Goal: Task Accomplishment & Management: Use online tool/utility

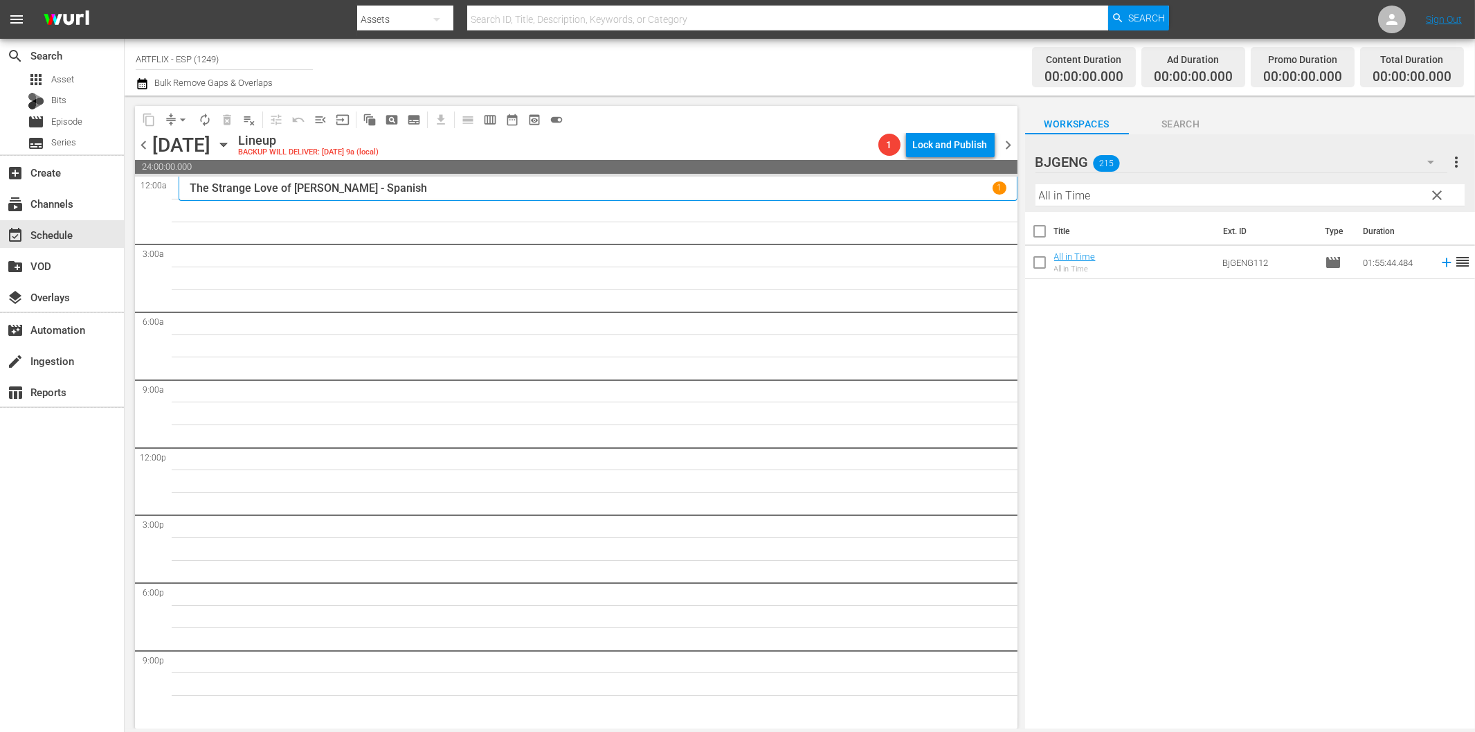
click at [1231, 190] on input "All in Time" at bounding box center [1250, 195] width 429 height 22
paste input "The Rage of Paris - Spanish"
drag, startPoint x: 1124, startPoint y: 195, endPoint x: 1274, endPoint y: 197, distance: 150.2
click at [1274, 197] on input "The Rage of Paris - Spanish" at bounding box center [1250, 195] width 429 height 22
click at [1424, 161] on icon "button" at bounding box center [1431, 162] width 17 height 17
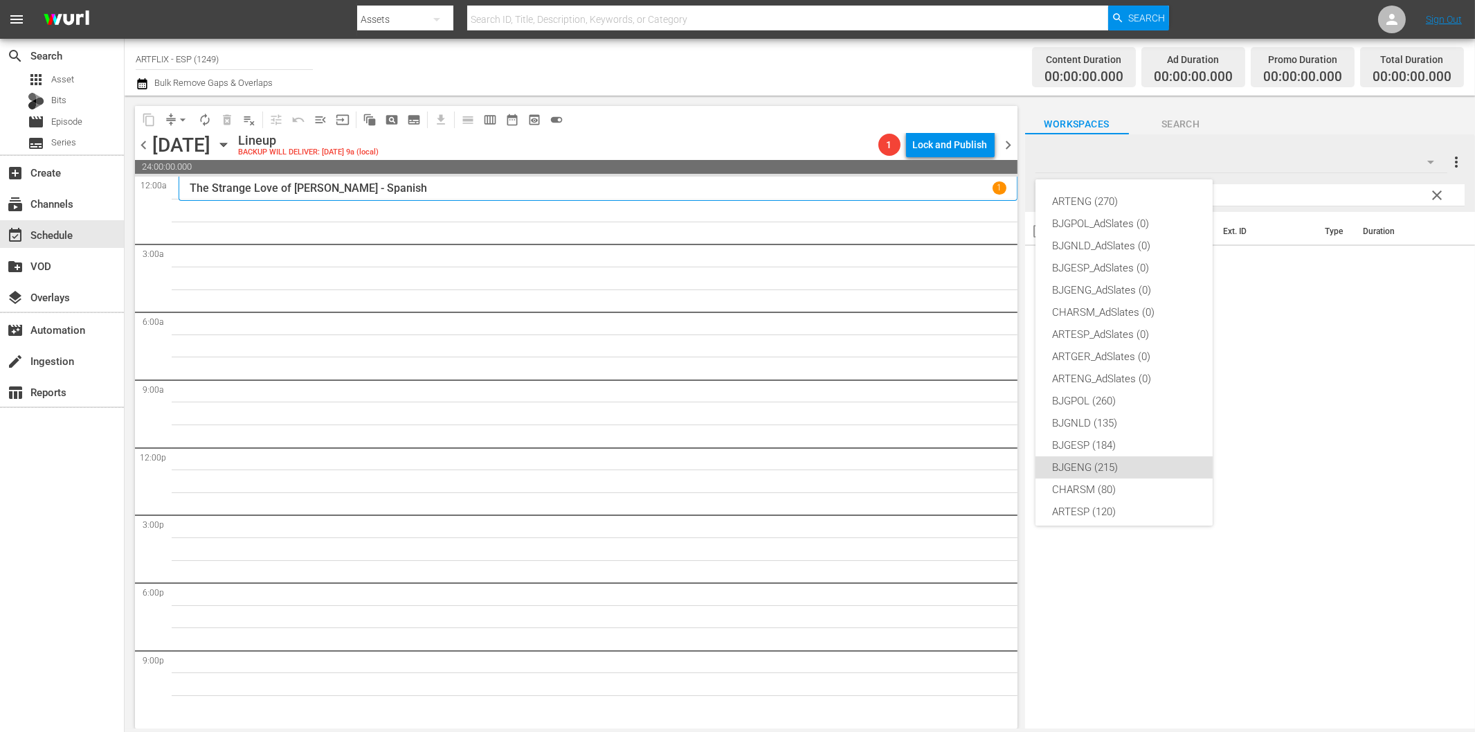
scroll to position [52, 0]
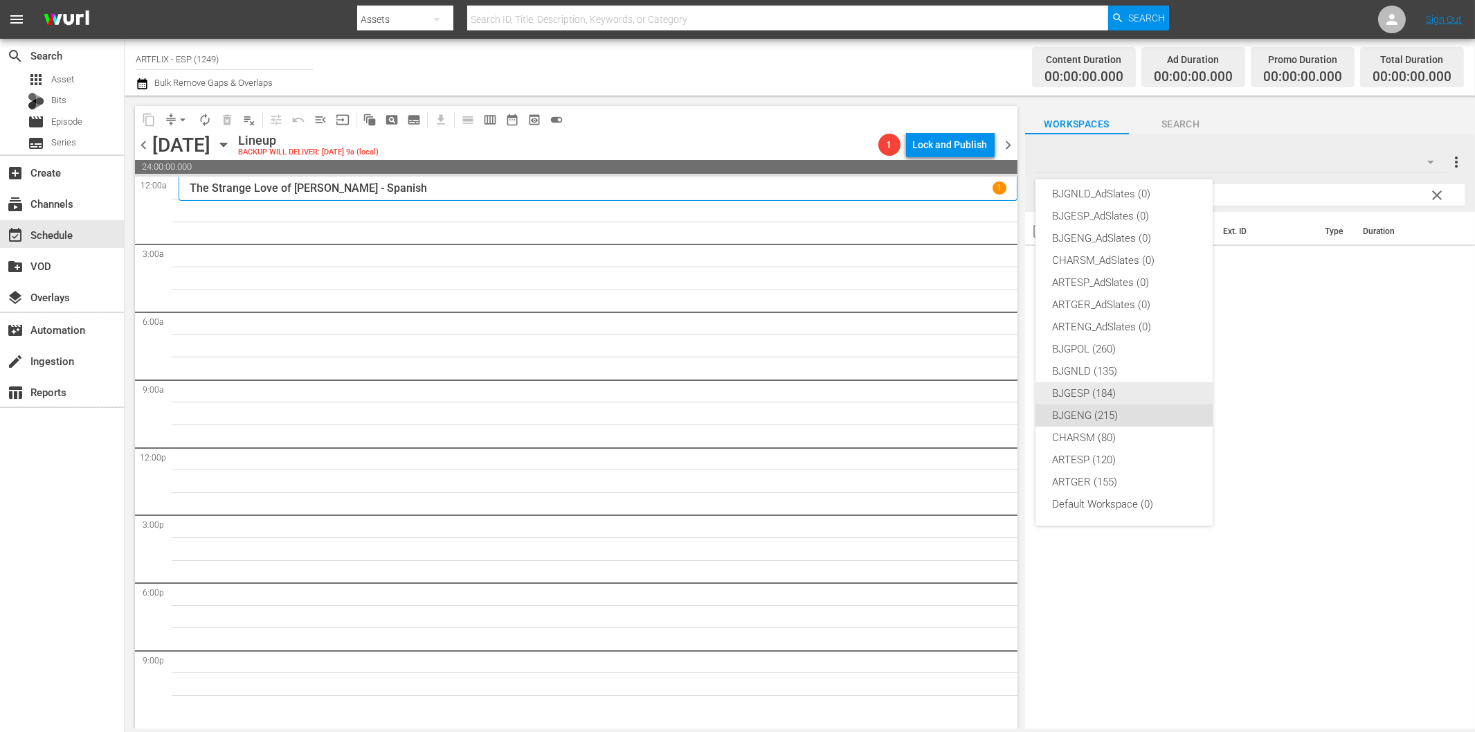
click at [1143, 386] on div "BJGESP (184)" at bounding box center [1124, 393] width 144 height 22
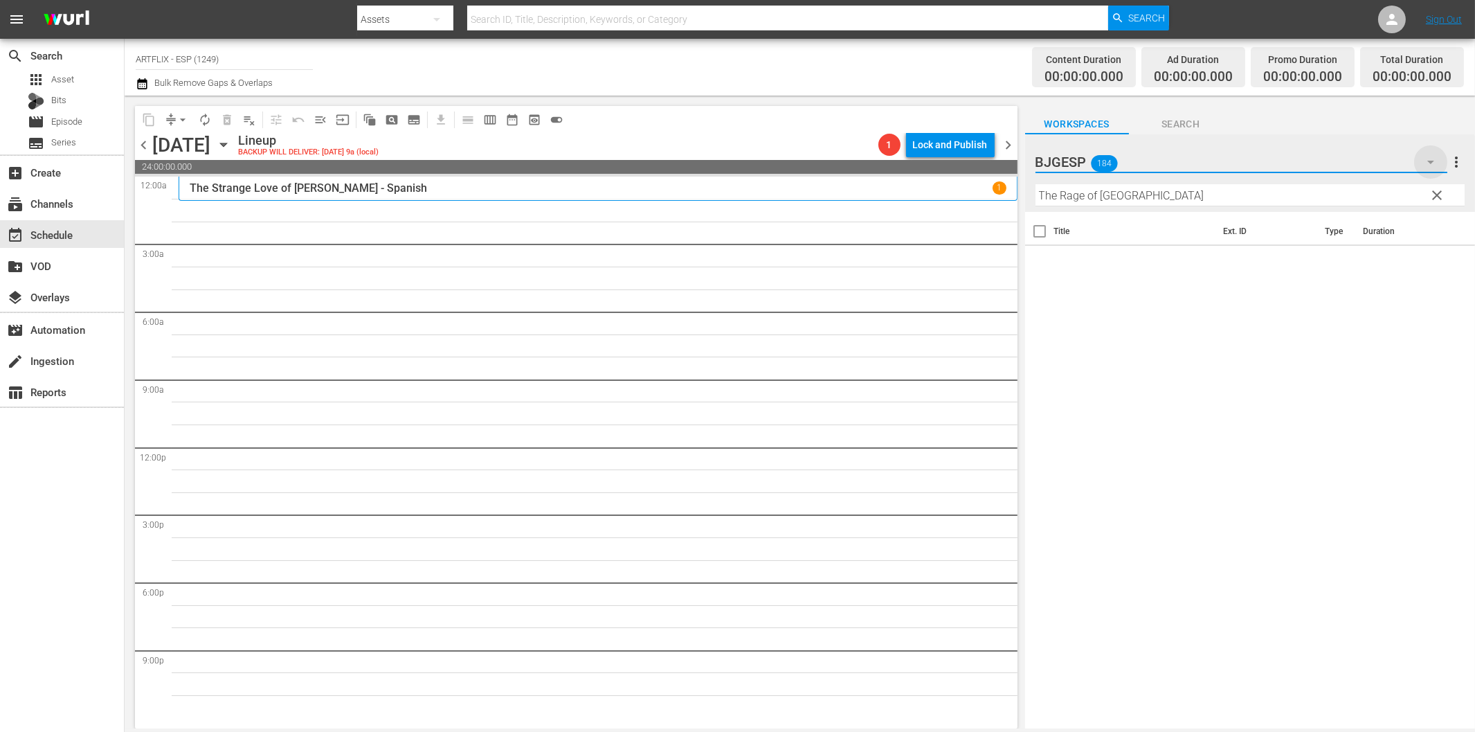
click at [1430, 163] on icon "button" at bounding box center [1430, 162] width 7 height 3
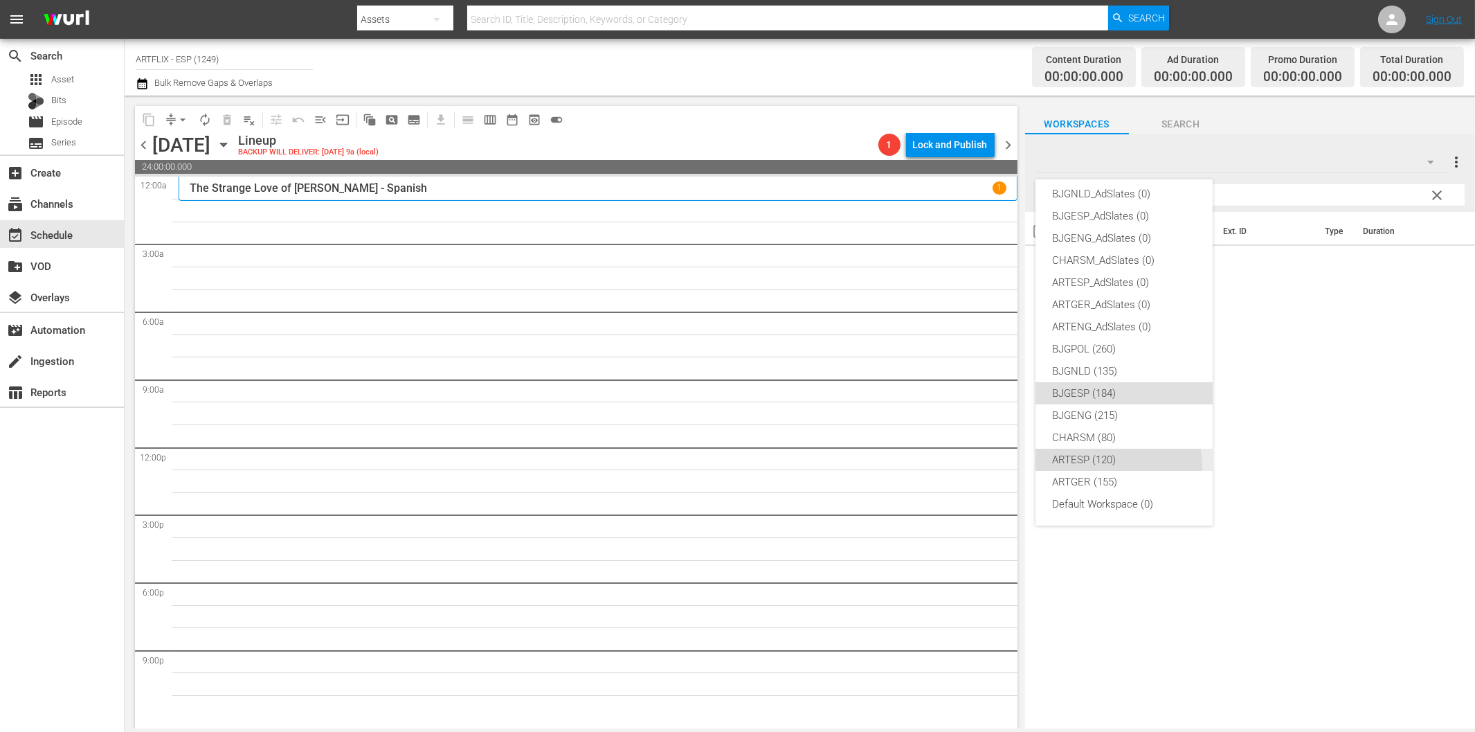
click at [1112, 465] on div "ARTESP (120)" at bounding box center [1124, 460] width 144 height 22
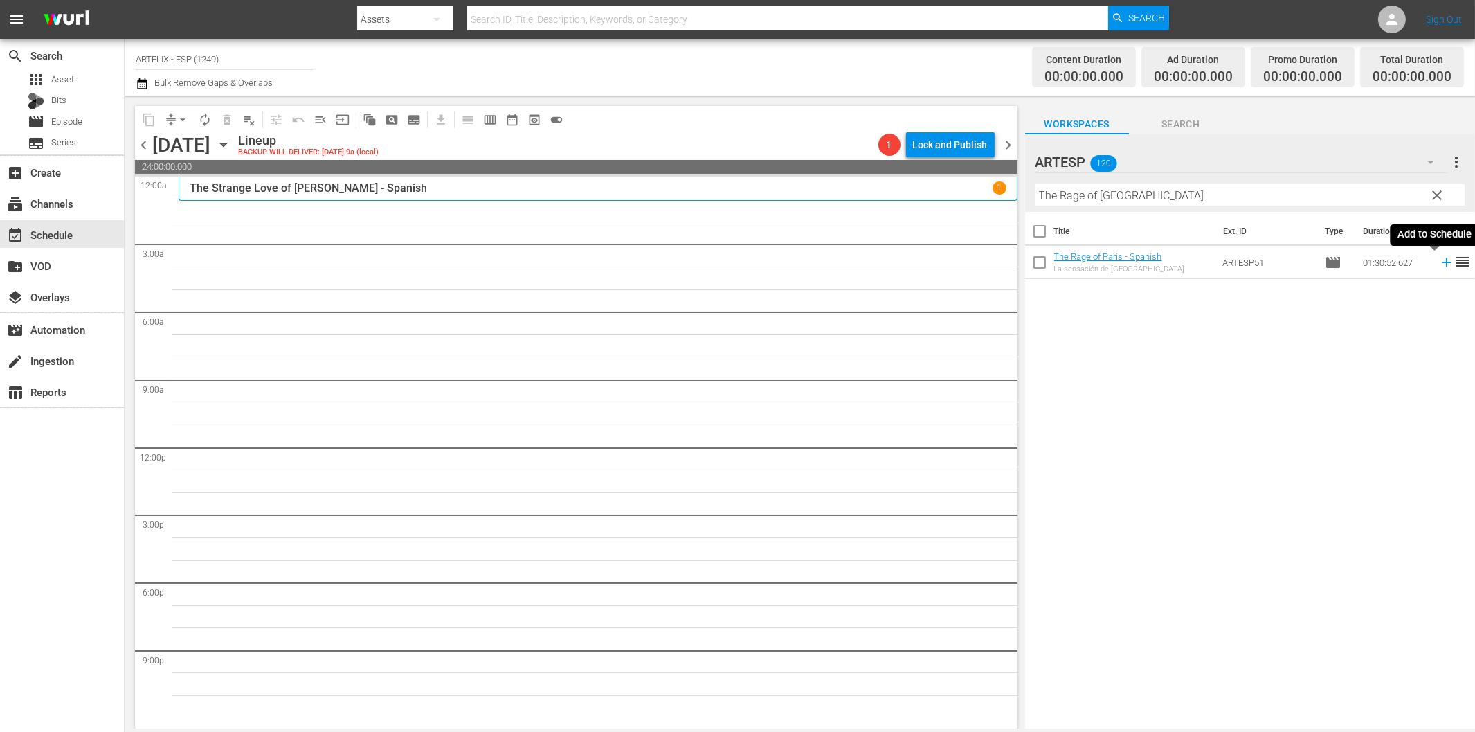
click at [1442, 262] on icon at bounding box center [1446, 262] width 9 height 9
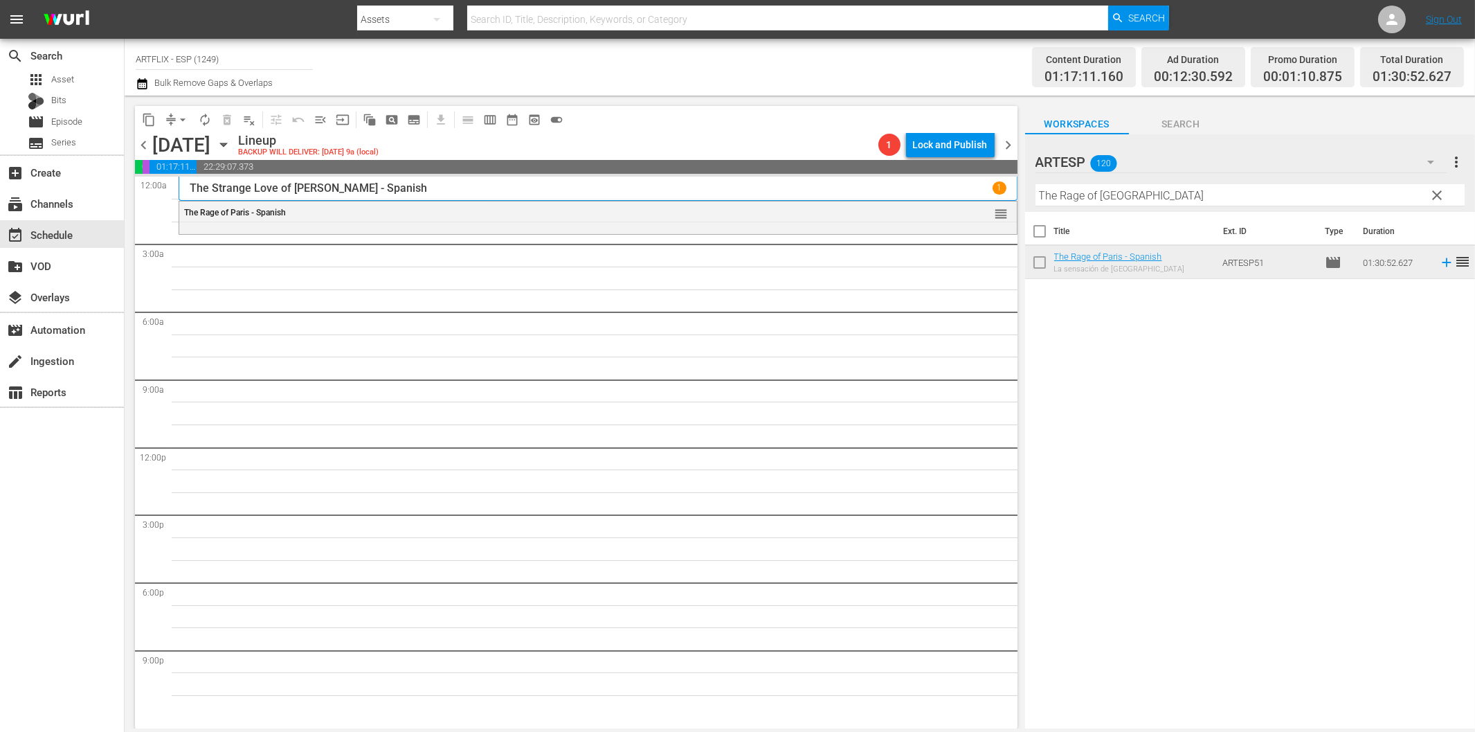
click at [1078, 580] on div "Title Ext. ID Type Duration The Rage of Paris - Spanish La sensación de París A…" at bounding box center [1250, 471] width 450 height 518
click at [1138, 190] on input "The Rage of [GEOGRAPHIC_DATA]" at bounding box center [1250, 195] width 429 height 22
paste input "Outpost in [GEOGRAPHIC_DATA] - Spanish"
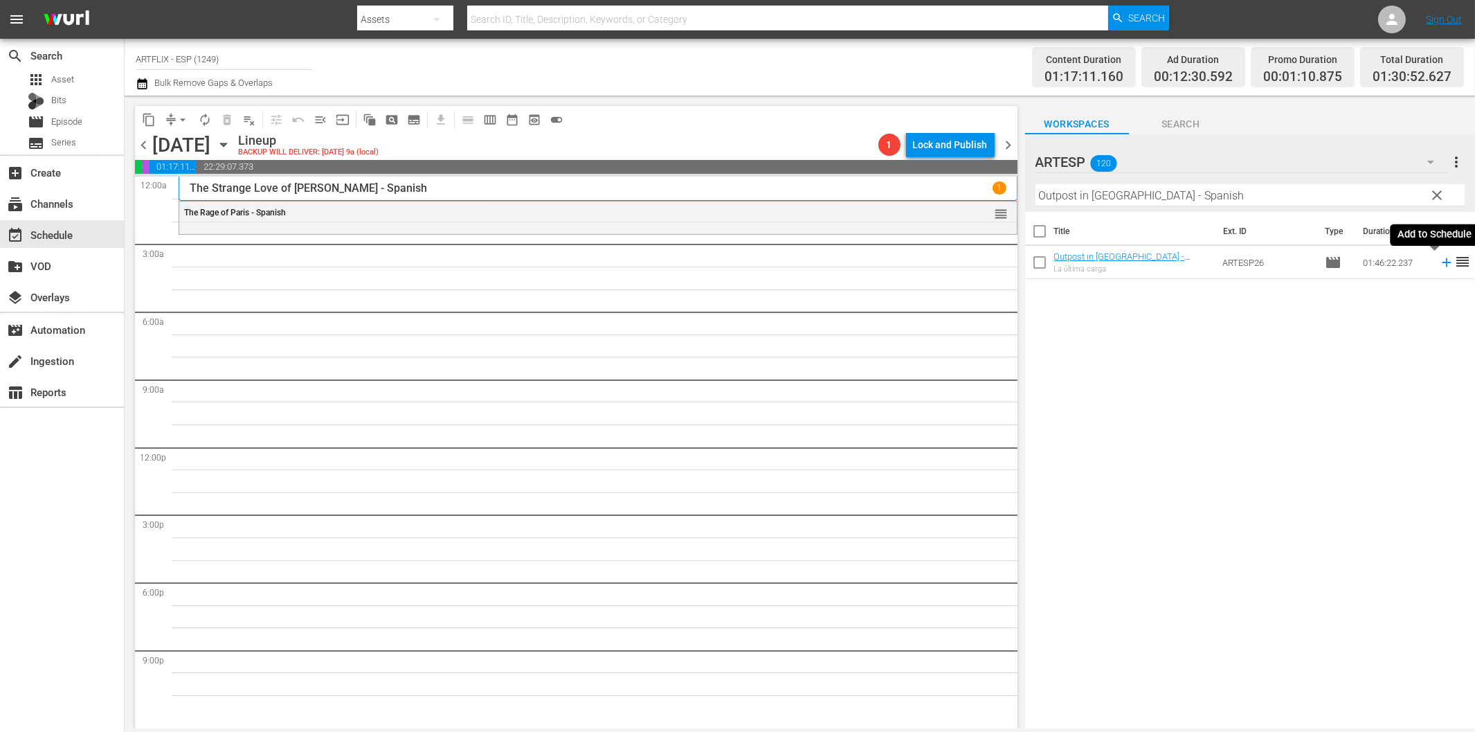
click at [1442, 262] on icon at bounding box center [1446, 262] width 9 height 9
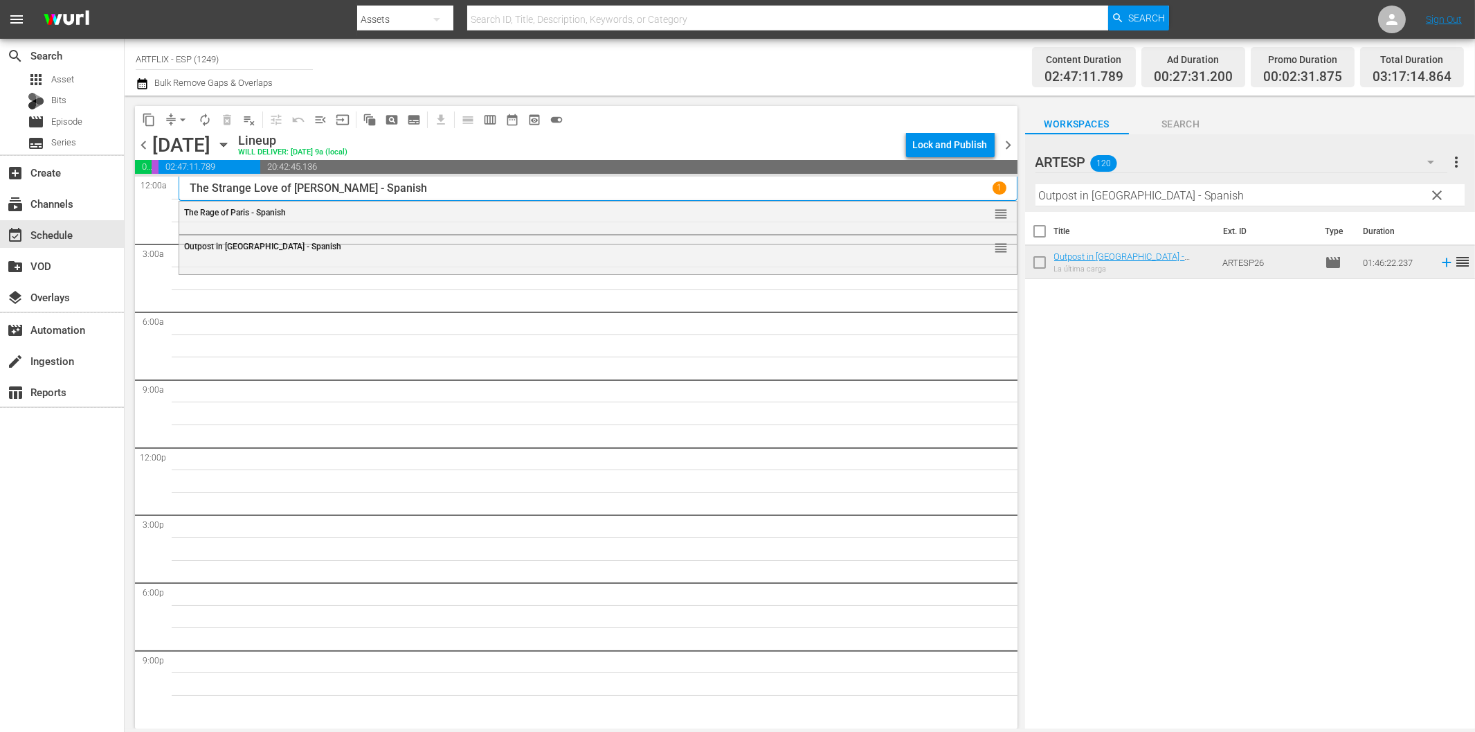
click at [1166, 195] on input "Outpost in [GEOGRAPHIC_DATA] - Spanish" at bounding box center [1250, 195] width 429 height 22
paste input "[PERSON_NAME] Captain [PERSON_NAME]"
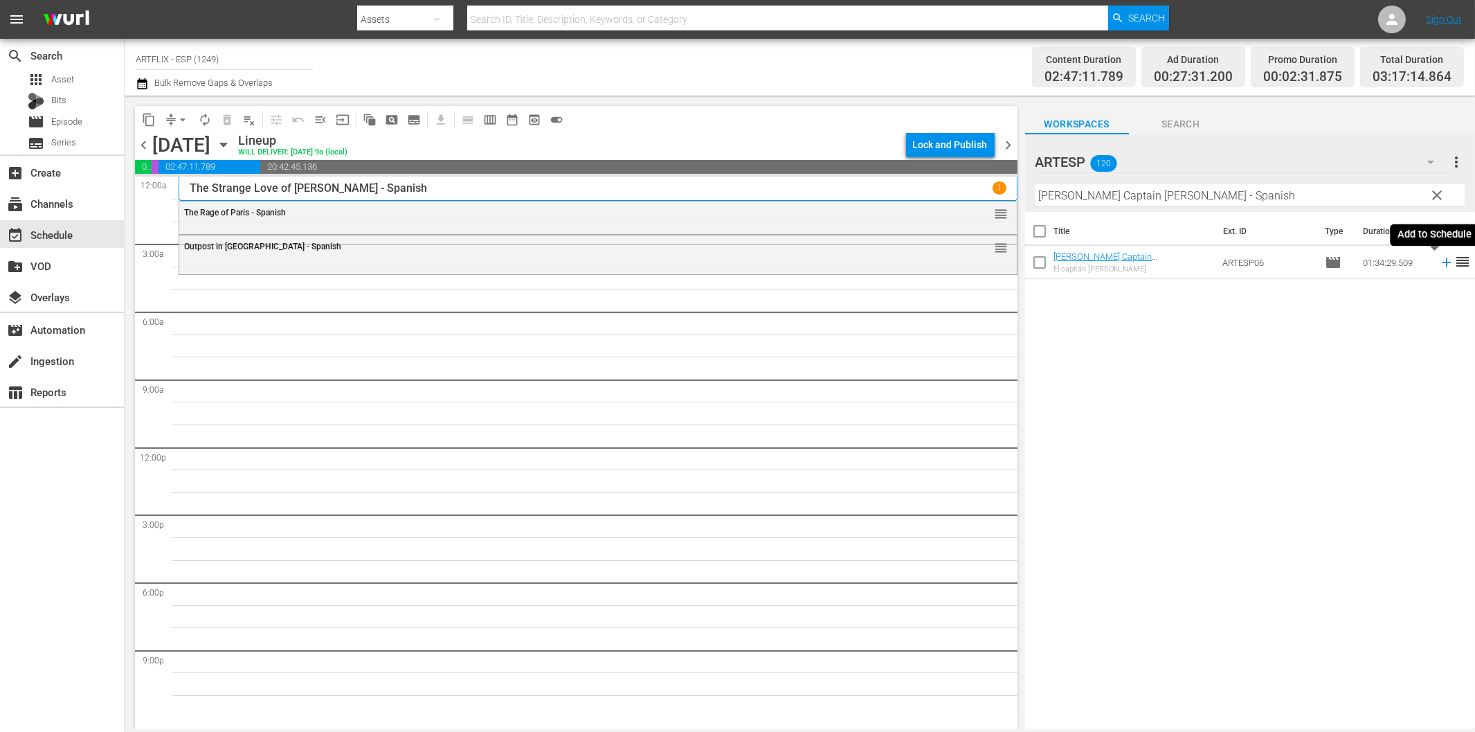
click at [1442, 260] on icon at bounding box center [1446, 262] width 9 height 9
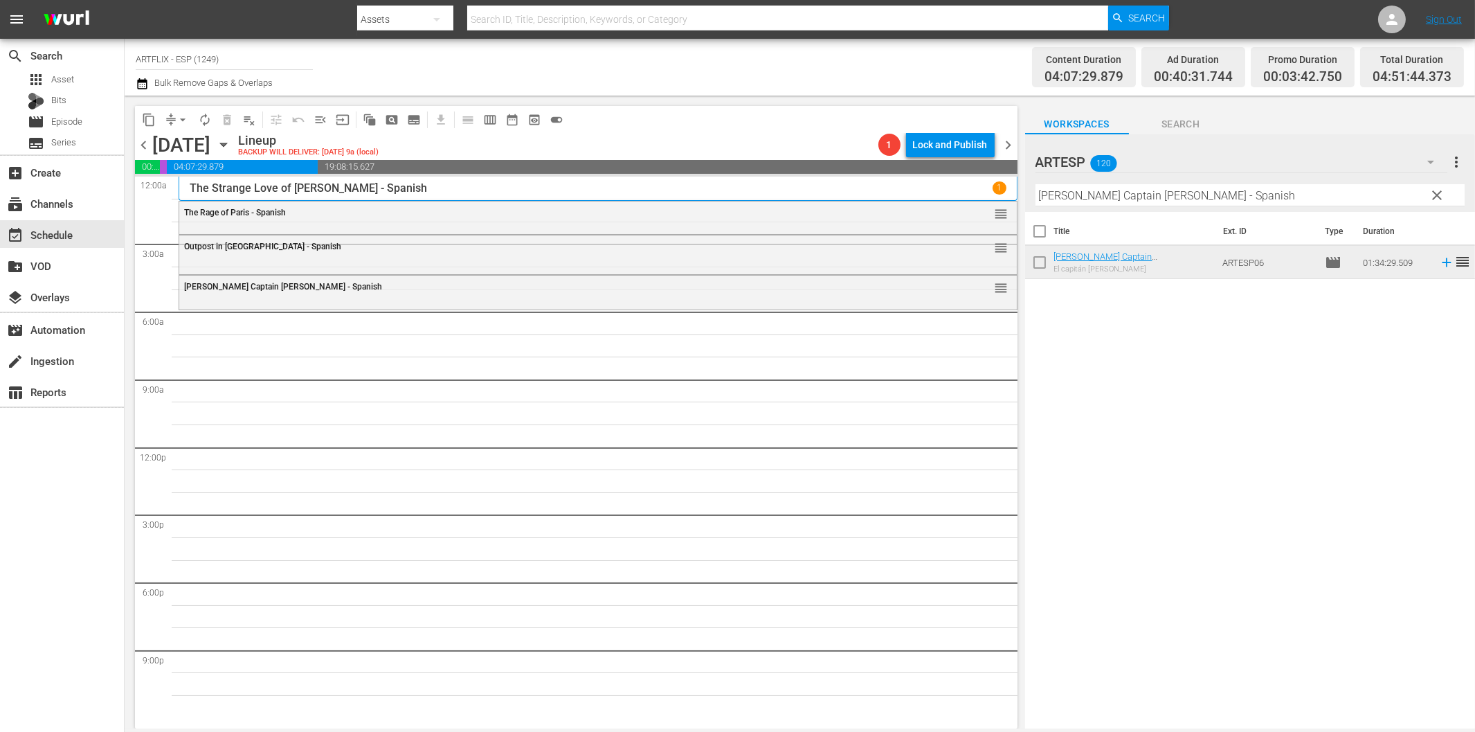
click at [1219, 189] on input "[PERSON_NAME] Captain [PERSON_NAME] - Spanish" at bounding box center [1250, 195] width 429 height 22
paste input "My Favorite Brunette"
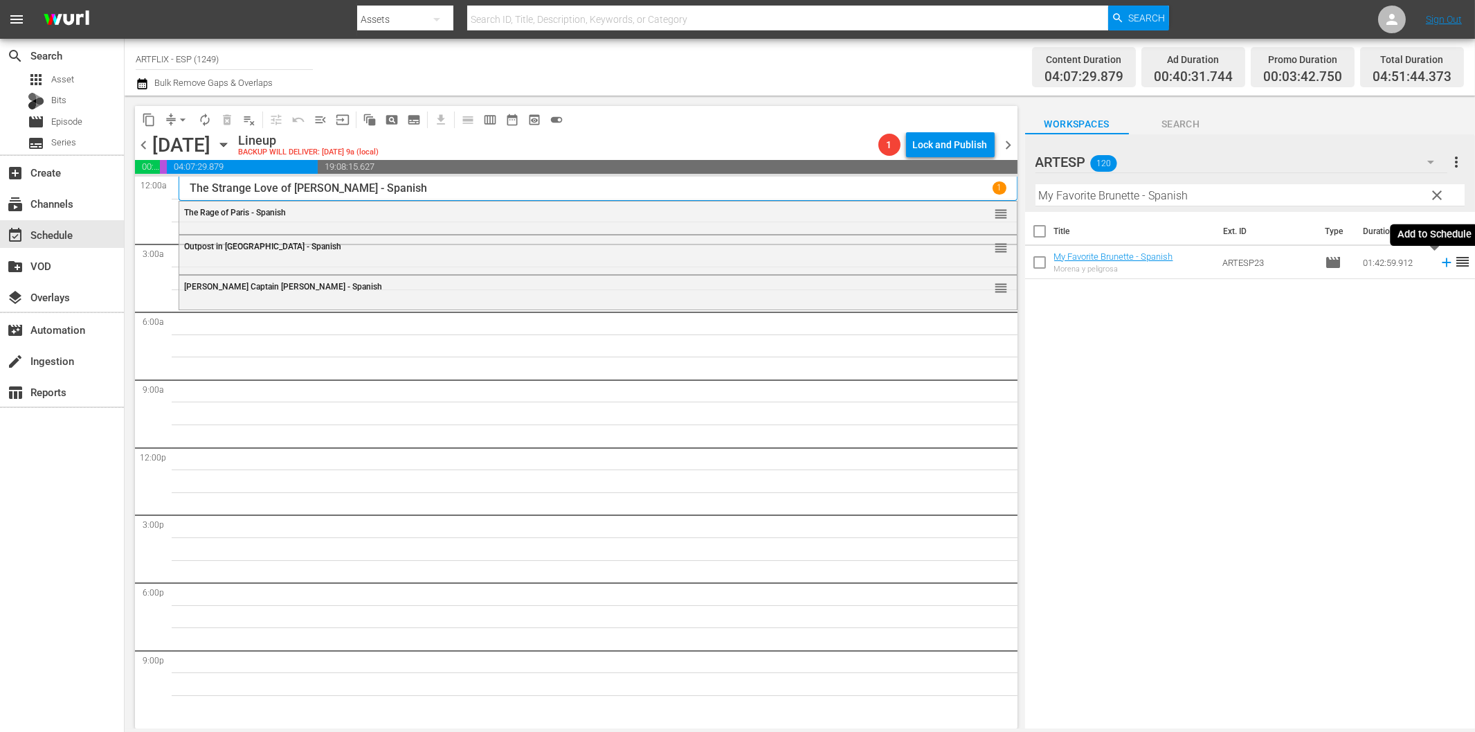
click at [1439, 268] on icon at bounding box center [1446, 262] width 15 height 15
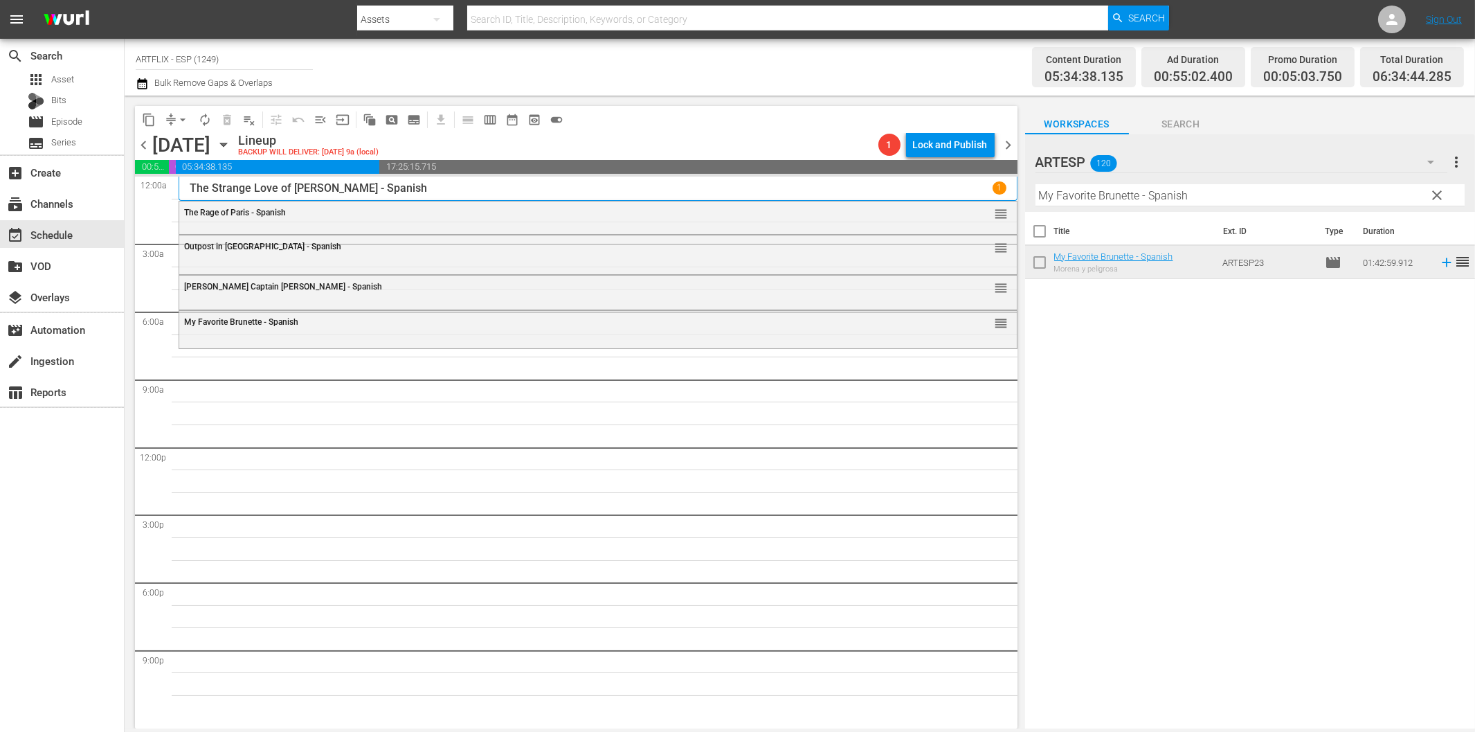
click at [1224, 201] on input "My Favorite Brunette - Spanish" at bounding box center [1250, 195] width 429 height 22
paste input "Capitán [PERSON_NAME] (Captain [PERSON_NAME])"
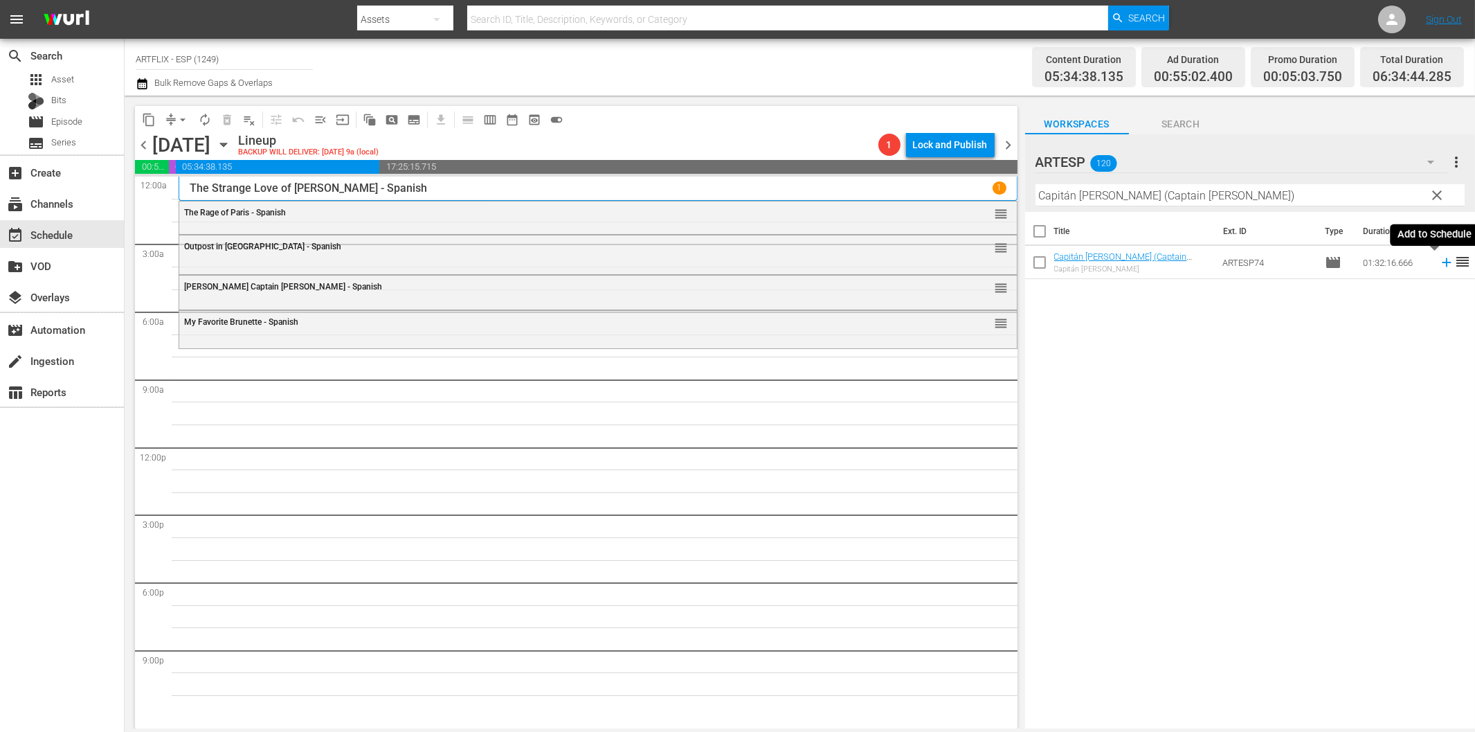
click at [1442, 260] on icon at bounding box center [1446, 262] width 9 height 9
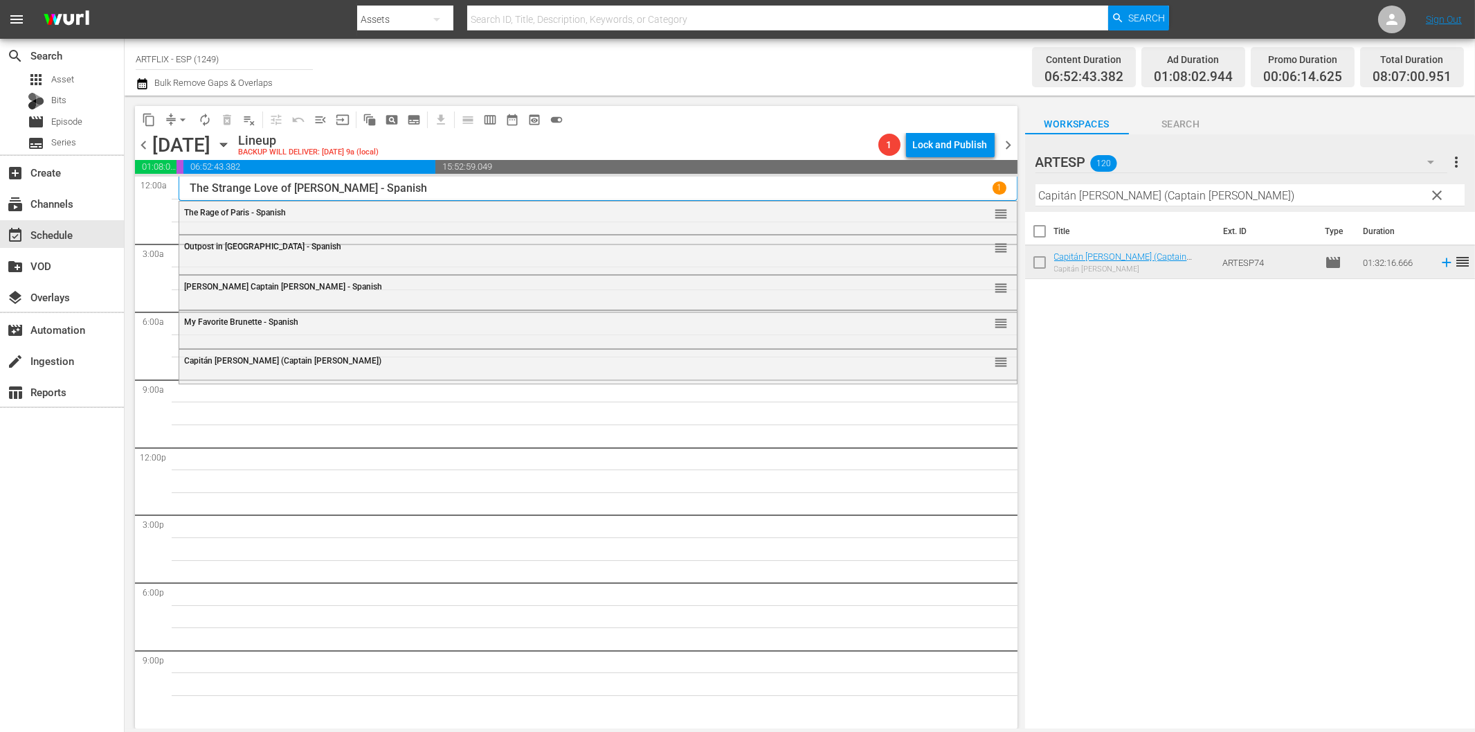
click at [1216, 190] on input "Capitán [PERSON_NAME] (Captain [PERSON_NAME])" at bounding box center [1250, 195] width 429 height 22
paste input "El oro de Acapulco (Acapulco Gold"
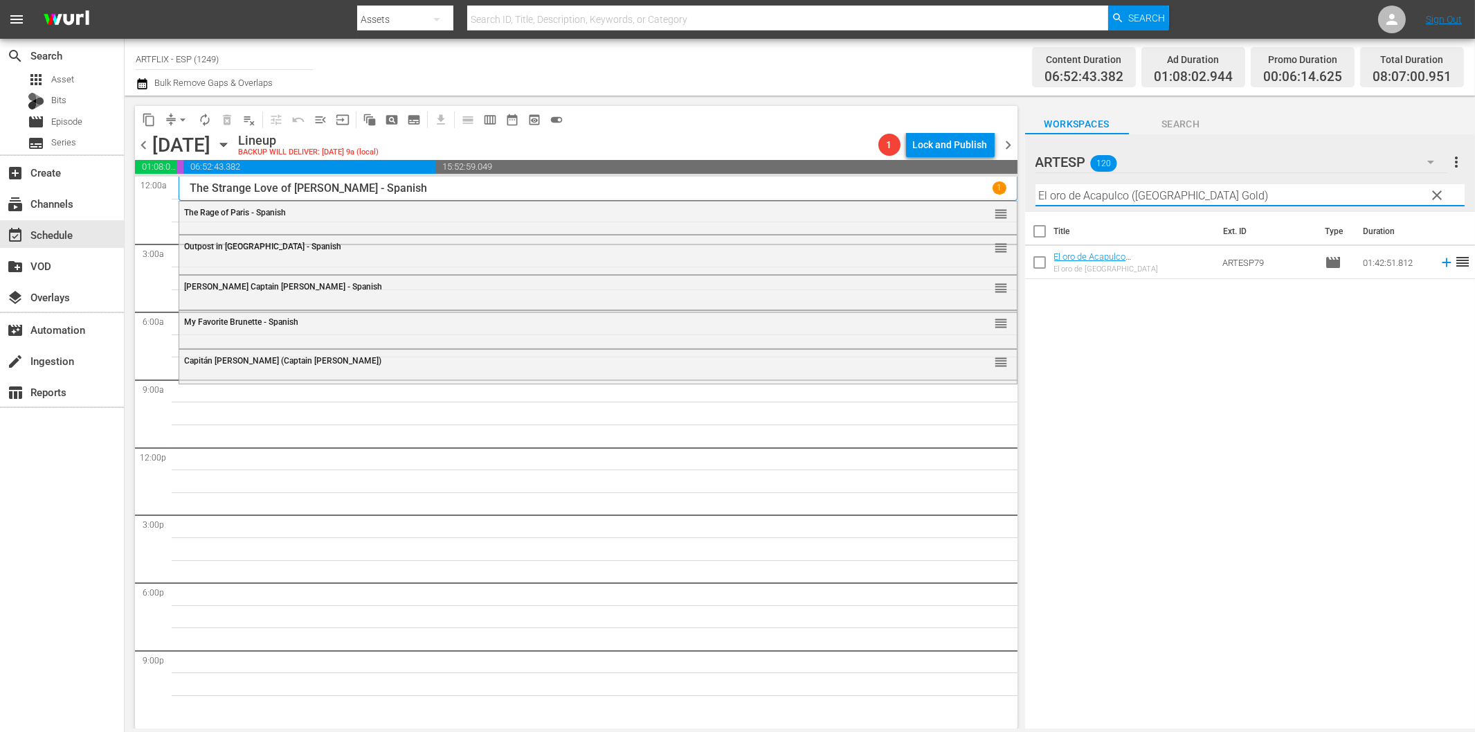
click at [1439, 260] on icon at bounding box center [1446, 262] width 15 height 15
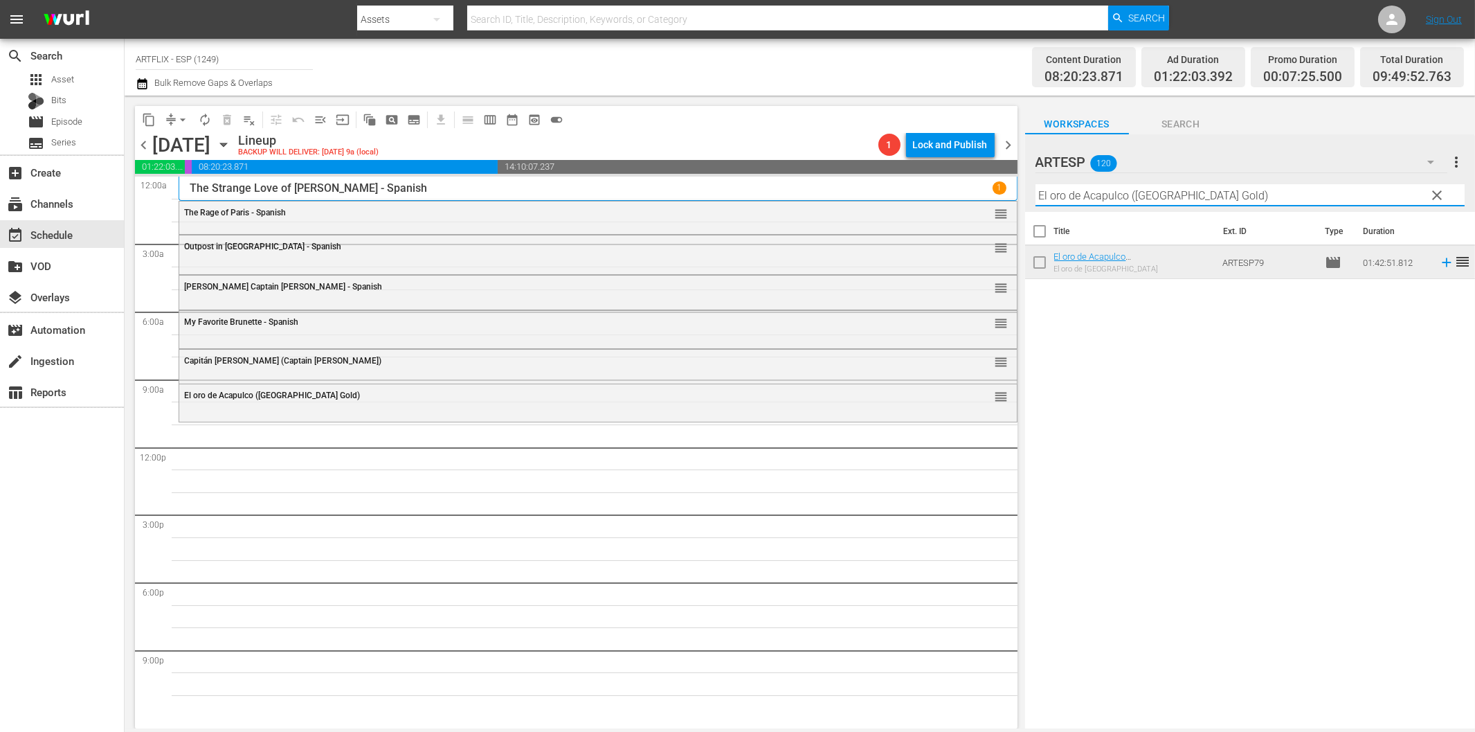
click at [1129, 195] on input "El oro de Acapulco ([GEOGRAPHIC_DATA] Gold)" at bounding box center [1250, 195] width 429 height 22
paste input "Africa Screams - Spanish"
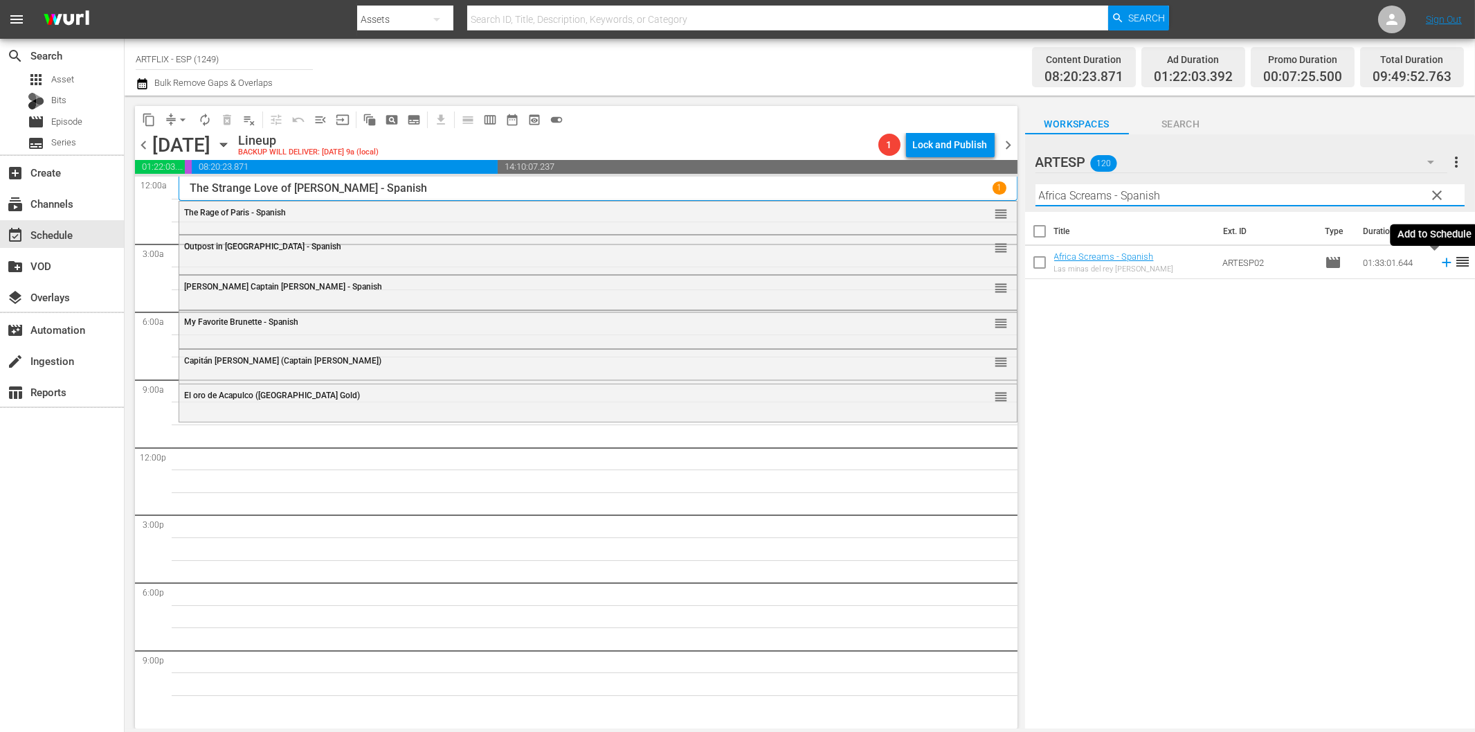
click at [1442, 262] on icon at bounding box center [1446, 262] width 9 height 9
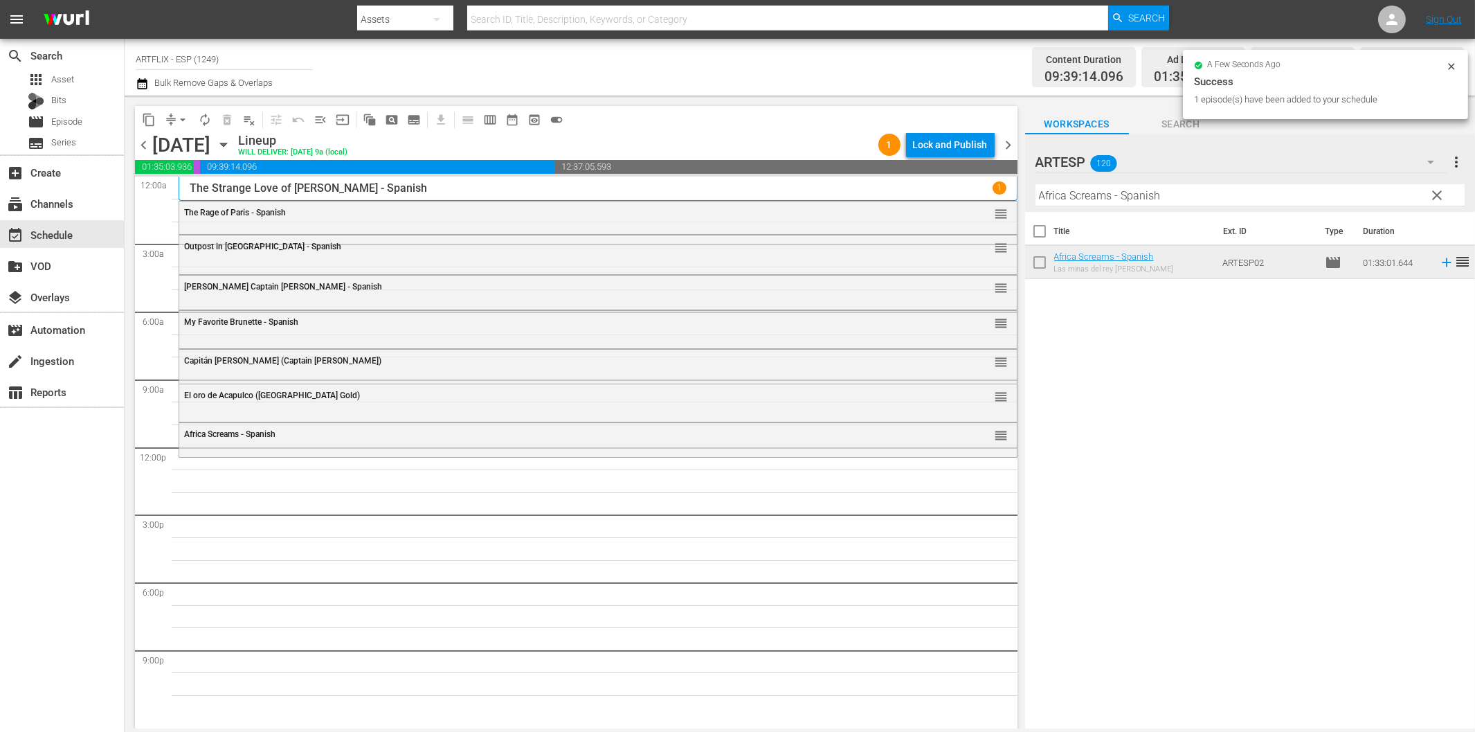
click at [1158, 201] on input "Africa Screams - Spanish" at bounding box center [1250, 195] width 429 height 22
paste input "Los bicivoladores (BMX Bandits)"
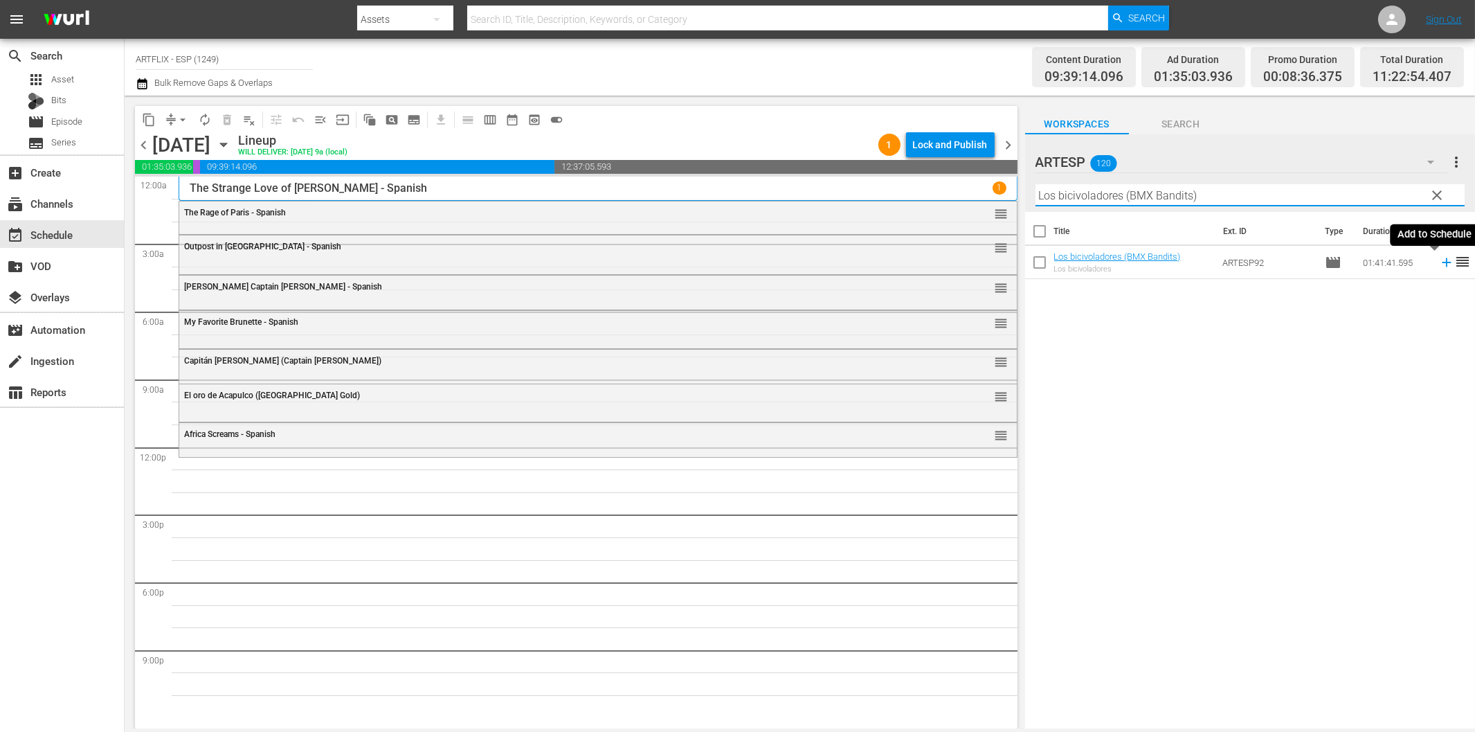
click at [1439, 257] on icon at bounding box center [1446, 262] width 15 height 15
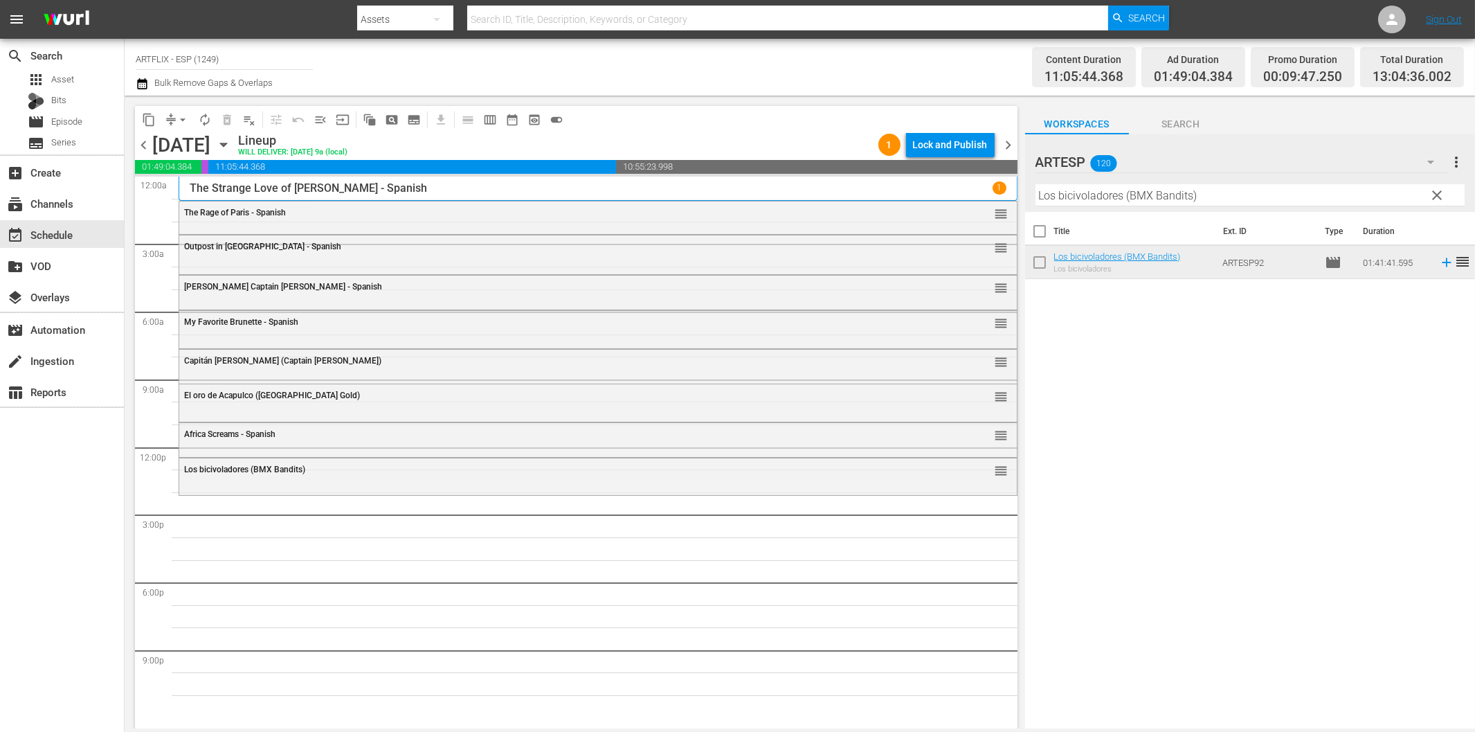
click at [1085, 197] on input "Los bicivoladores (BMX Bandits)" at bounding box center [1250, 195] width 429 height 22
paste input "assie - Las colinas pintadas (Lassie - [GEOGRAPHIC_DATA]"
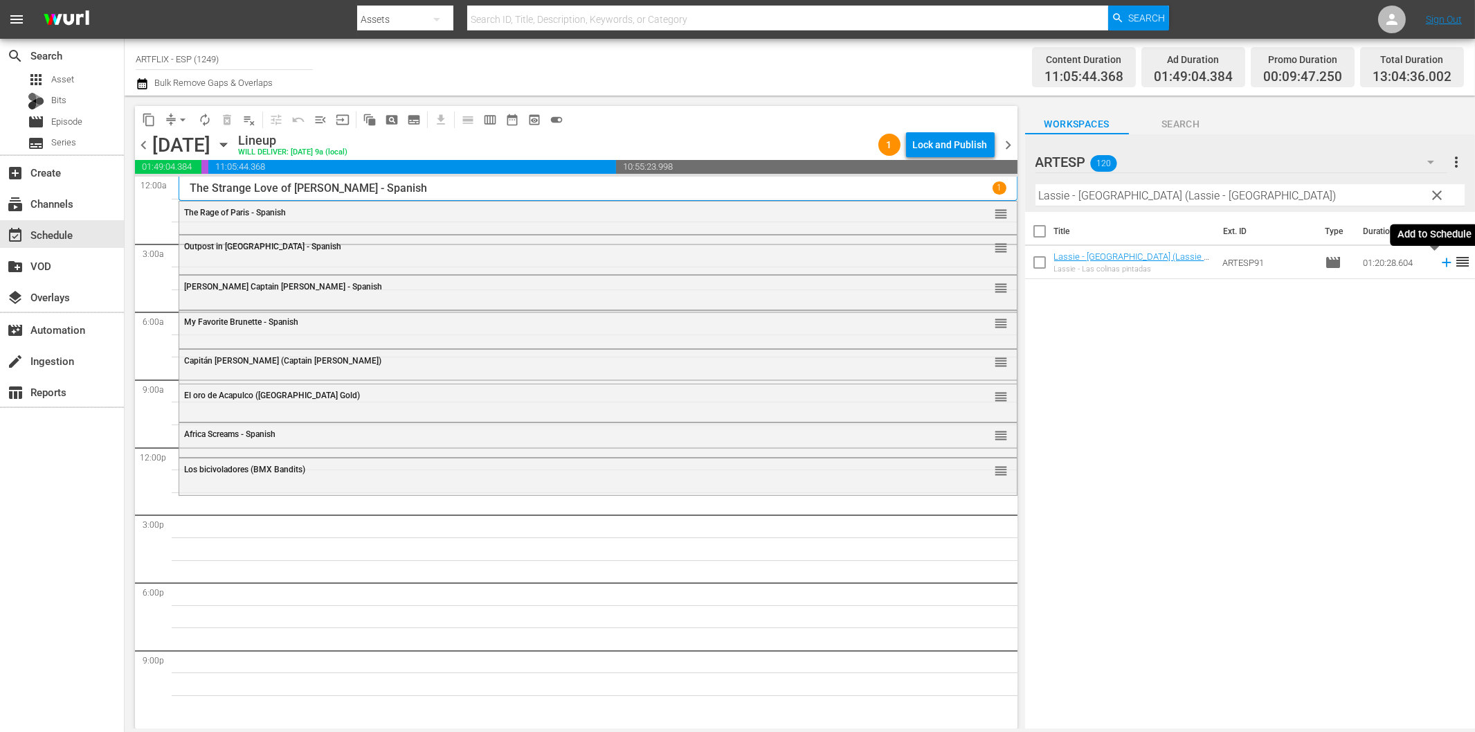
click at [1442, 262] on icon at bounding box center [1446, 262] width 9 height 9
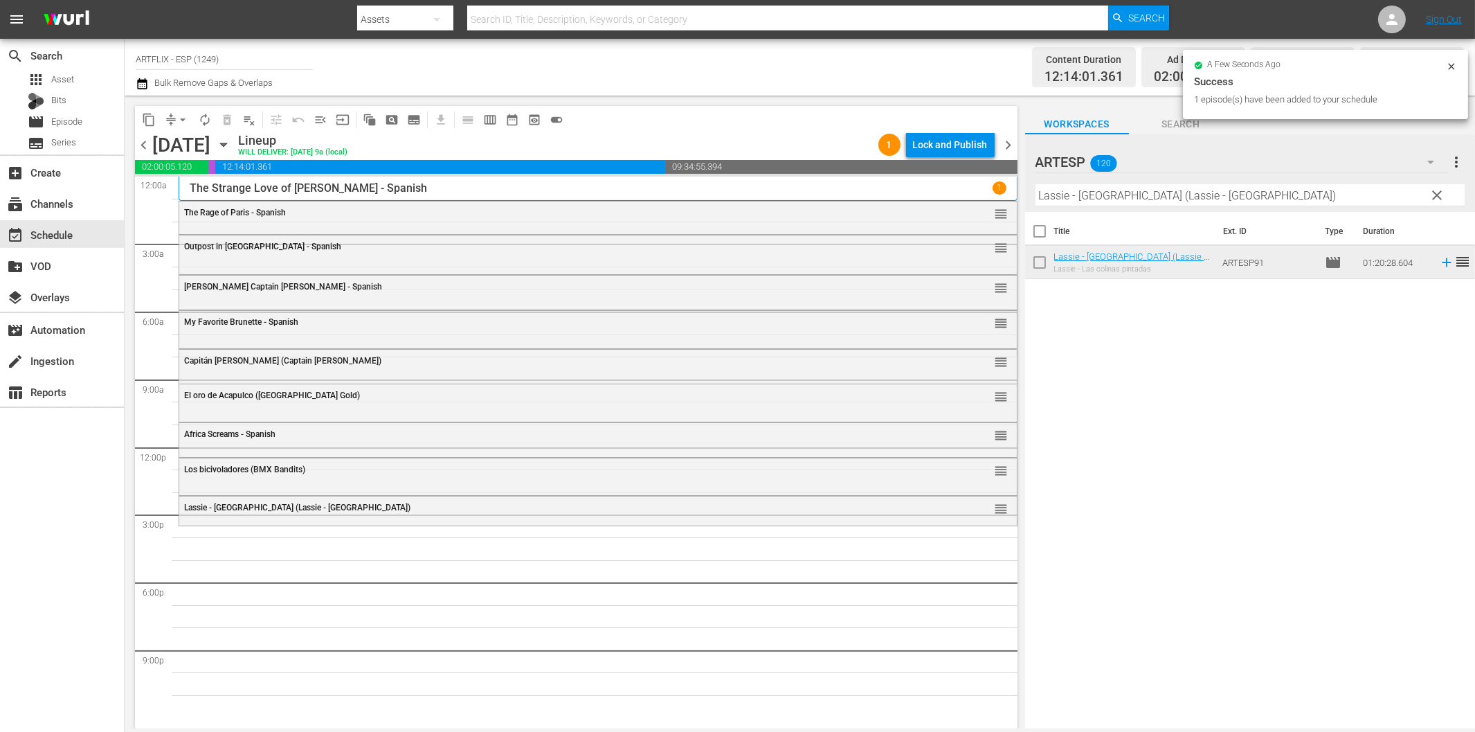
click at [1128, 192] on input "Lassie - [GEOGRAPHIC_DATA] (Lassie - [GEOGRAPHIC_DATA])" at bounding box center [1250, 195] width 429 height 22
paste input "The North Star - Spanish"
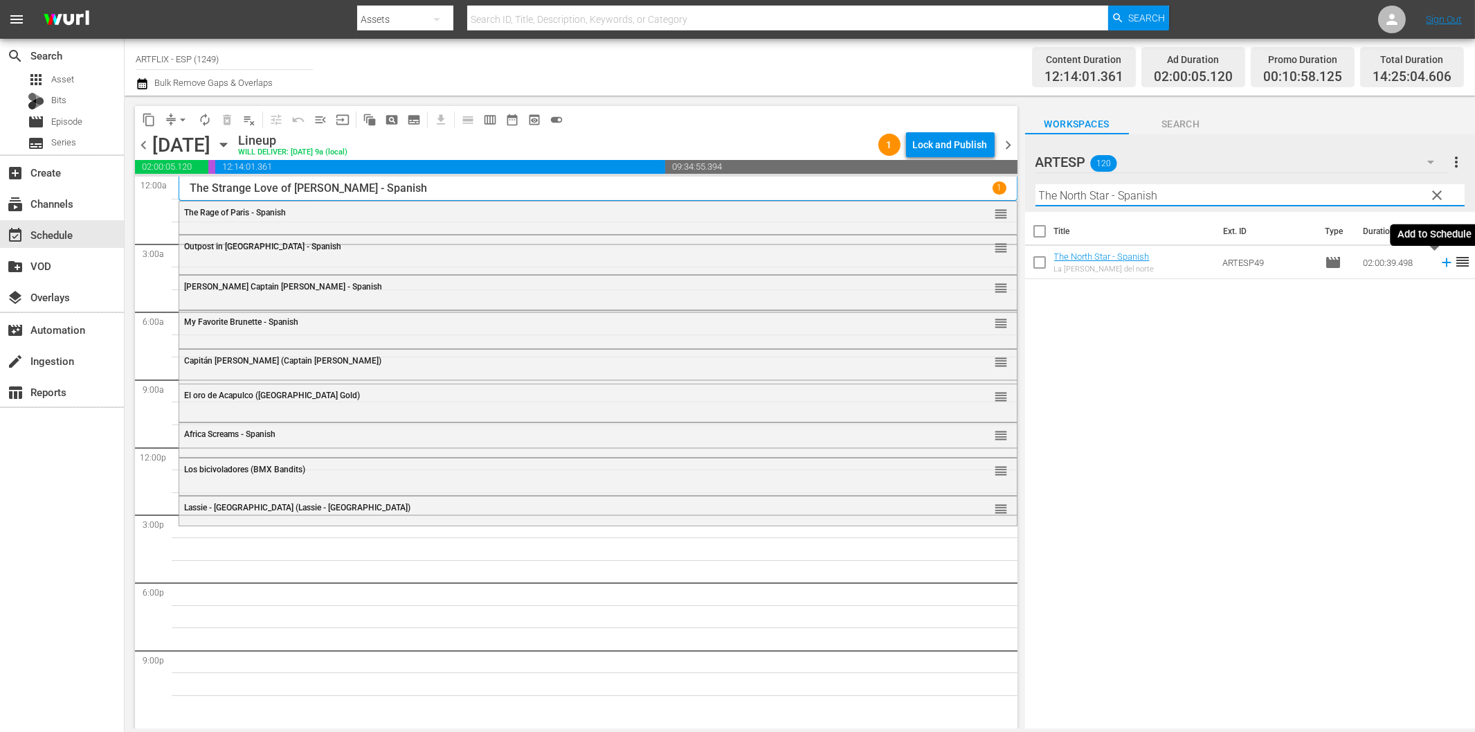
click at [1439, 258] on icon at bounding box center [1446, 262] width 15 height 15
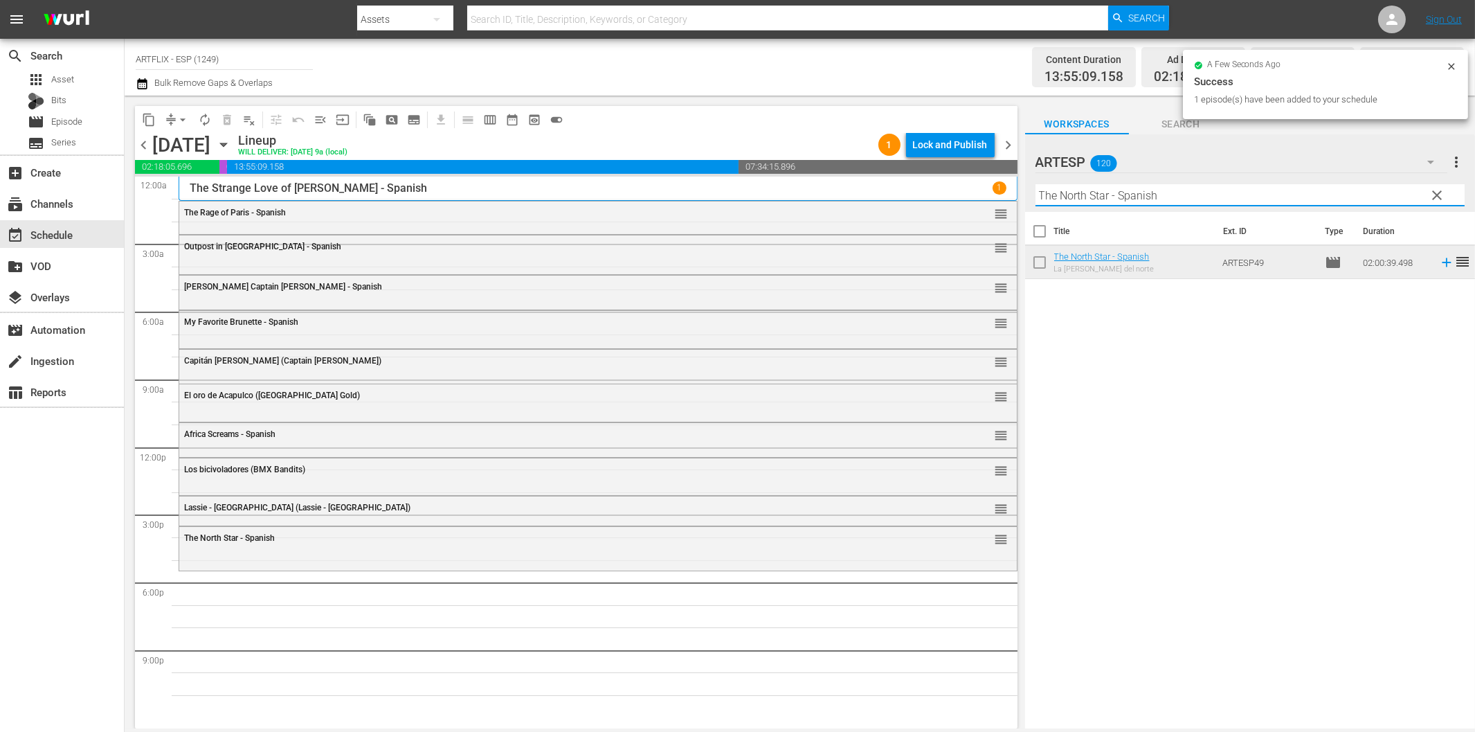
click at [1108, 195] on input "The North Star - Spanish" at bounding box center [1250, 195] width 429 height 22
paste input "Hitch-Hike"
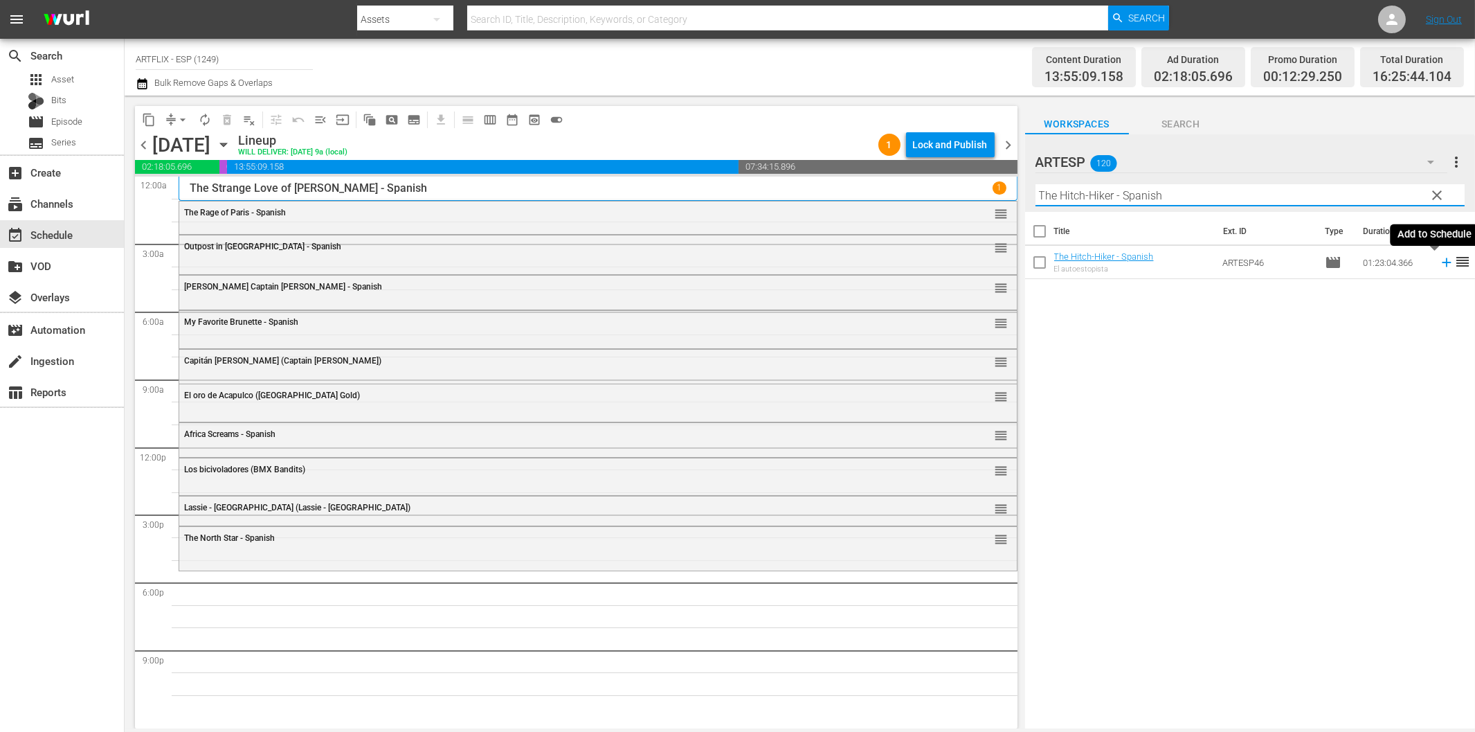
click at [1439, 260] on icon at bounding box center [1446, 262] width 15 height 15
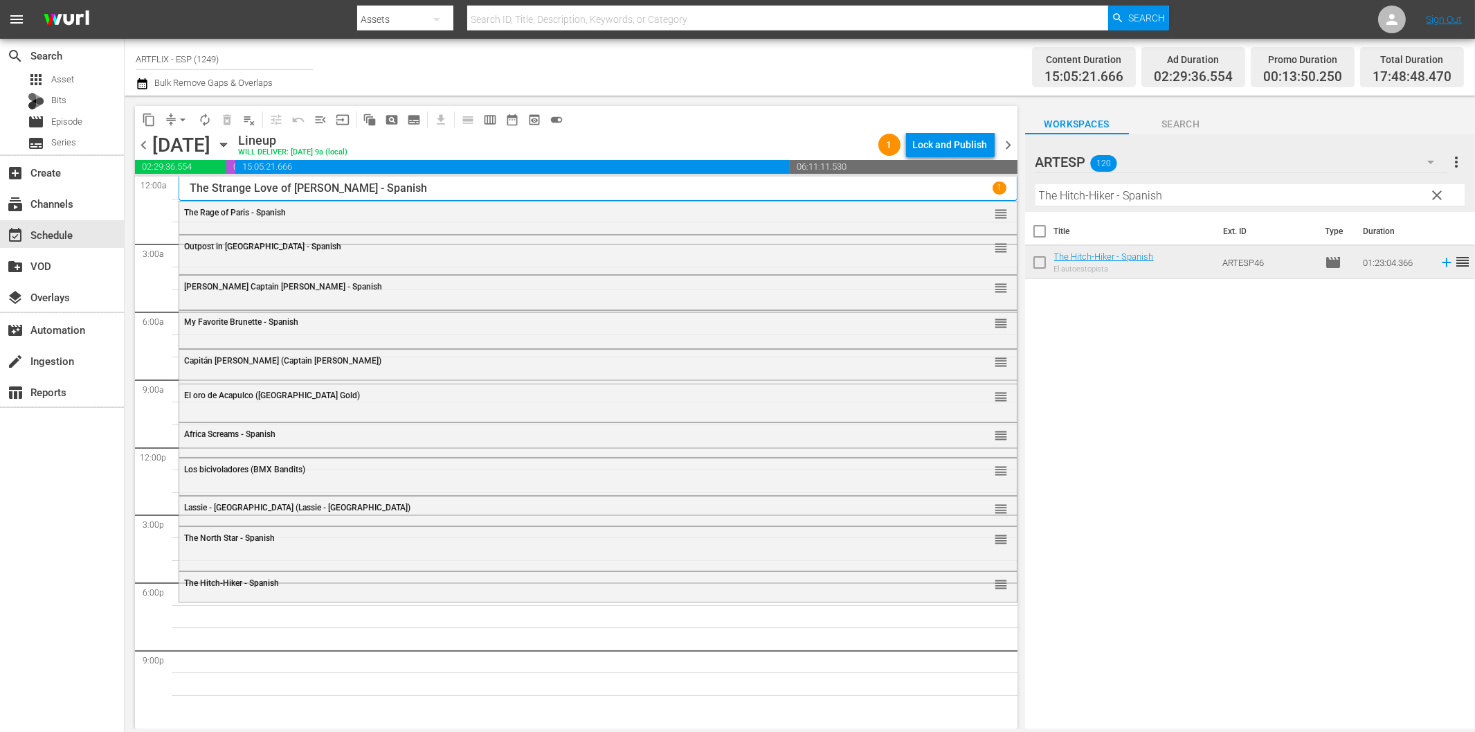
click at [1104, 199] on input "The Hitch-Hiker - Spanish" at bounding box center [1250, 195] width 429 height 22
paste input "[PERSON_NAME] y el rey ([PERSON_NAME] and the King)"
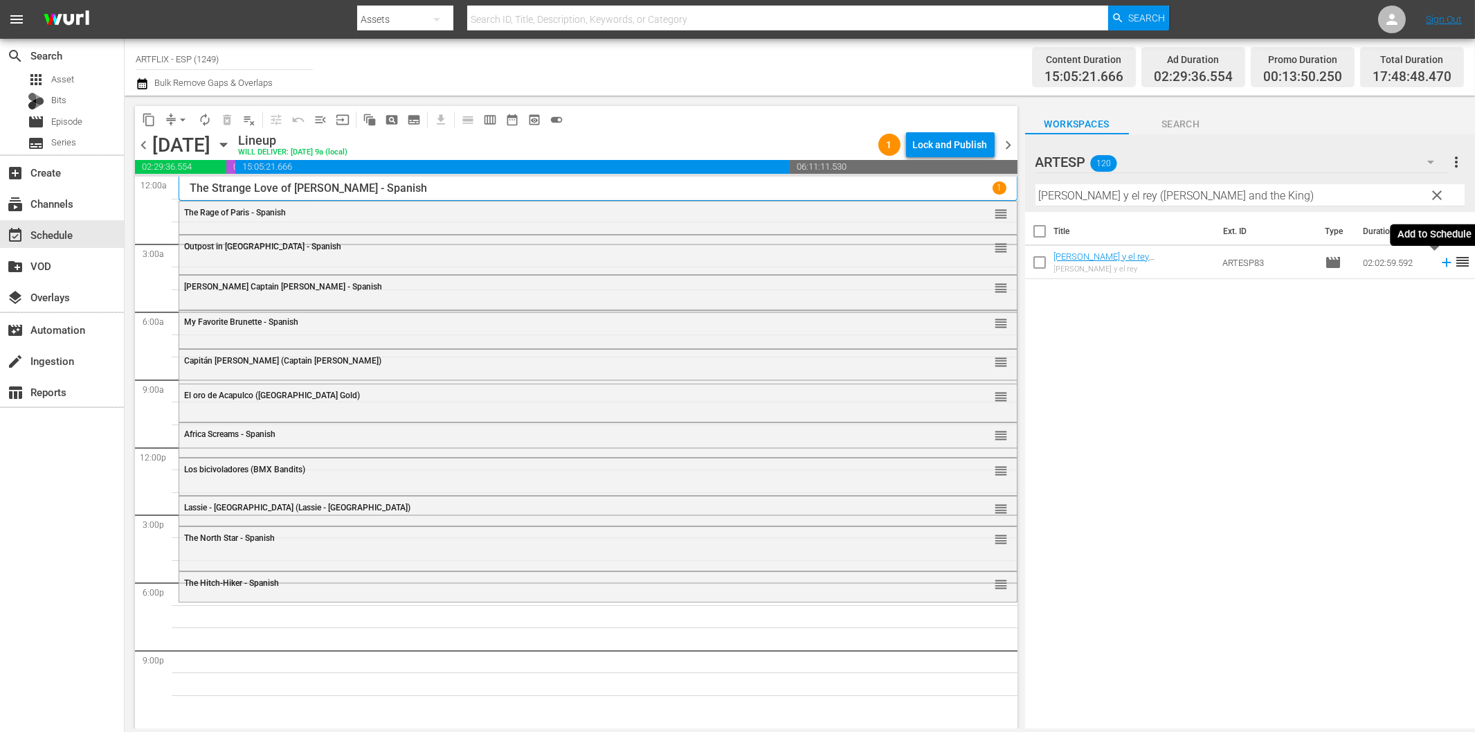
click at [1442, 261] on icon at bounding box center [1446, 262] width 9 height 9
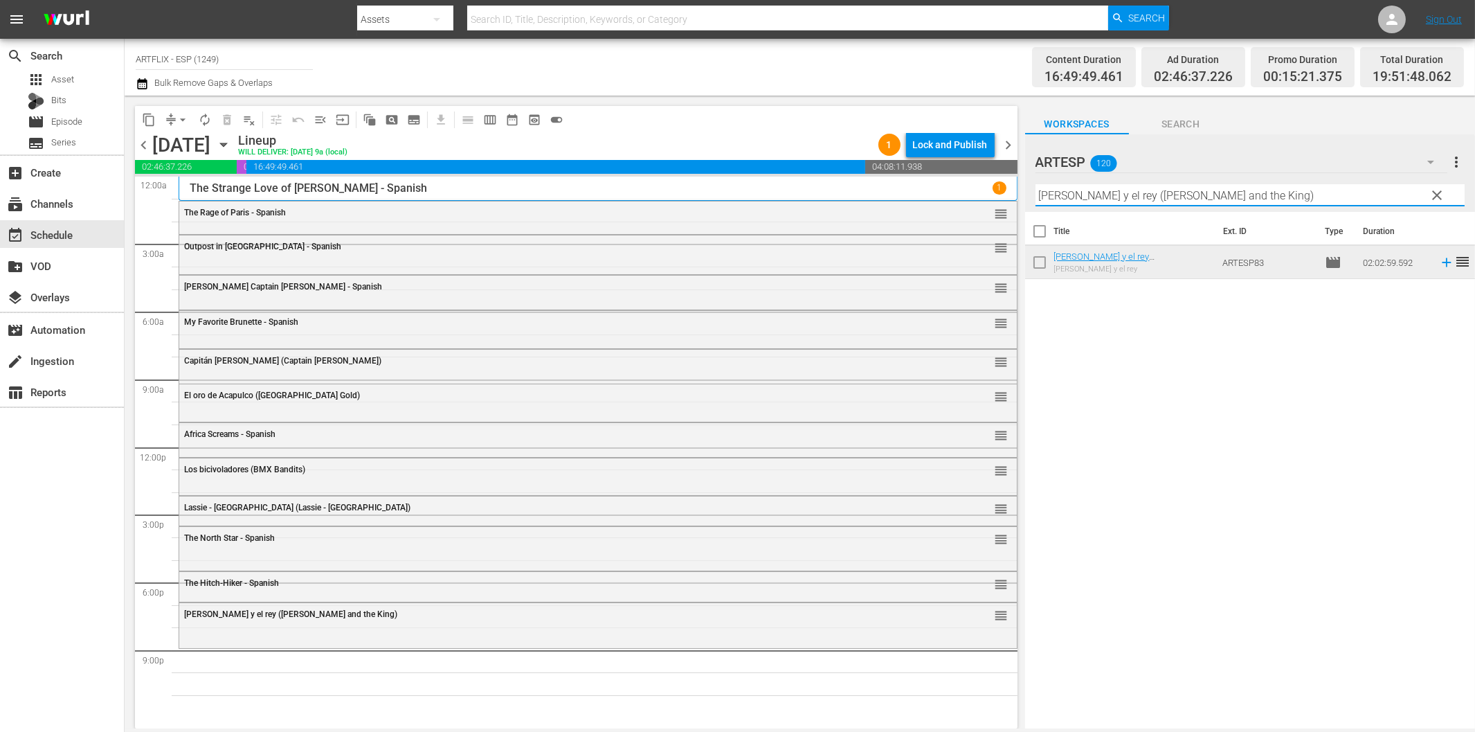
click at [1126, 192] on input "[PERSON_NAME] y el rey ([PERSON_NAME] and the King)" at bounding box center [1250, 195] width 429 height 22
paste input "Conciencia culpable (Guilty Conscience"
click at [1439, 260] on icon at bounding box center [1446, 262] width 15 height 15
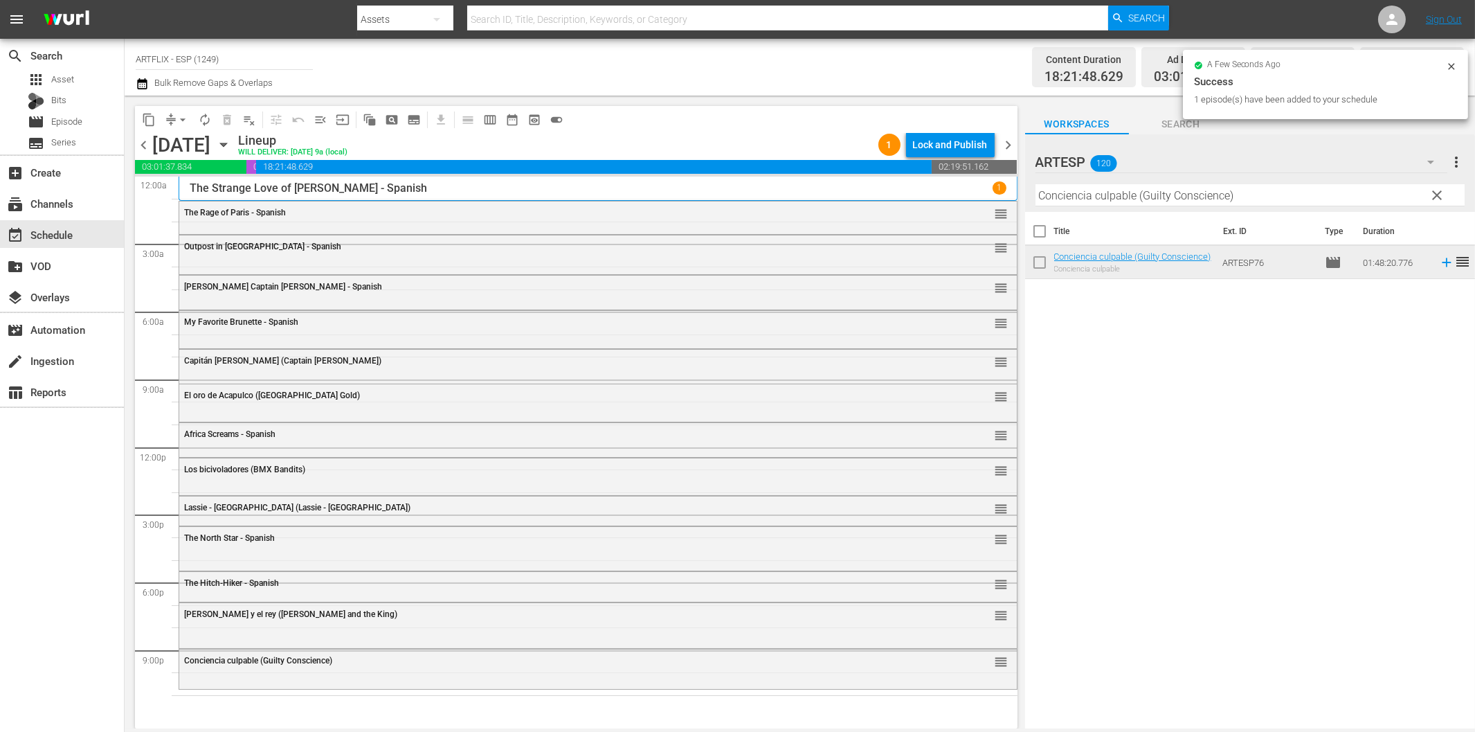
click at [1151, 203] on input "Conciencia culpable (Guilty Conscience)" at bounding box center [1250, 195] width 429 height 22
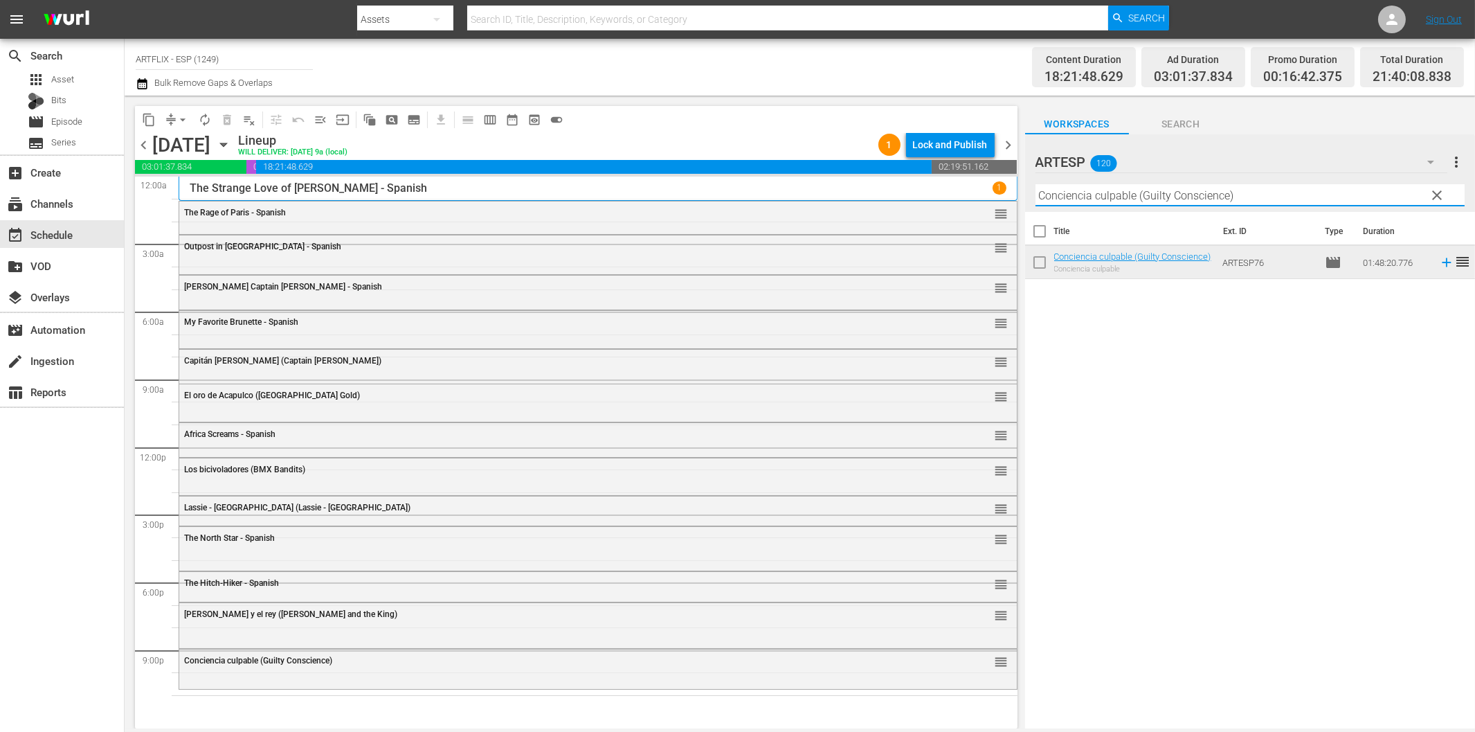
paste input "Shock - Spanish"
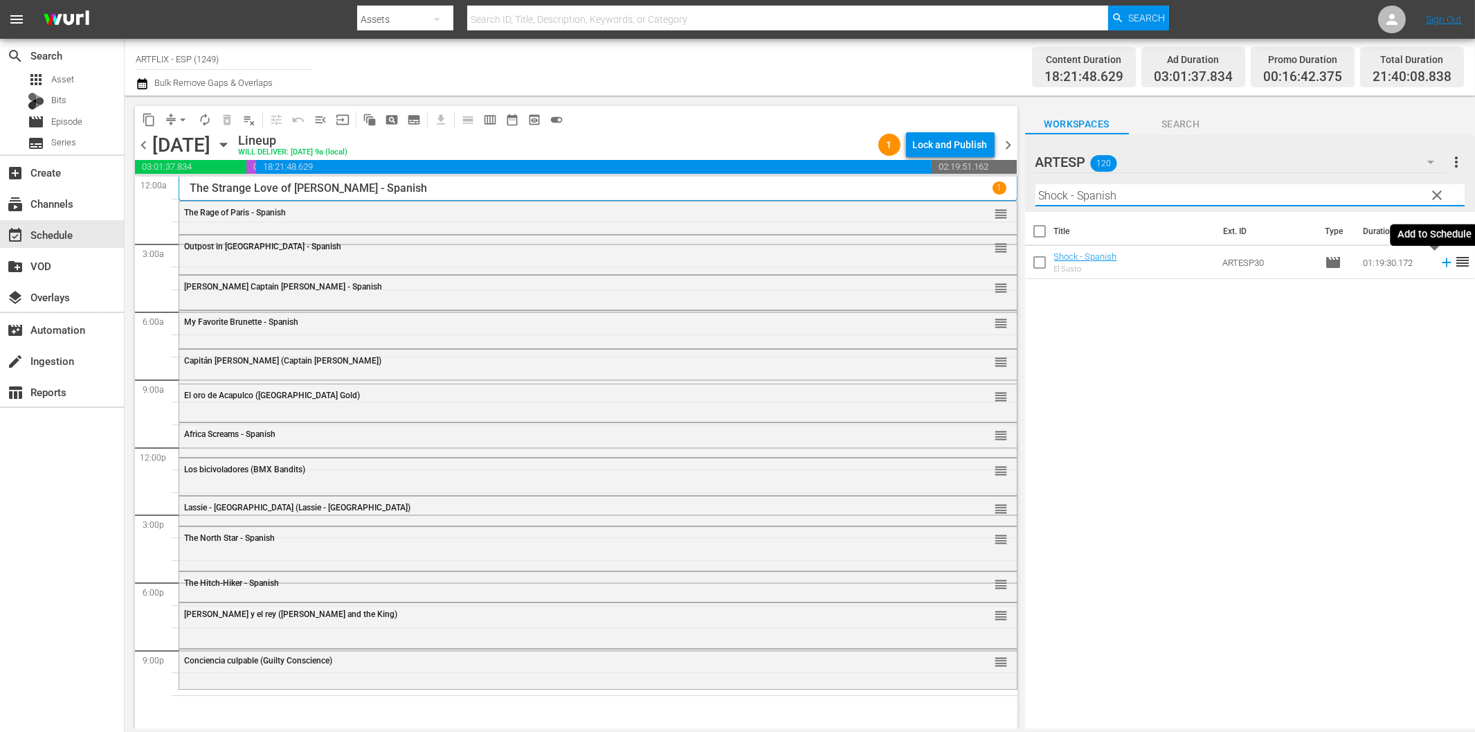
click at [1442, 262] on icon at bounding box center [1446, 262] width 9 height 9
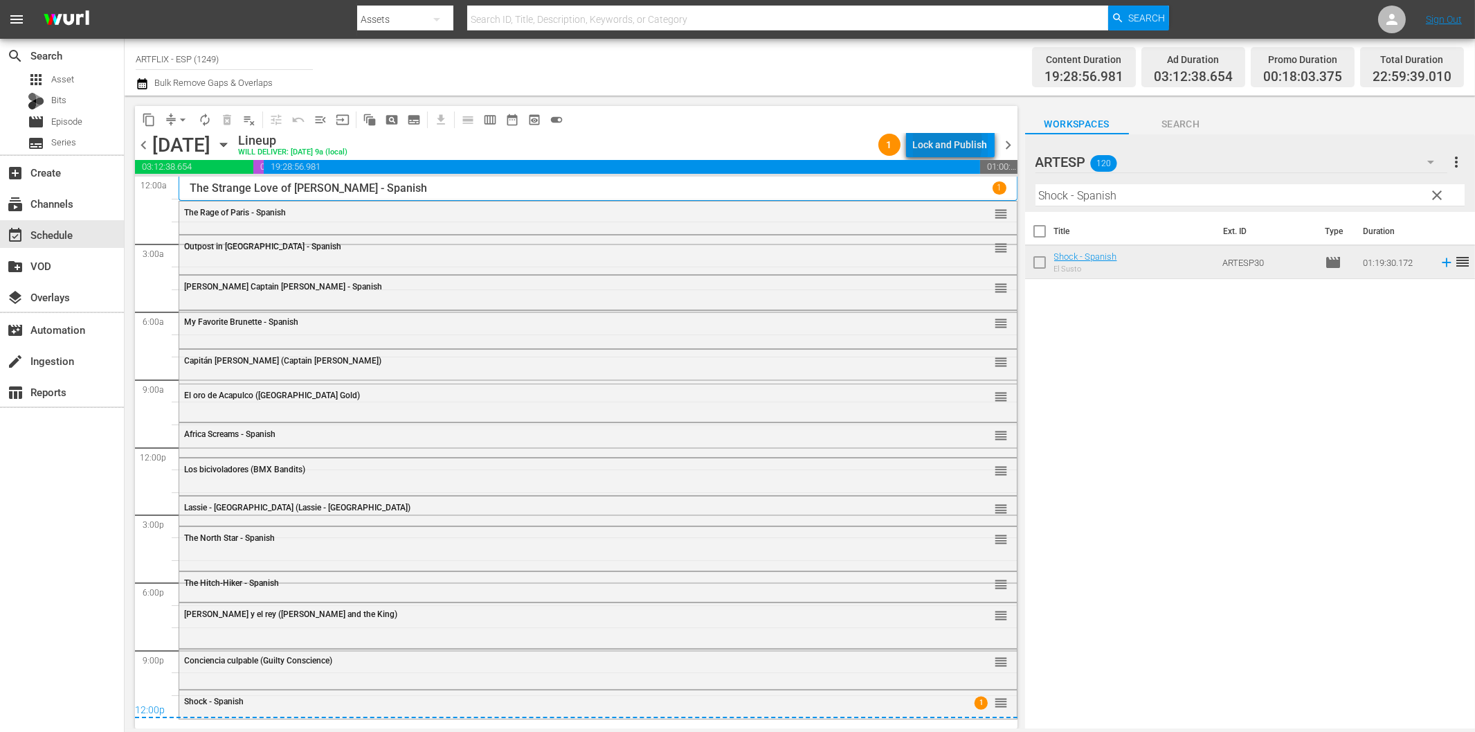
click at [939, 143] on div "Lock and Publish" at bounding box center [950, 144] width 75 height 25
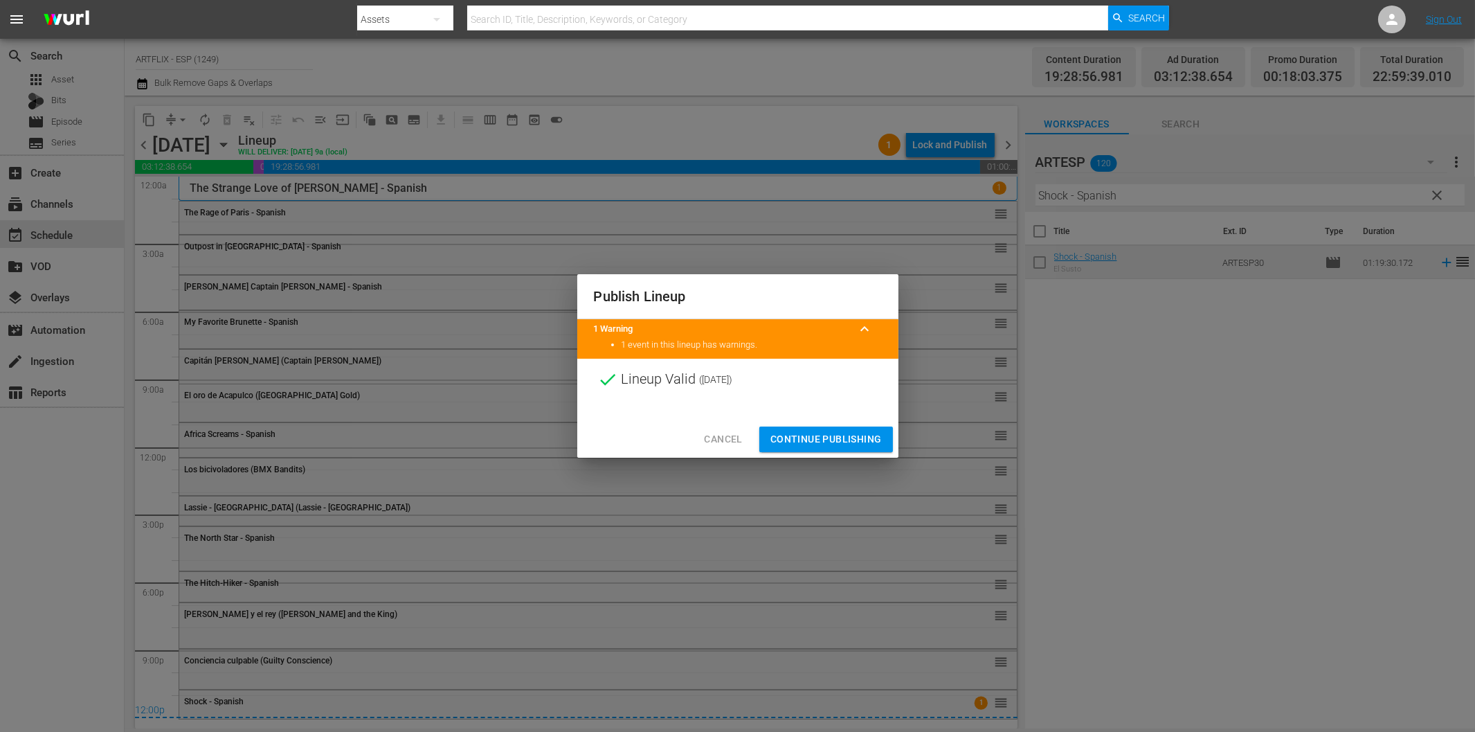
click at [806, 438] on span "Continue Publishing" at bounding box center [825, 439] width 111 height 17
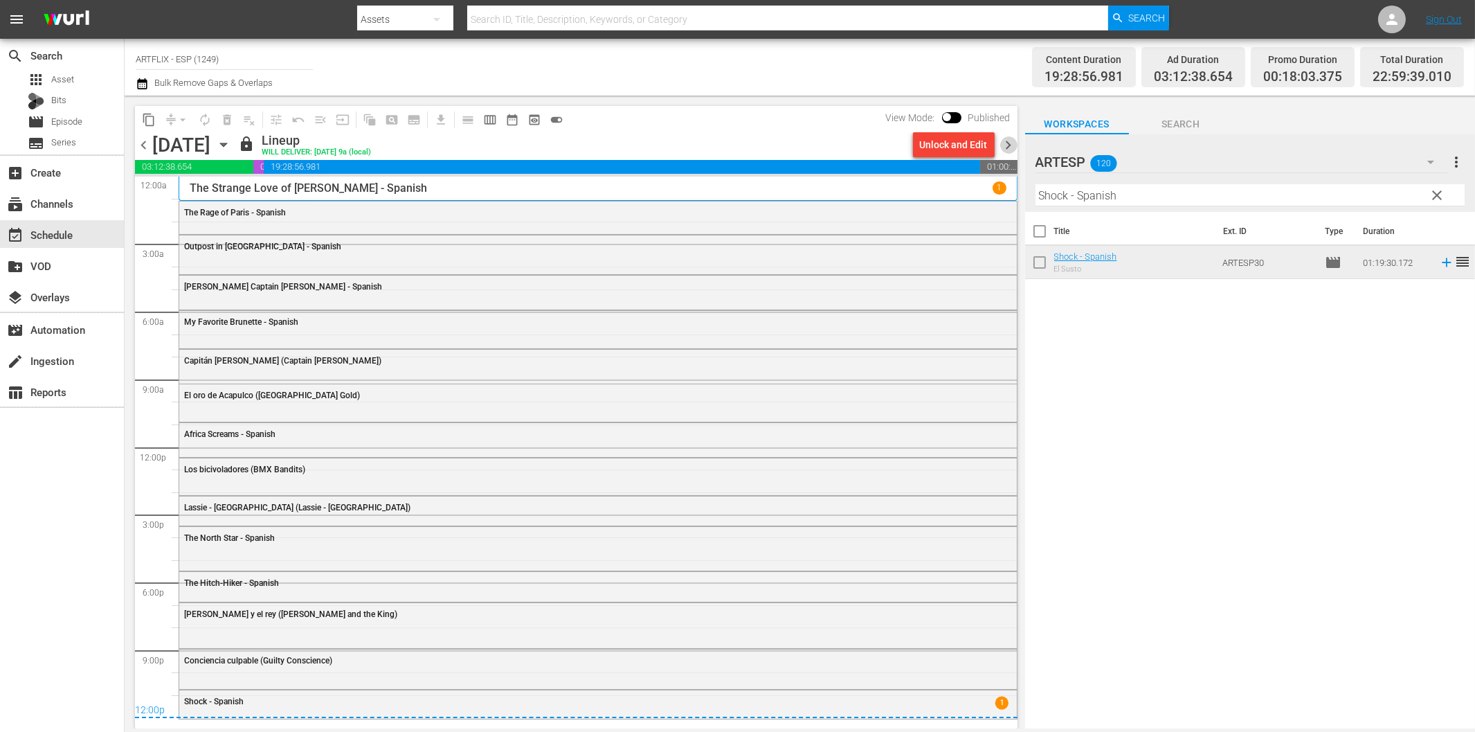
click at [1007, 146] on span "chevron_right" at bounding box center [1008, 144] width 17 height 17
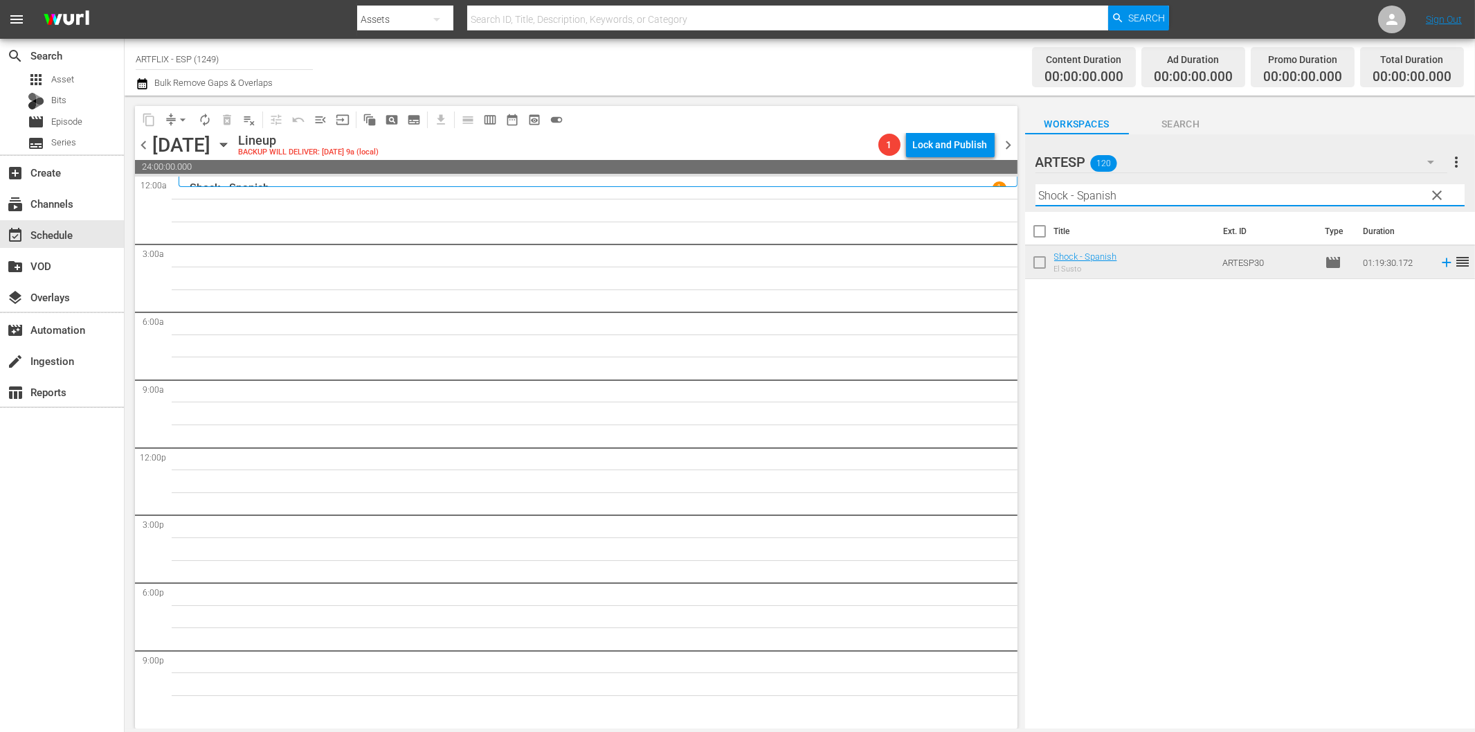
click at [1055, 201] on input "Shock - Spanish" at bounding box center [1250, 195] width 429 height 22
paste input "Dead on Arrival"
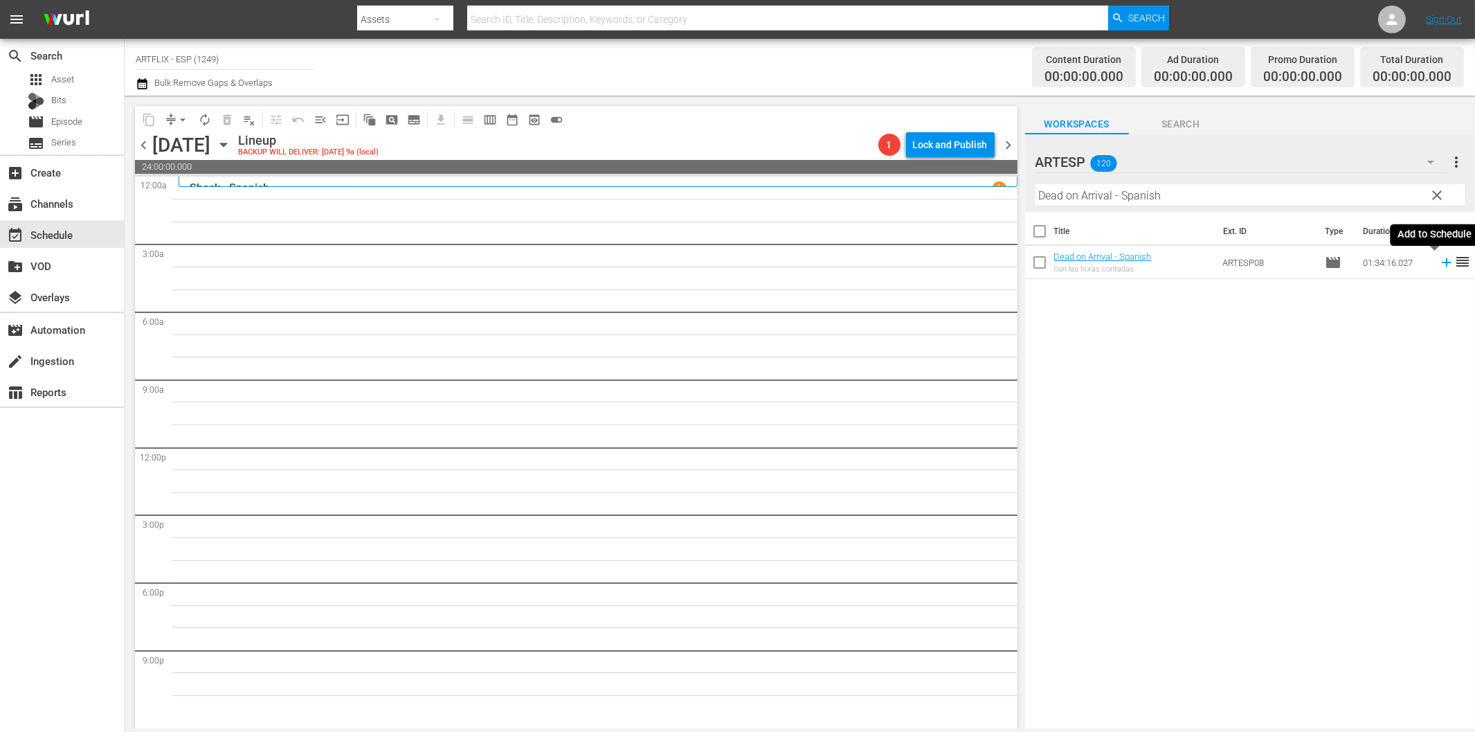
click at [1439, 265] on icon at bounding box center [1446, 262] width 15 height 15
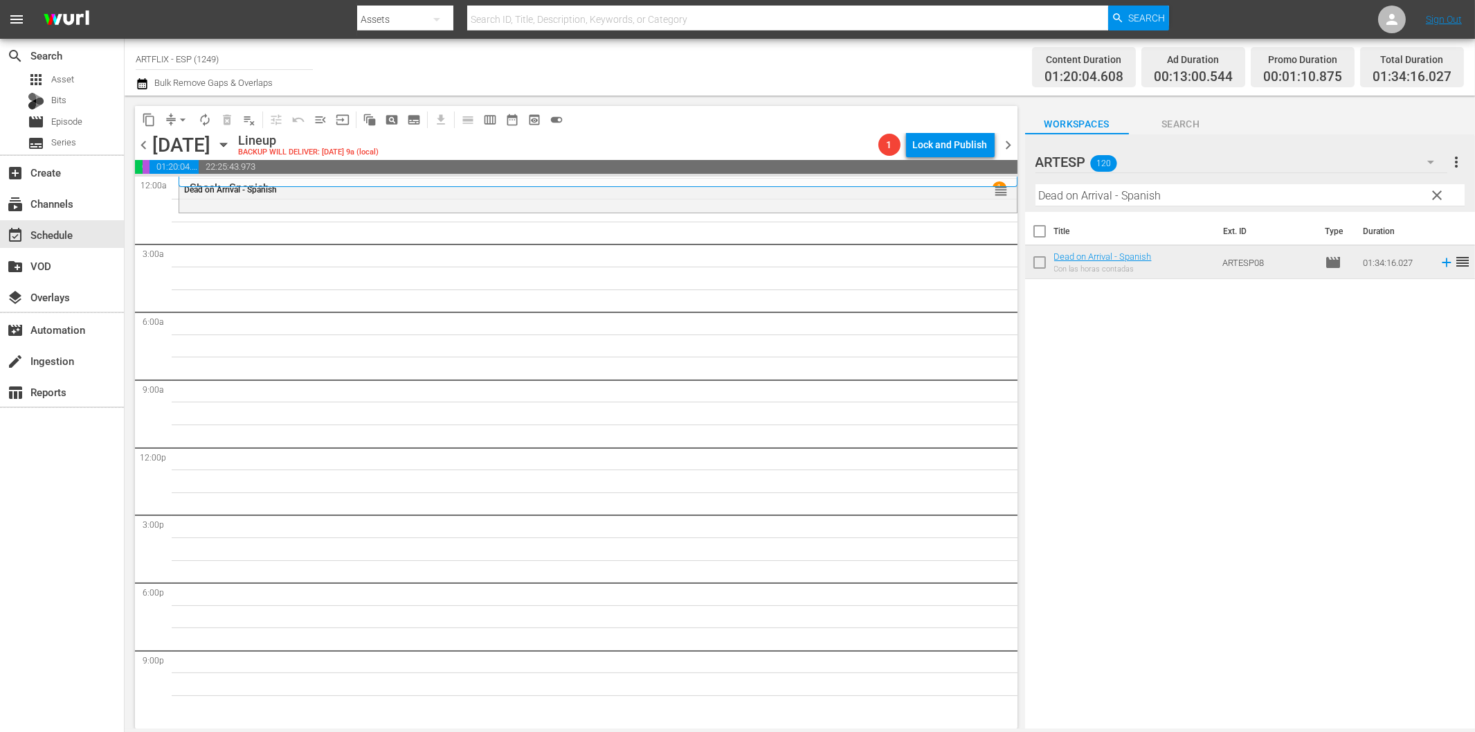
click at [1144, 195] on input "Dead on Arrival - Spanish" at bounding box center [1250, 195] width 429 height 22
paste input "Apasionadamente ([DATE] Story)"
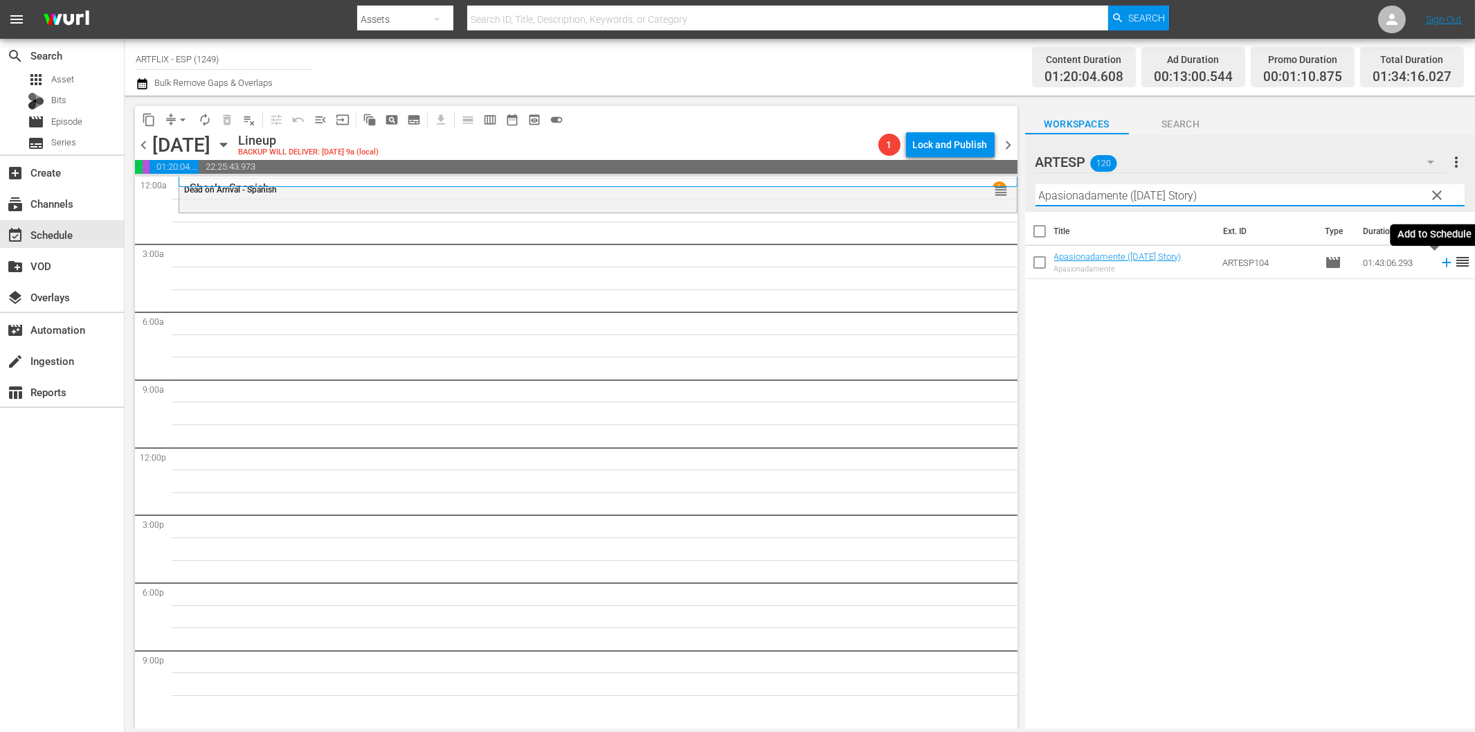
click at [1439, 264] on icon at bounding box center [1446, 262] width 15 height 15
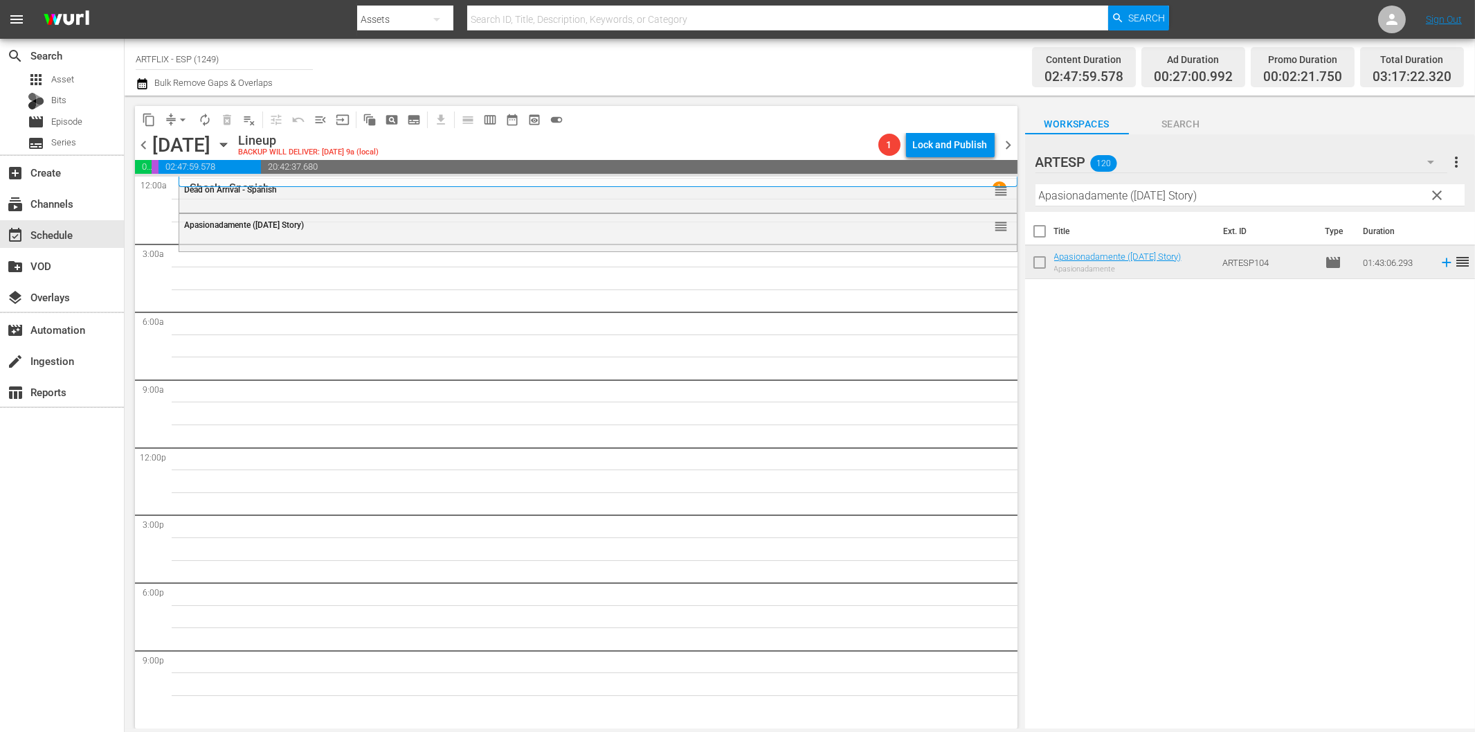
click at [1146, 199] on input "Apasionadamente ([DATE] Story)" at bounding box center [1250, 195] width 429 height 22
paste input "13 Frightened Girls"
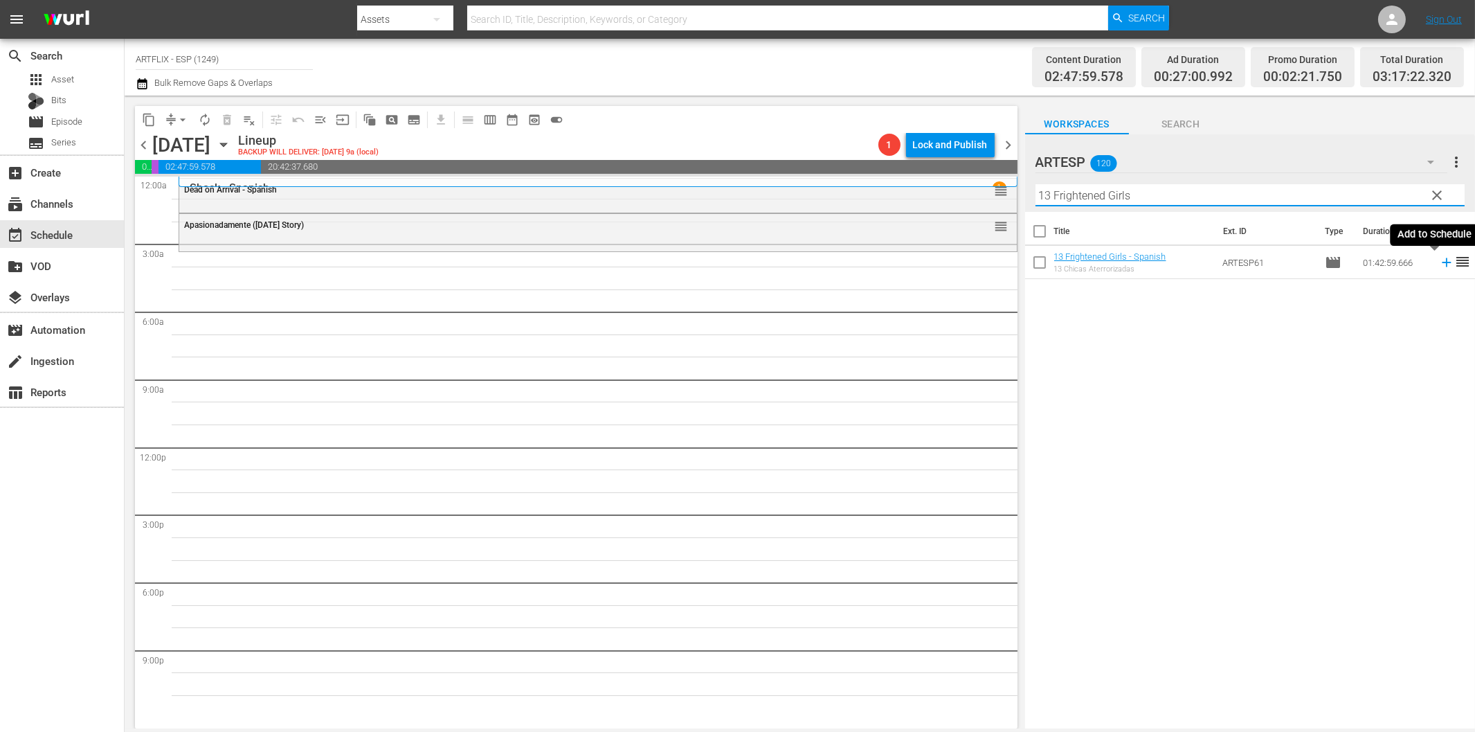
click at [1439, 265] on icon at bounding box center [1446, 262] width 15 height 15
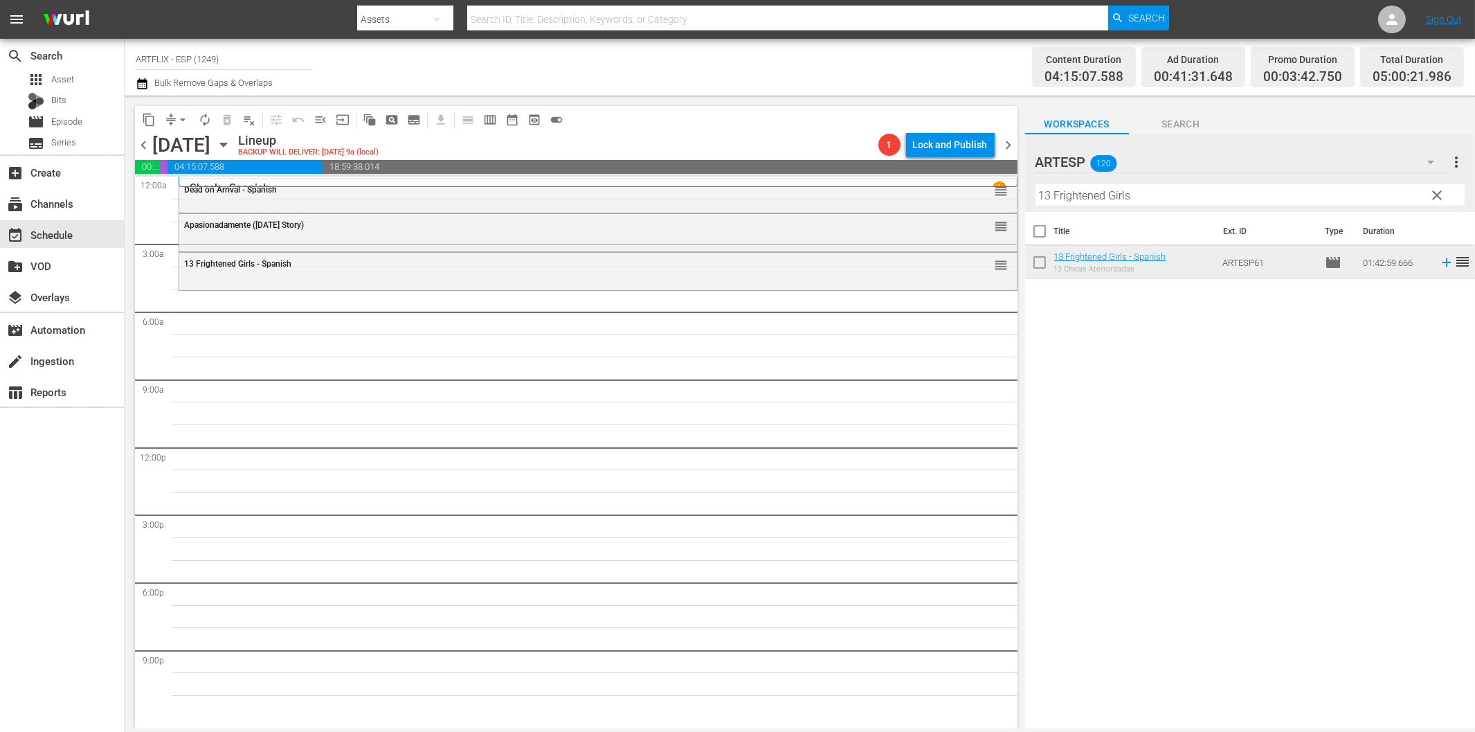
click at [1123, 201] on input "13 Frightened Girls" at bounding box center [1250, 195] width 429 height 22
paste input "The Wasp Woman - Spanish"
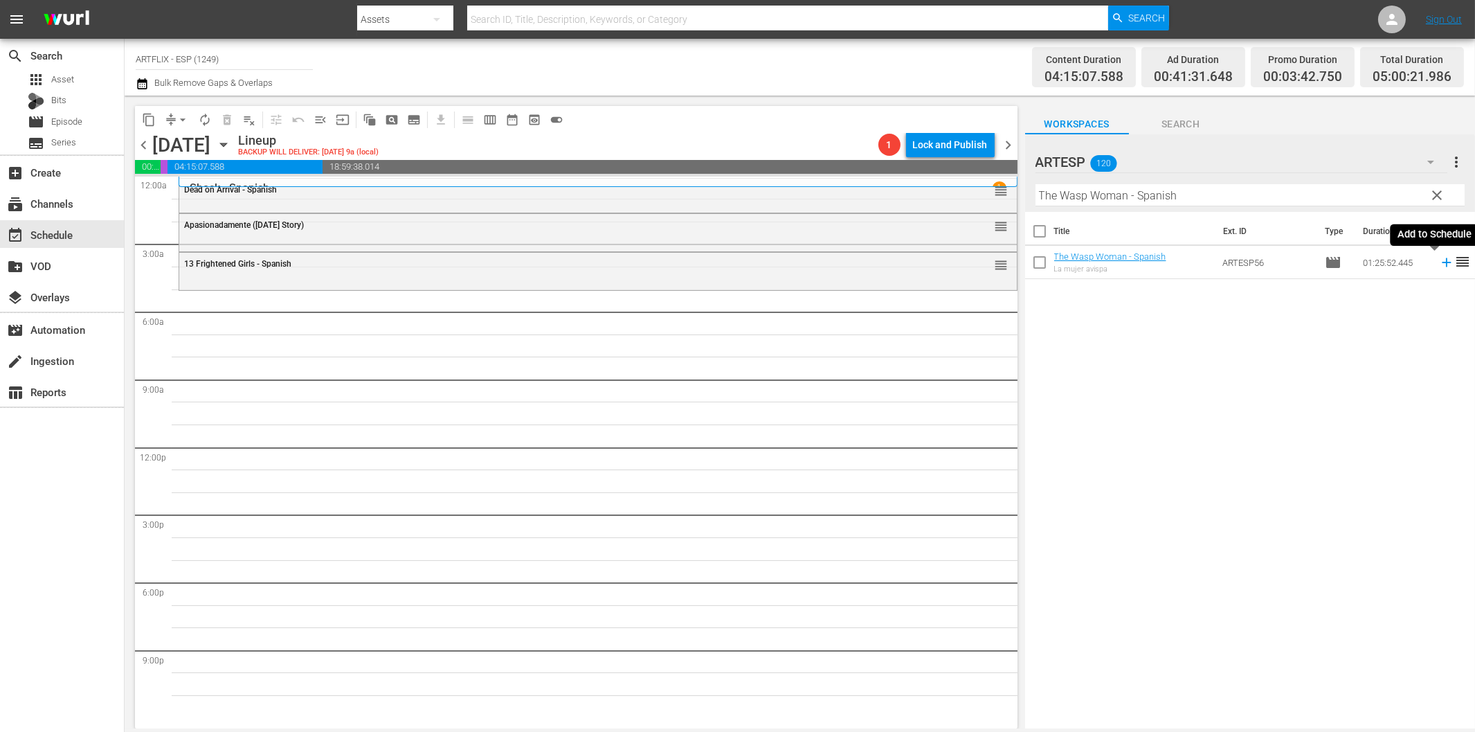
click at [1442, 263] on icon at bounding box center [1446, 262] width 9 height 9
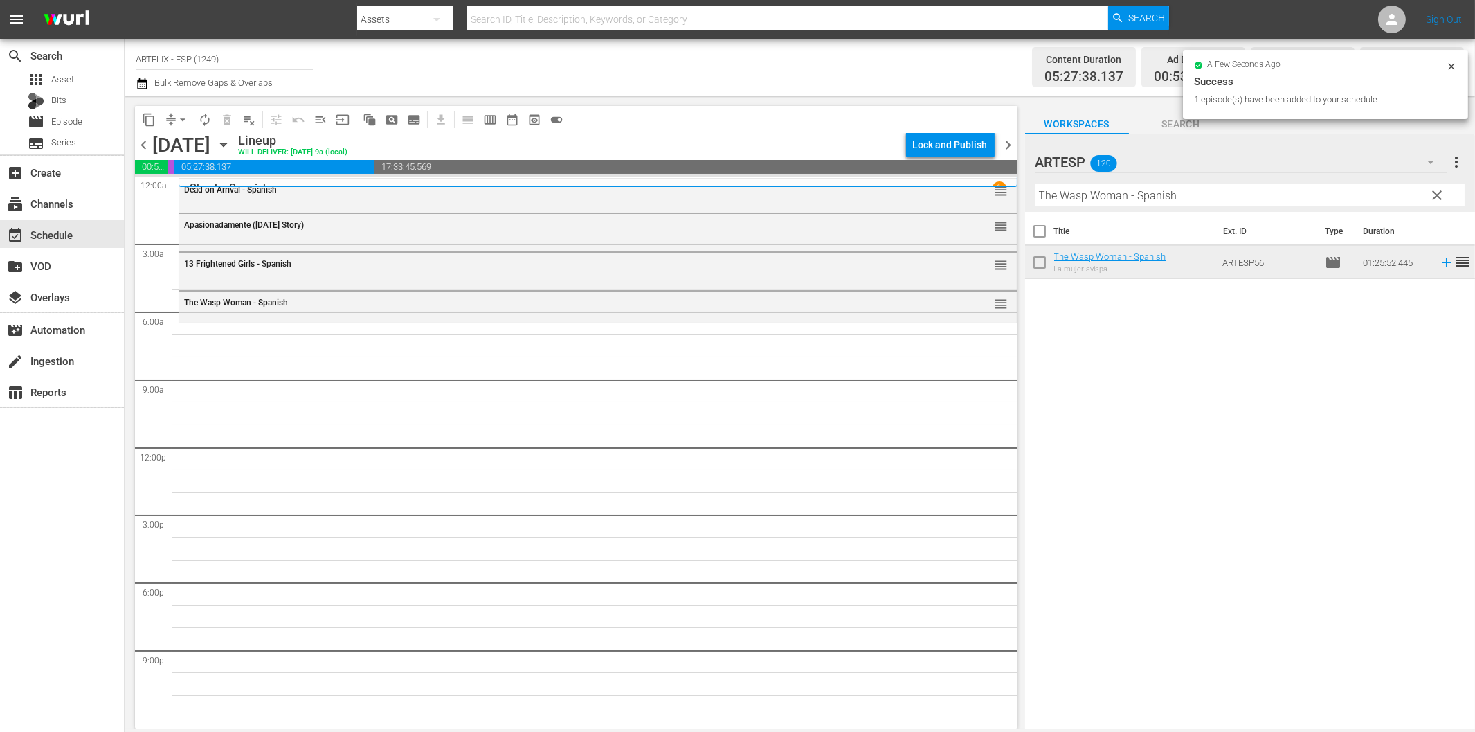
click at [1089, 192] on input "The Wasp Woman - Spanish" at bounding box center [1250, 195] width 429 height 22
paste input "at Uncertain Feeling"
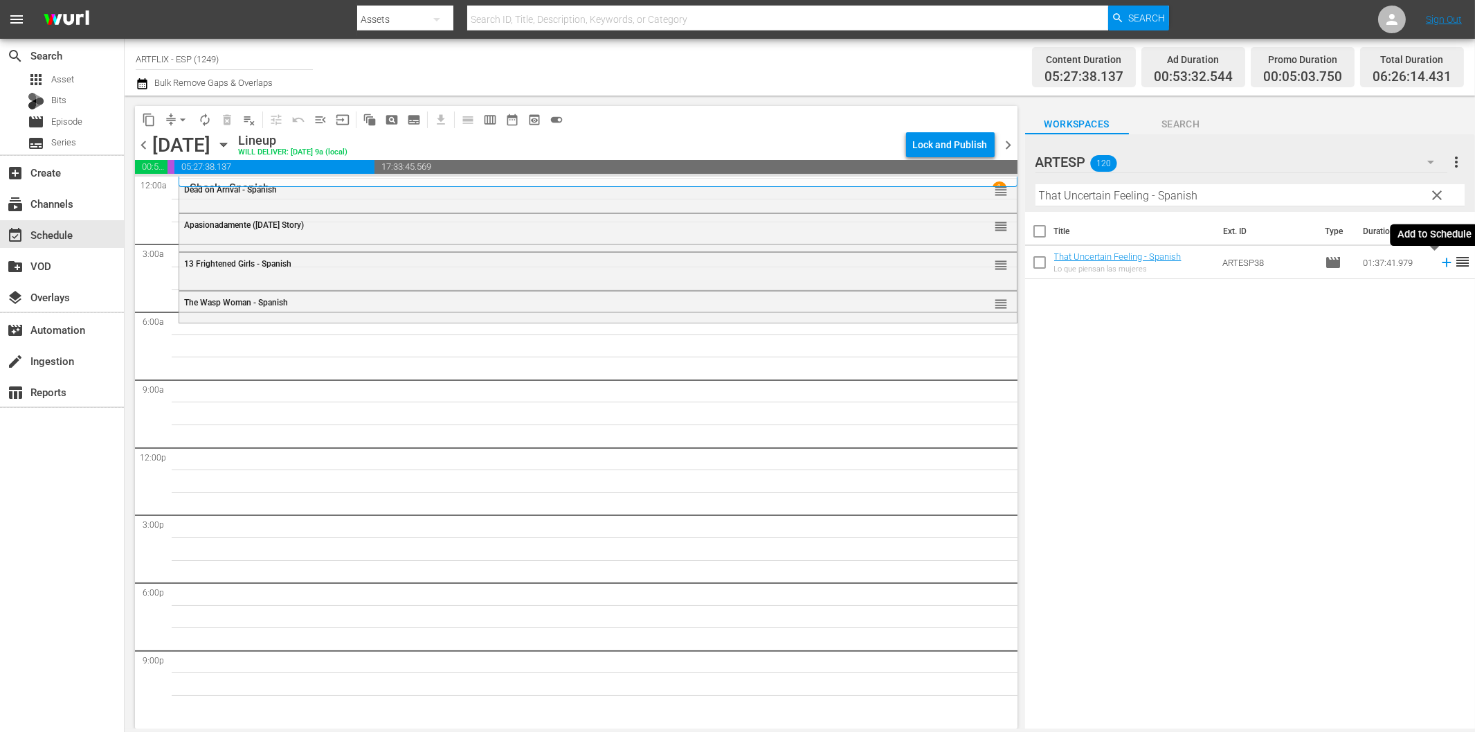
click at [1442, 264] on icon at bounding box center [1446, 262] width 9 height 9
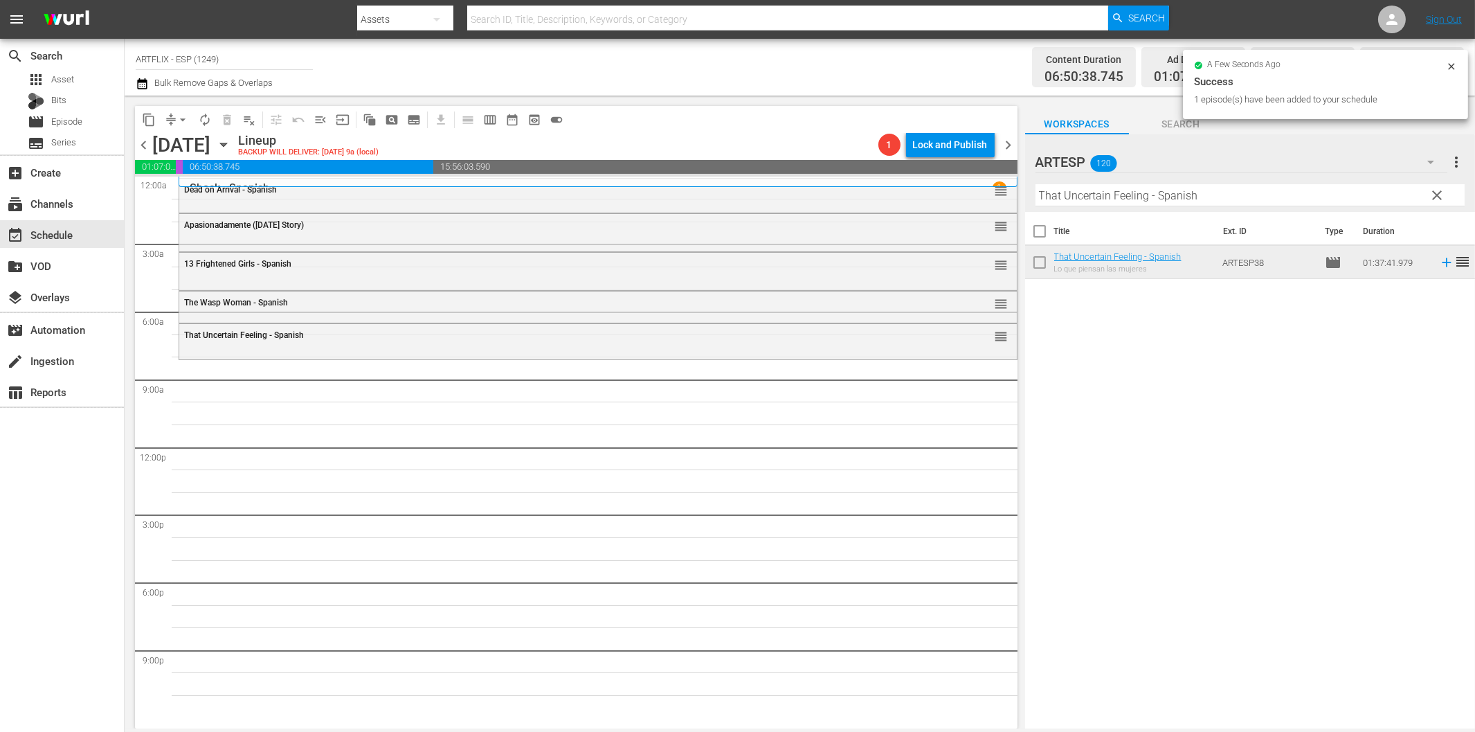
click at [1152, 199] on input "That Uncertain Feeling - Spanish" at bounding box center [1250, 195] width 429 height 22
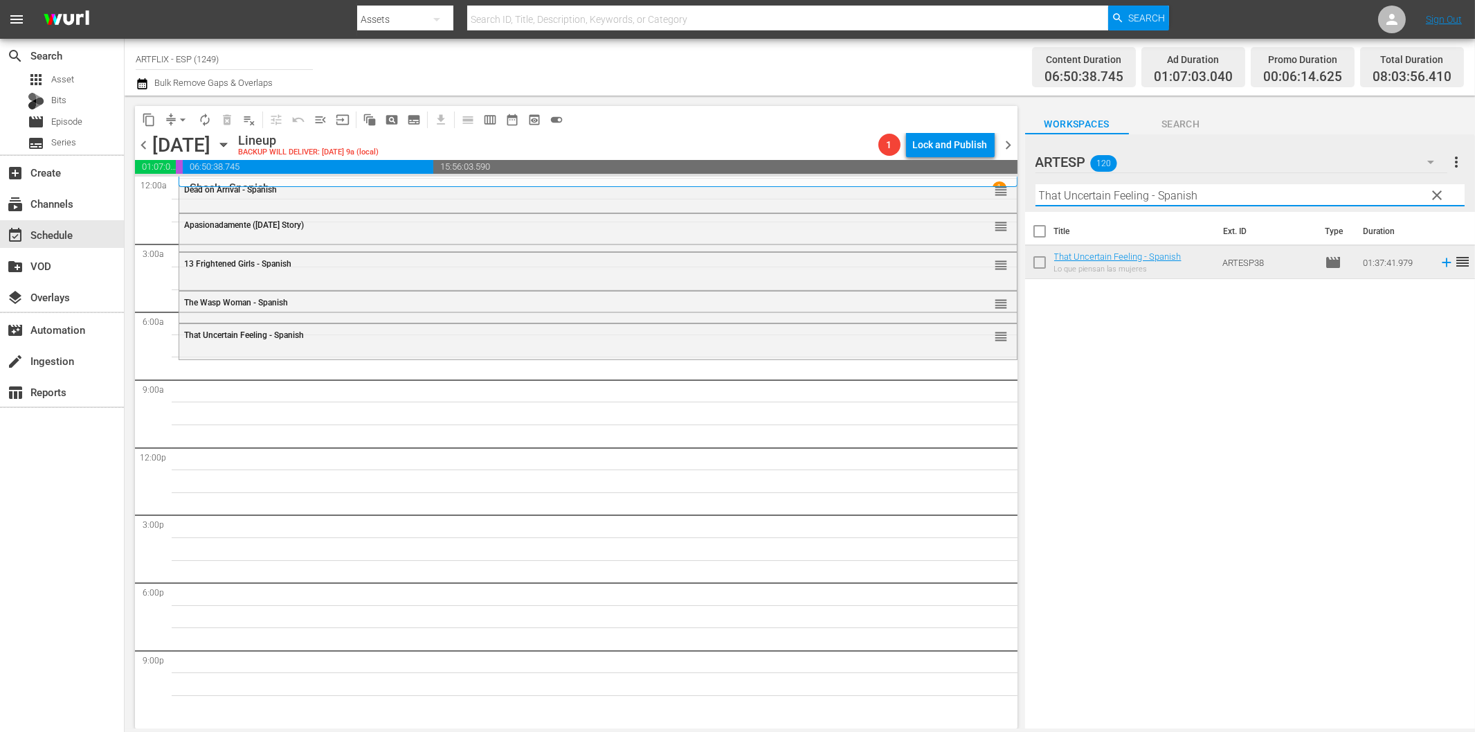
paste input "Mi querida secretaria (My Dear Secretary)"
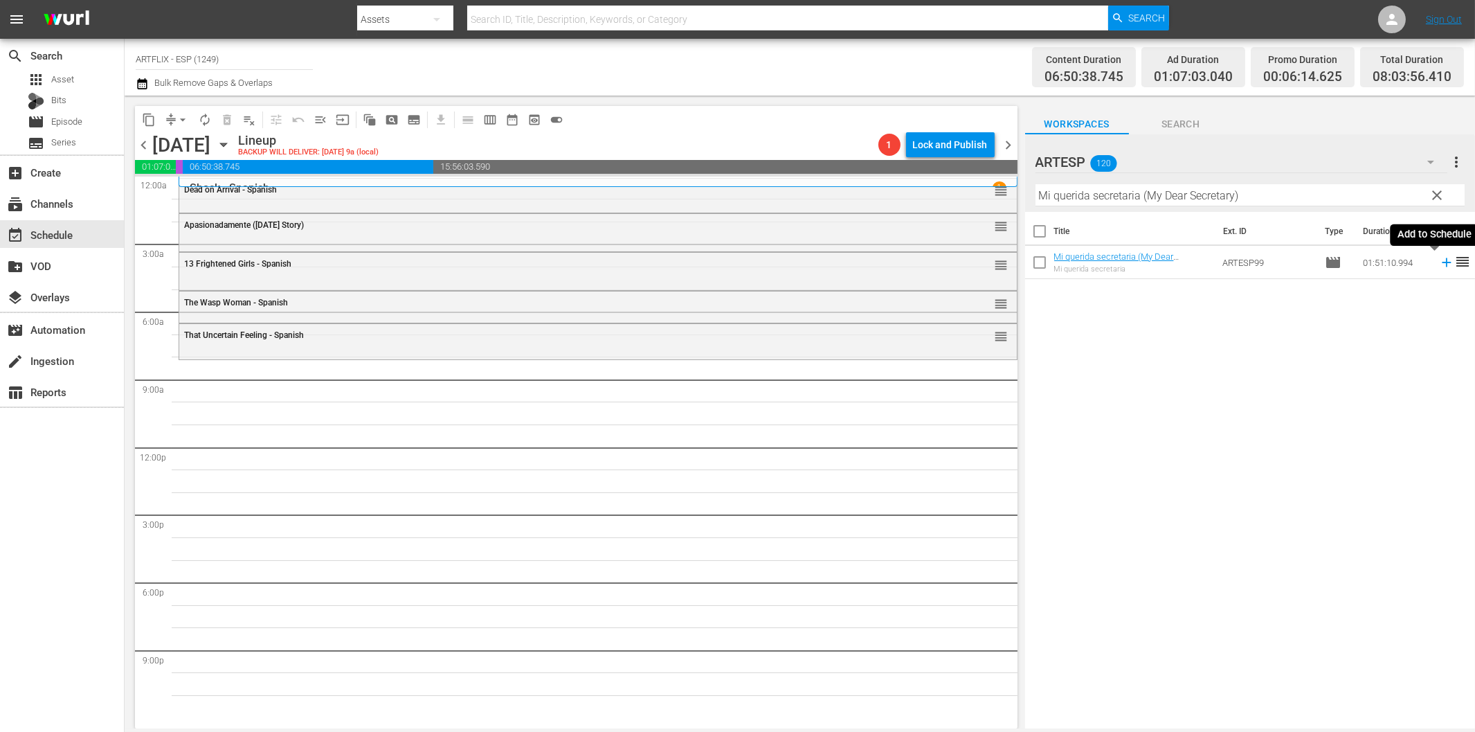
click at [1442, 263] on icon at bounding box center [1446, 262] width 9 height 9
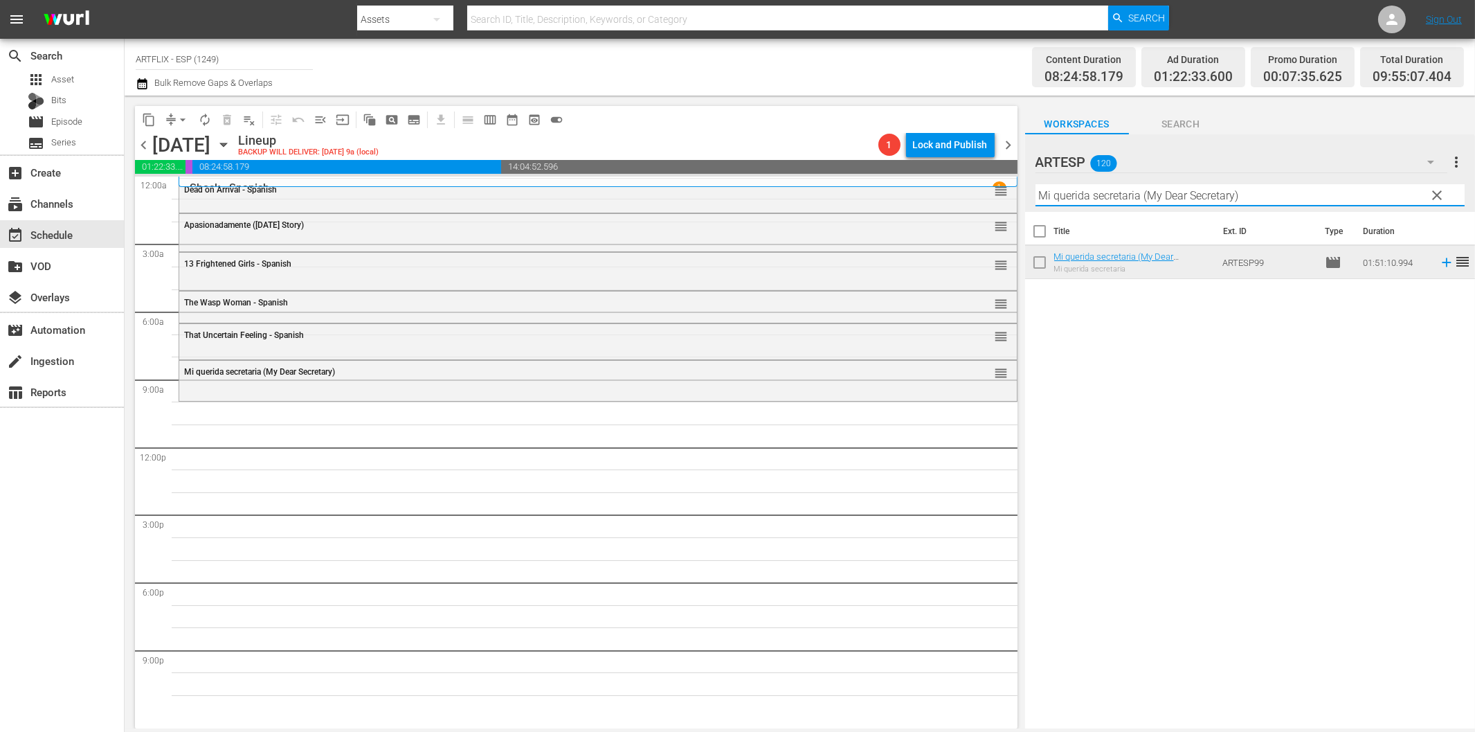
click at [1150, 192] on input "Mi querida secretaria (My Dear Secretary)" at bounding box center [1250, 195] width 429 height 22
paste input "Salt of the Earth - Spanish"
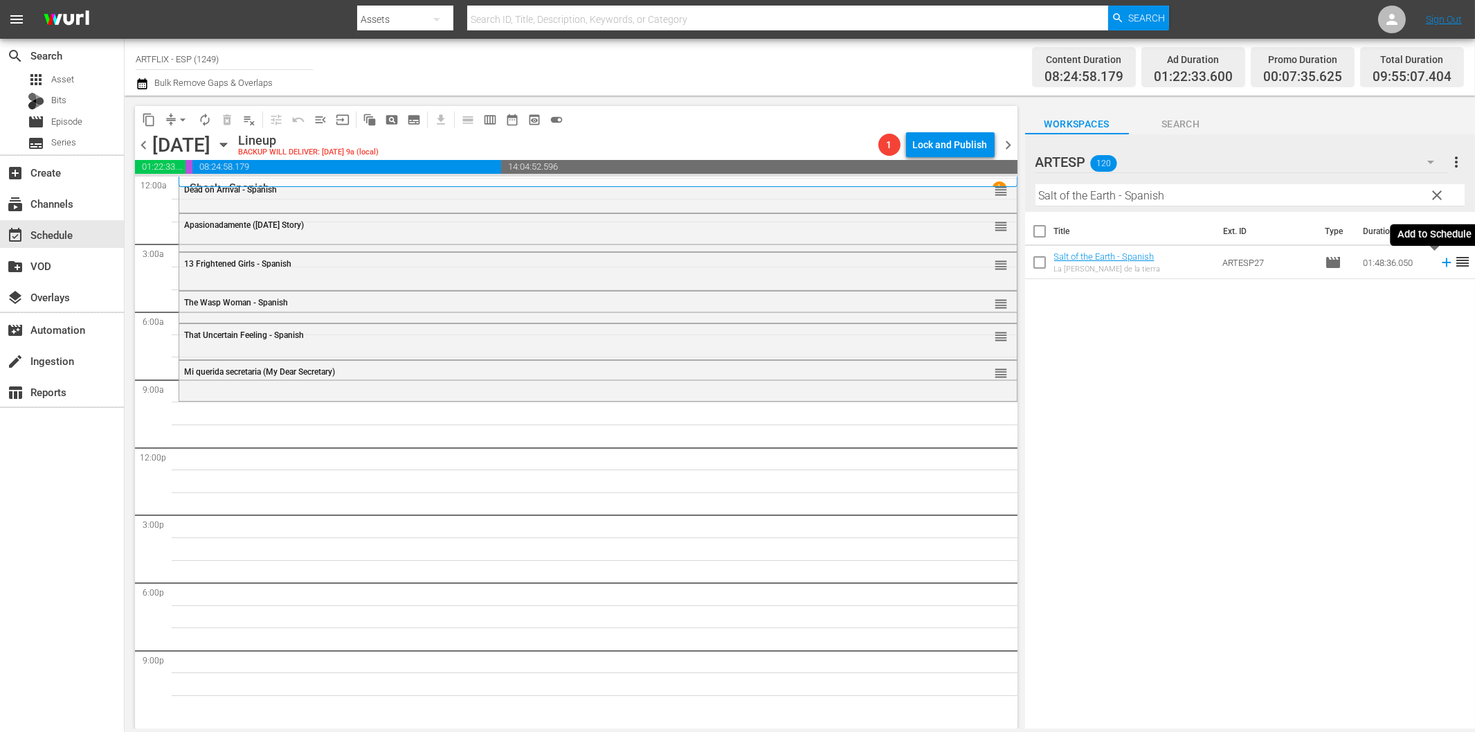
click at [1442, 264] on icon at bounding box center [1446, 262] width 9 height 9
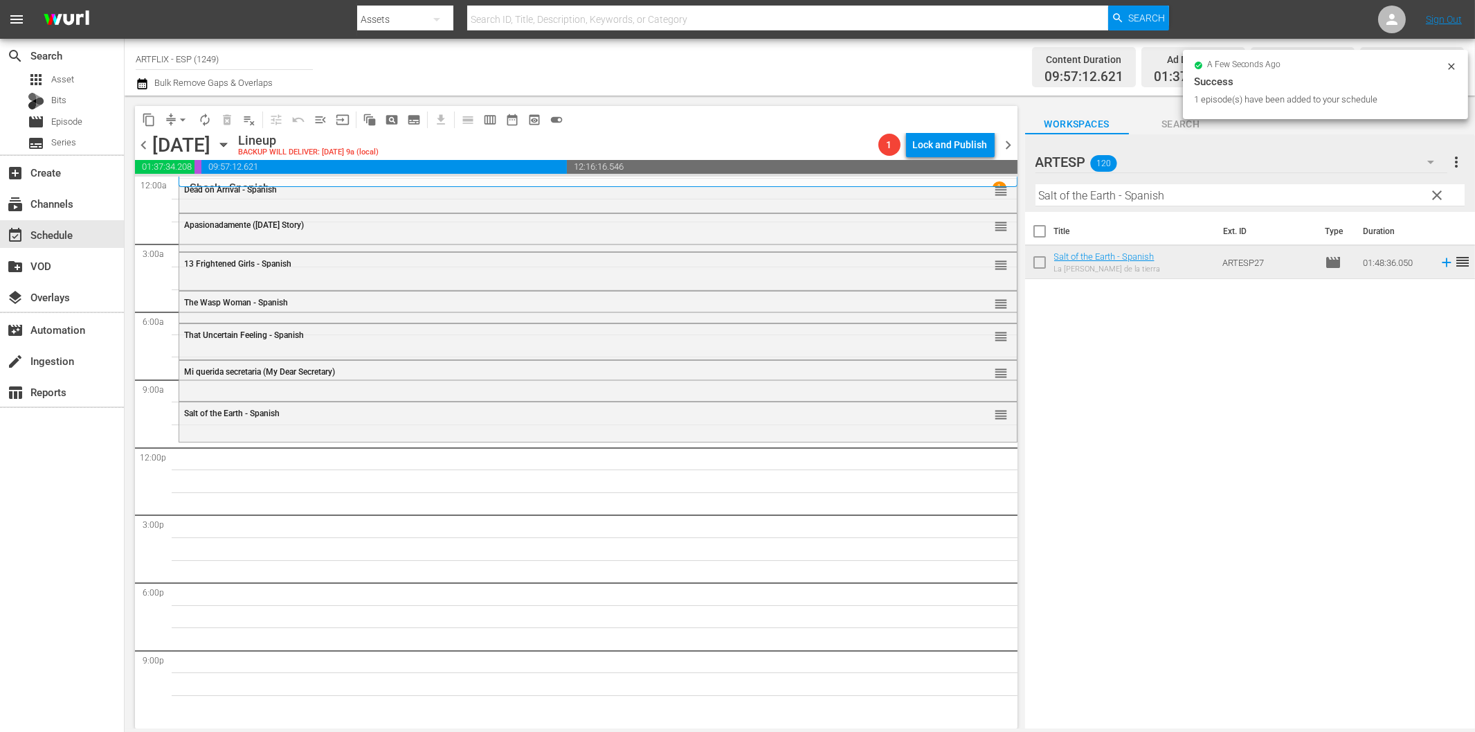
click at [1150, 206] on hr at bounding box center [1250, 206] width 429 height 1
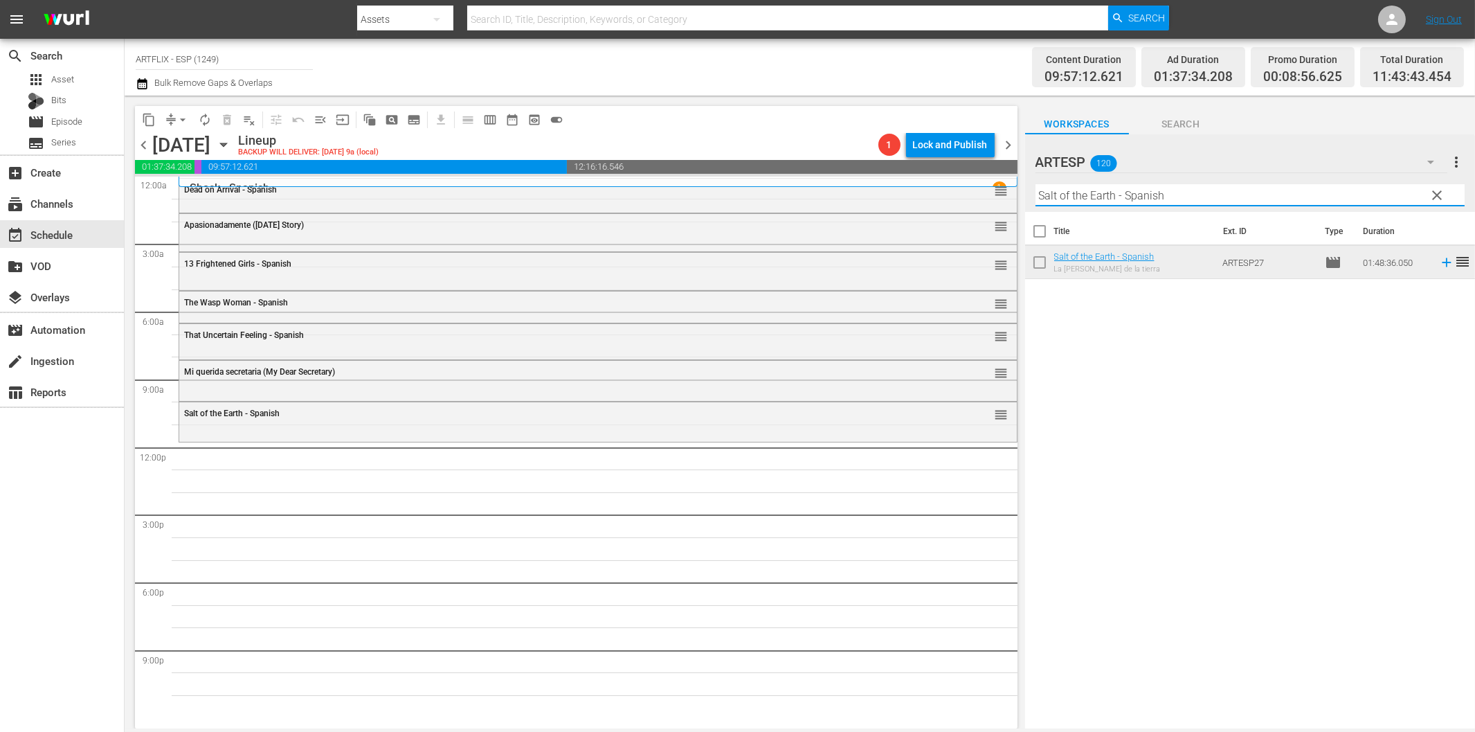
click at [1153, 197] on input "Salt of the Earth - Spanish" at bounding box center [1250, 195] width 429 height 22
paste input "El buque maldito (The Ghost Galleon)"
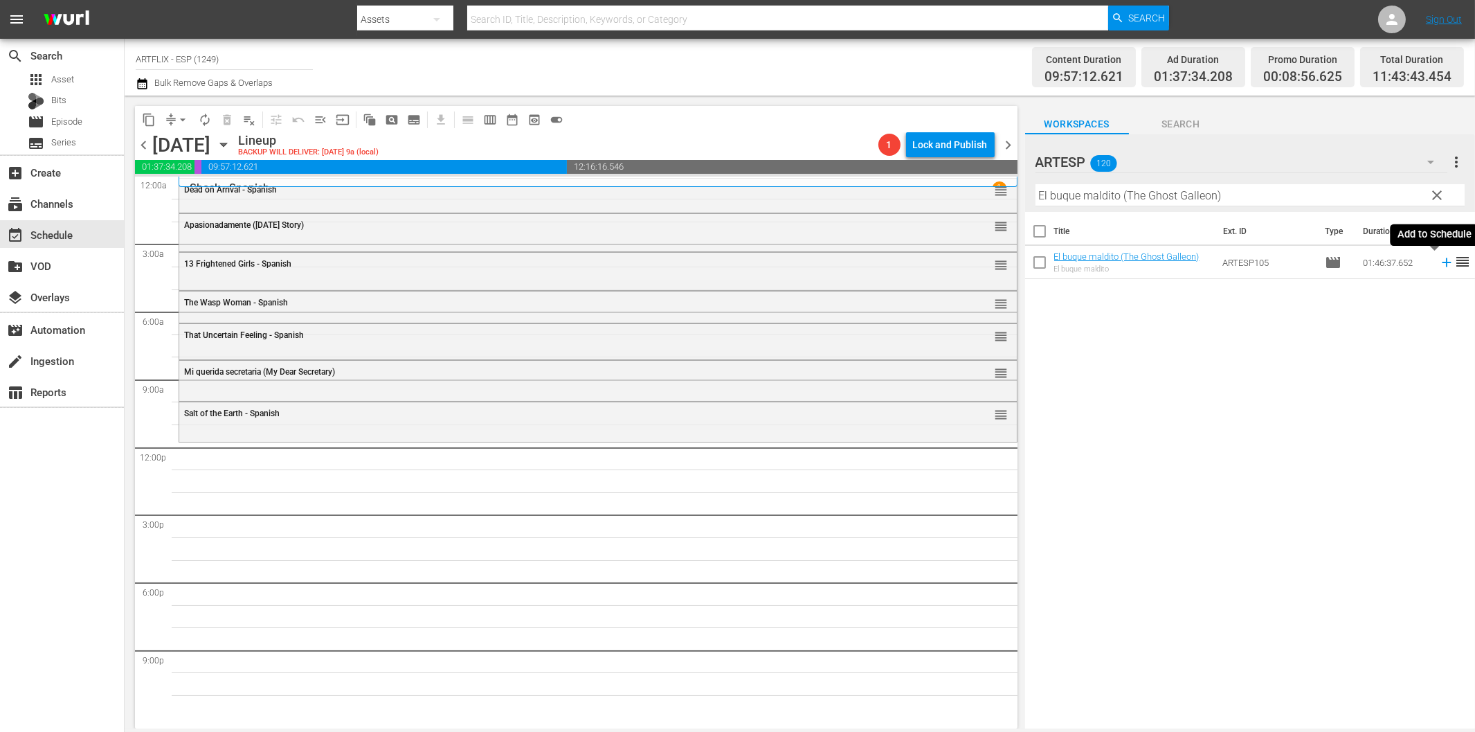
click at [1439, 259] on icon at bounding box center [1446, 262] width 15 height 15
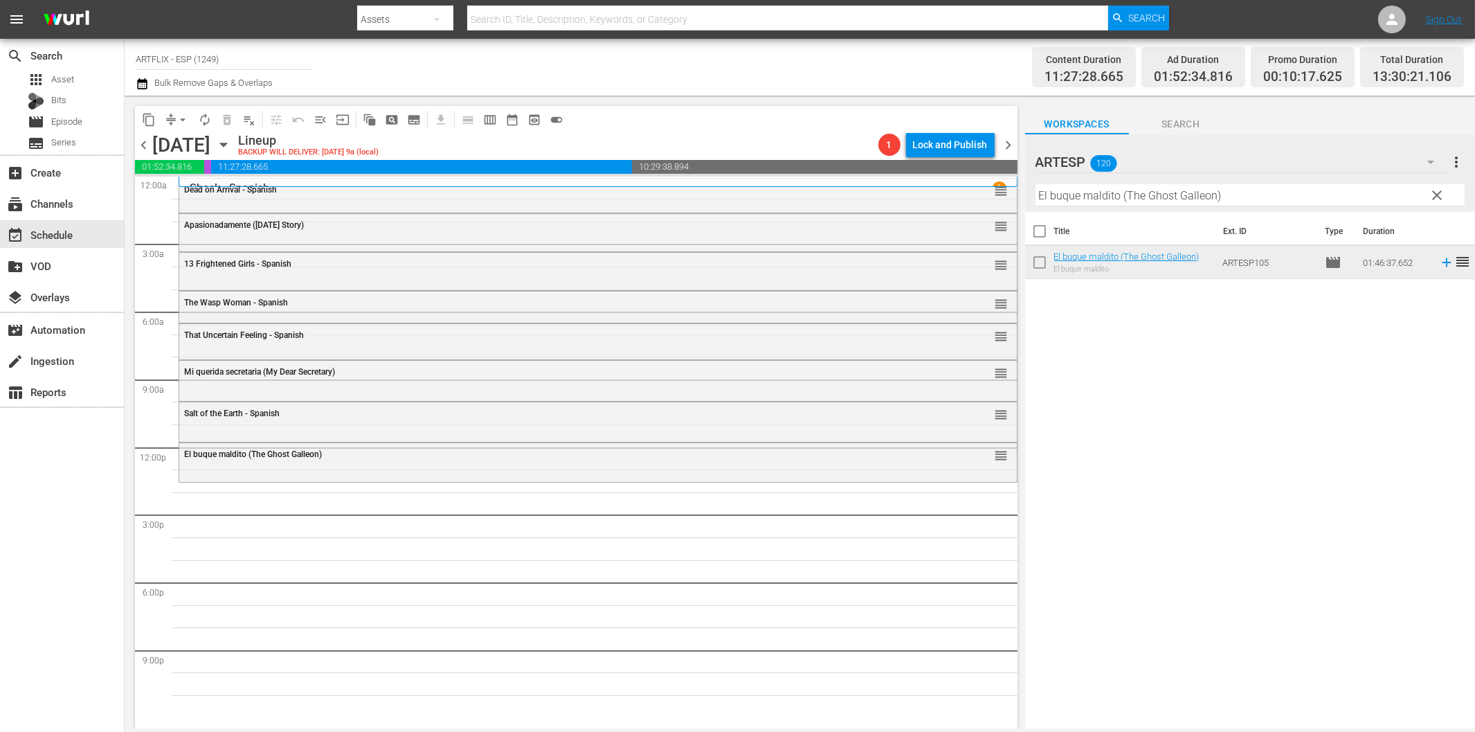
click at [1131, 196] on input "El buque maldito (The Ghost Galleon)" at bounding box center [1250, 195] width 429 height 22
paste input "Los alegres vividores (The Young in Heart"
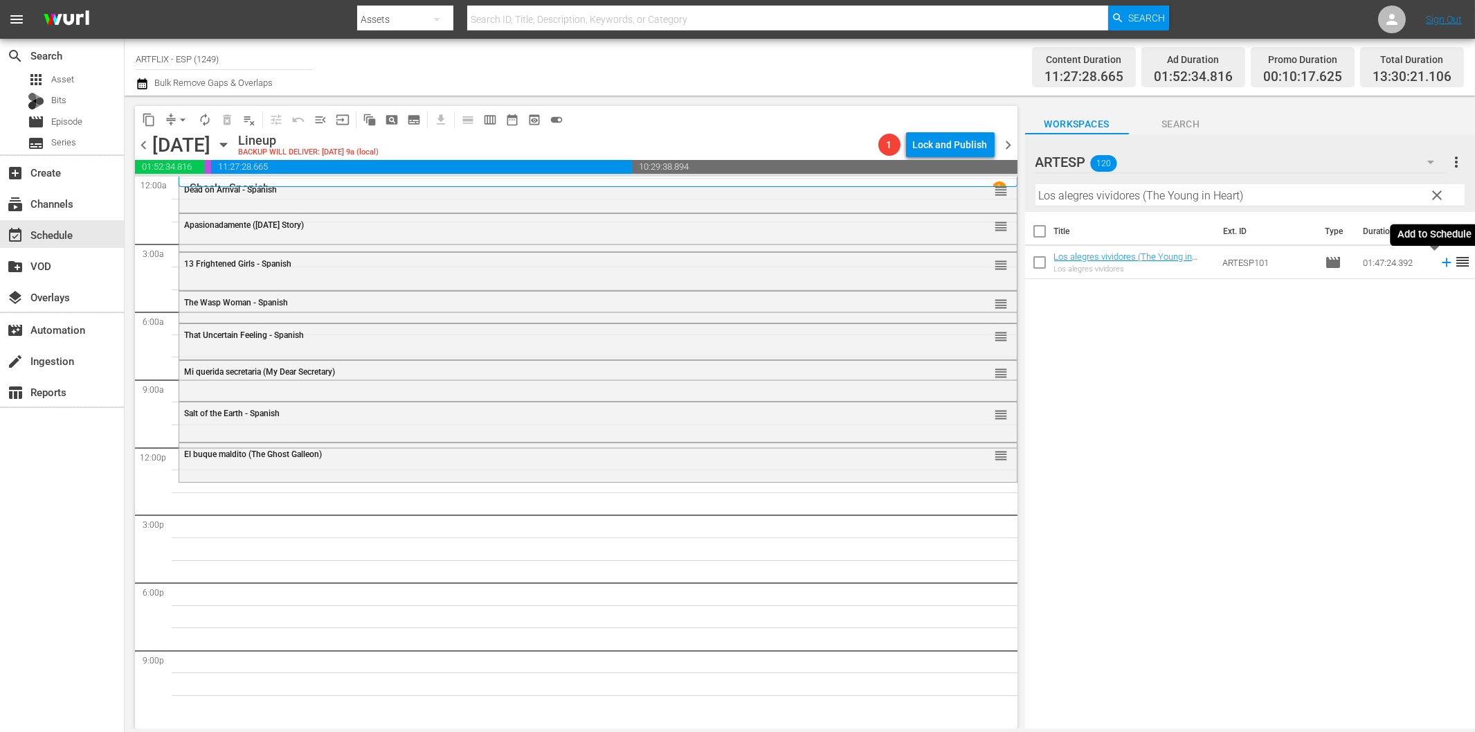
click at [1439, 264] on icon at bounding box center [1446, 262] width 15 height 15
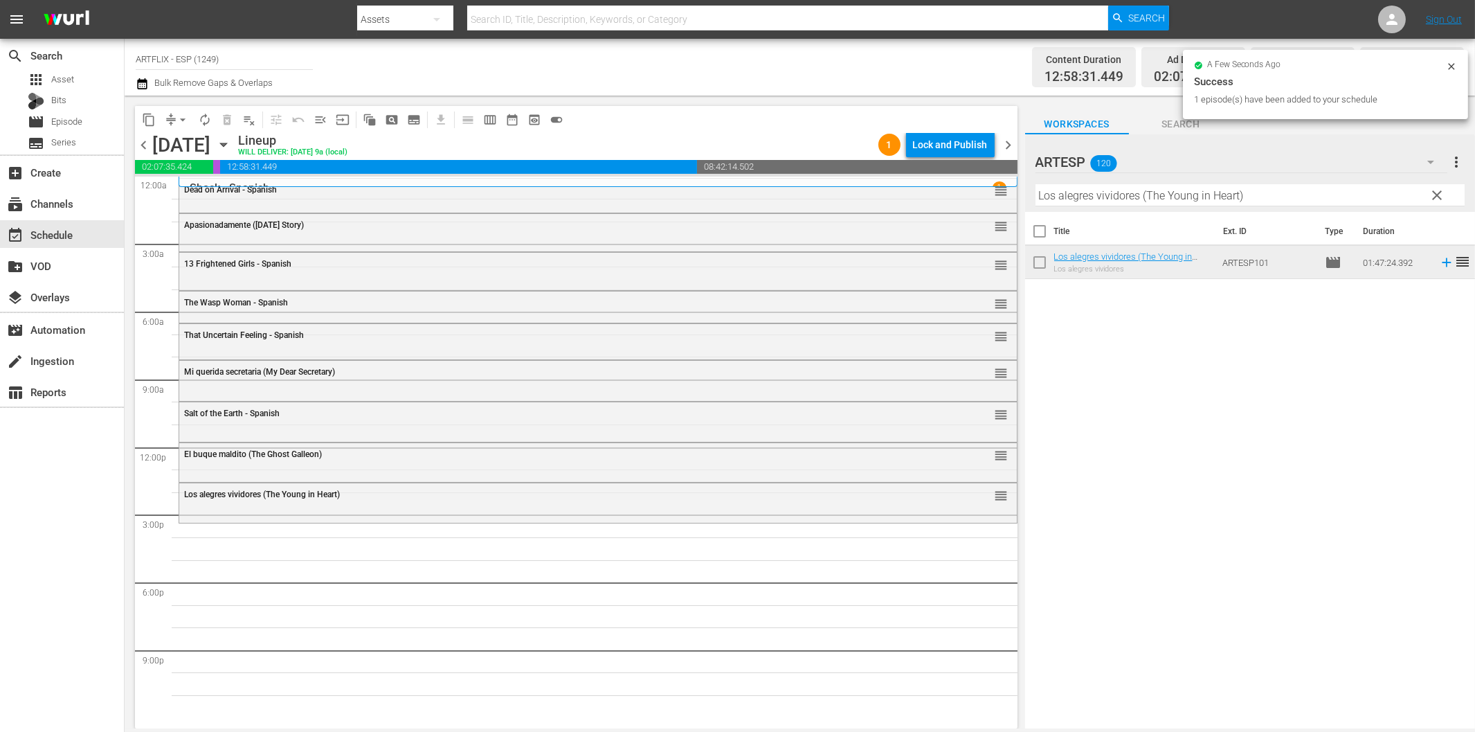
click at [1209, 195] on input "Los alegres vividores (The Young in Heart)" at bounding box center [1250, 195] width 429 height 22
paste input "The Woman in the Window - Spanish"
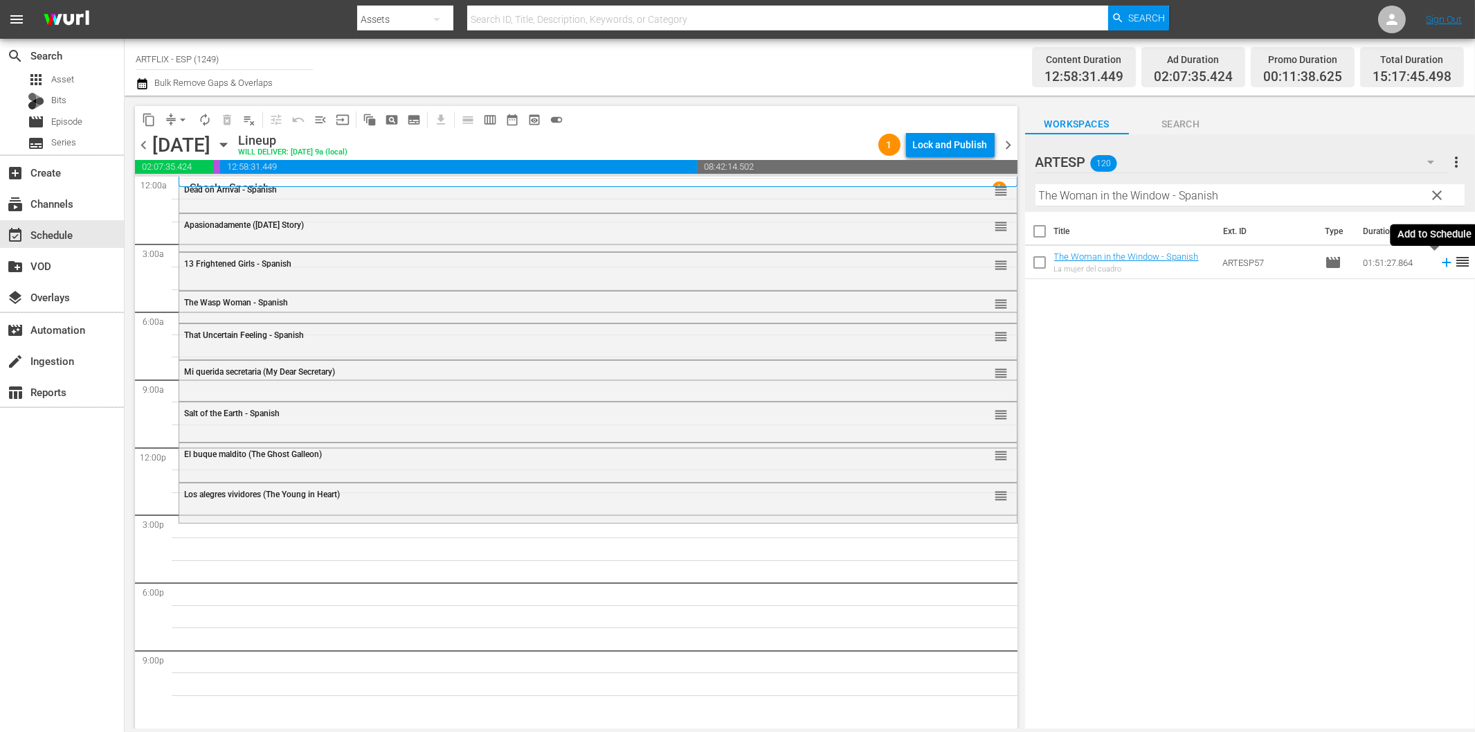
click at [1442, 263] on icon at bounding box center [1446, 262] width 9 height 9
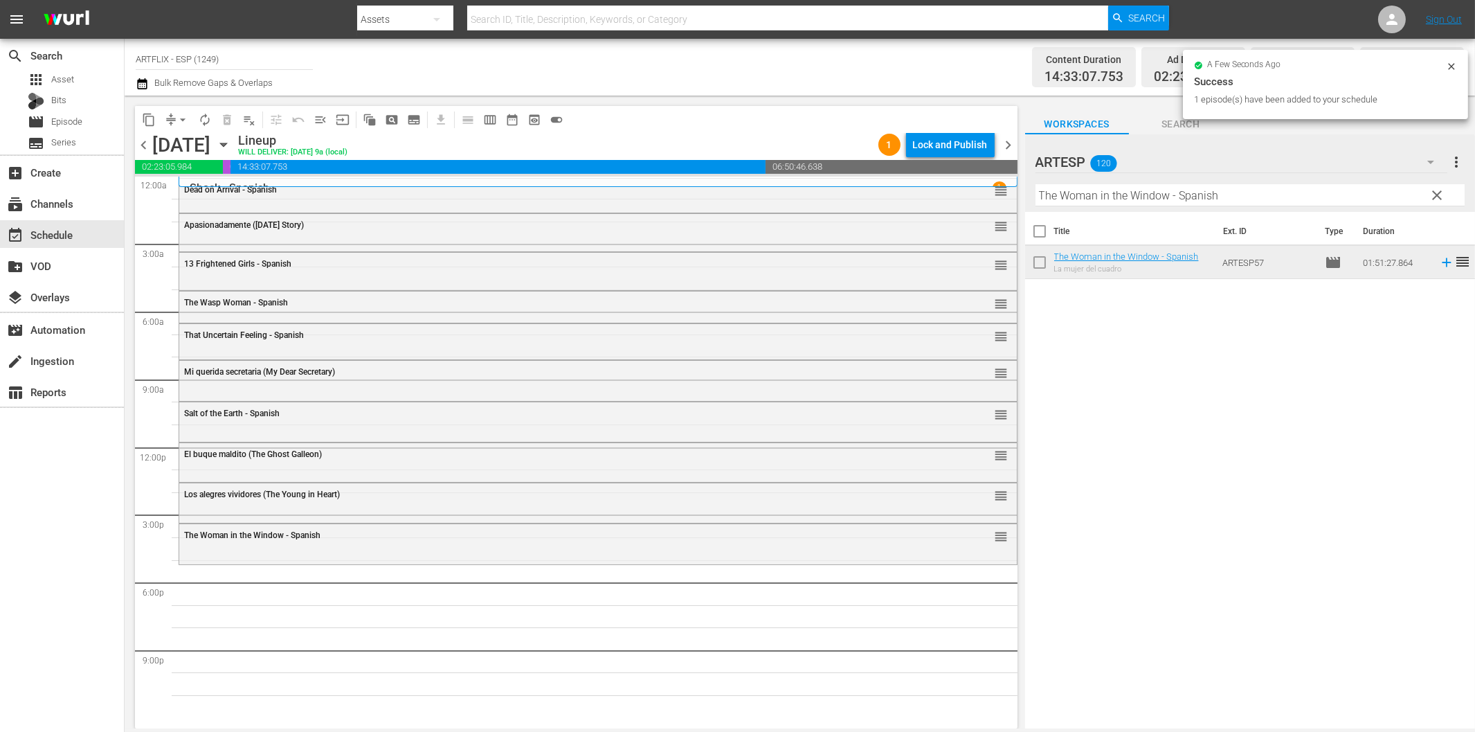
click at [1064, 195] on input "The Woman in the Window - Spanish" at bounding box center [1250, 195] width 429 height 22
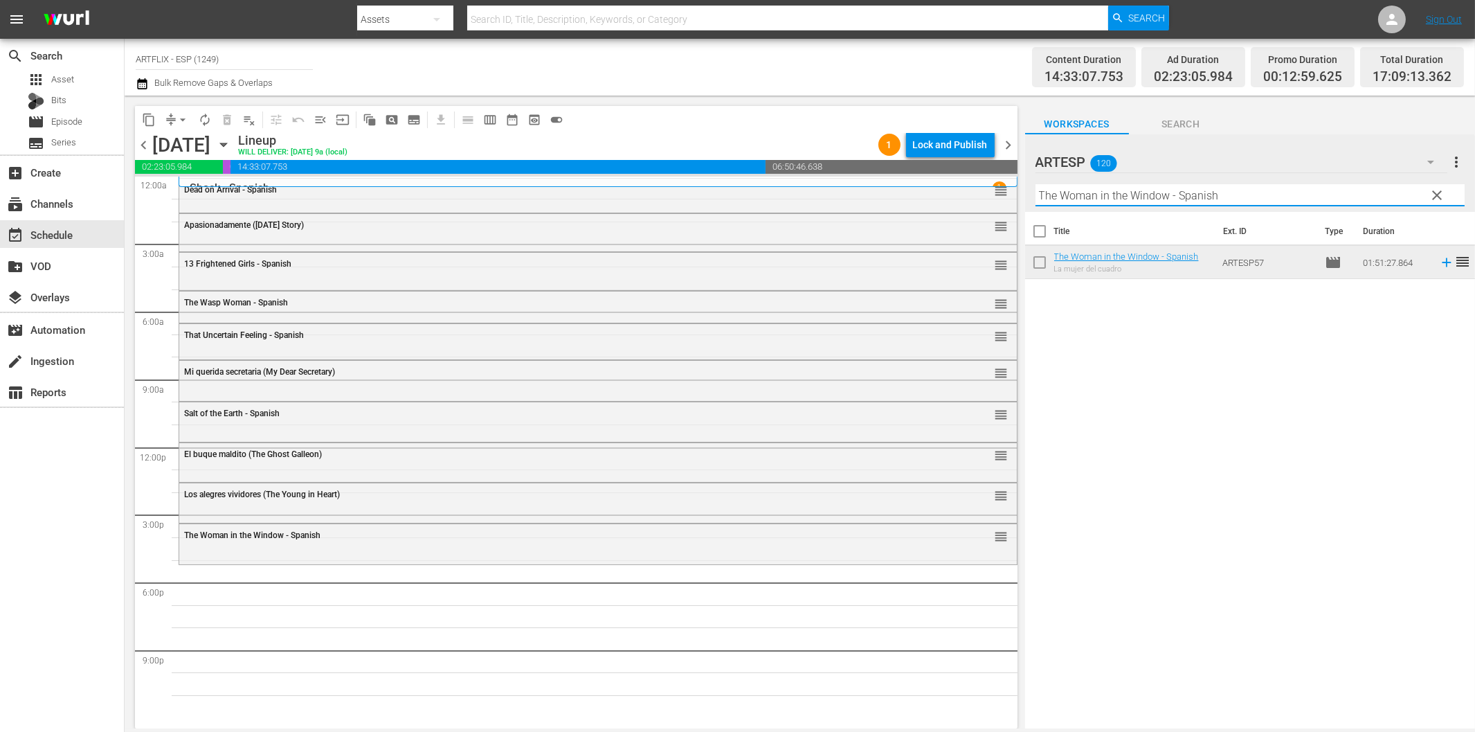
paste input "Great Flamarion"
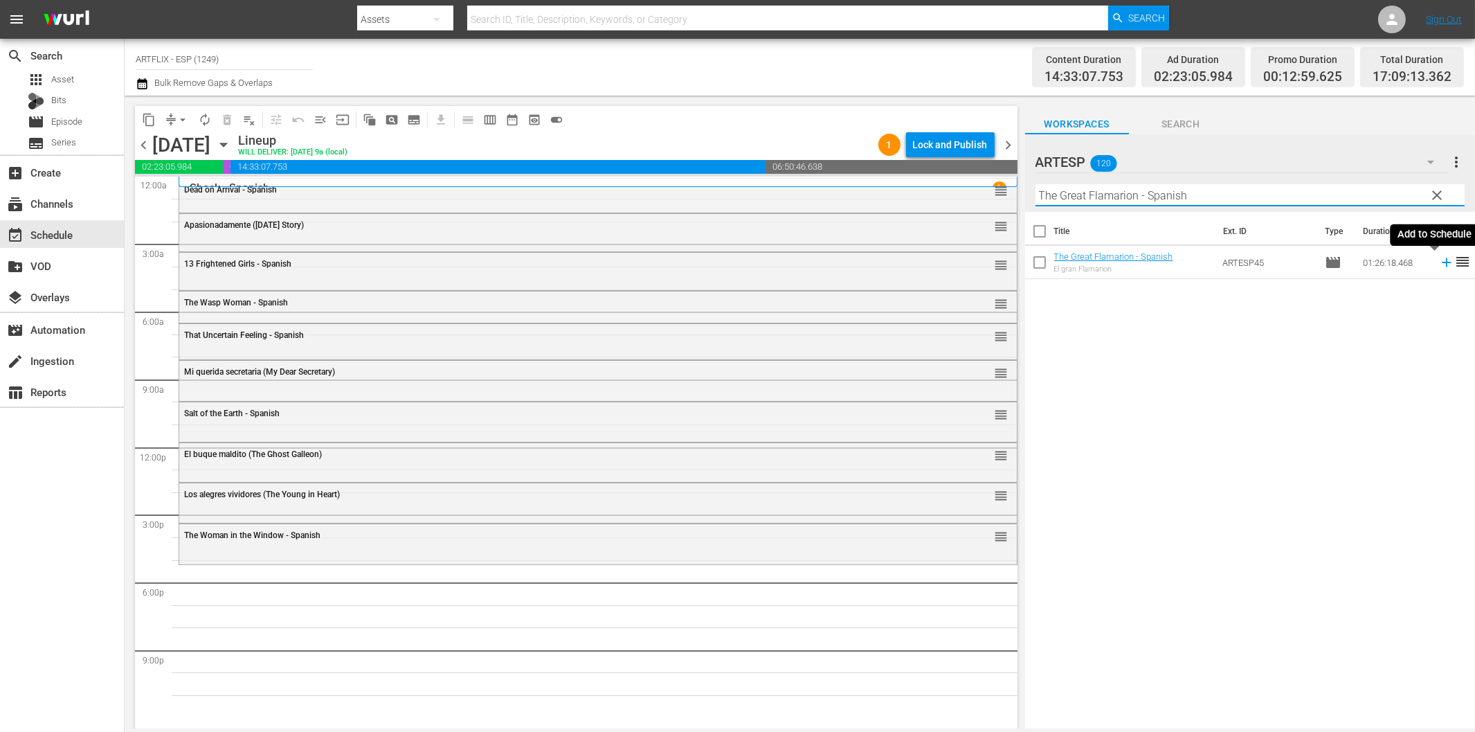
click at [1439, 261] on icon at bounding box center [1446, 262] width 15 height 15
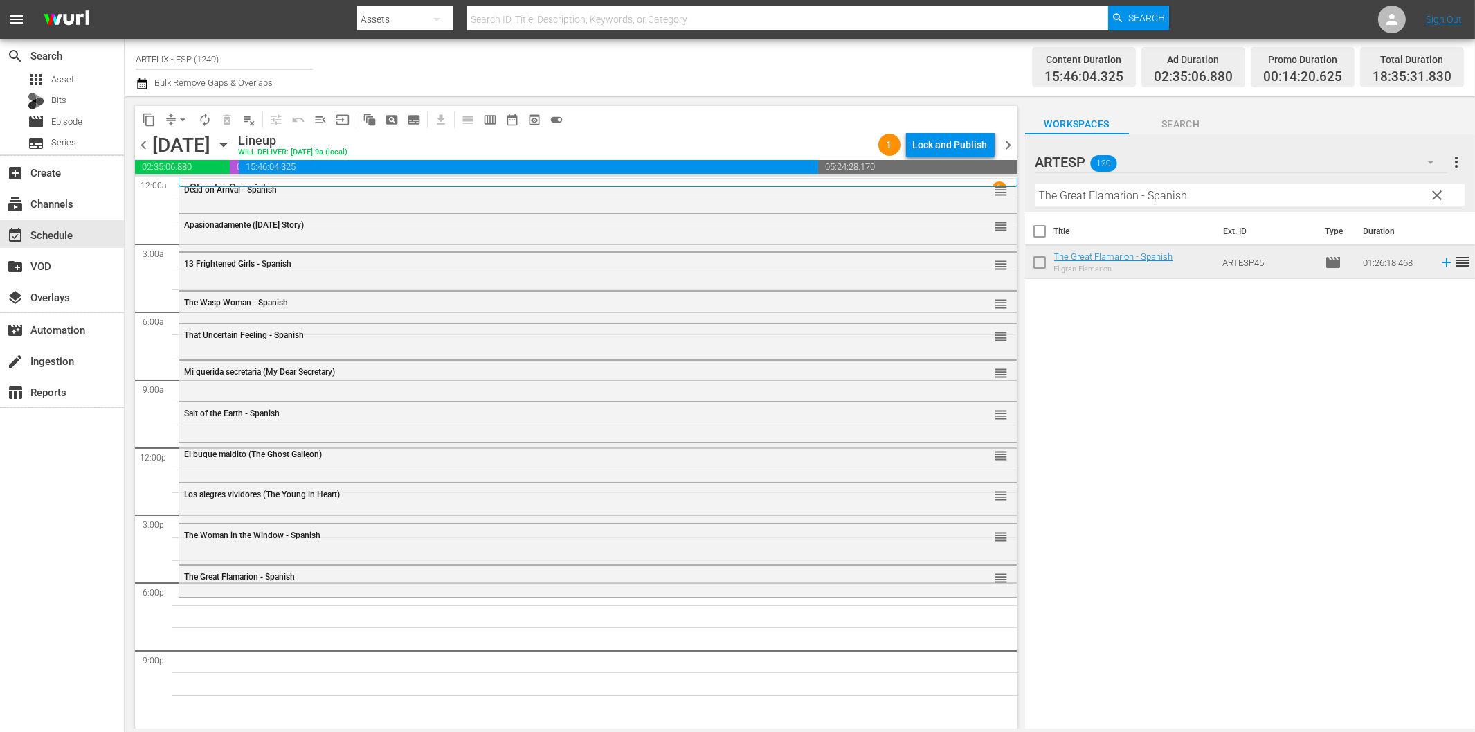
click at [1078, 197] on input "The Great Flamarion - Spanish" at bounding box center [1250, 195] width 429 height 22
paste input "Big Combo"
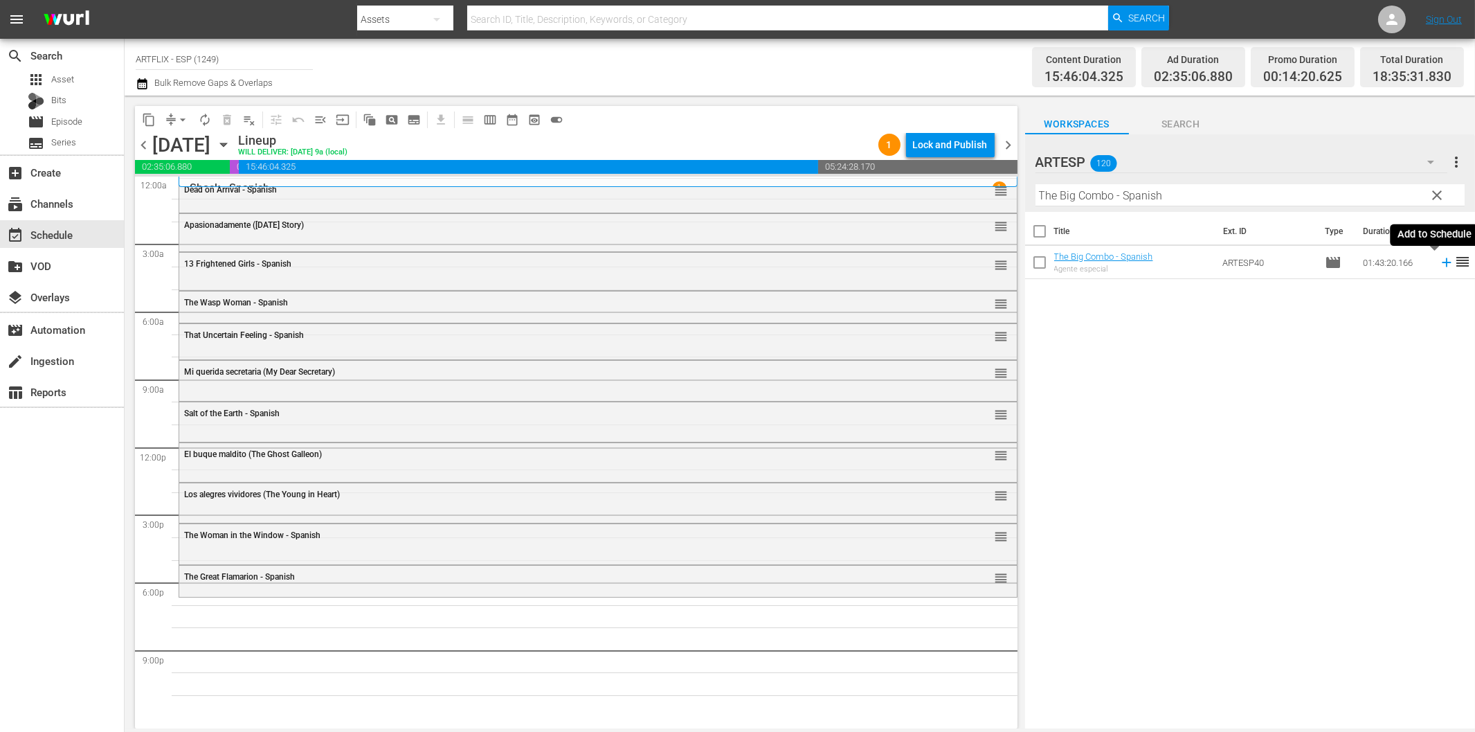
click at [1439, 260] on icon at bounding box center [1446, 262] width 15 height 15
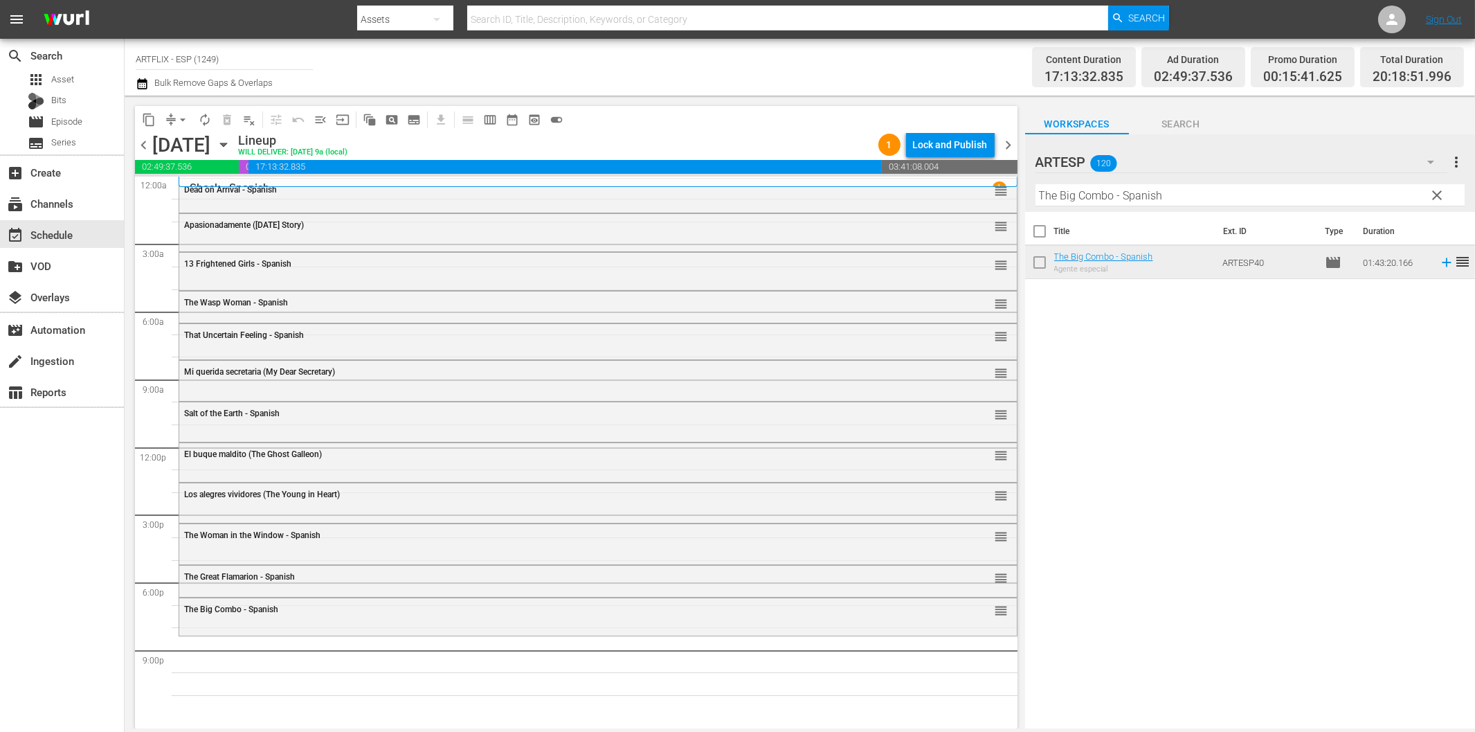
click at [1291, 197] on input "The Big Combo - Spanish" at bounding box center [1250, 195] width 429 height 22
paste input "A Minor Miracle"
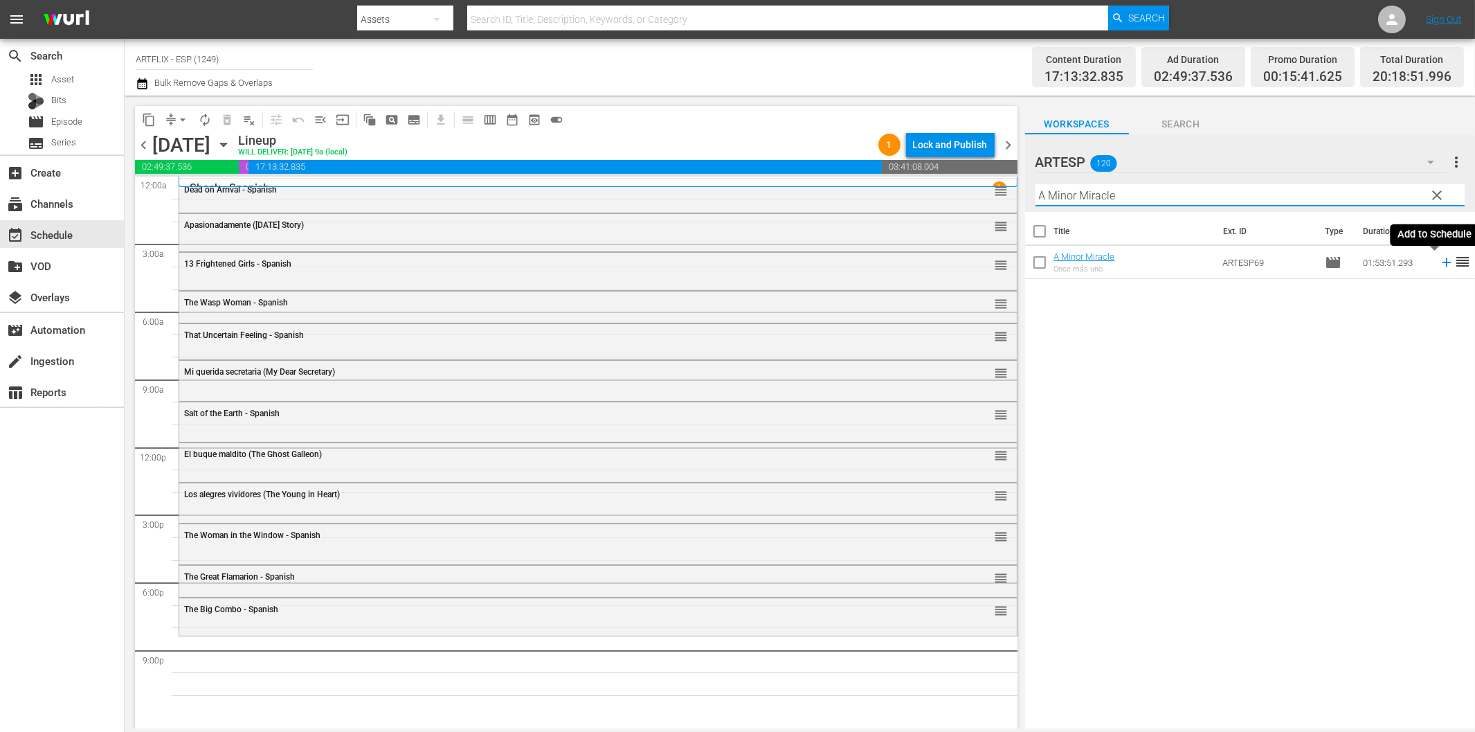
click at [1439, 259] on icon at bounding box center [1446, 262] width 15 height 15
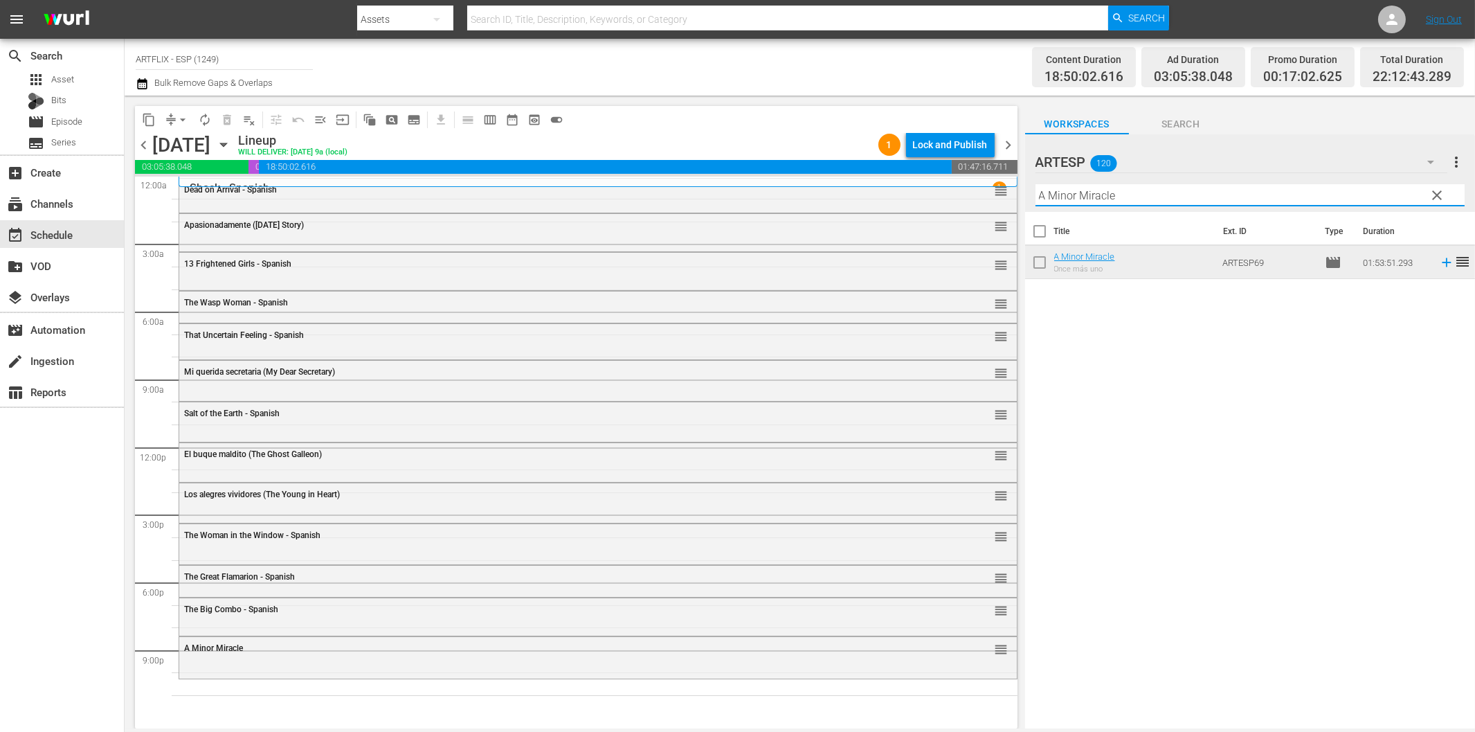
click at [1172, 197] on input "A Minor Miracle" at bounding box center [1250, 195] width 429 height 22
paste input "The Woman in Green"
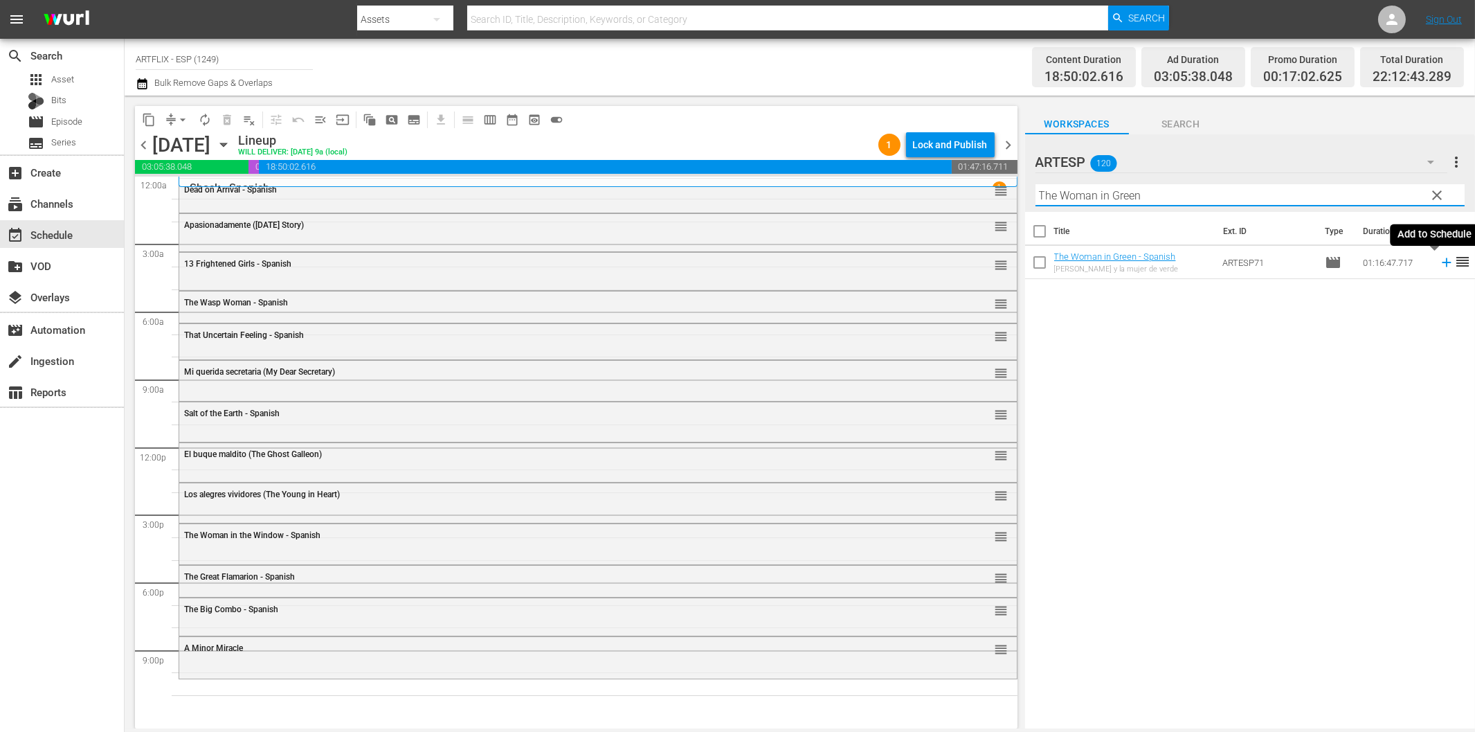
click at [1439, 260] on icon at bounding box center [1446, 262] width 15 height 15
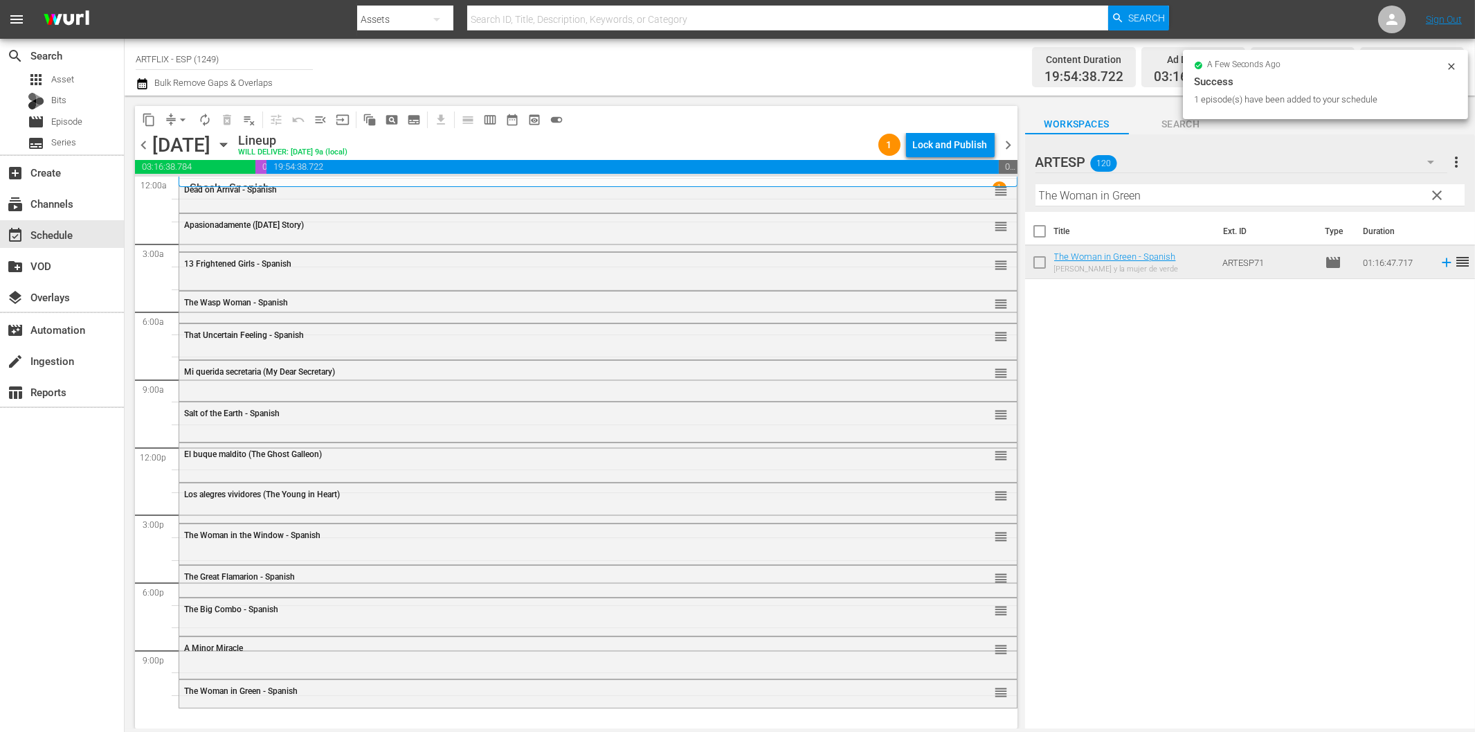
click at [1159, 190] on input "The Woman in Green" at bounding box center [1250, 195] width 429 height 22
paste input "La espada mágica (The Magic Sword)"
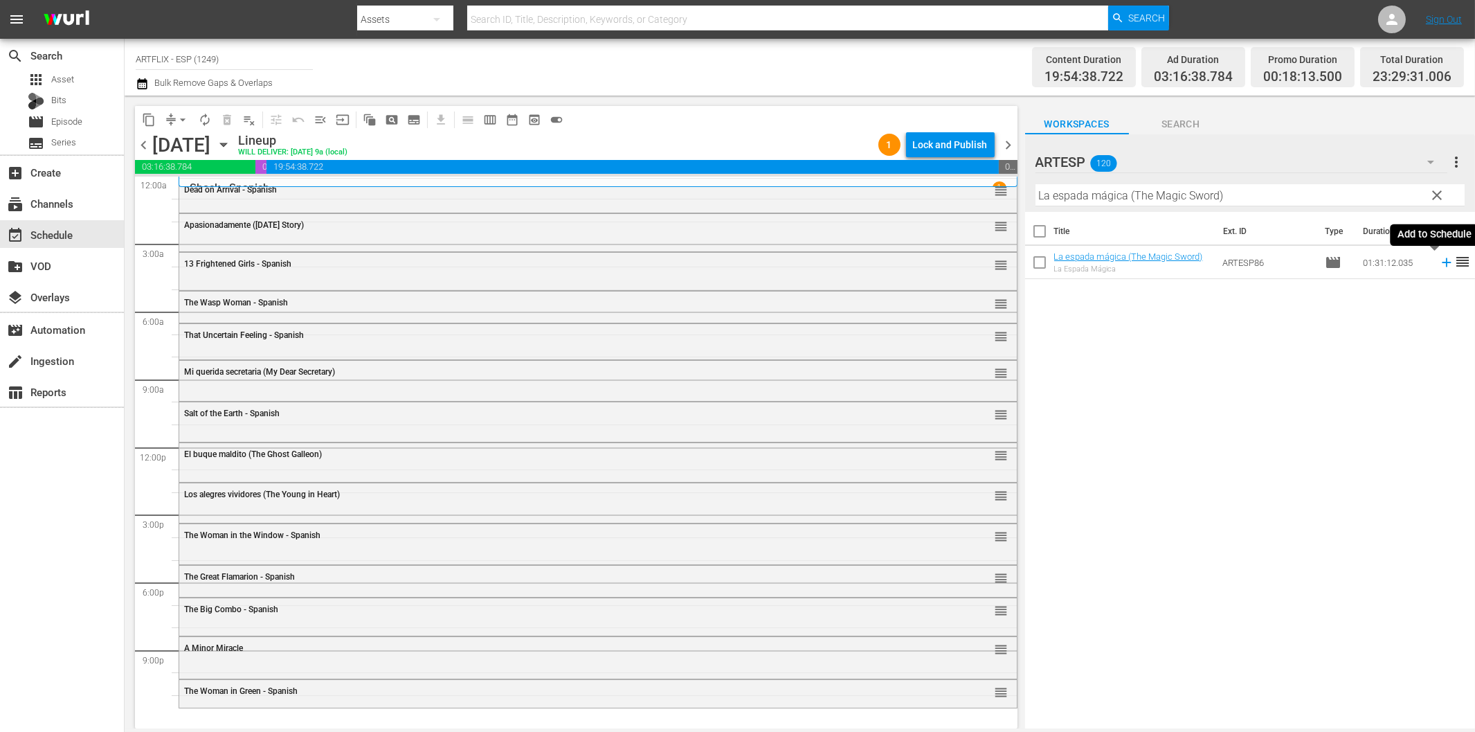
click at [1439, 267] on icon at bounding box center [1446, 262] width 15 height 15
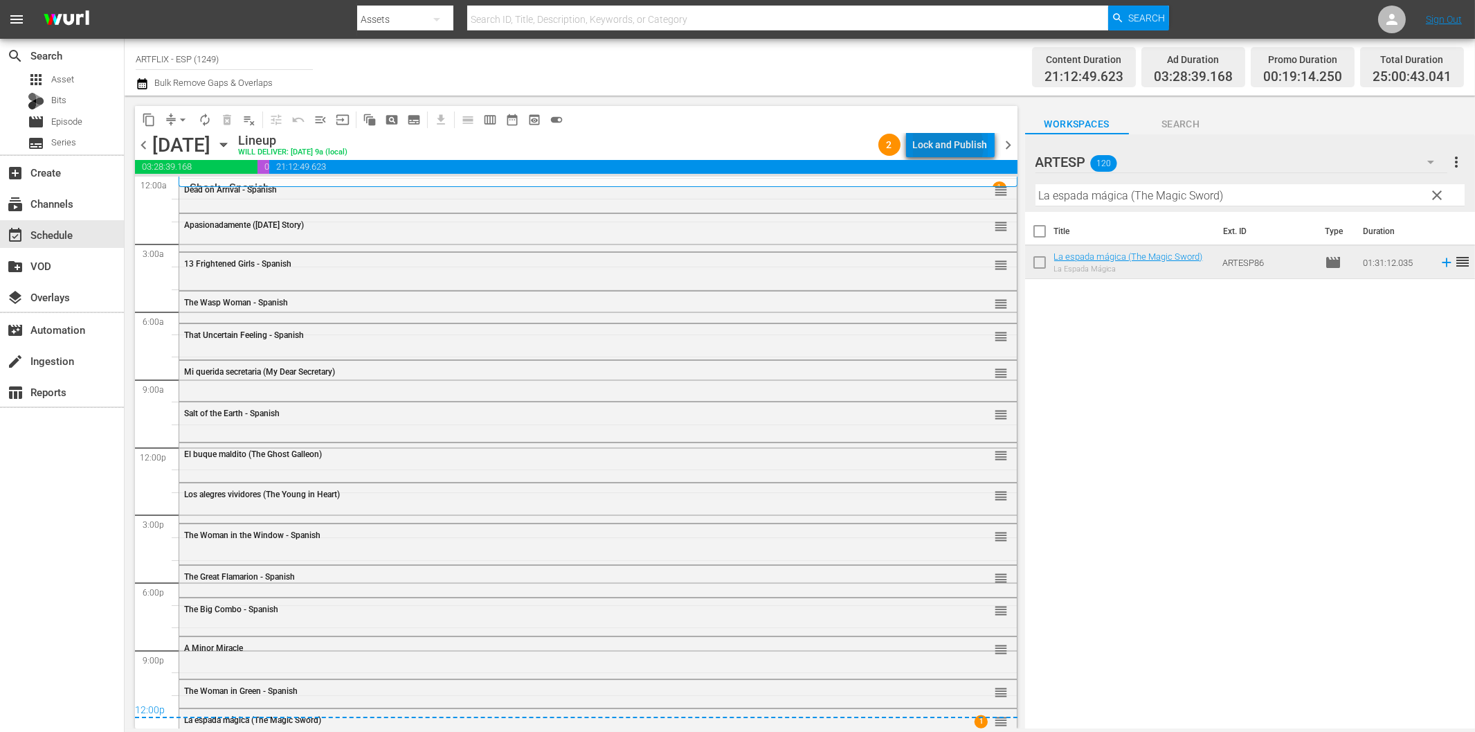
click at [951, 146] on div "Lock and Publish" at bounding box center [950, 144] width 75 height 25
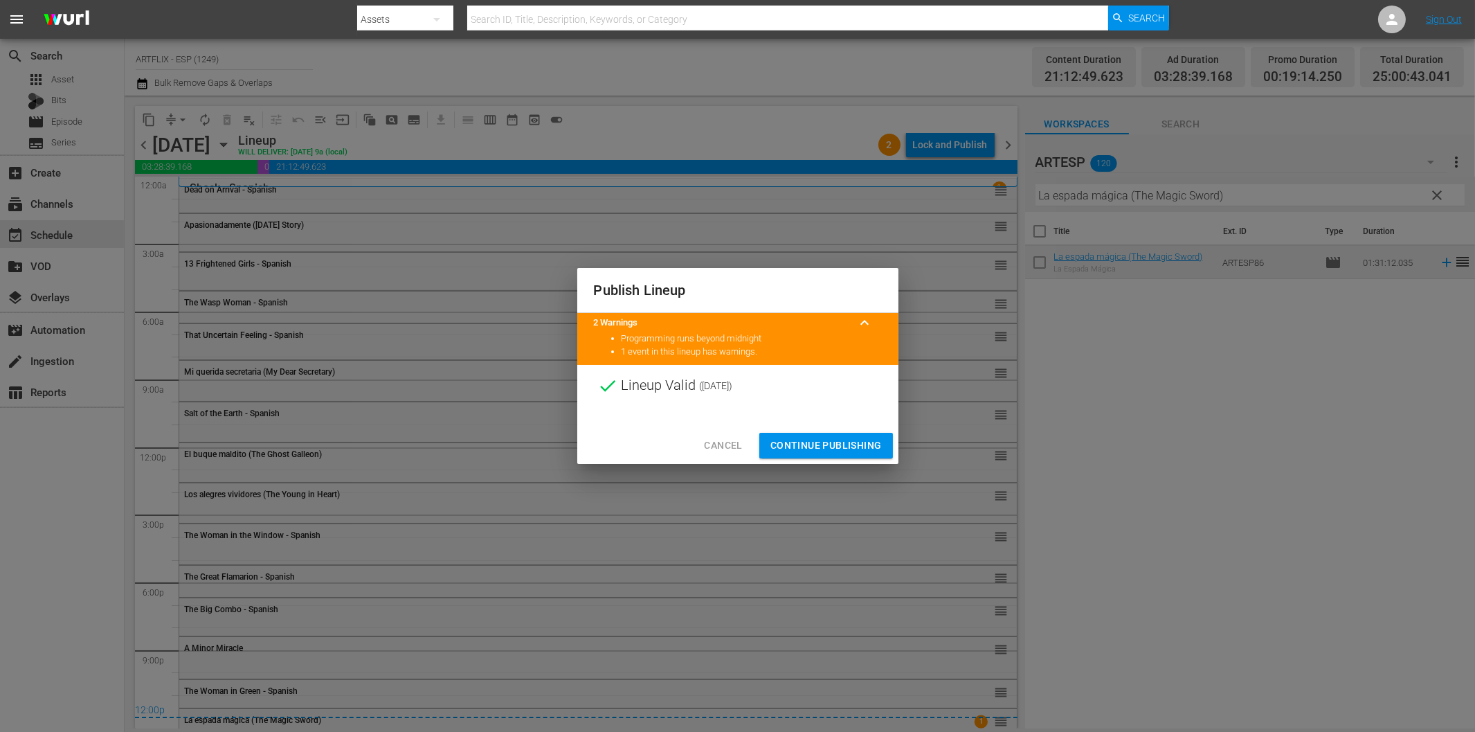
click at [851, 444] on span "Continue Publishing" at bounding box center [825, 445] width 111 height 17
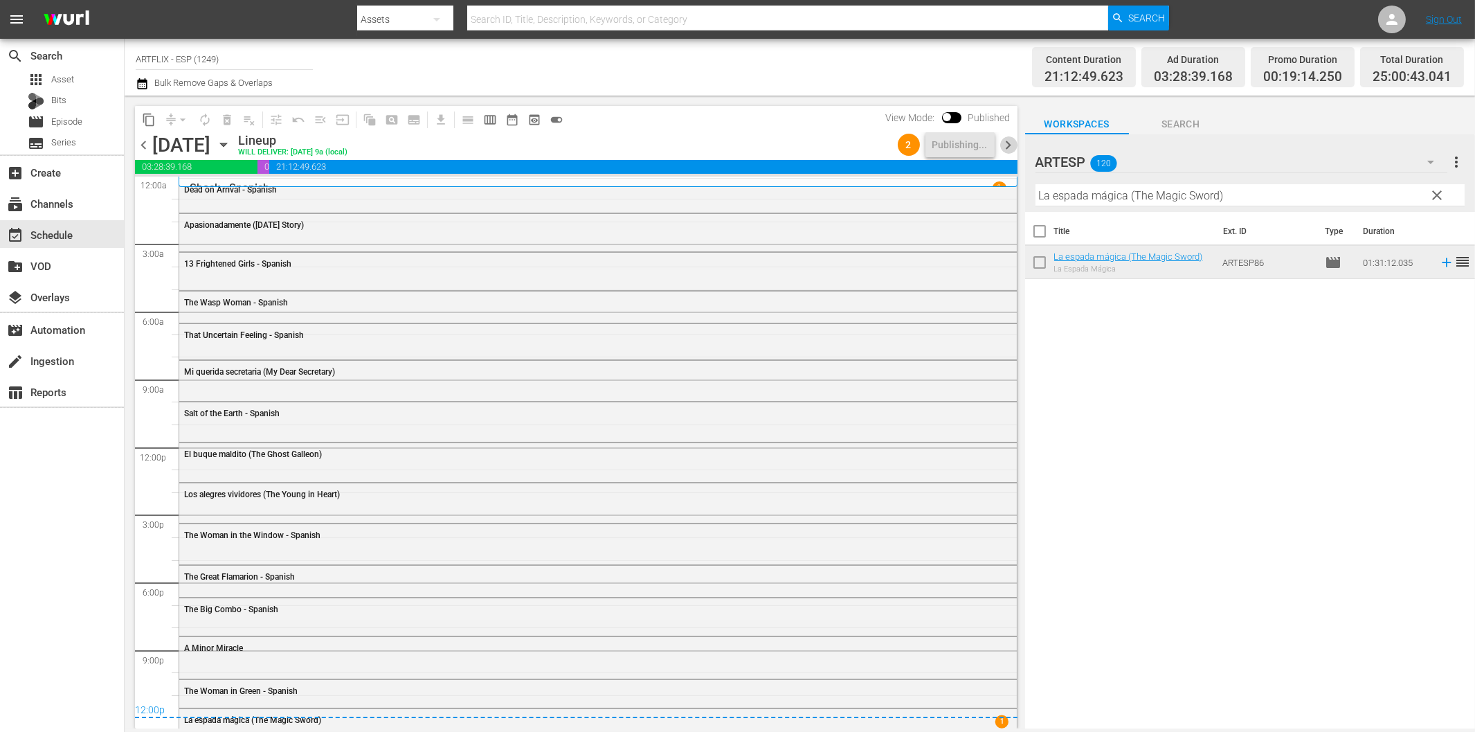
click at [1005, 144] on span "chevron_right" at bounding box center [1008, 144] width 17 height 17
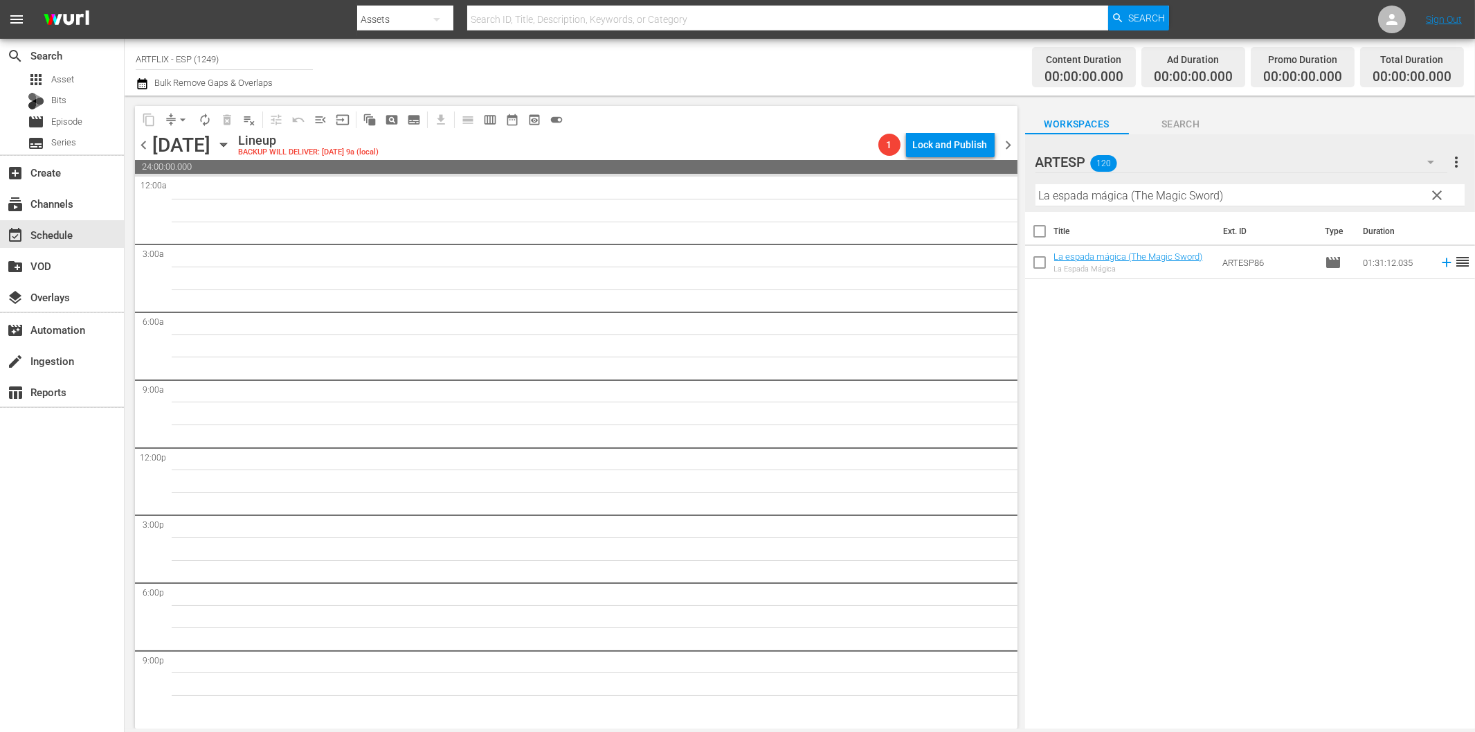
click at [1257, 478] on div "Title Ext. ID Type Duration La espada mágica (The Magic Sword) La Espada Mágica…" at bounding box center [1250, 471] width 450 height 518
click at [1172, 198] on input "La espada mágica (The Magic Sword)" at bounding box center [1250, 195] width 429 height 22
paste input "El Divorcio de la señorita X (The Divorce of [DEMOGRAPHIC_DATA] X"
click at [147, 139] on span "chevron_left" at bounding box center [143, 144] width 17 height 17
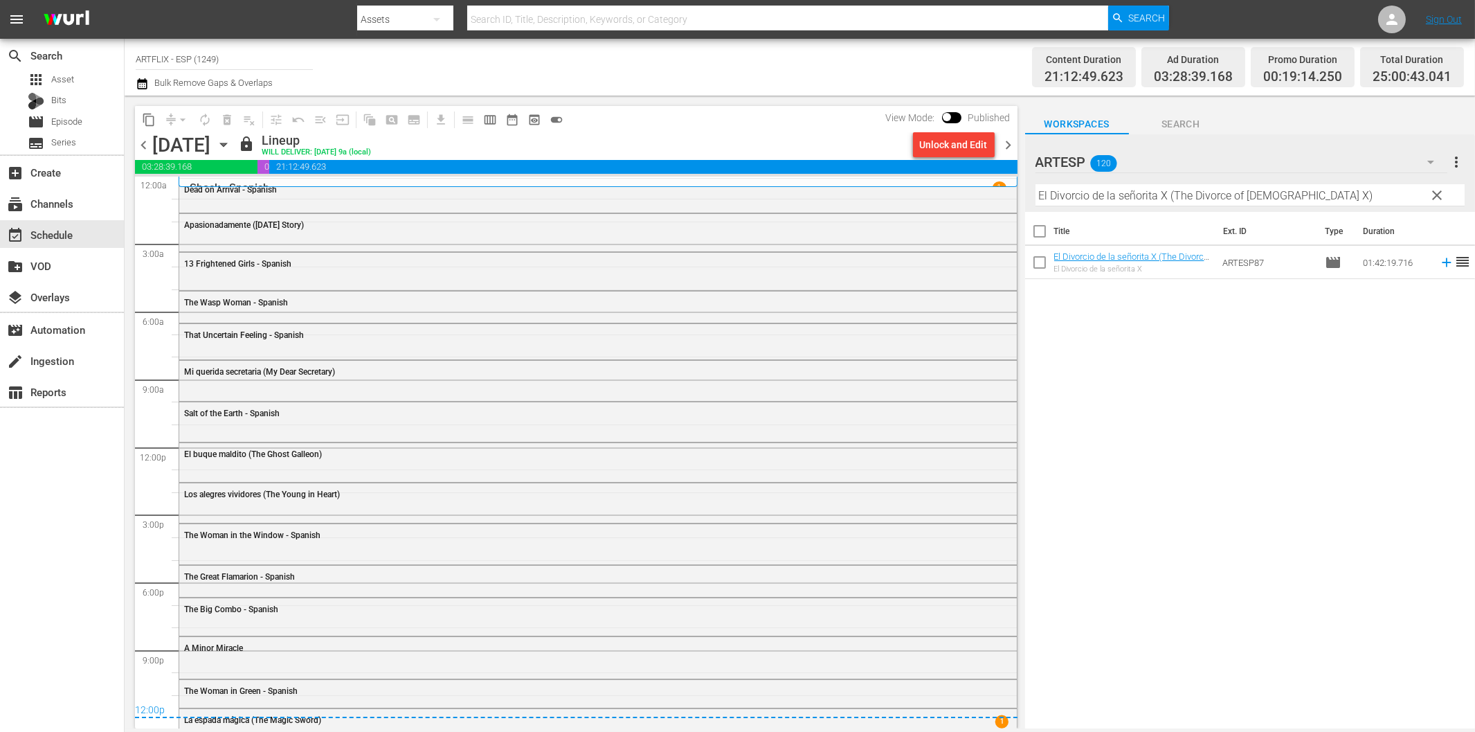
click at [1011, 142] on span "chevron_right" at bounding box center [1008, 144] width 17 height 17
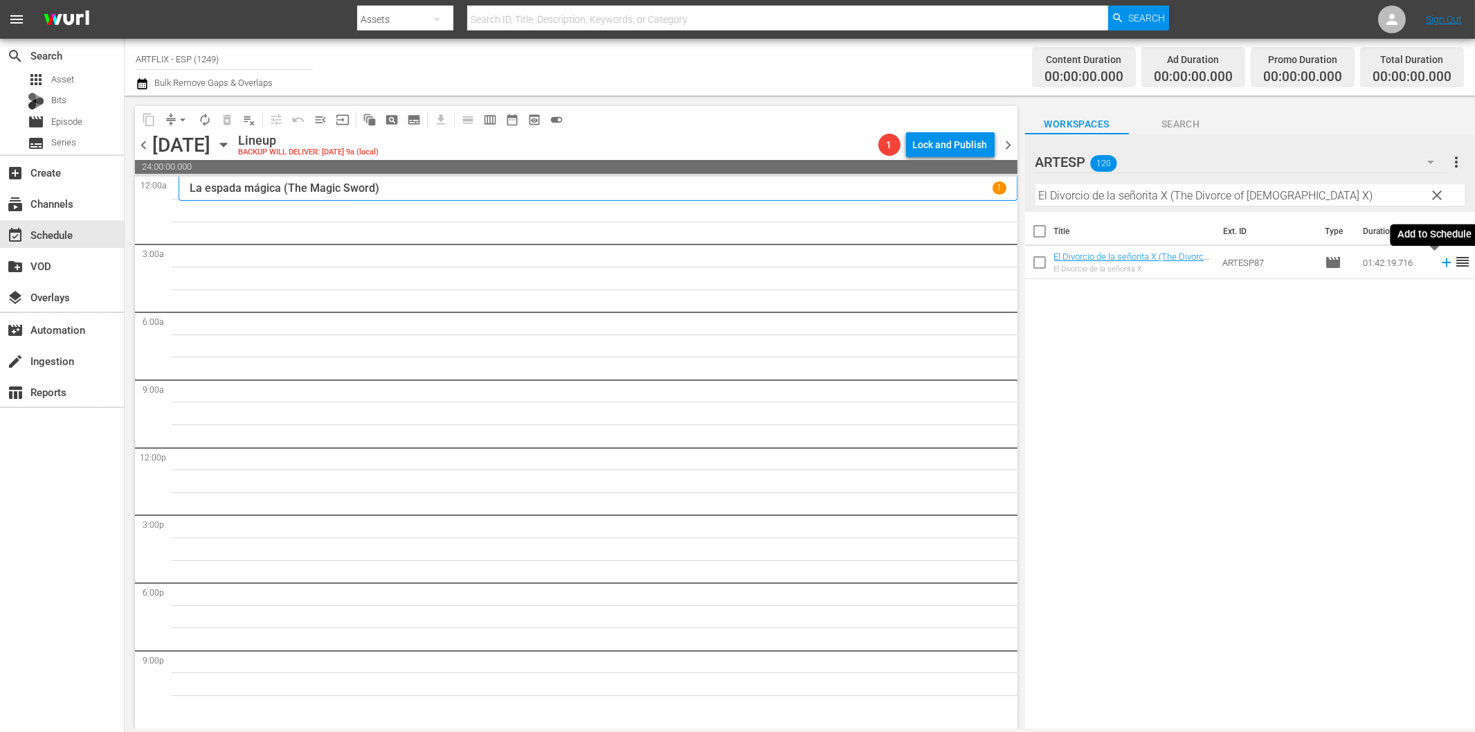
click at [1442, 262] on icon at bounding box center [1446, 262] width 9 height 9
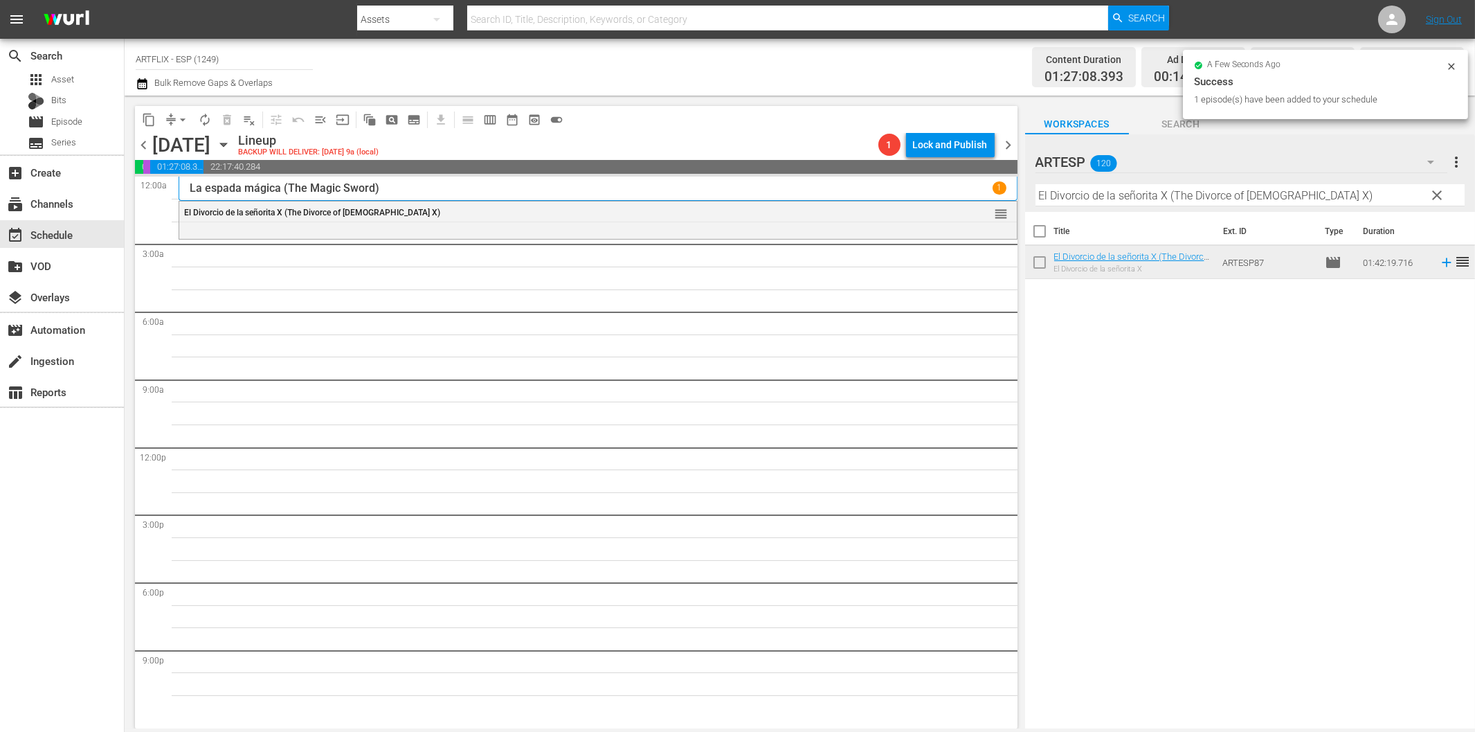
click at [1070, 197] on input "El Divorcio de la señorita X (The Divorce of [DEMOGRAPHIC_DATA] X)" at bounding box center [1250, 195] width 429 height 22
paste input "Sundown - Spanish"
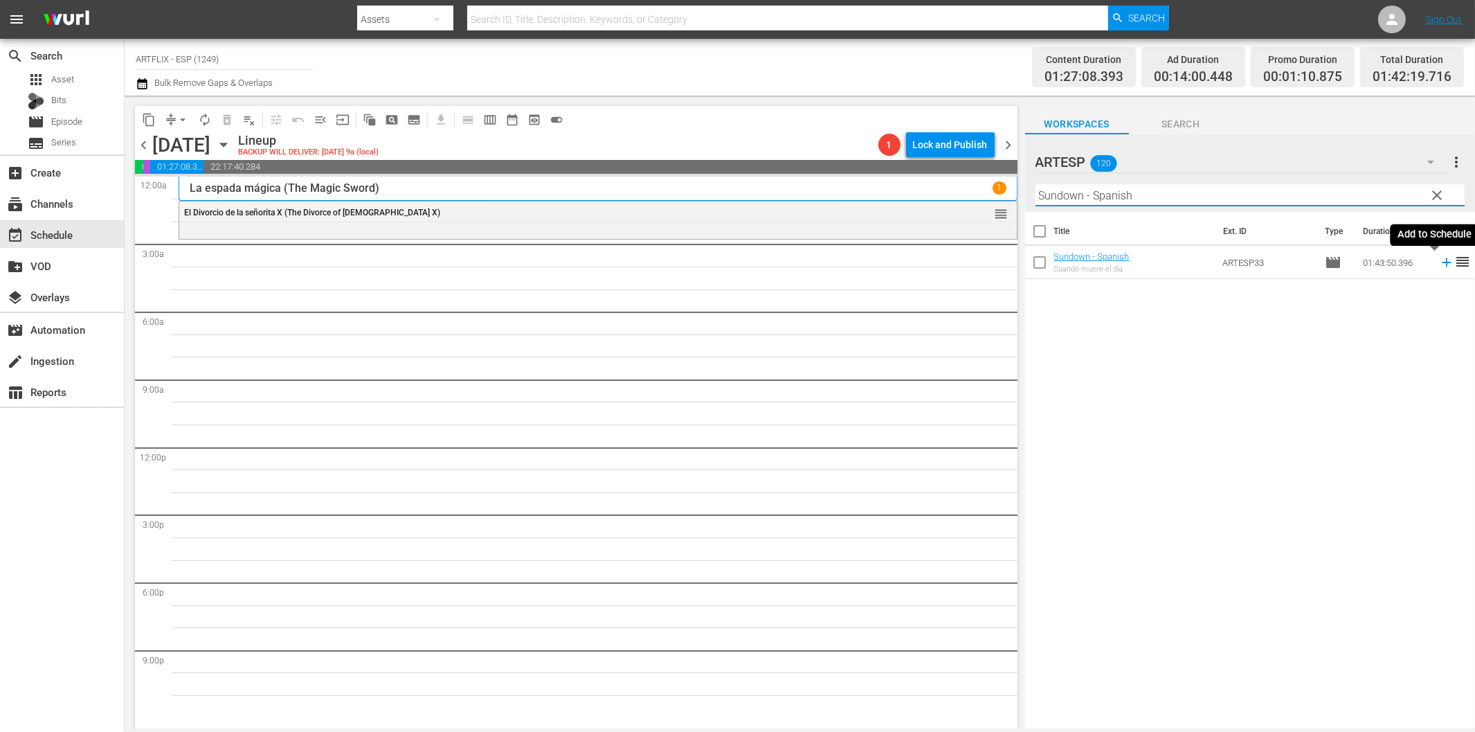
click at [1439, 261] on icon at bounding box center [1446, 262] width 15 height 15
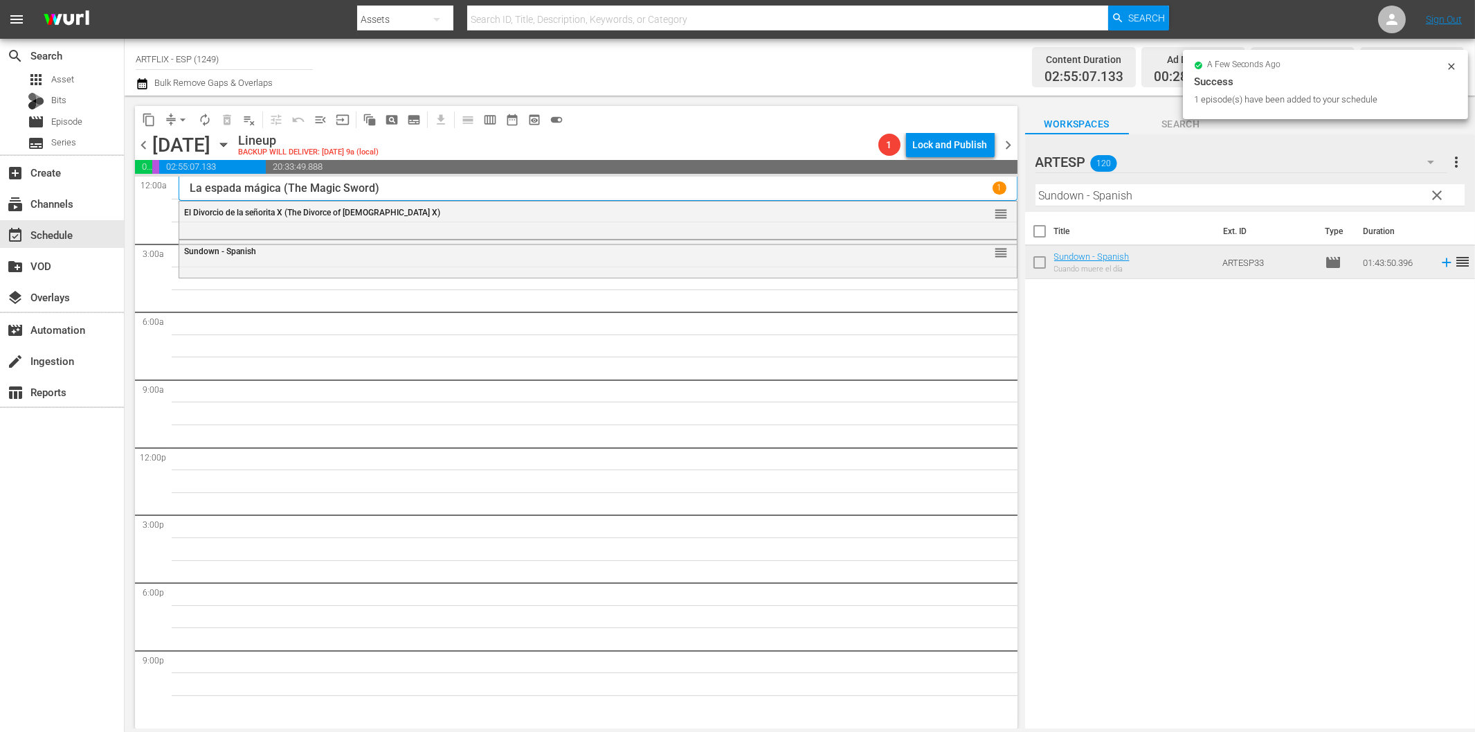
click at [1101, 192] on input "Sundown - Spanish" at bounding box center [1250, 195] width 429 height 22
paste input "[DEMOGRAPHIC_DATA] of Burlesque"
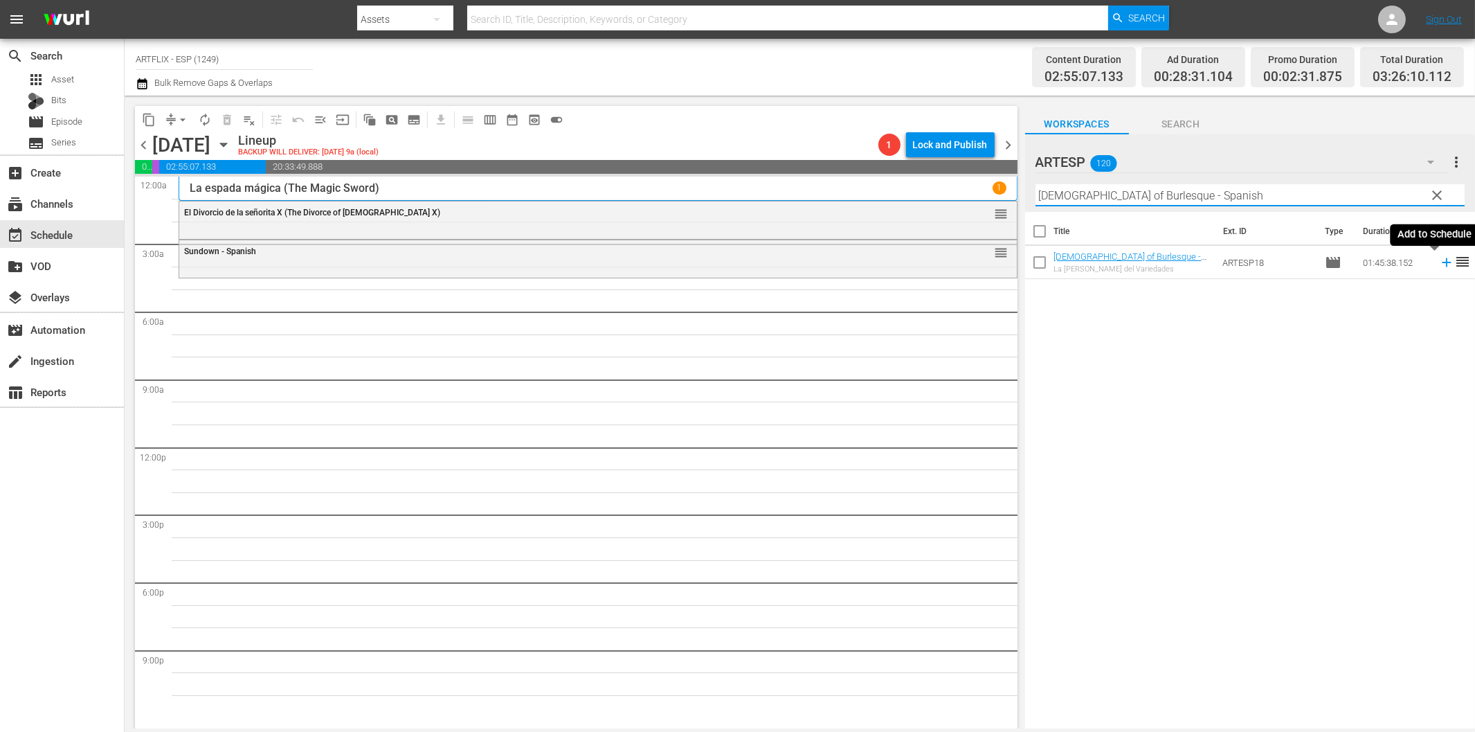
click at [1439, 262] on icon at bounding box center [1446, 262] width 15 height 15
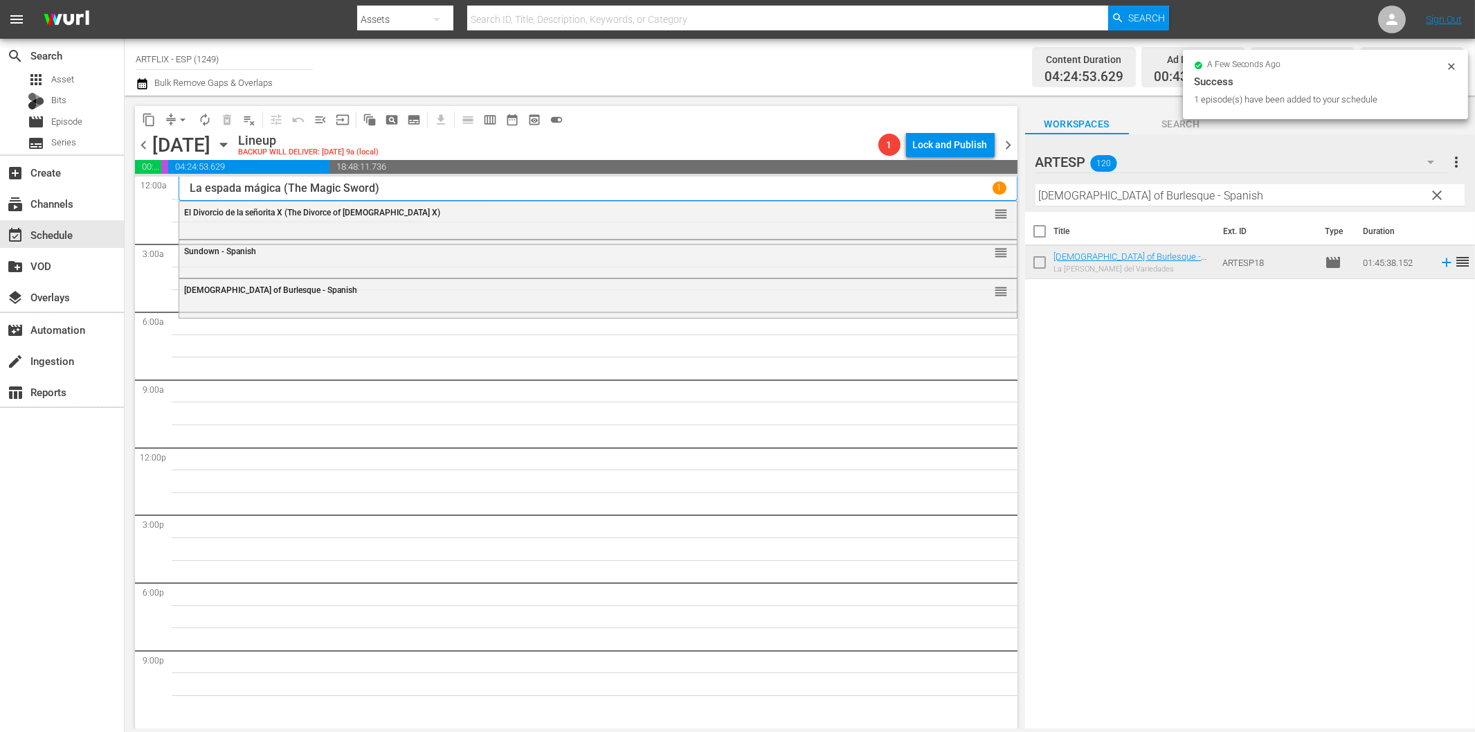
click at [1132, 194] on input "[DEMOGRAPHIC_DATA] of Burlesque - Spanish" at bounding box center [1250, 195] width 429 height 22
paste input "Dishonored [DEMOGRAPHIC_DATA]"
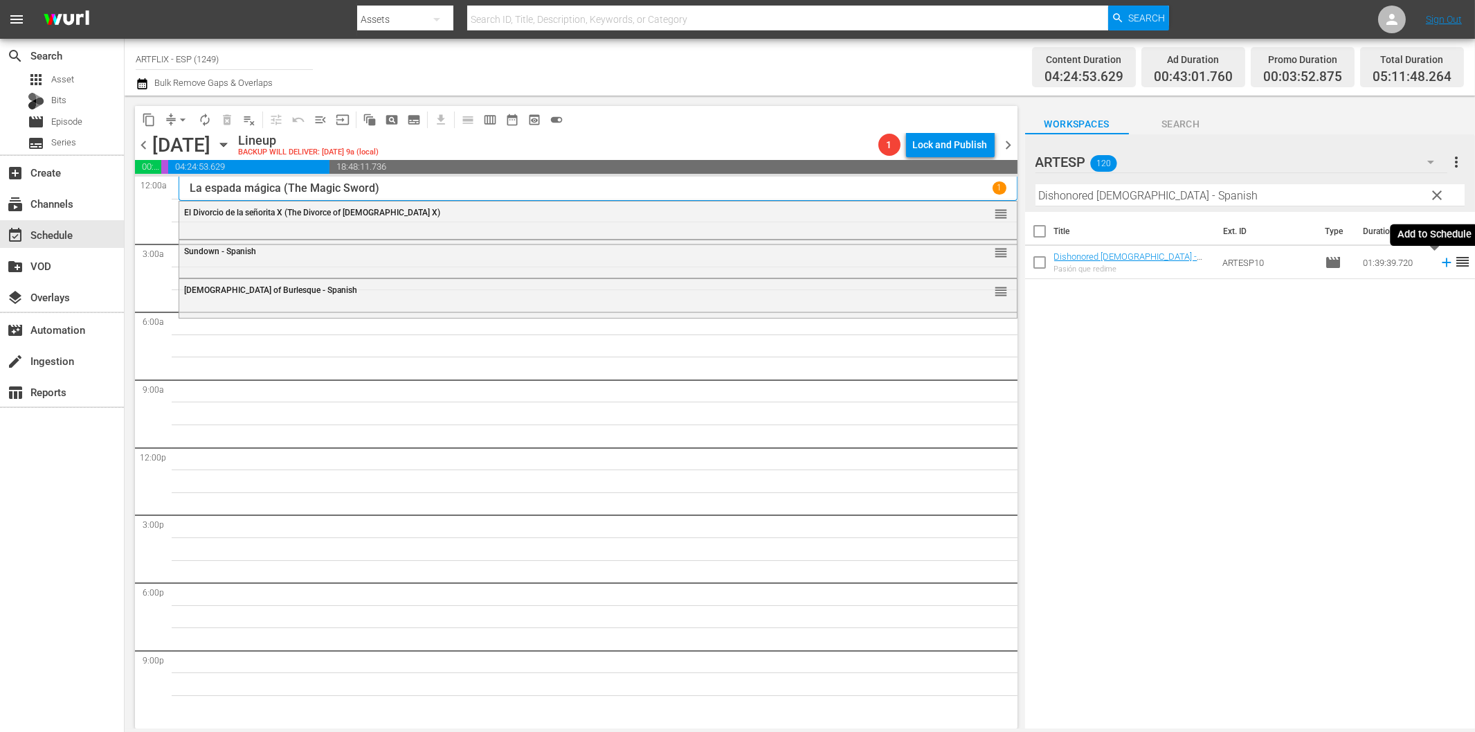
click at [1439, 264] on icon at bounding box center [1446, 262] width 15 height 15
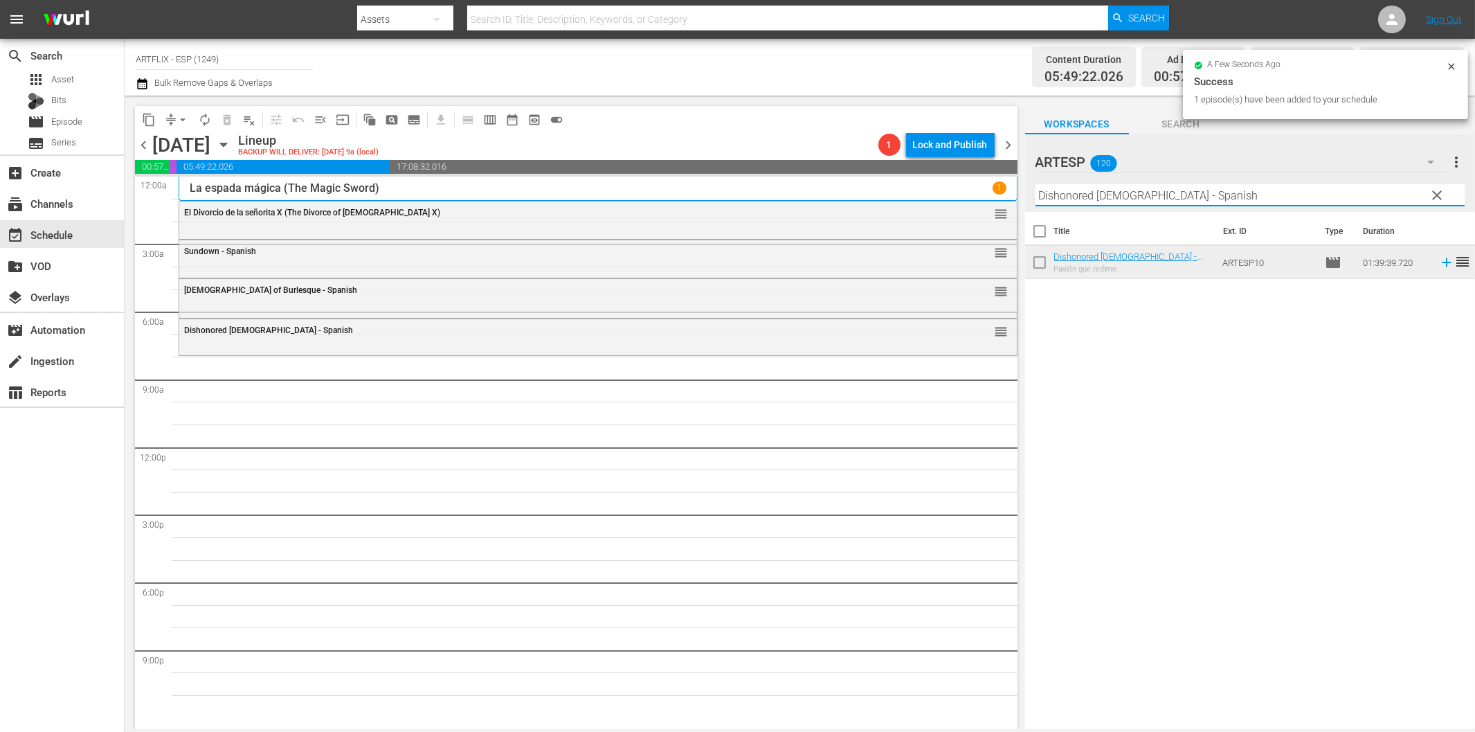
click at [1102, 198] on input "Dishonored [DEMOGRAPHIC_DATA] - Spanish" at bounding box center [1250, 195] width 429 height 22
paste input "La feria de la vanidad ([PERSON_NAME])"
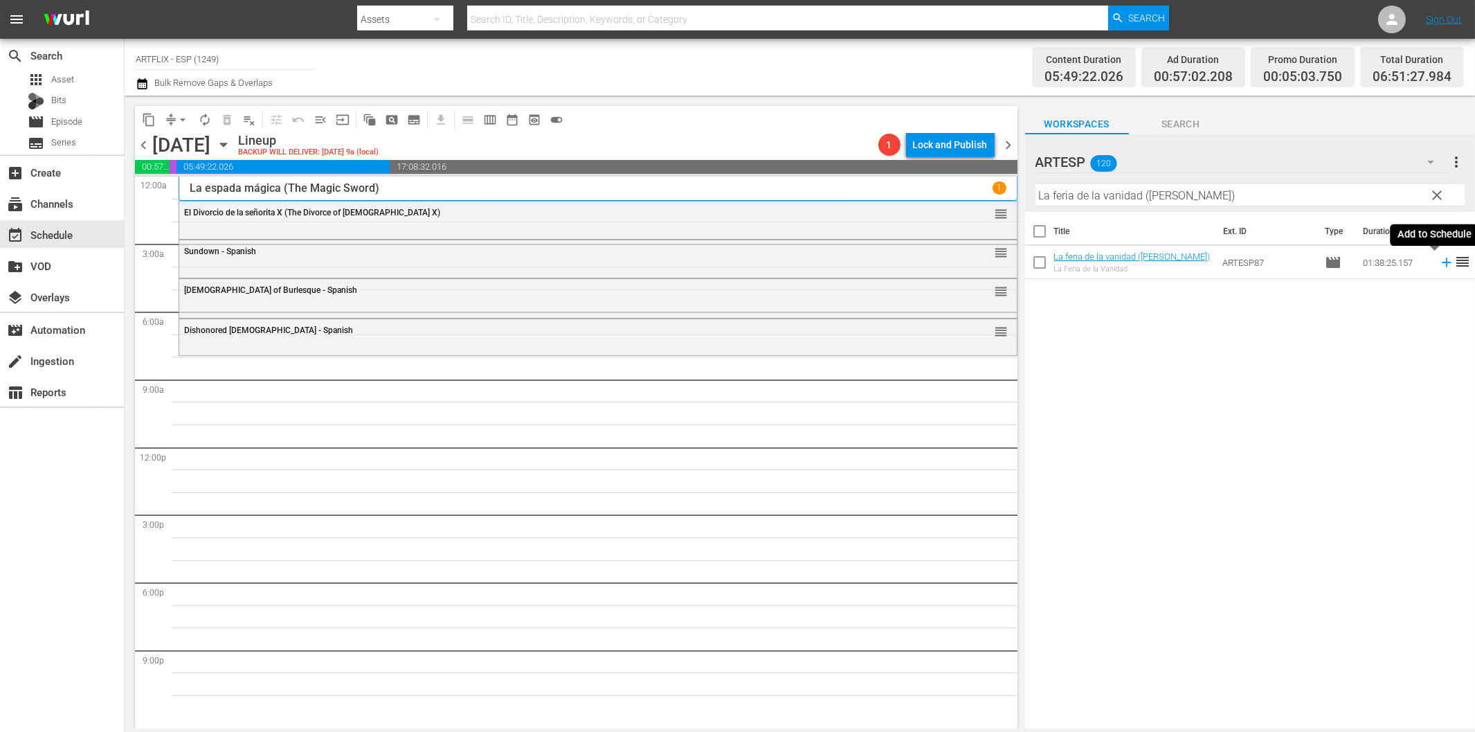
click at [1442, 262] on icon at bounding box center [1446, 262] width 9 height 9
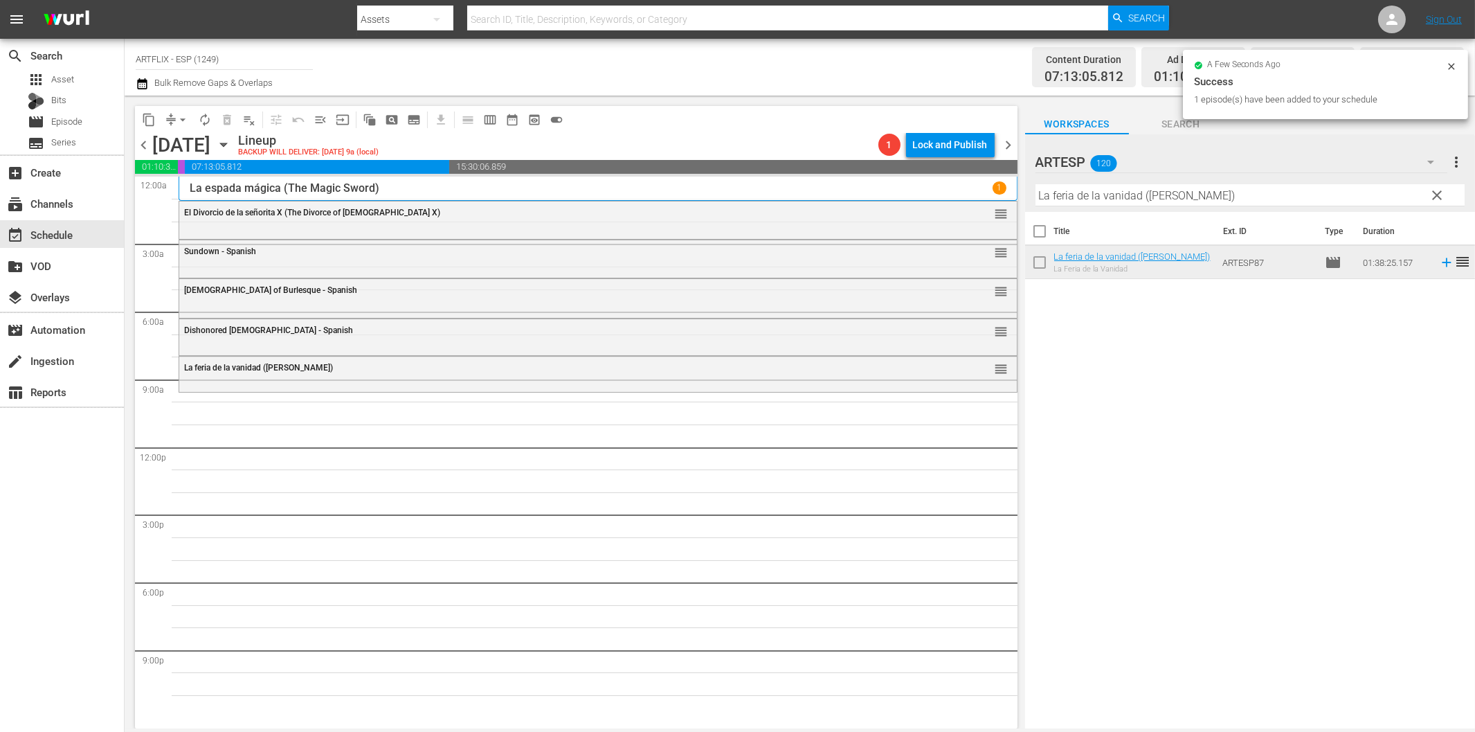
click at [1165, 199] on input "La feria de la vanidad ([PERSON_NAME])" at bounding box center [1250, 195] width 429 height 22
paste input "Secretaria brasileña (Springtime in the Rockies"
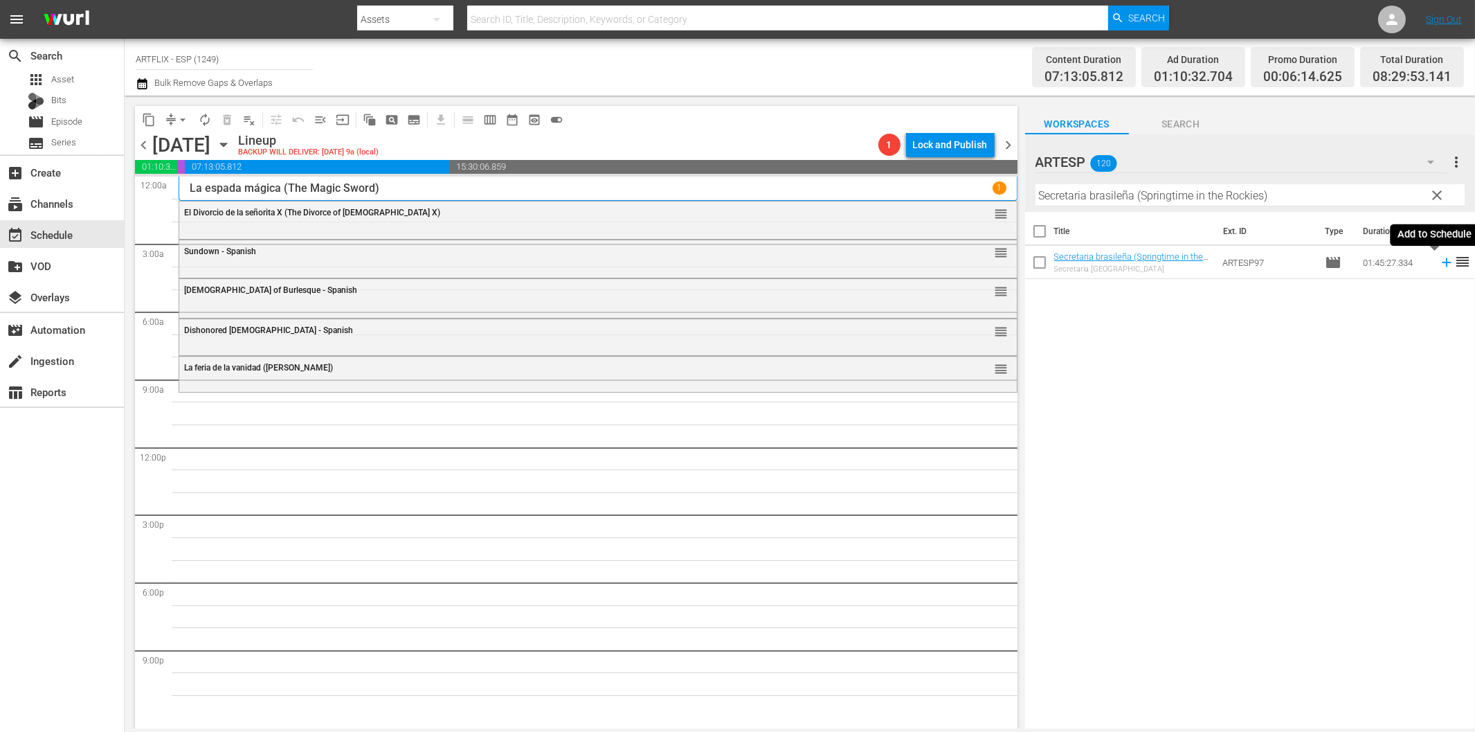
click at [1439, 264] on icon at bounding box center [1446, 262] width 15 height 15
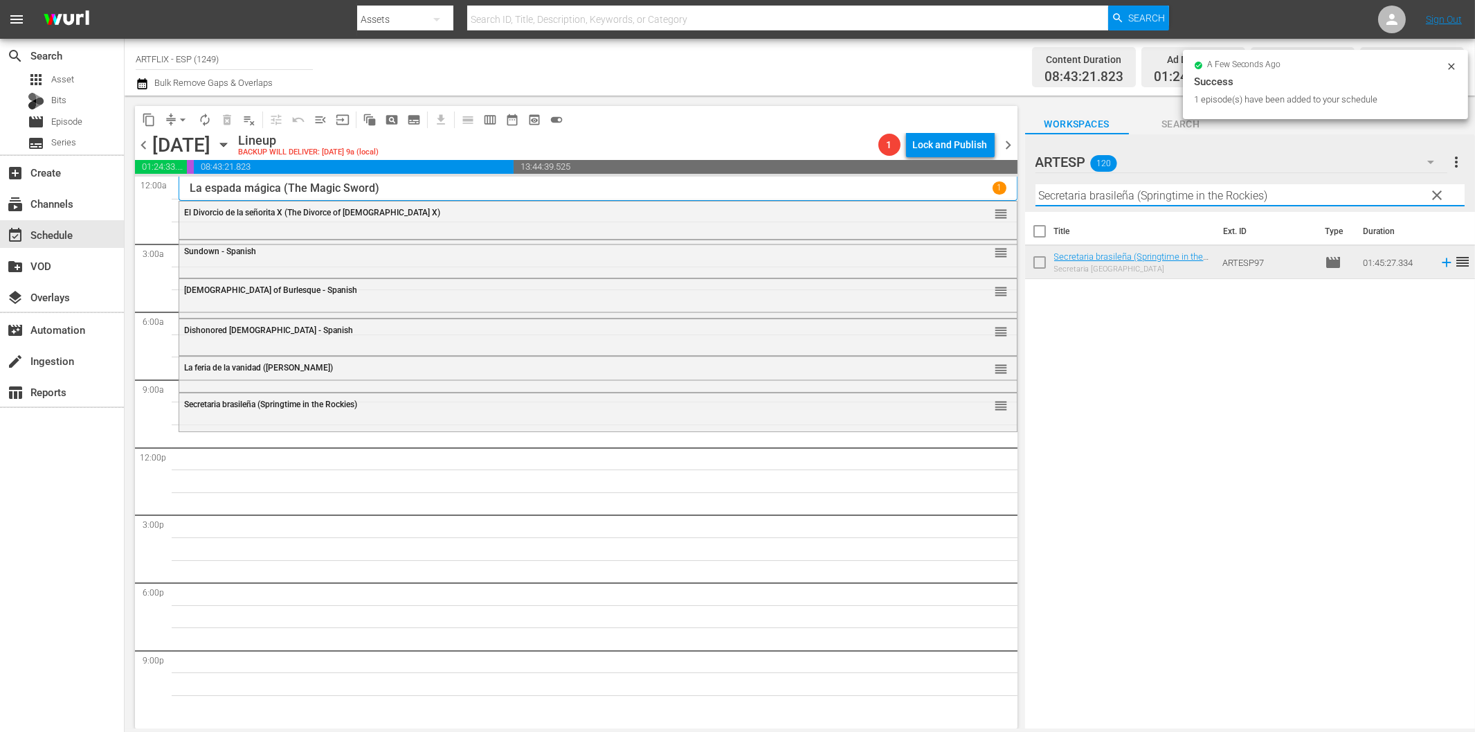
click at [1096, 191] on input "Secretaria brasileña (Springtime in the Rockies)" at bounding box center [1250, 195] width 429 height 22
paste input "[PERSON_NAME]'s Revenge - Spanish"
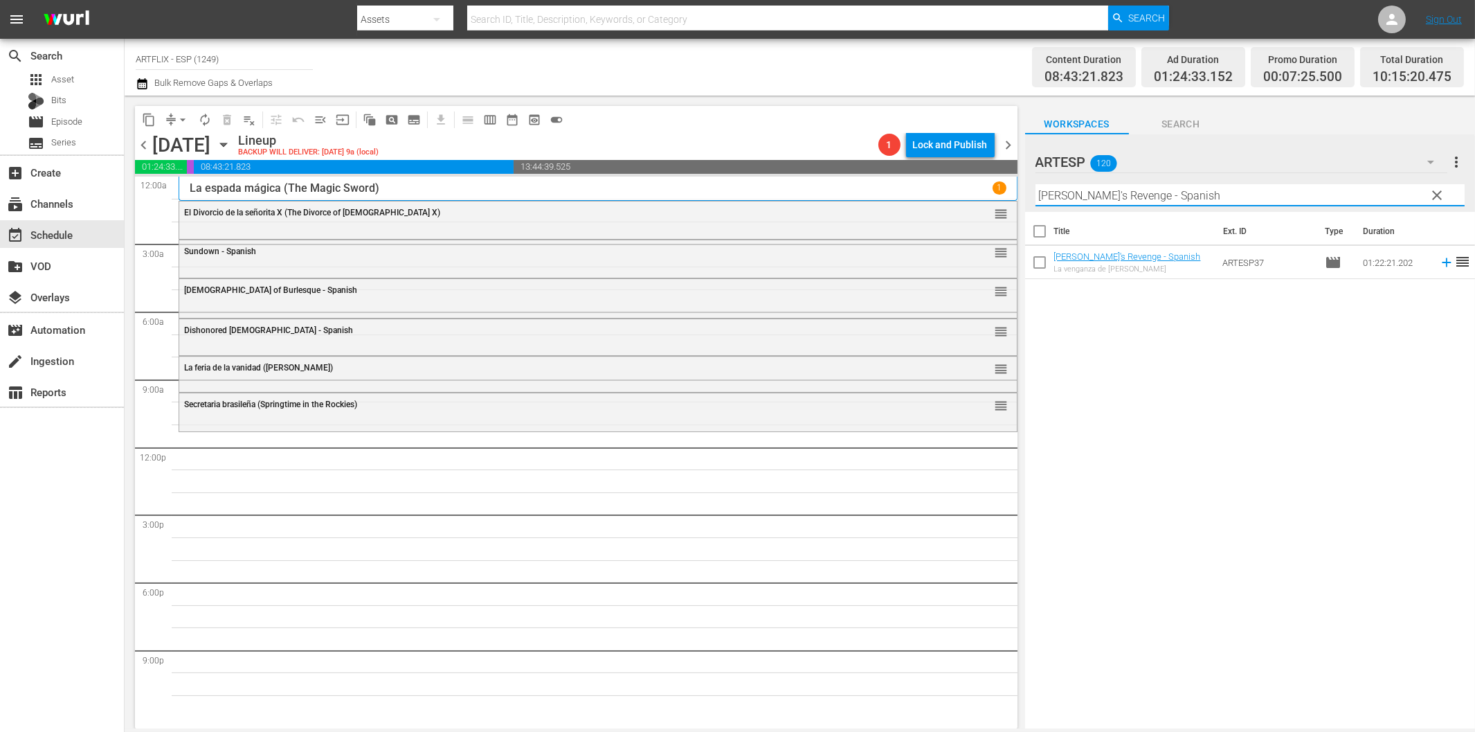
click at [1441, 262] on tr "[PERSON_NAME]'s Revenge - Spanish La venganza de [PERSON_NAME] ARTESP37 movie 0…" at bounding box center [1250, 262] width 450 height 33
click at [1439, 263] on icon at bounding box center [1446, 262] width 15 height 15
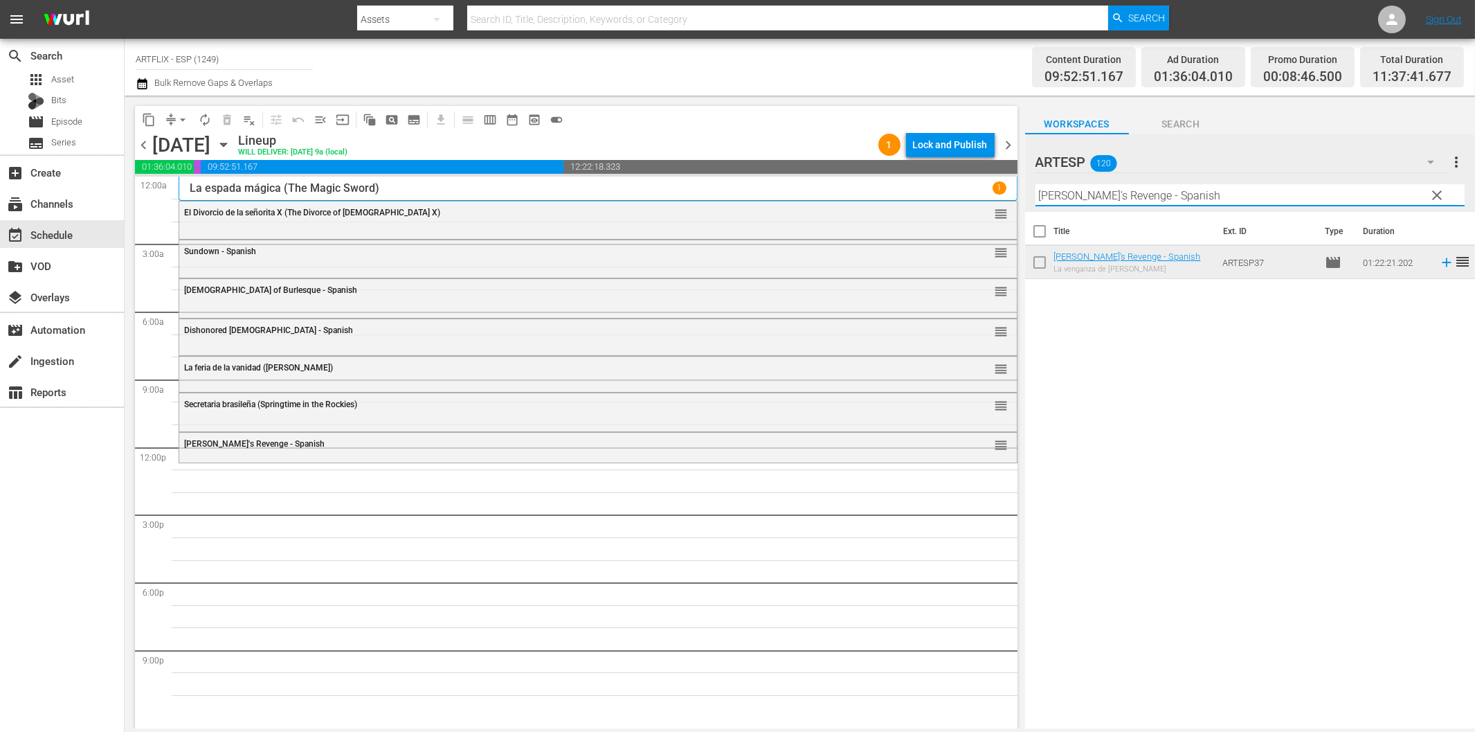
click at [1200, 195] on input "[PERSON_NAME]'s Revenge - Spanish" at bounding box center [1250, 195] width 429 height 22
paste input "the Fearless"
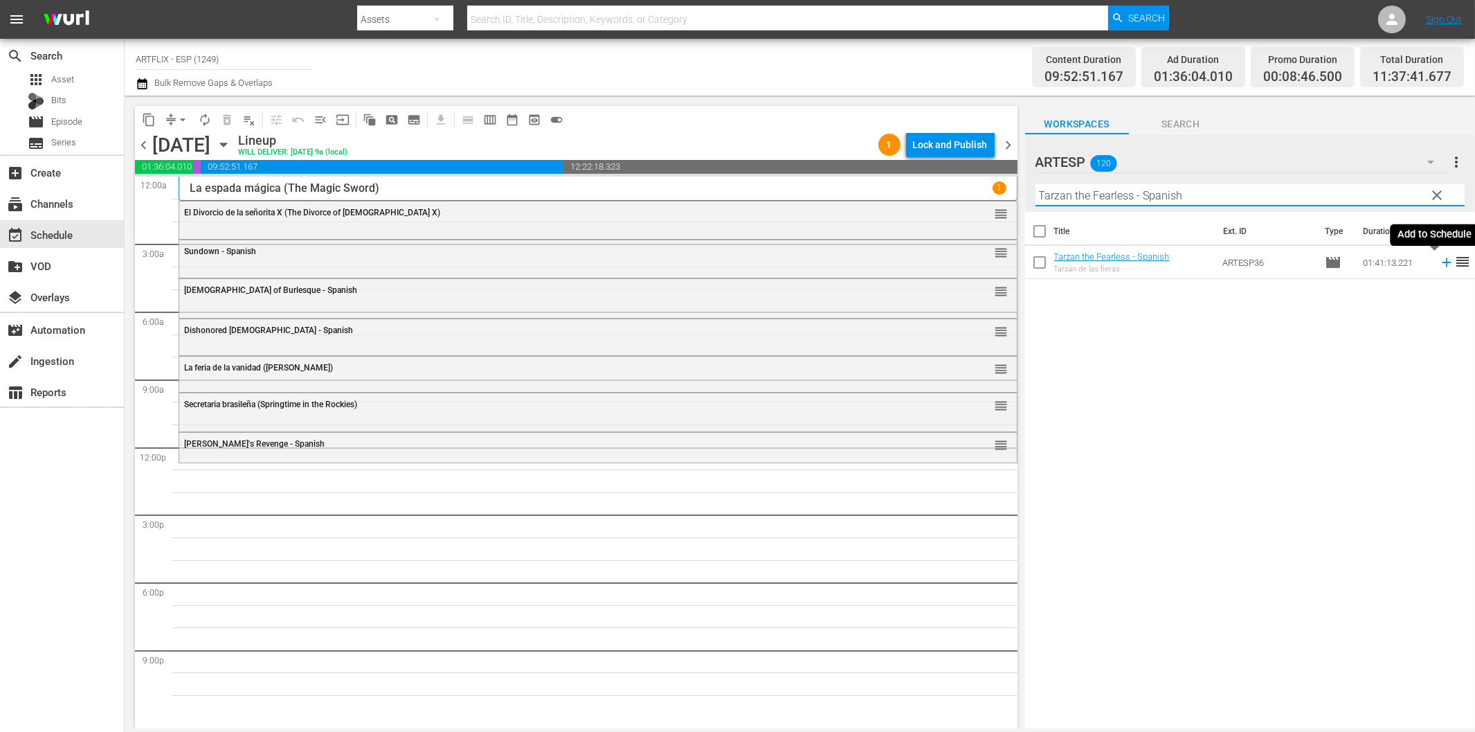
click at [1442, 262] on icon at bounding box center [1446, 262] width 9 height 9
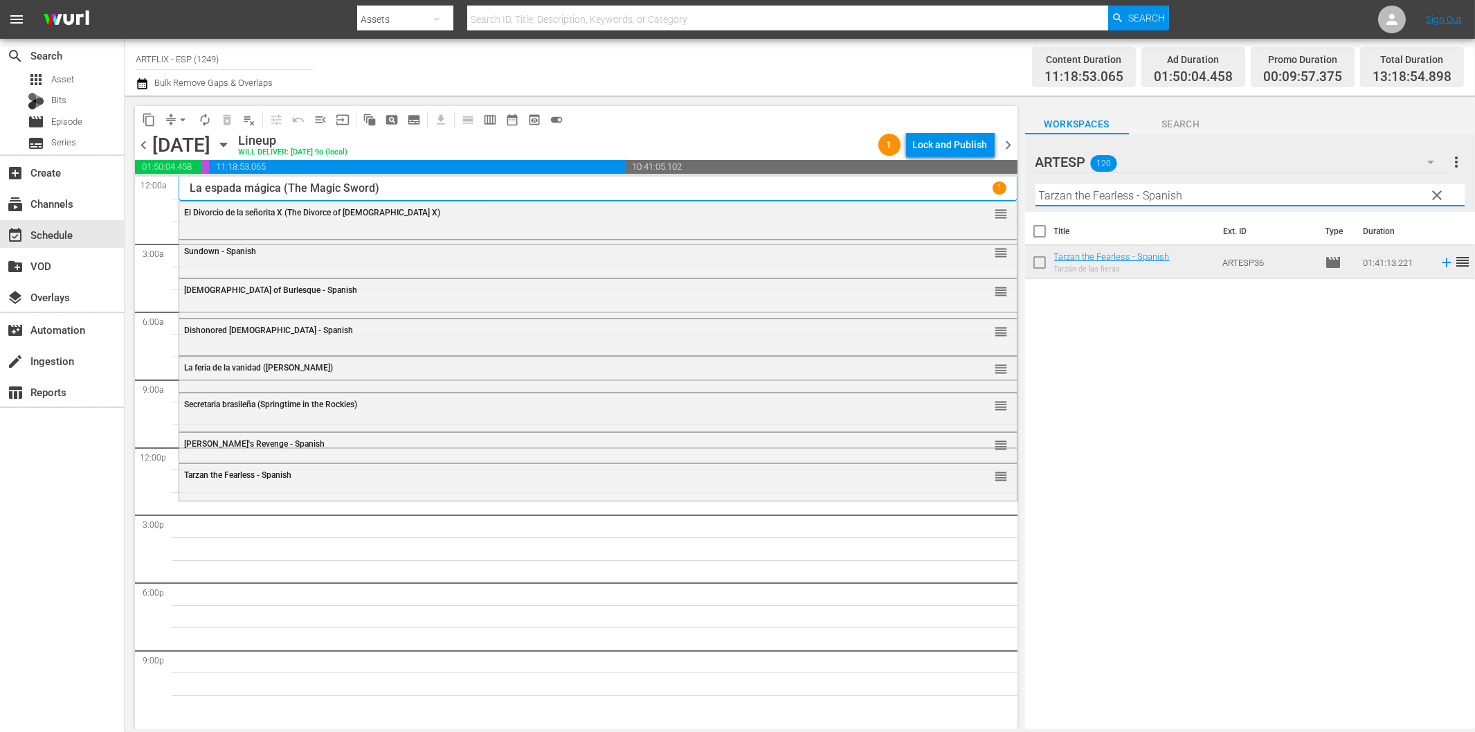
click at [1182, 196] on input "Tarzan the Fearless - Spanish" at bounding box center [1250, 195] width 429 height 22
paste input "and the Trapper"
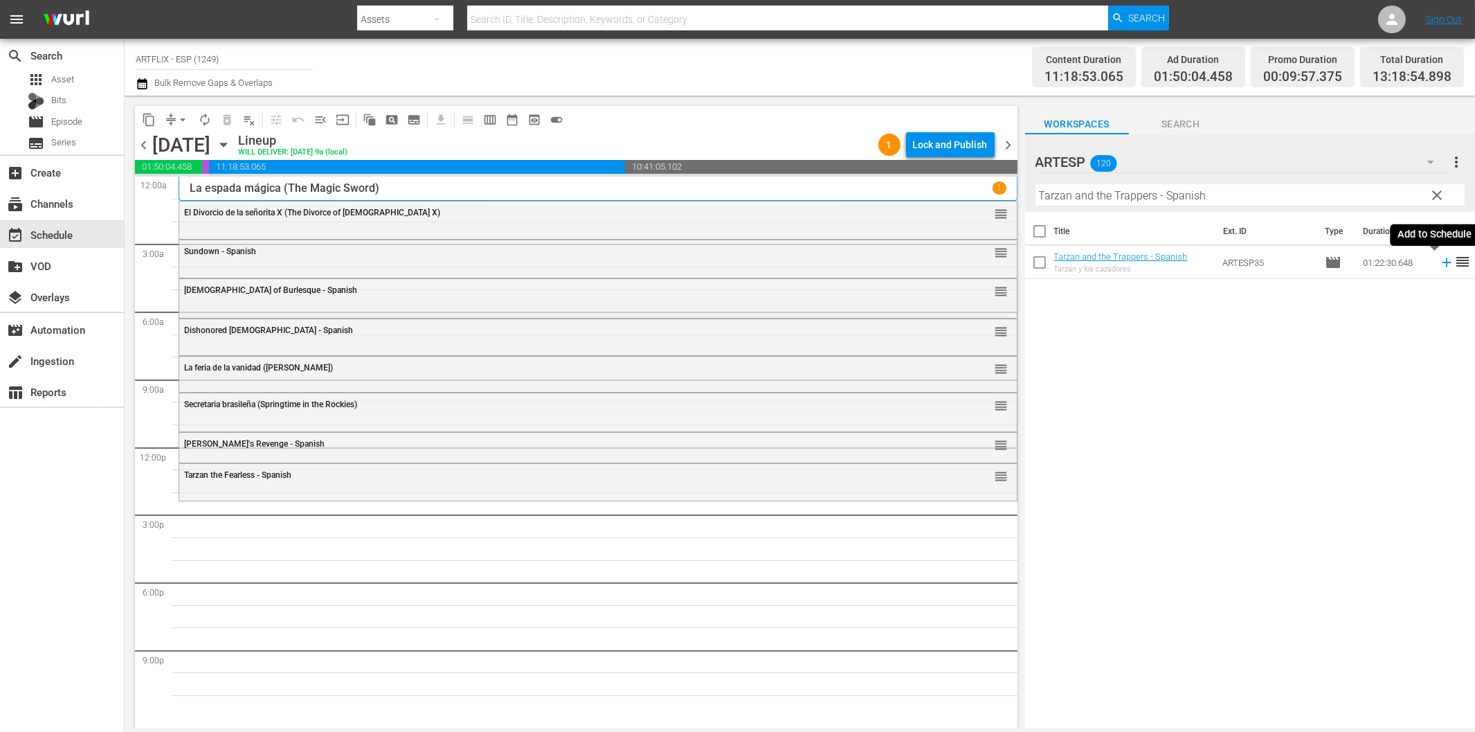
click at [1439, 264] on icon at bounding box center [1446, 262] width 15 height 15
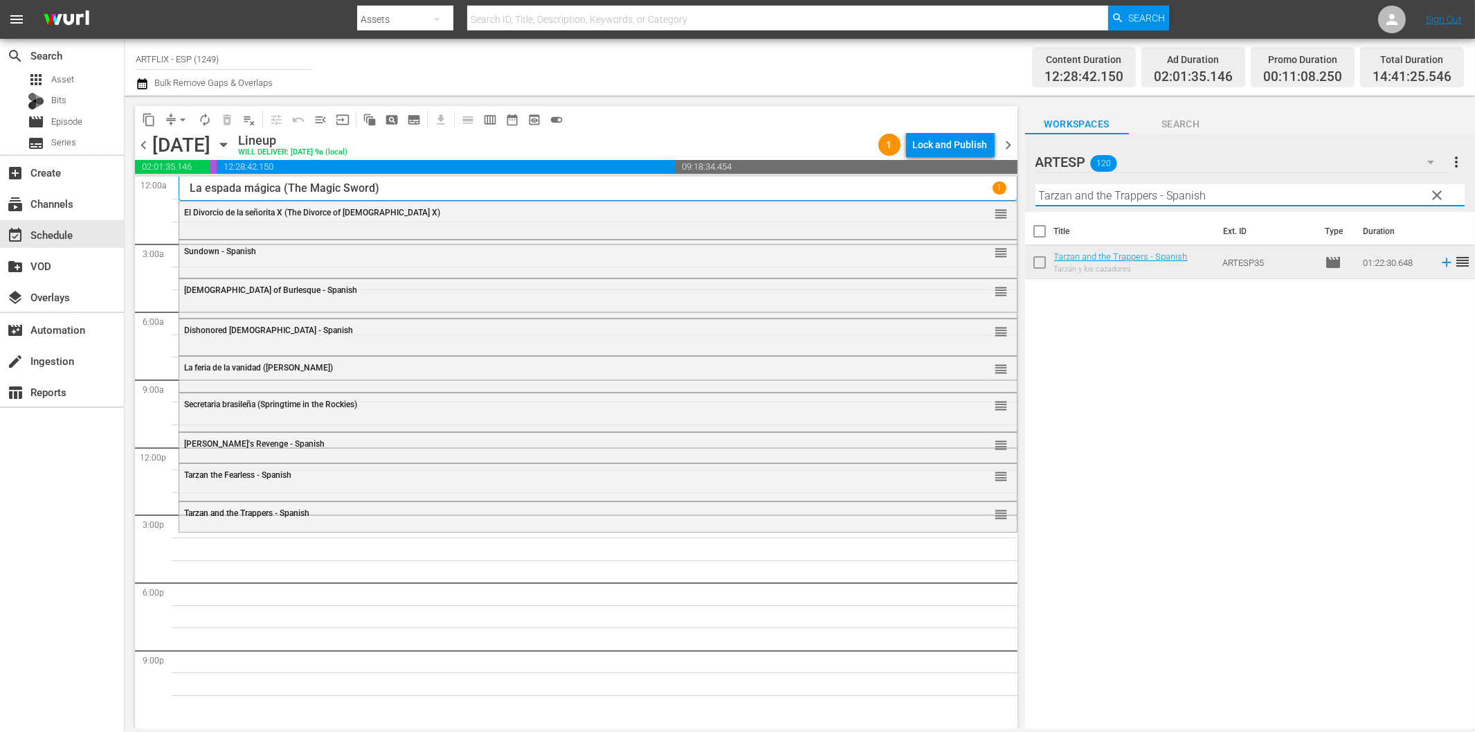
click at [1229, 199] on input "Tarzan and the Trappers - Spanish" at bounding box center [1250, 195] width 429 height 22
paste input "Manina, la chica de la isla"
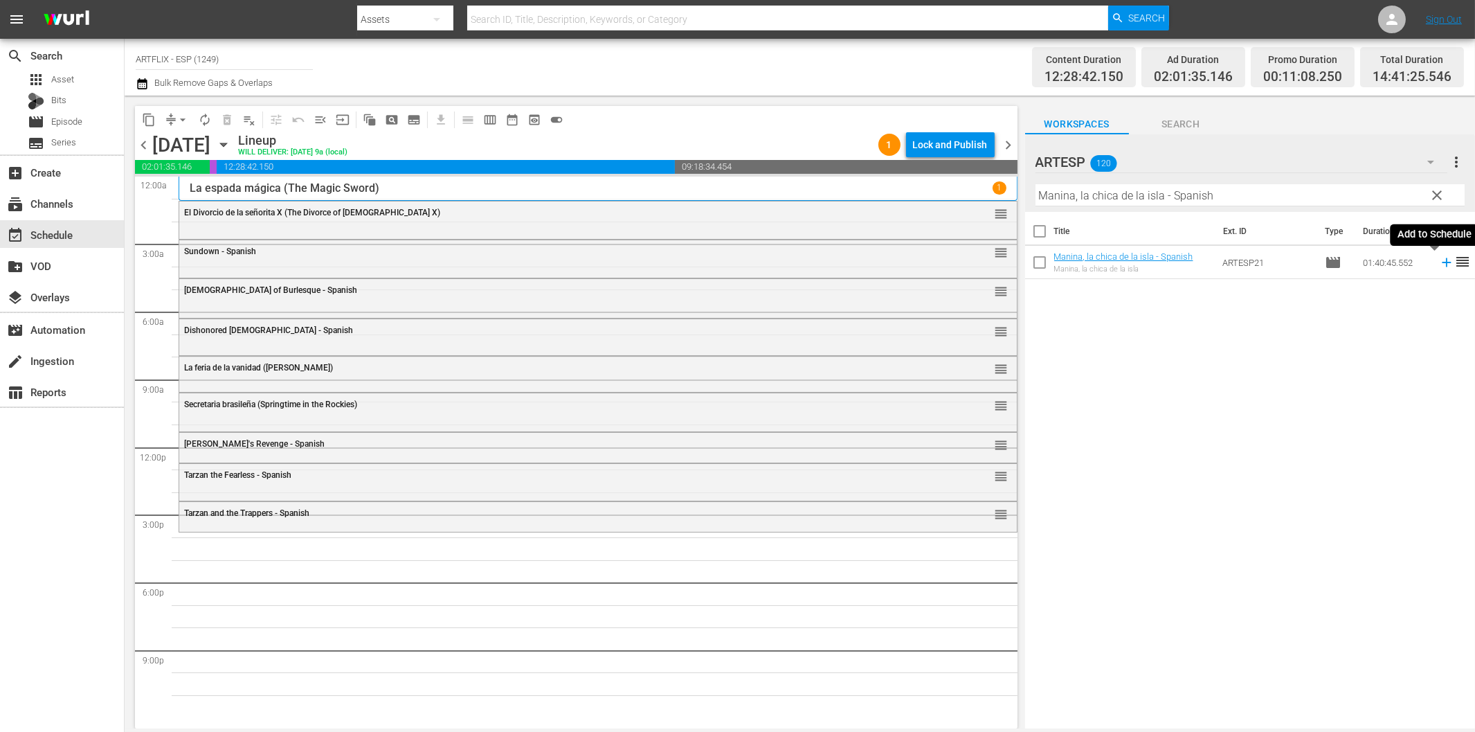
click at [1439, 259] on icon at bounding box center [1446, 262] width 15 height 15
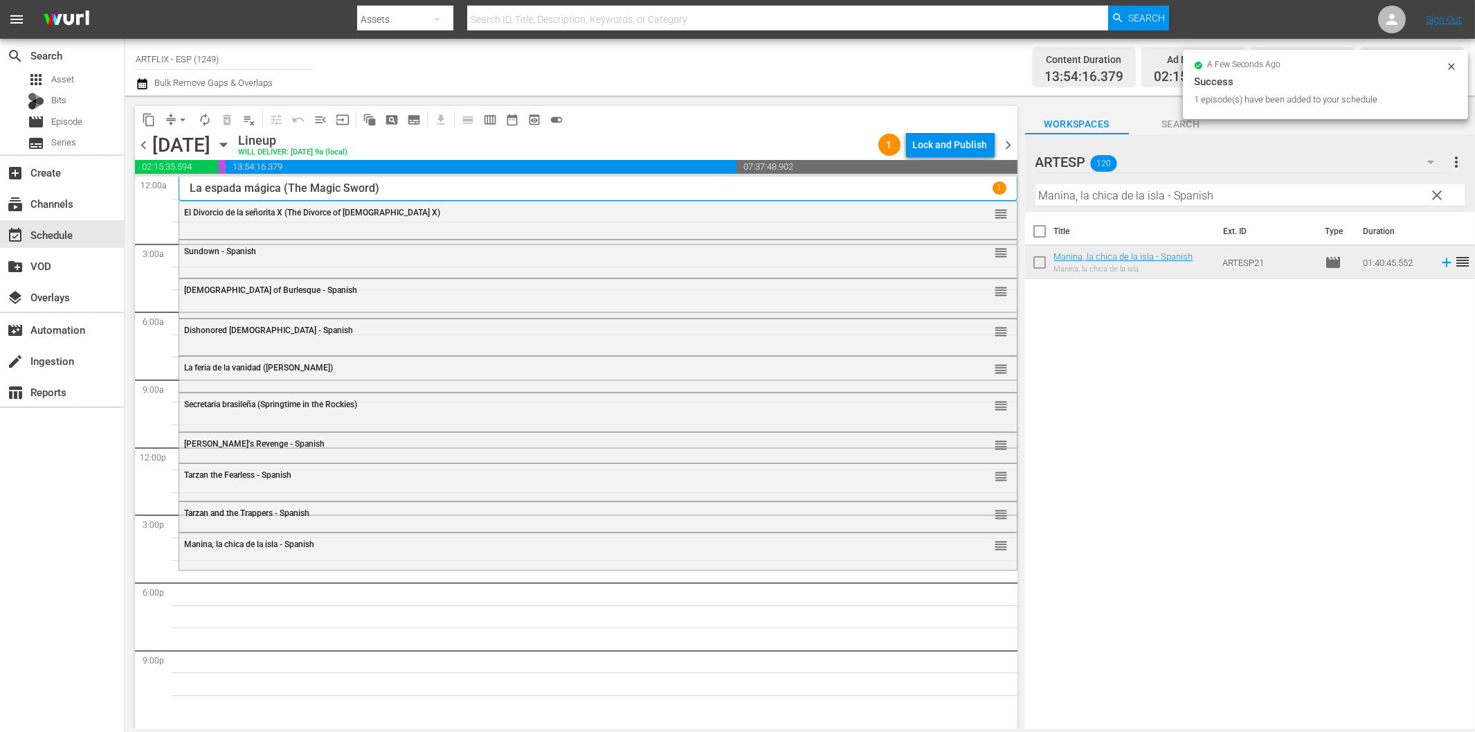
click at [1235, 197] on input "Manina, la chica de la isla - Spanish" at bounding box center [1250, 195] width 429 height 22
paste input "Second Chorus"
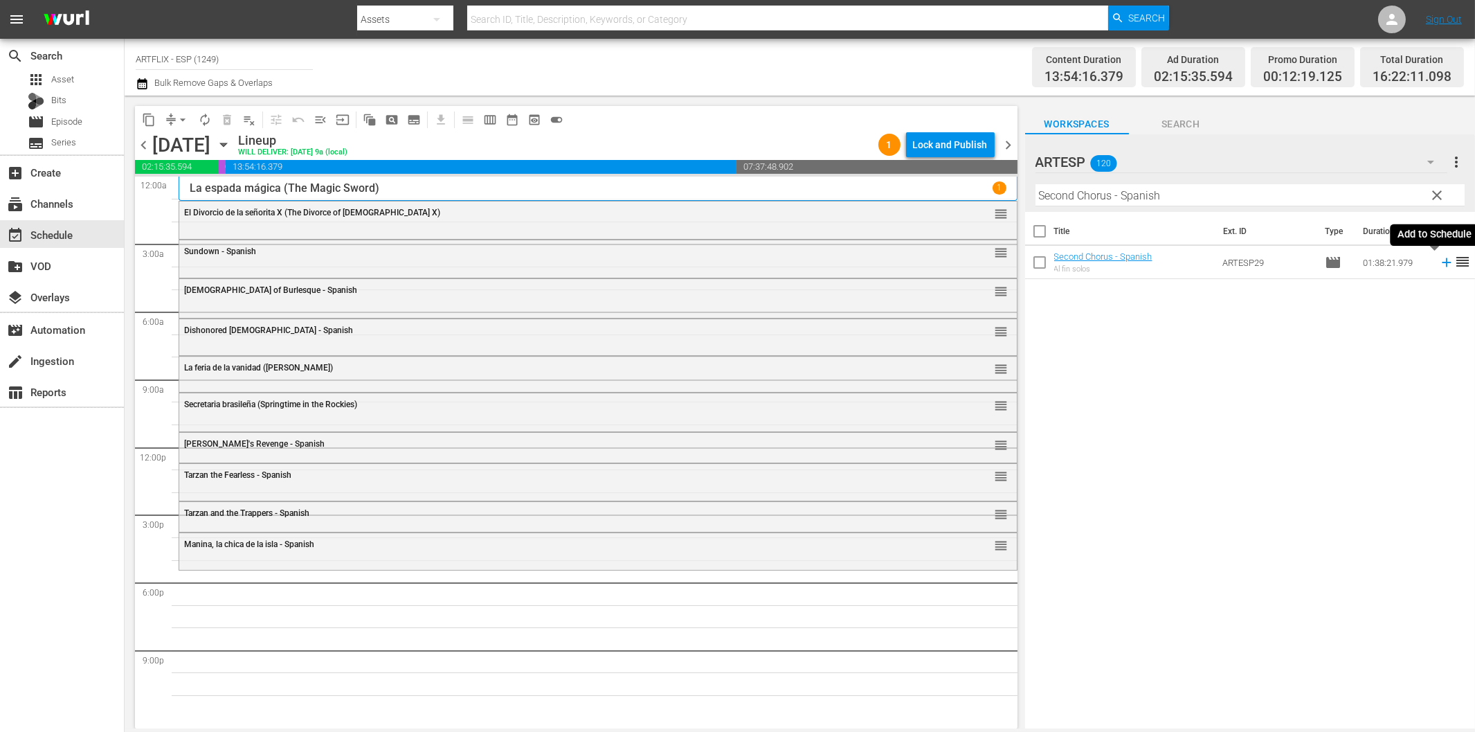
click at [1439, 260] on icon at bounding box center [1446, 262] width 15 height 15
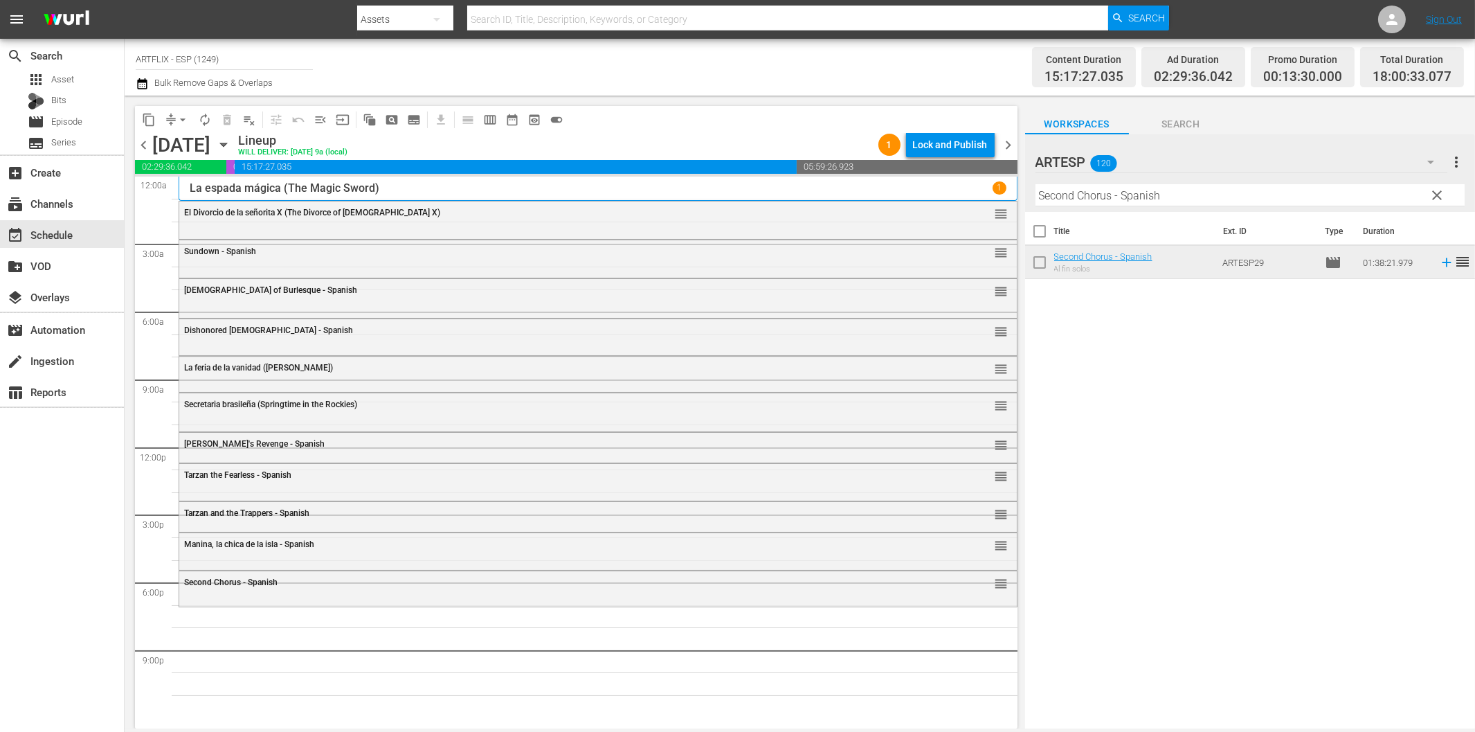
click at [1227, 197] on input "Second Chorus - Spanish" at bounding box center [1250, 195] width 429 height 22
paste input "La [PERSON_NAME] del fin del mundo (The Light at the Edge of the World)"
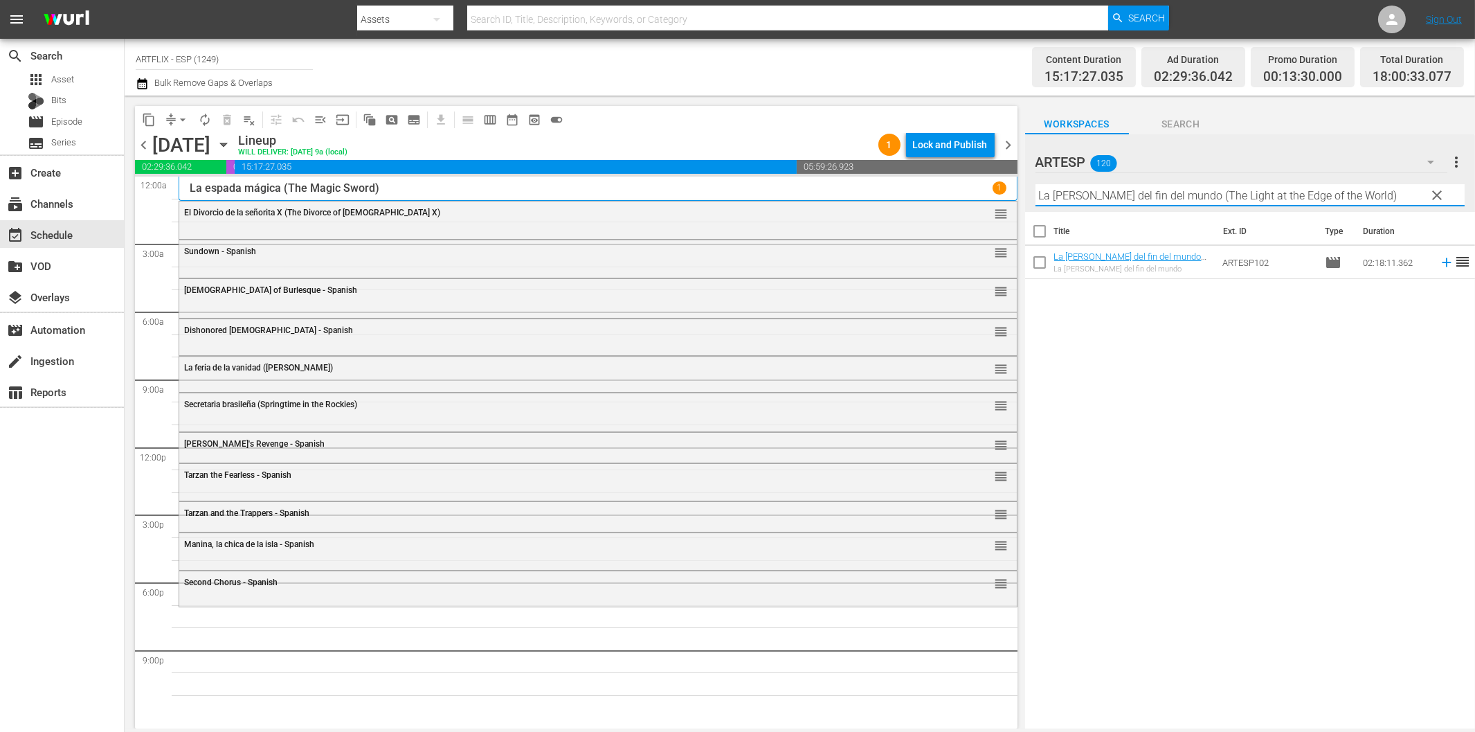
click at [1442, 262] on icon at bounding box center [1446, 262] width 9 height 9
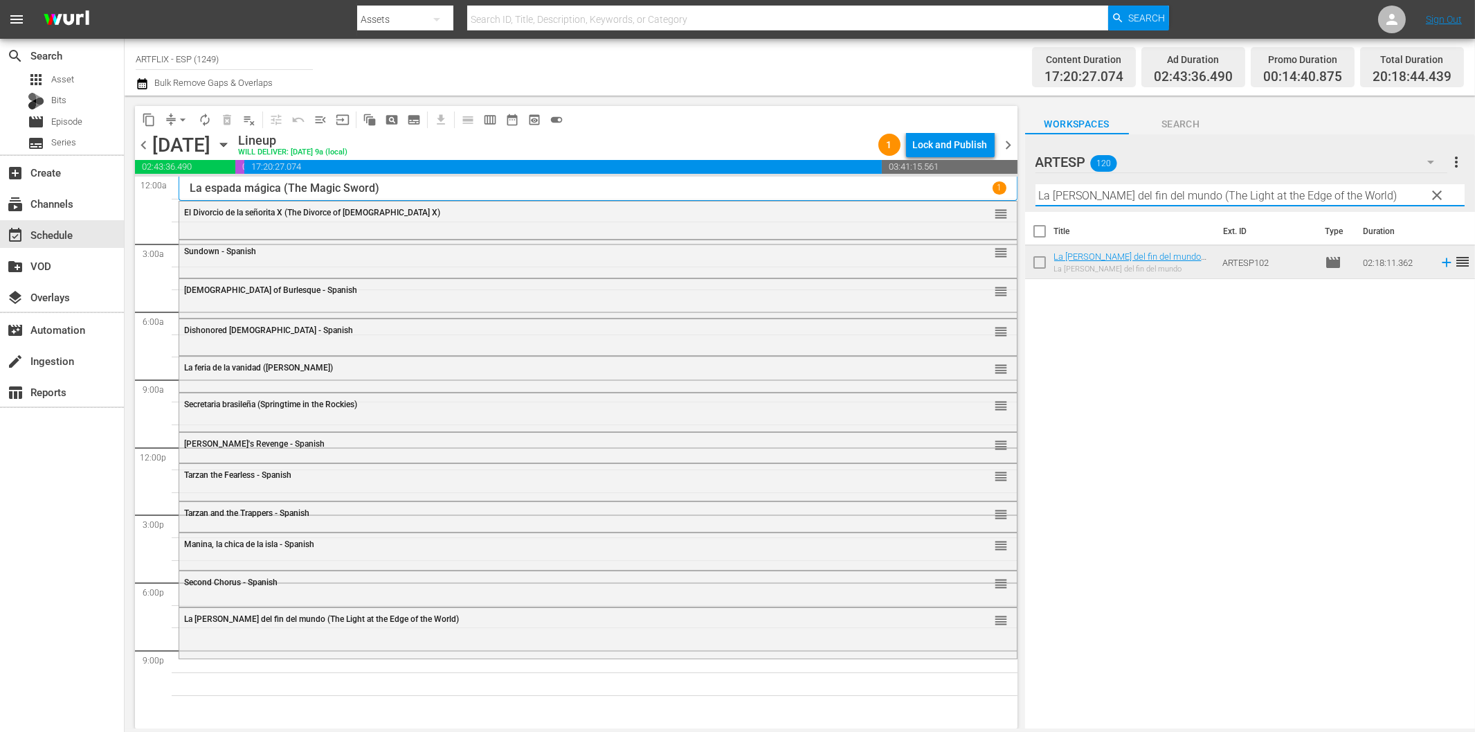
click at [1112, 199] on input "La [PERSON_NAME] del fin del mundo (The Light at the Edge of the World)" at bounding box center [1250, 195] width 429 height 22
paste input "Takes a Holiday - Spanish"
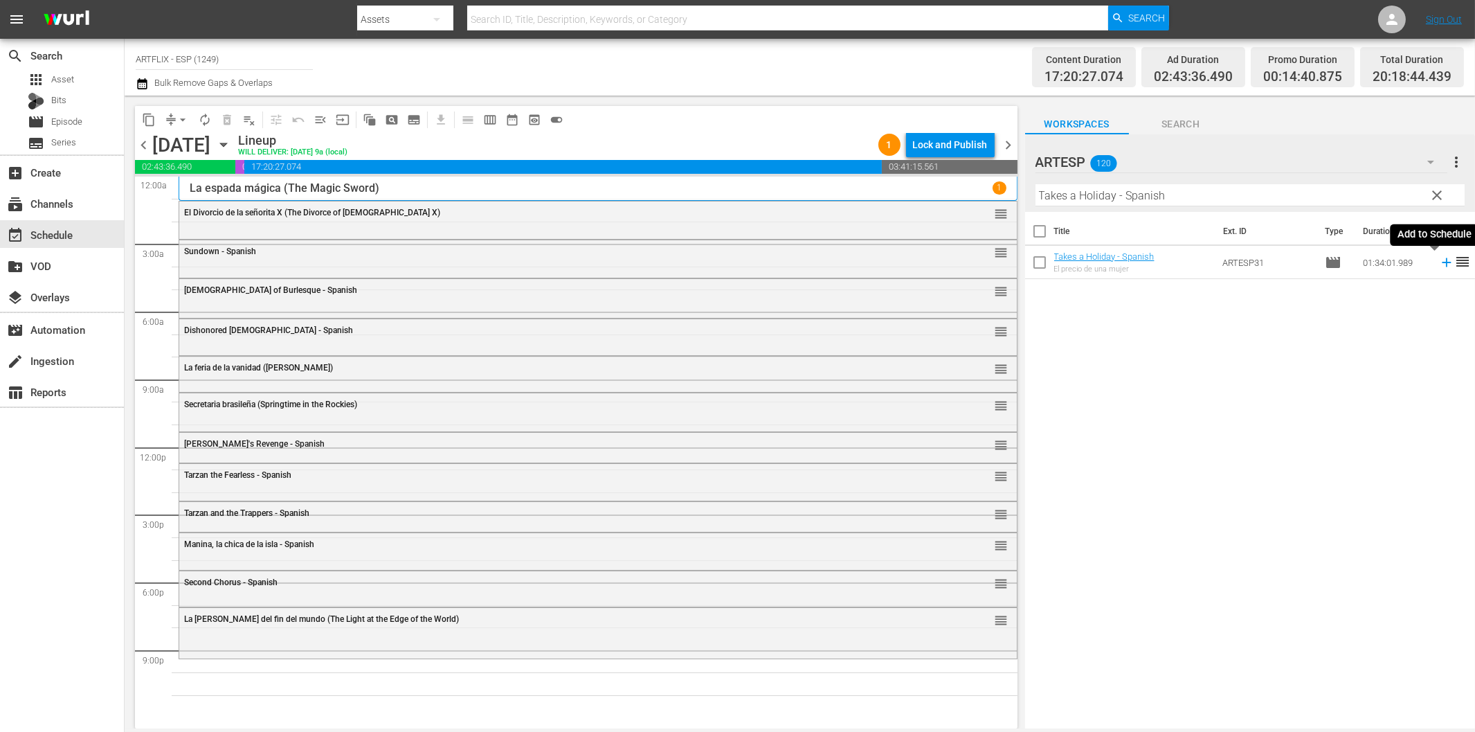
click at [1439, 267] on icon at bounding box center [1446, 262] width 15 height 15
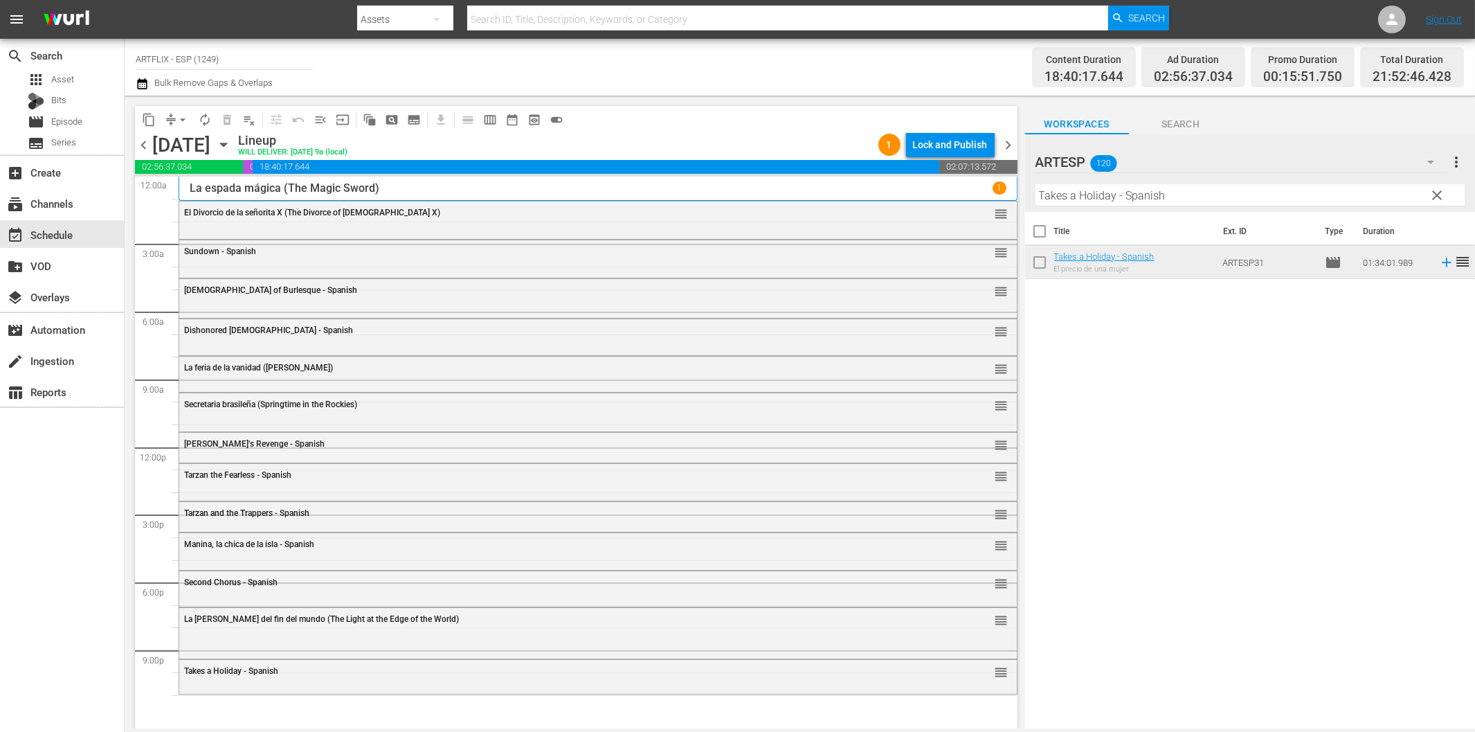
click at [1182, 195] on input "Takes a Holiday - Spanish" at bounding box center [1250, 195] width 429 height 22
paste input "El niño y el potro (Más allá de río Miño)"
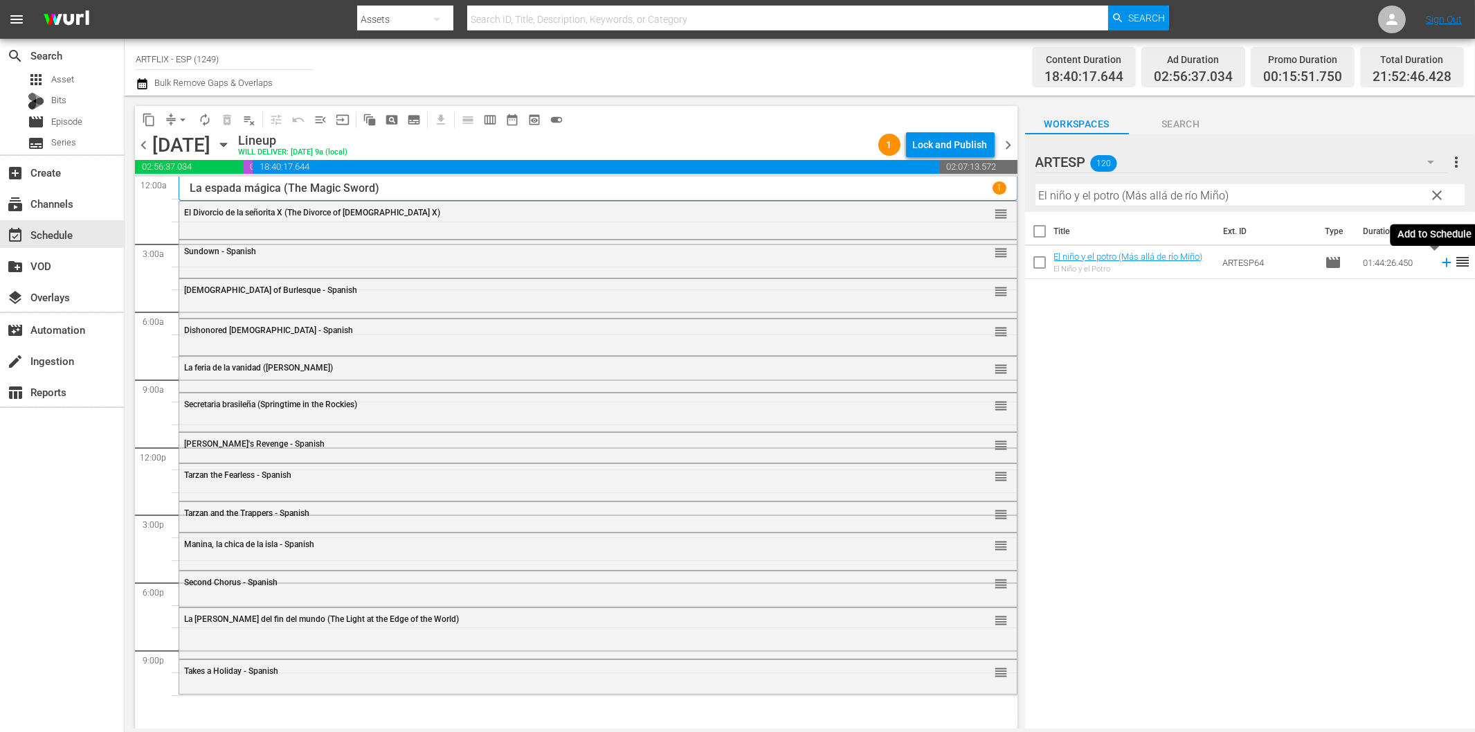
click at [1442, 263] on icon at bounding box center [1446, 262] width 9 height 9
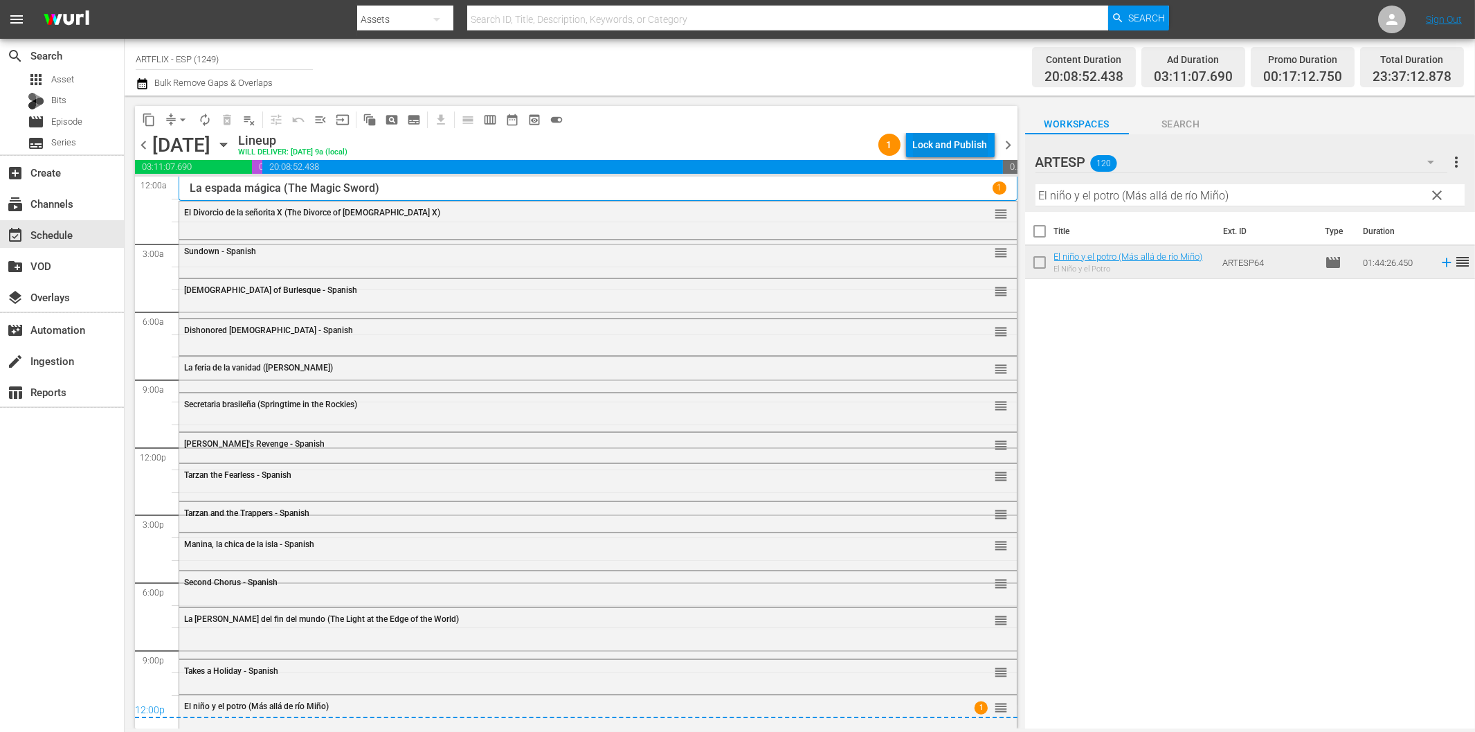
click at [954, 137] on div "Lock and Publish" at bounding box center [950, 144] width 75 height 25
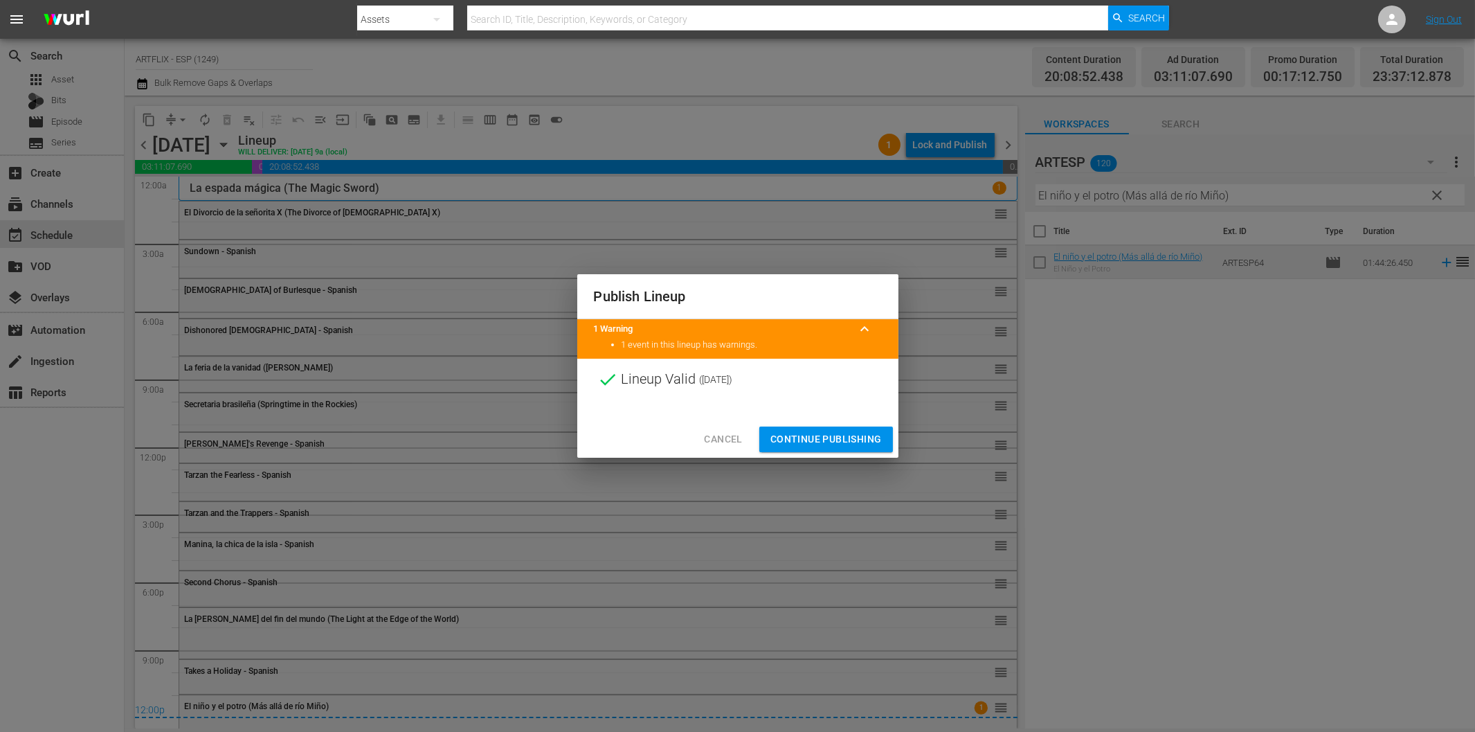
click at [876, 433] on span "Continue Publishing" at bounding box center [825, 439] width 111 height 17
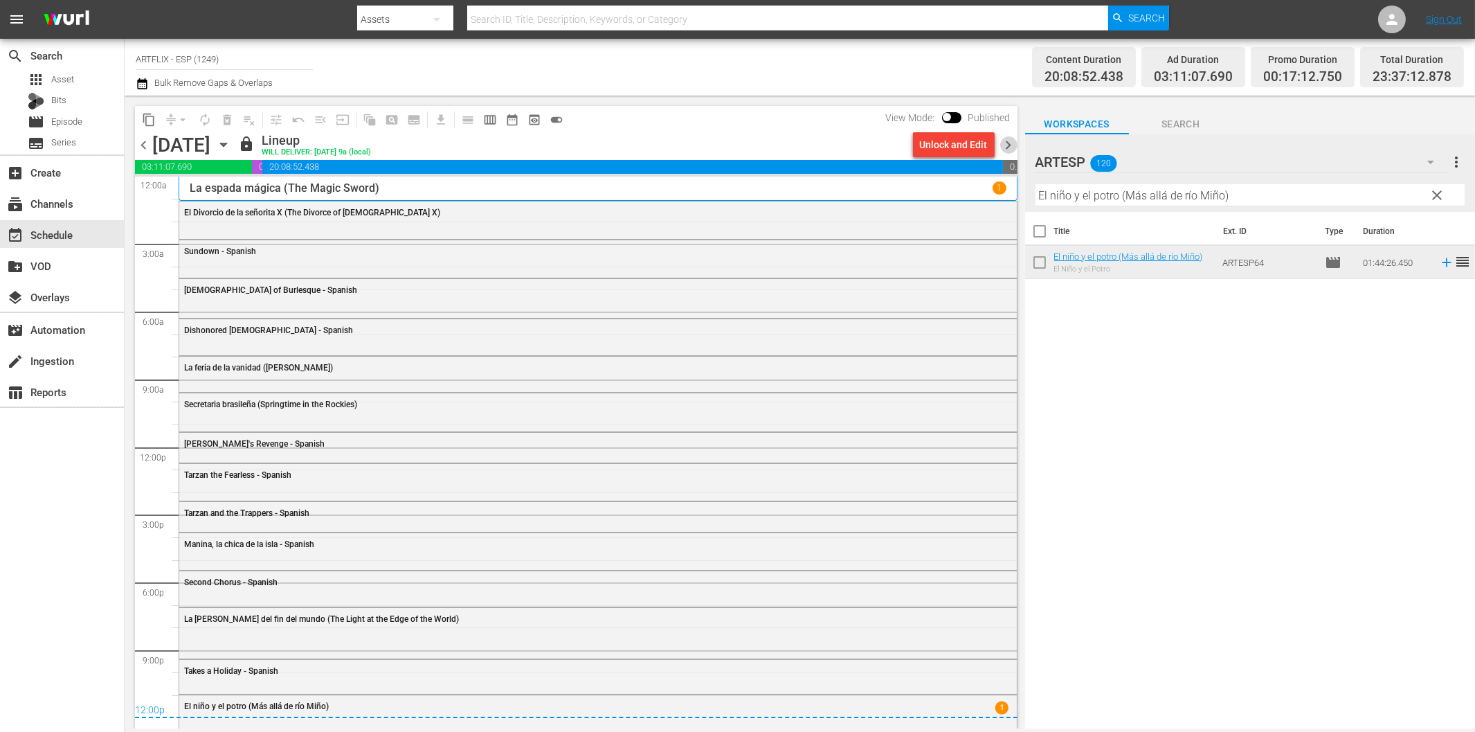
click at [1009, 137] on span "chevron_right" at bounding box center [1008, 144] width 17 height 17
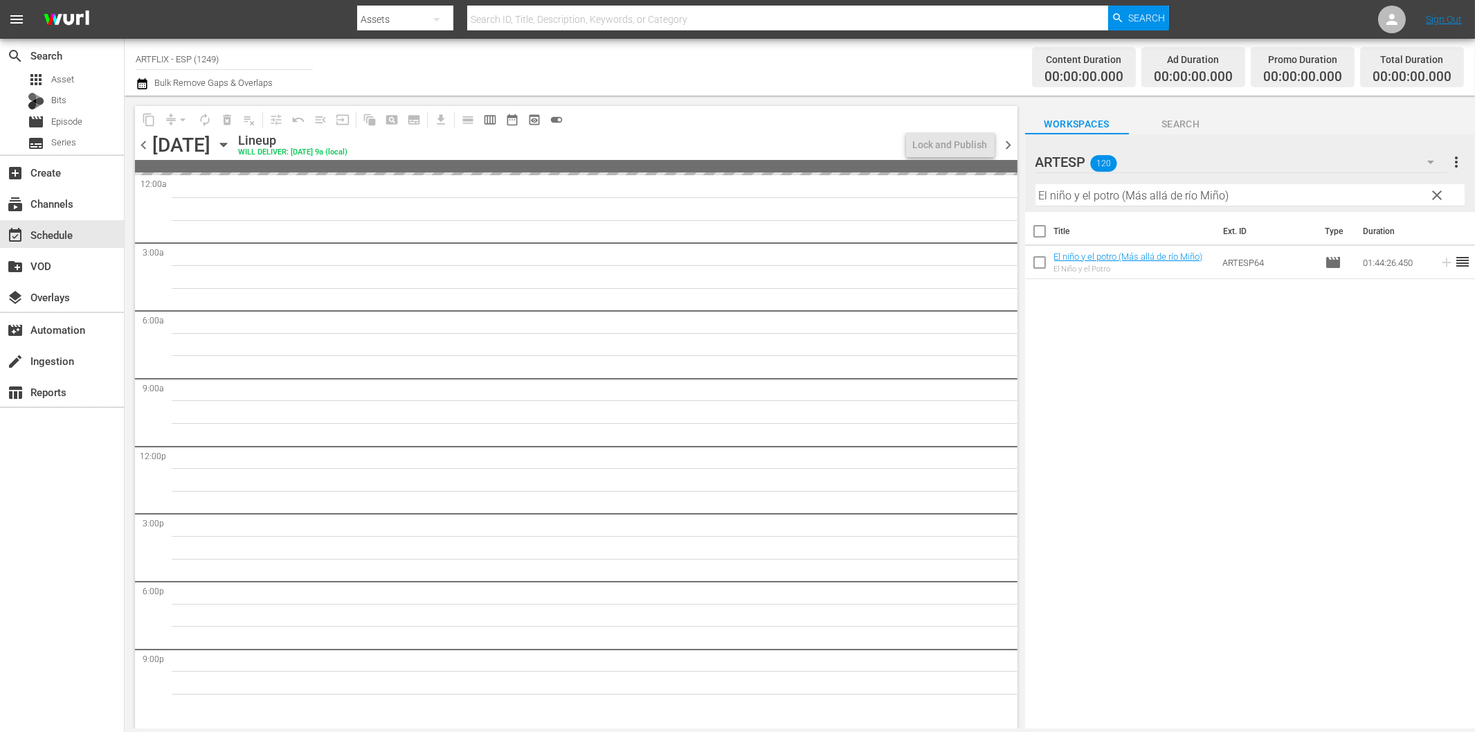
click at [1110, 198] on input "El niño y el potro (Más allá de río Miño)" at bounding box center [1250, 195] width 429 height 22
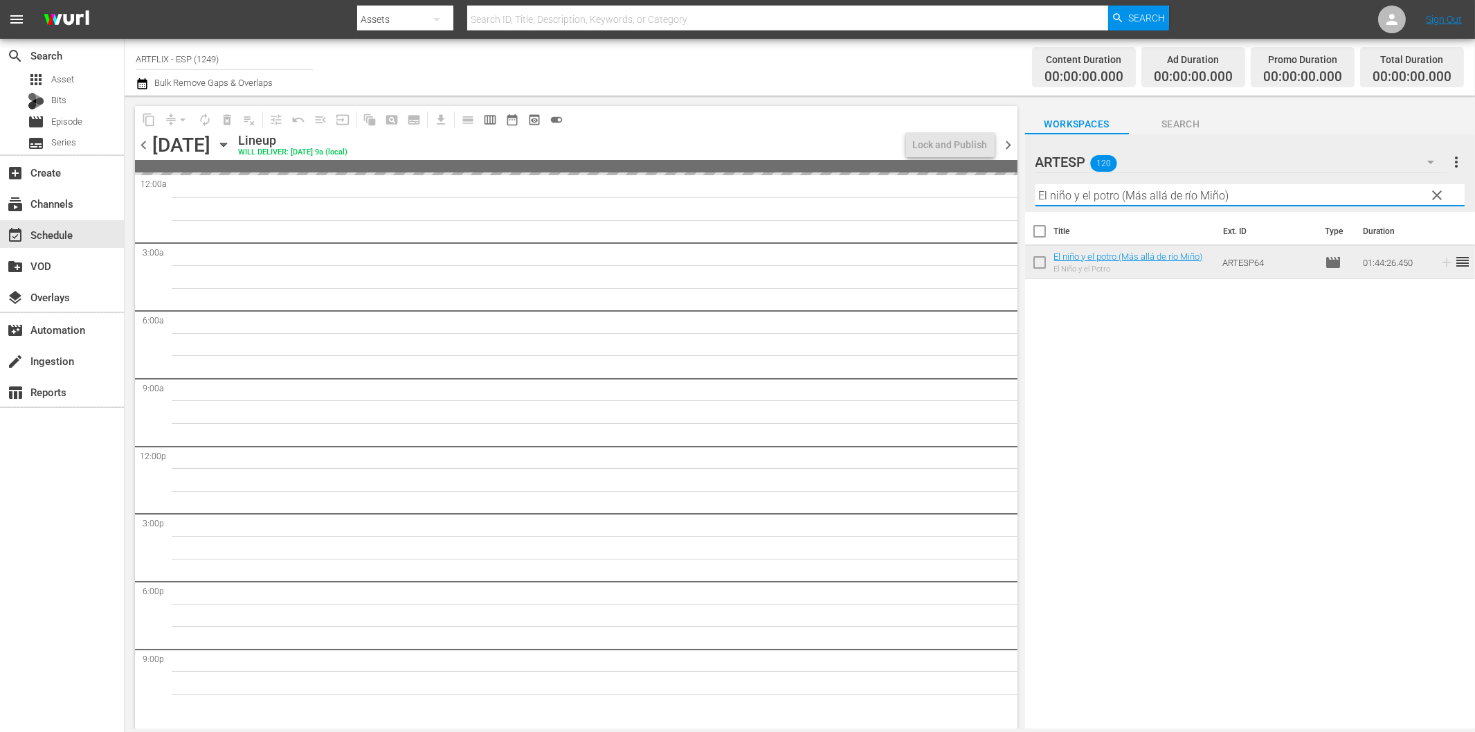
paste input "He Walked by Night - Spanish"
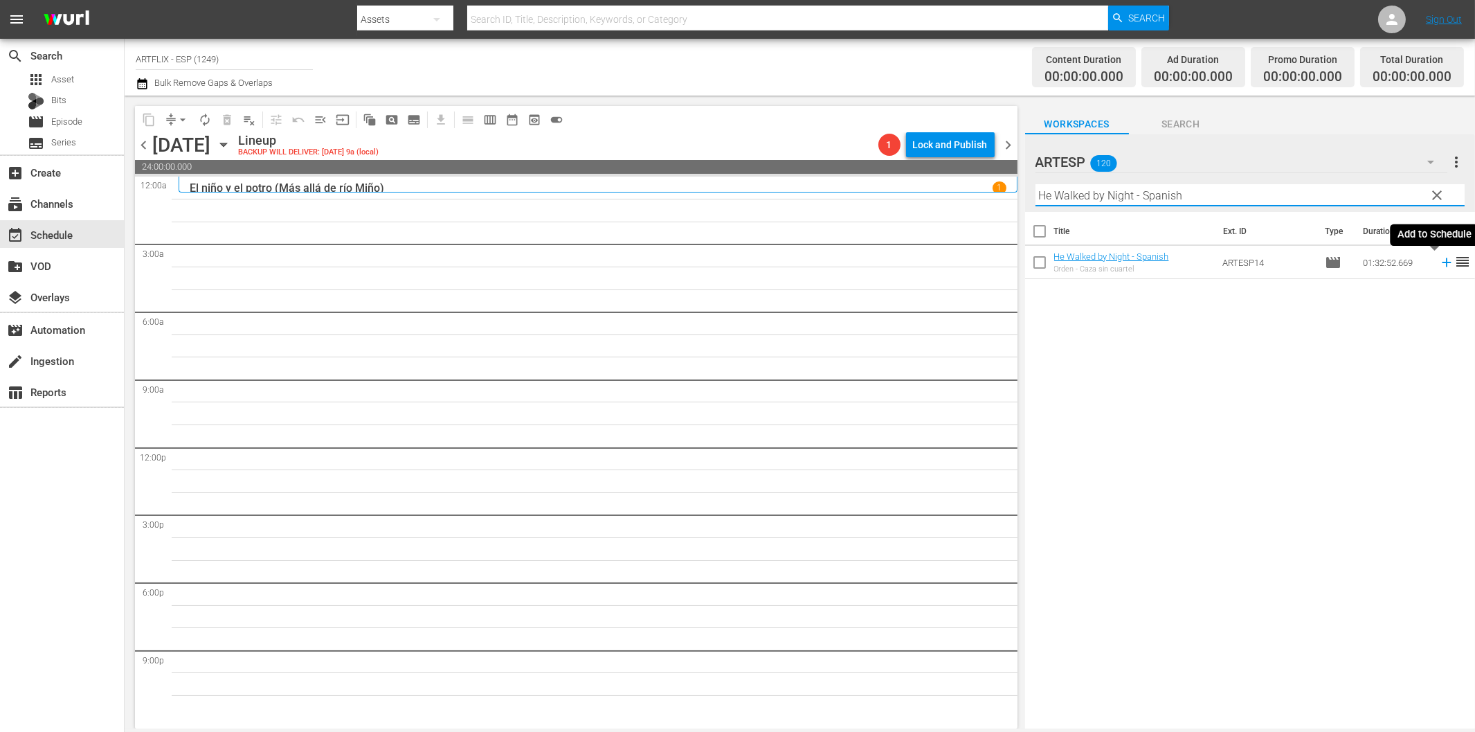
click at [1442, 263] on icon at bounding box center [1446, 262] width 9 height 9
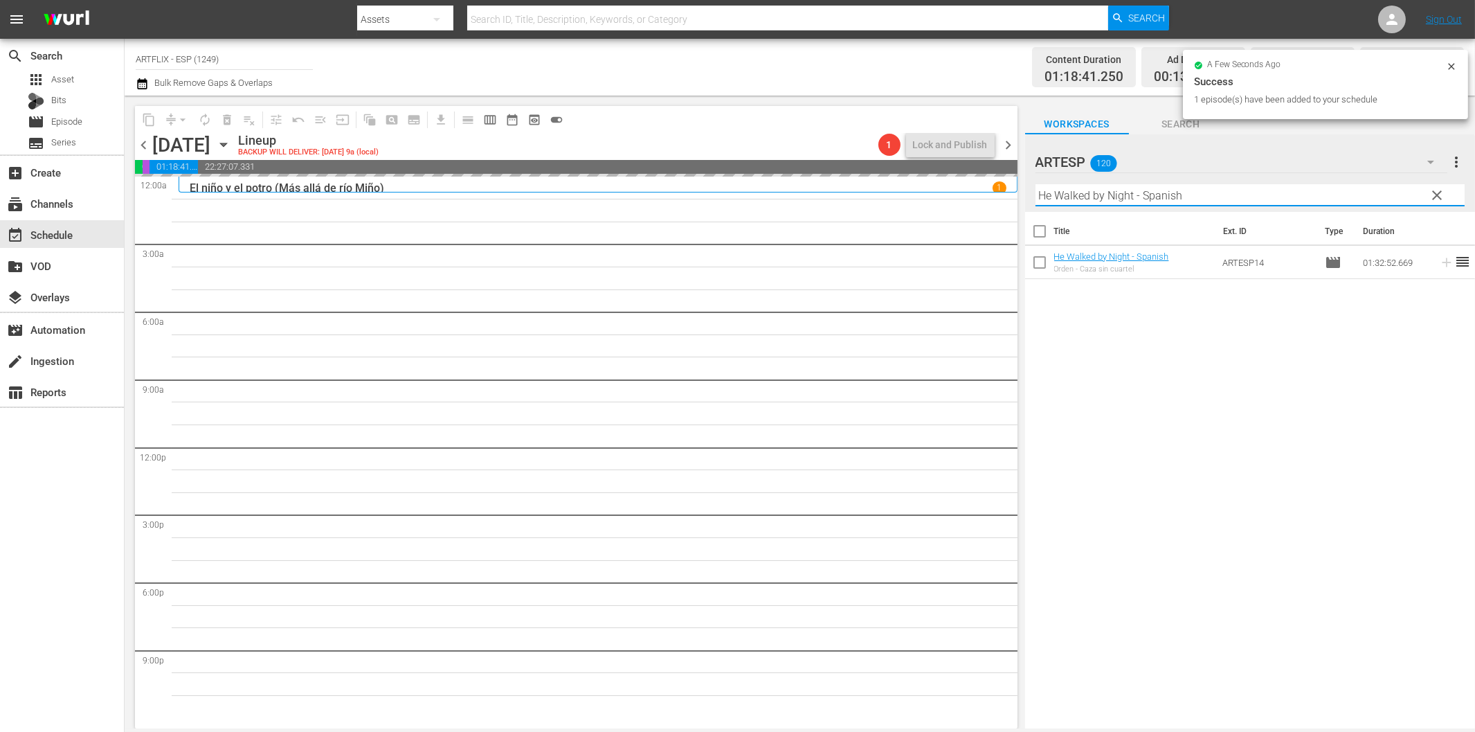
click at [1116, 194] on input "He Walked by Night - Spanish" at bounding box center [1250, 195] width 429 height 22
paste input "El_fantasma_de_la_opera_(The_Phantom_of_the_Opera)_Colorized"
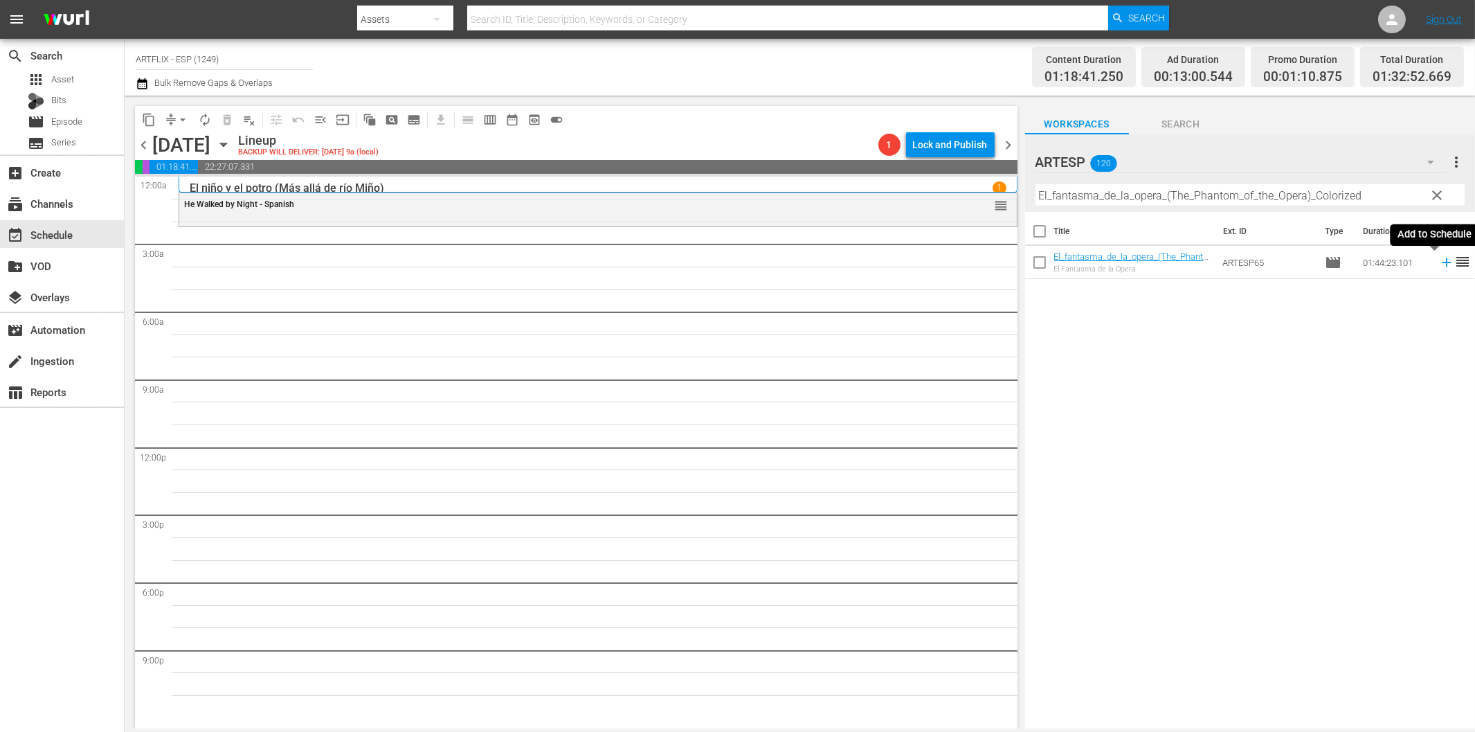
click at [1439, 265] on icon at bounding box center [1446, 262] width 15 height 15
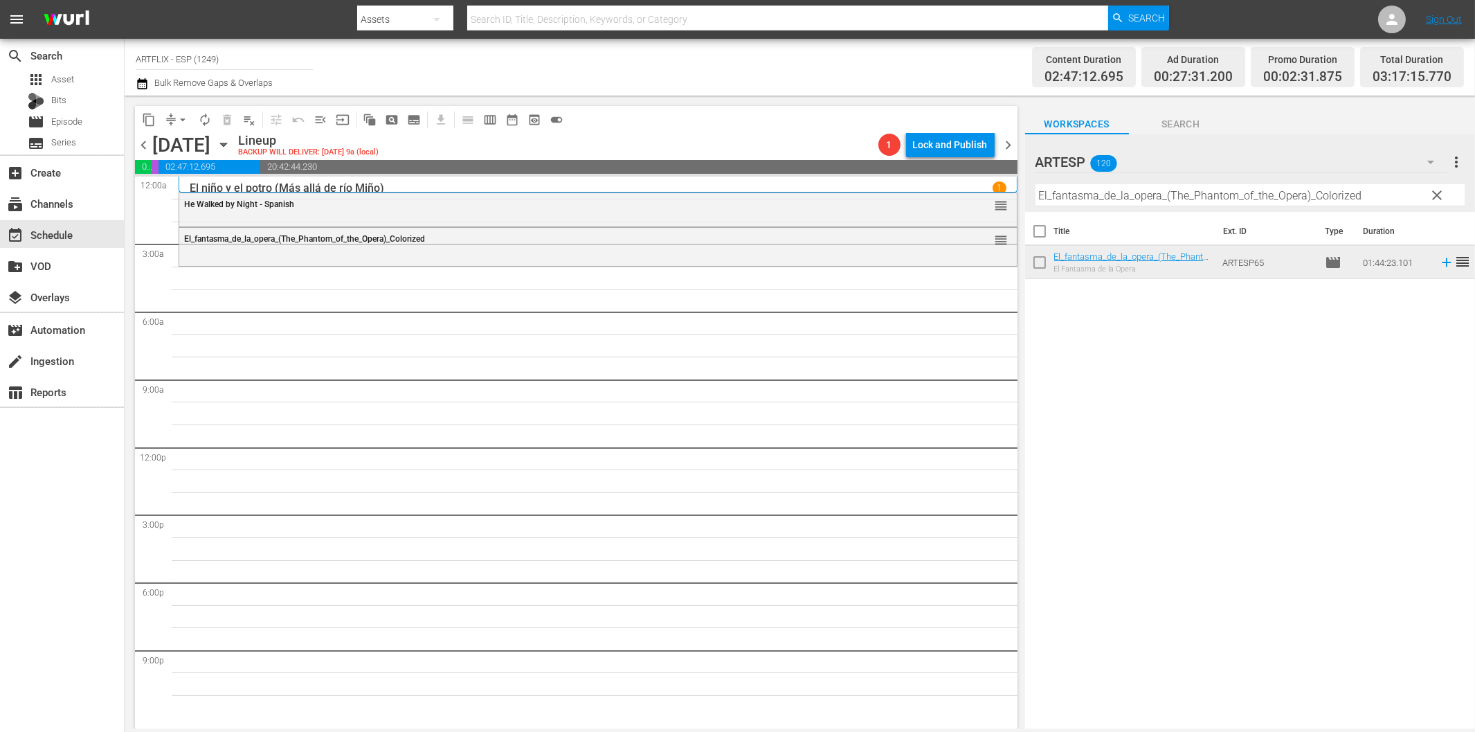
click at [1127, 196] on input "El_fantasma_de_la_opera_(The_Phantom_of_the_Opera)_Colorized" at bounding box center [1250, 195] width 429 height 22
paste input "Behind Office Doors - Spanish"
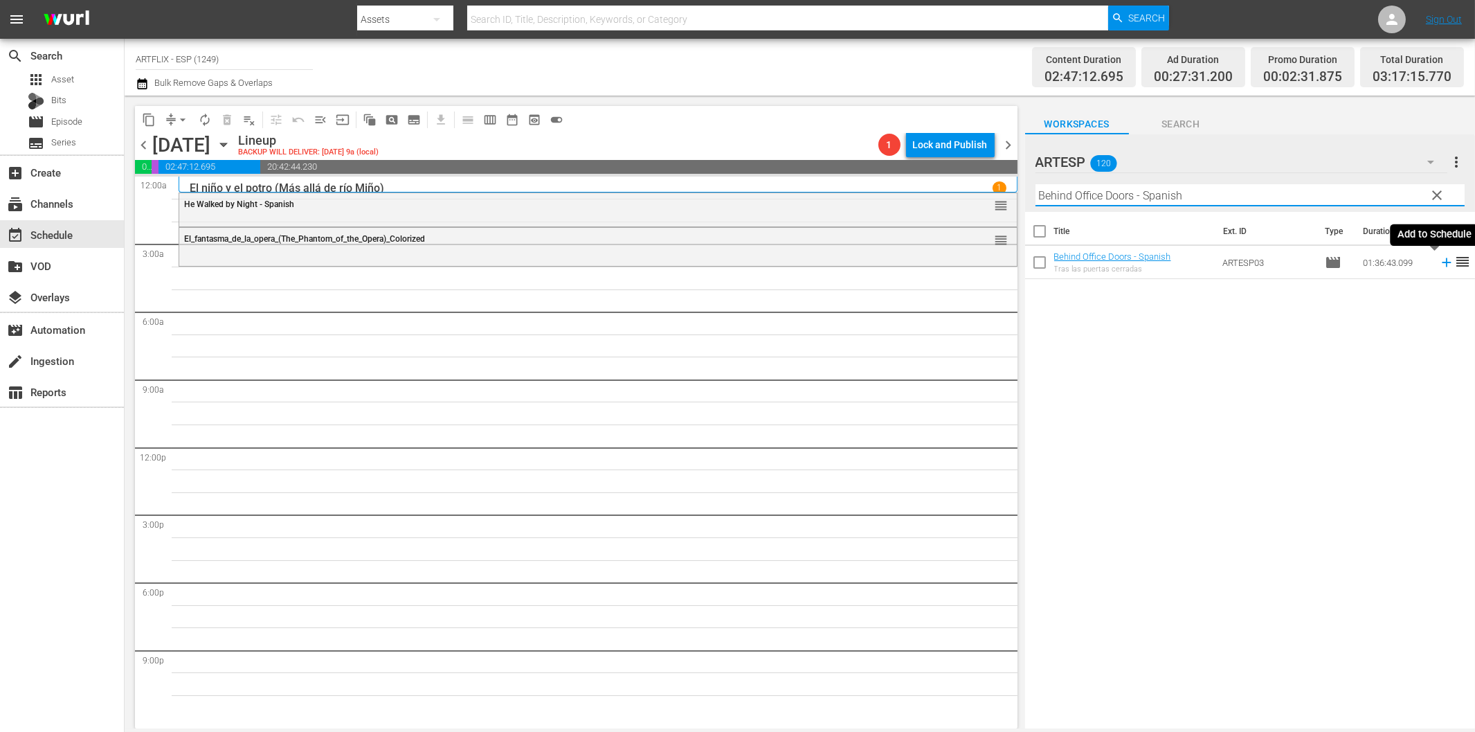
click at [1442, 262] on icon at bounding box center [1446, 262] width 9 height 9
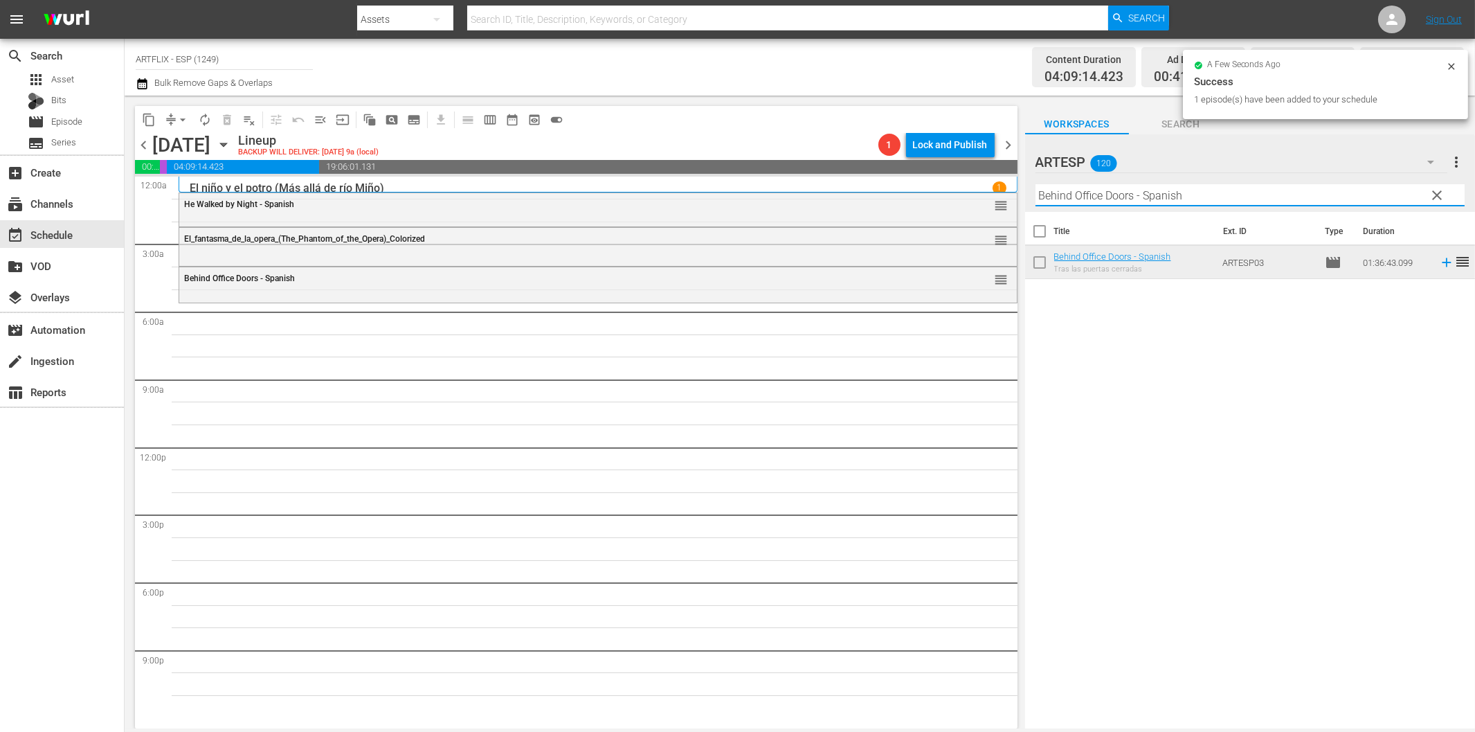
click at [1096, 196] on input "Behind Office Doors - Spanish" at bounding box center [1250, 195] width 429 height 22
paste input "El cisne negro (The Black Swan)"
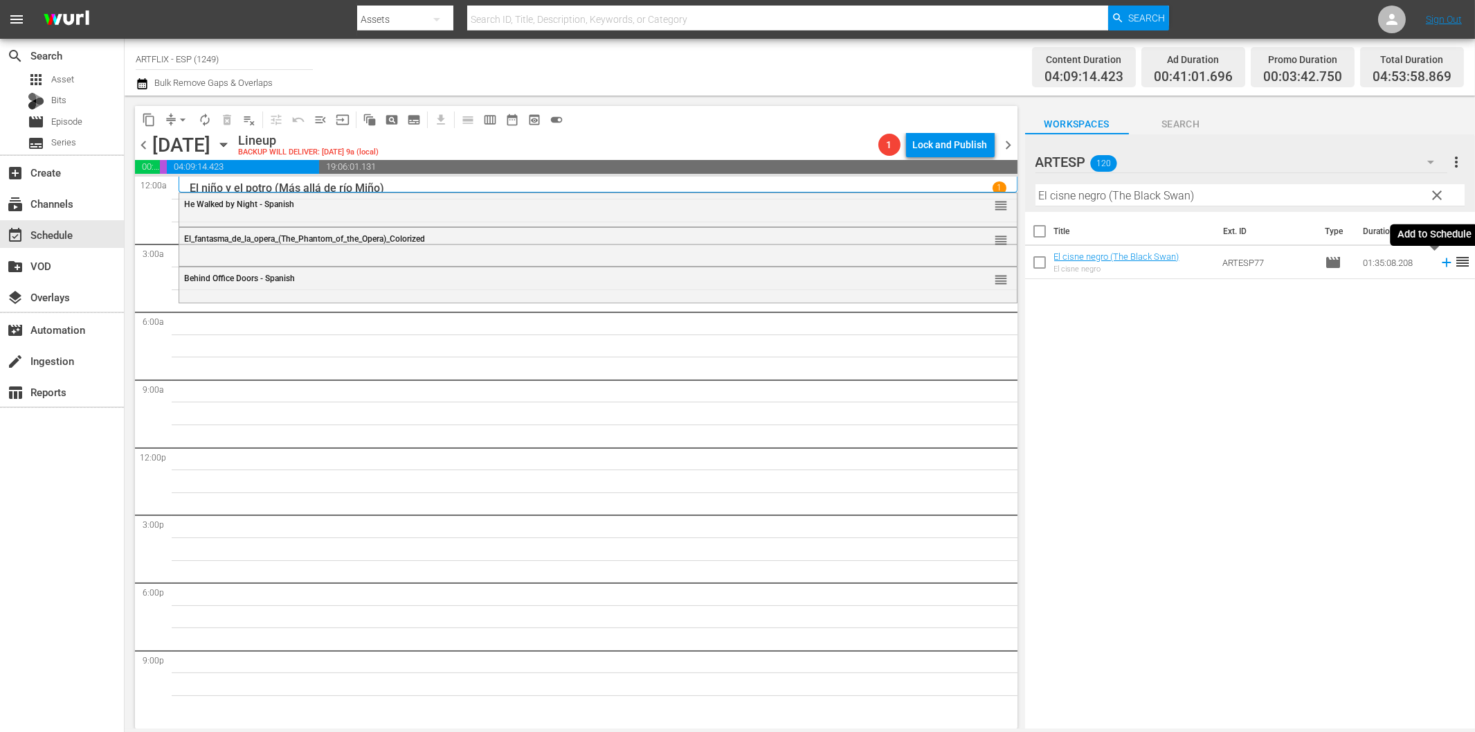
click at [1439, 260] on icon at bounding box center [1446, 262] width 15 height 15
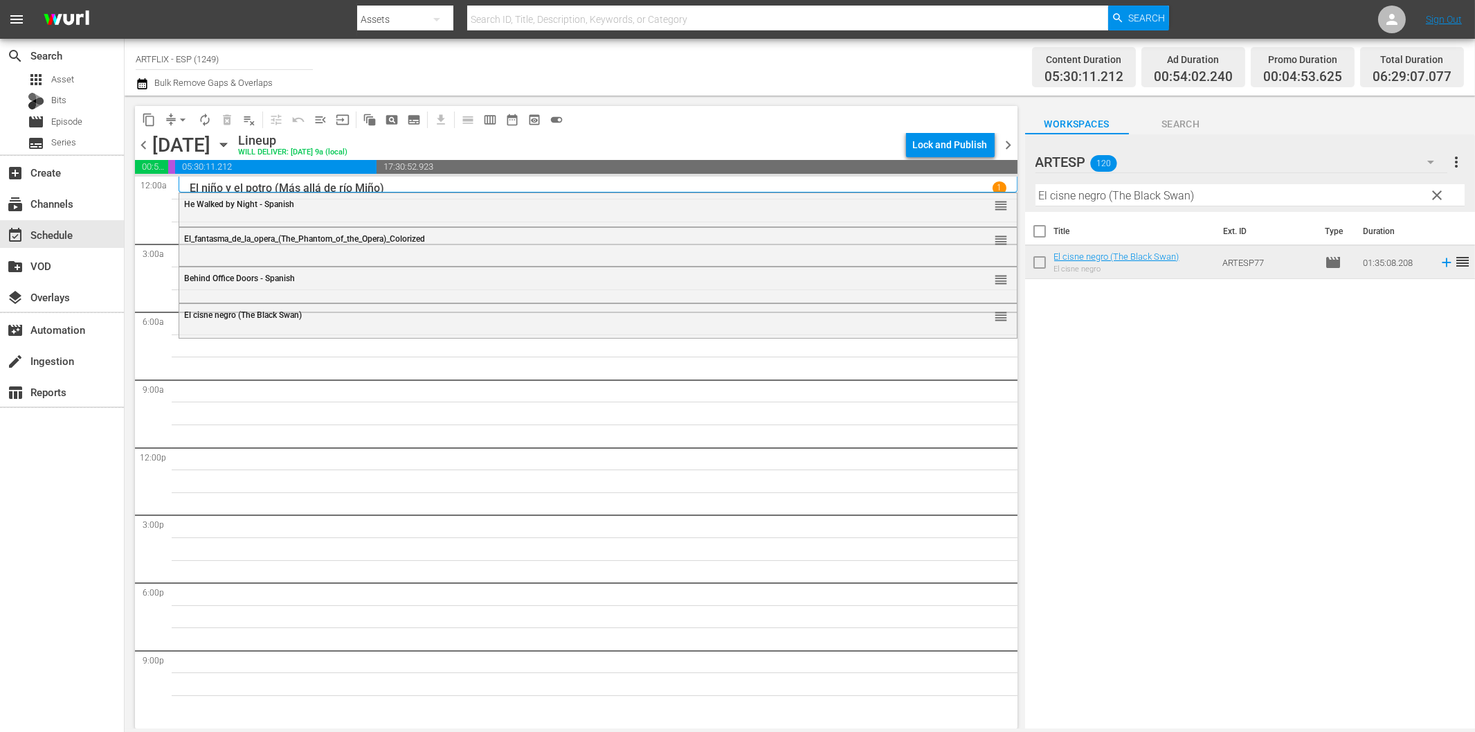
click at [1082, 192] on input "El cisne negro (The Black Swan)" at bounding box center [1250, 195] width 429 height 22
paste input "A Star Is Born"
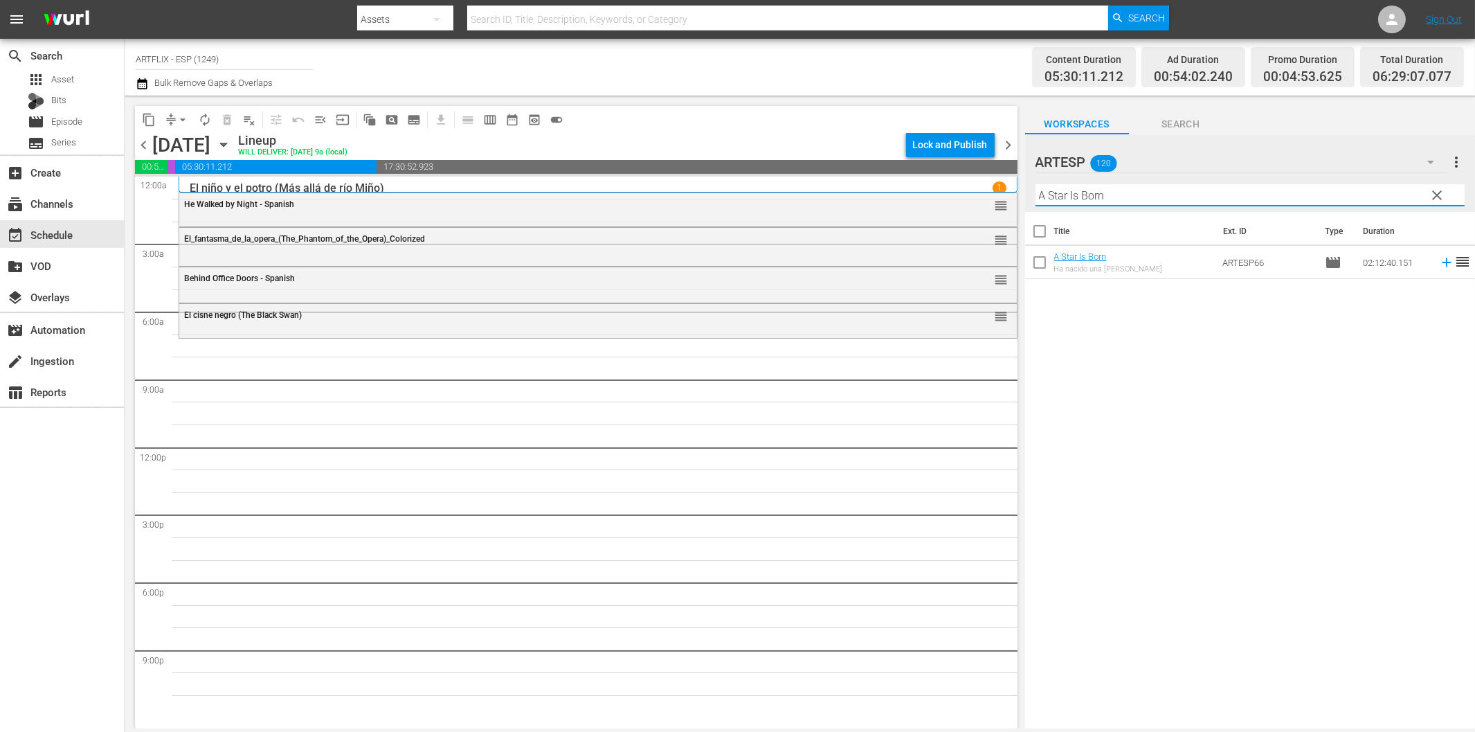
click at [1439, 266] on icon at bounding box center [1446, 262] width 15 height 15
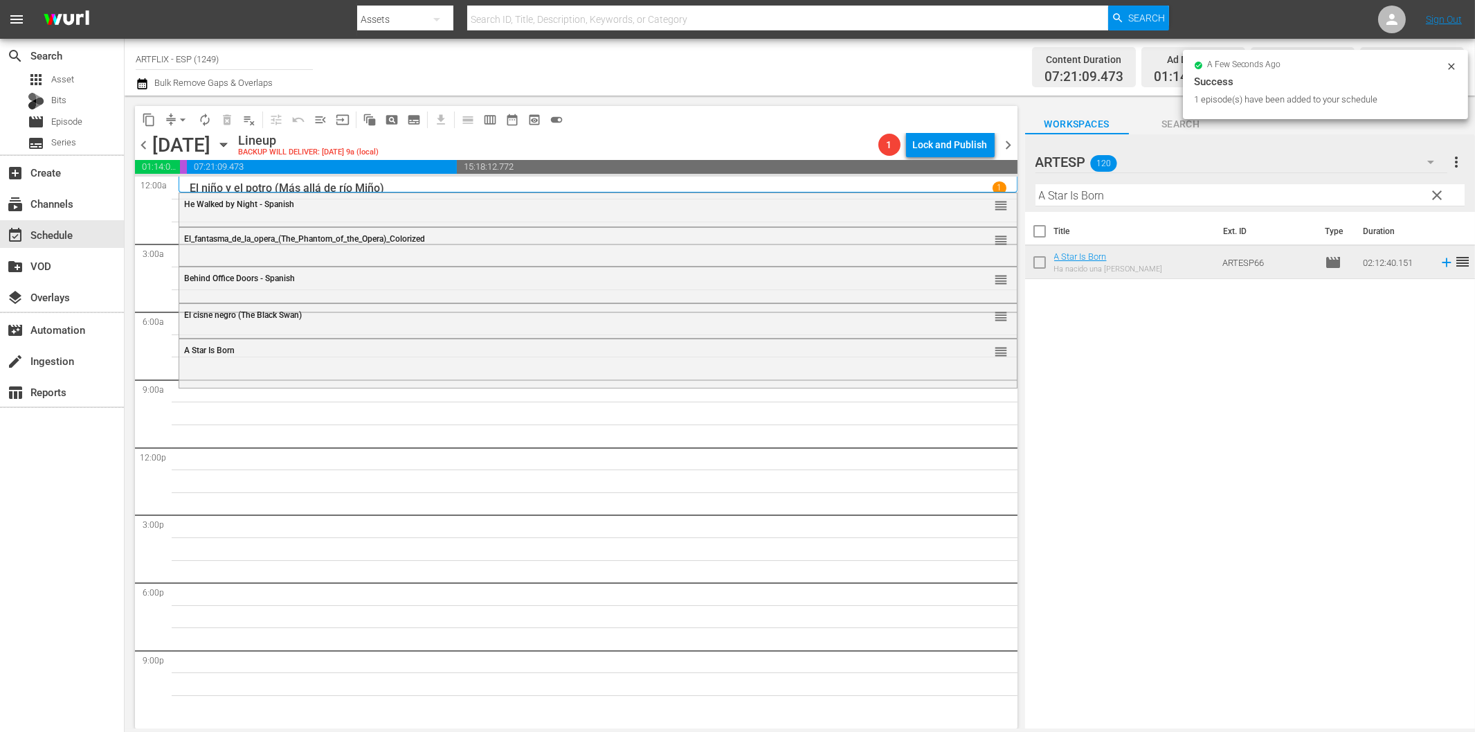
click at [1121, 190] on input "A Star Is Born" at bounding box center [1250, 195] width 429 height 22
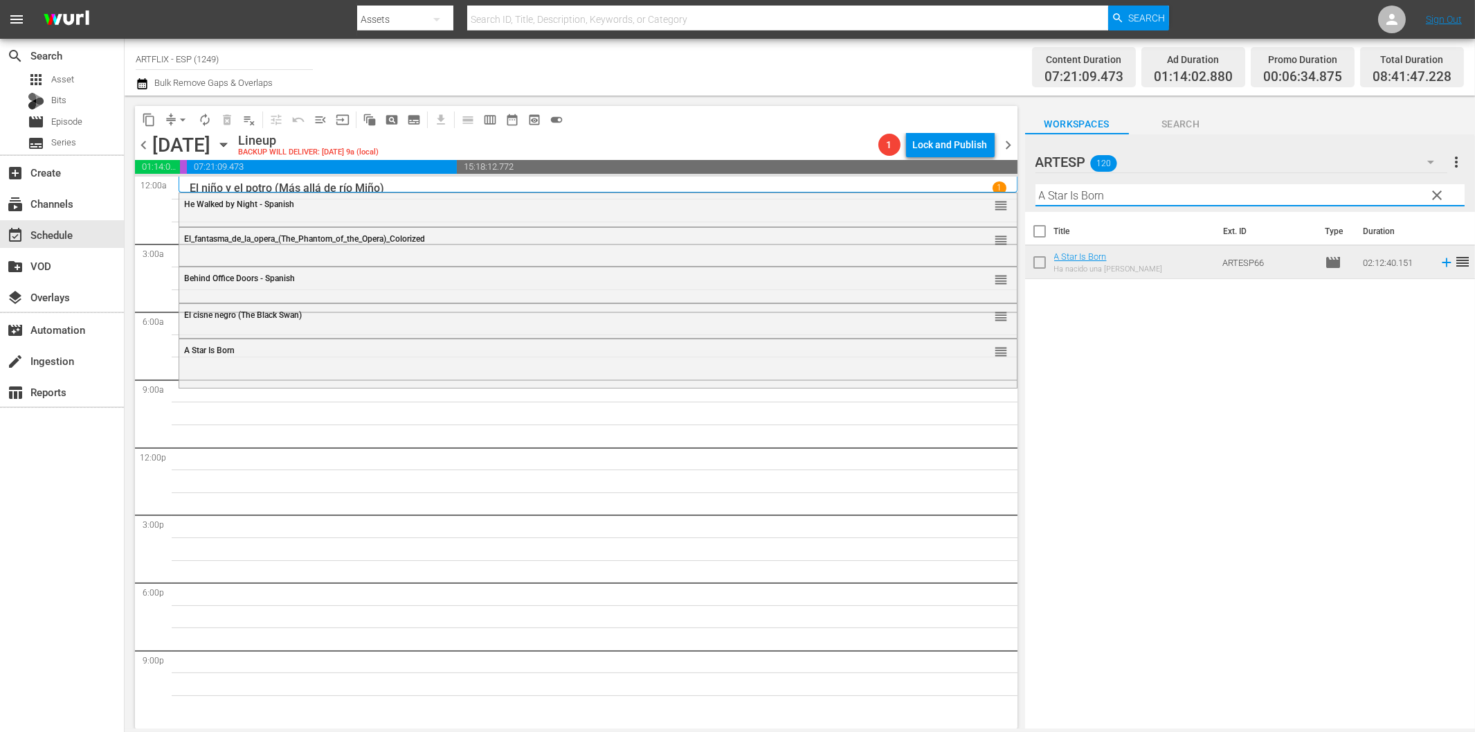
paste input "Bodas reales (Royal Wedding)"
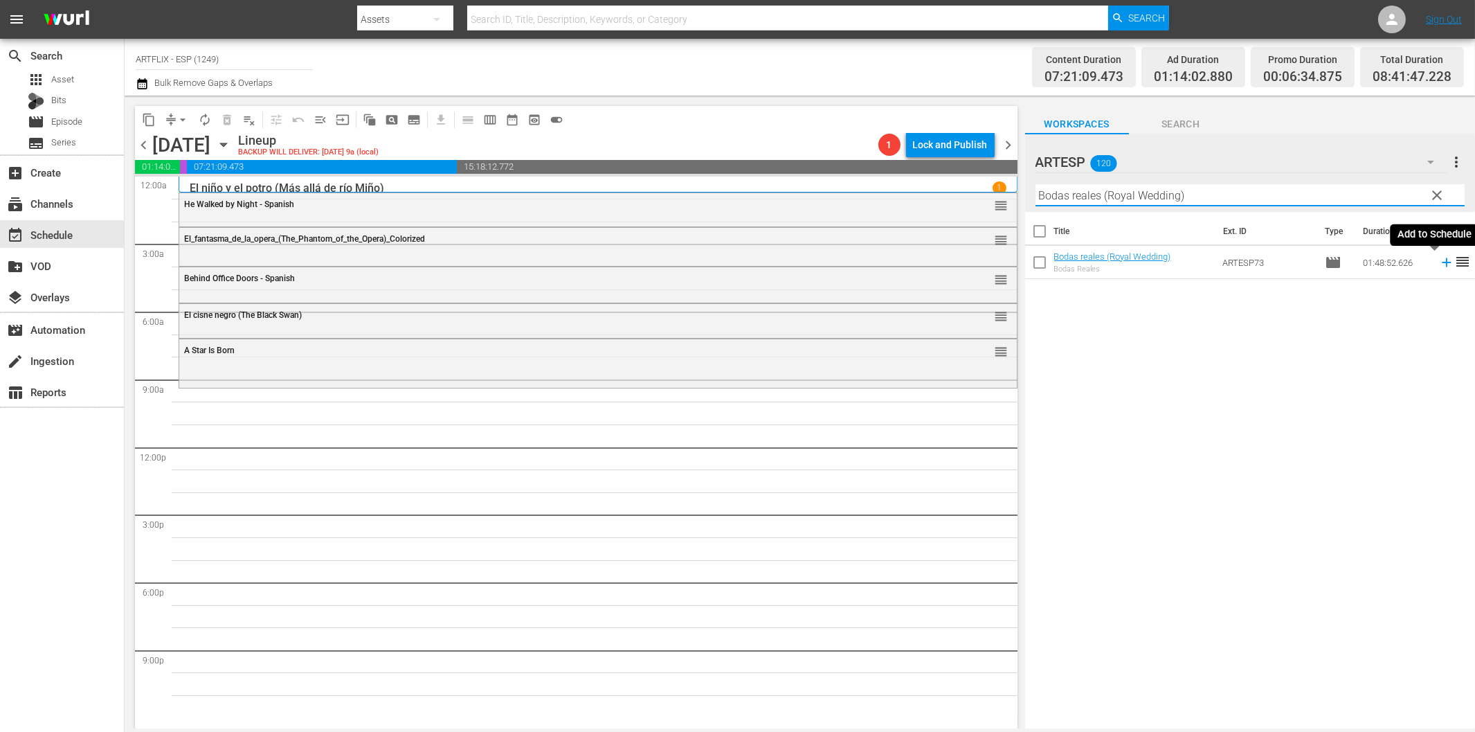
click at [1439, 260] on icon at bounding box center [1446, 262] width 15 height 15
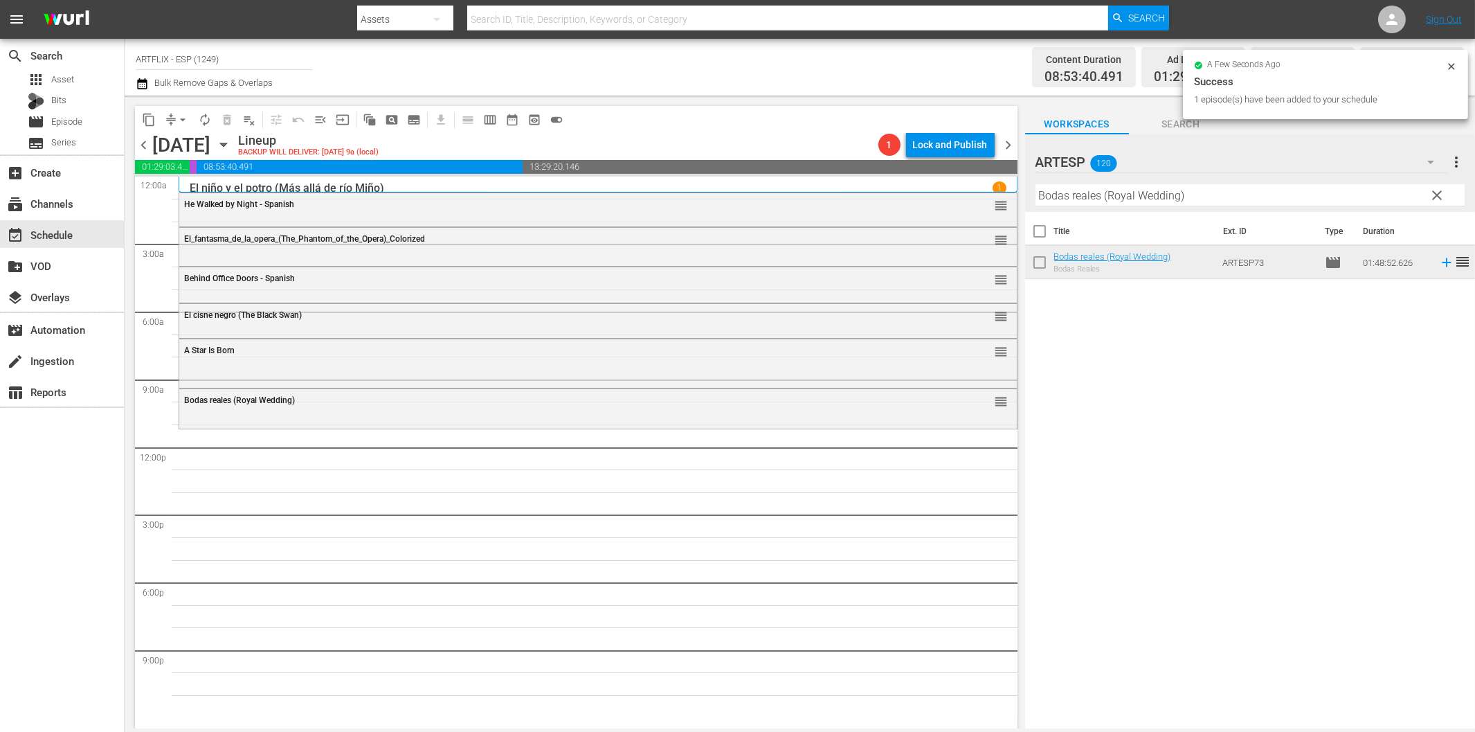
click at [1163, 197] on input "Bodas reales (Royal Wedding)" at bounding box center [1250, 195] width 429 height 22
paste input "A Boy and His Dog"
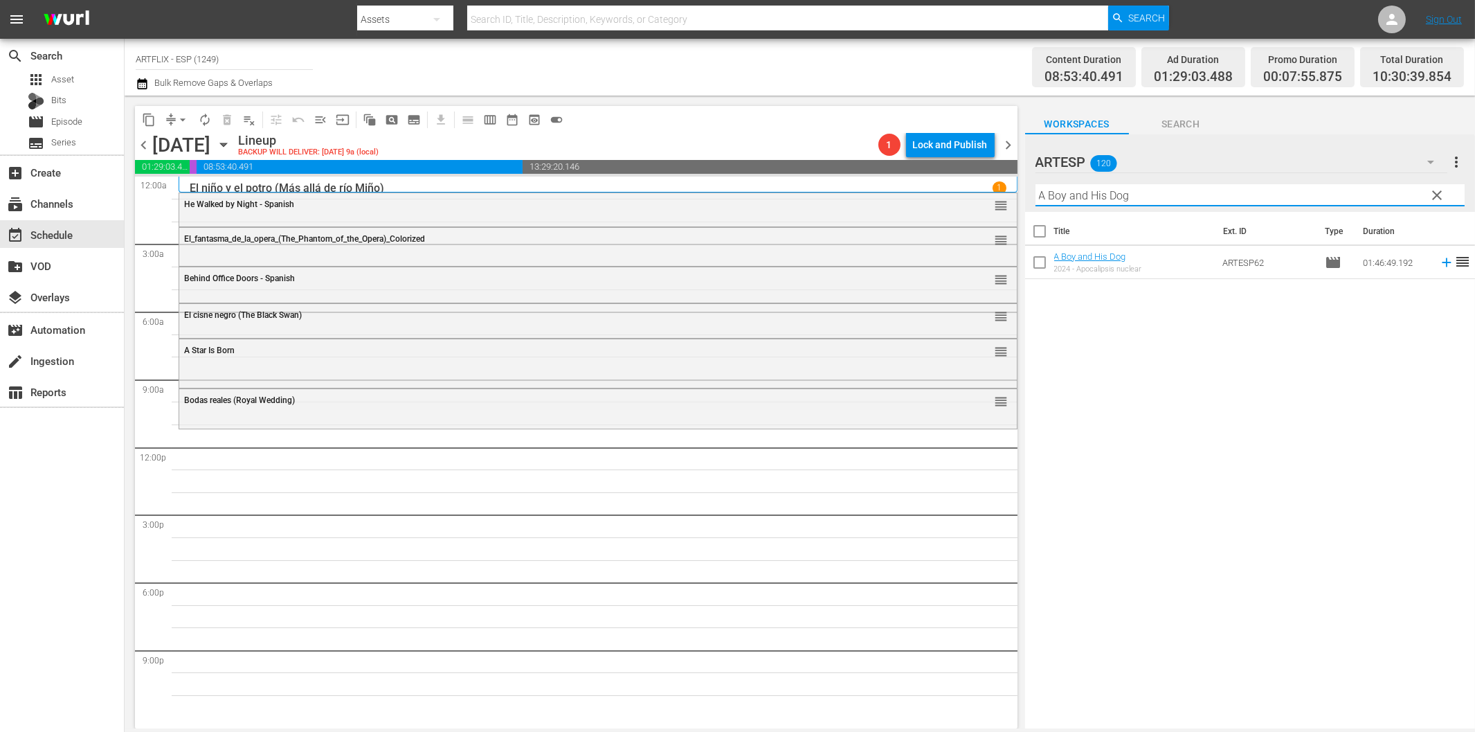
click at [1442, 263] on icon at bounding box center [1446, 262] width 9 height 9
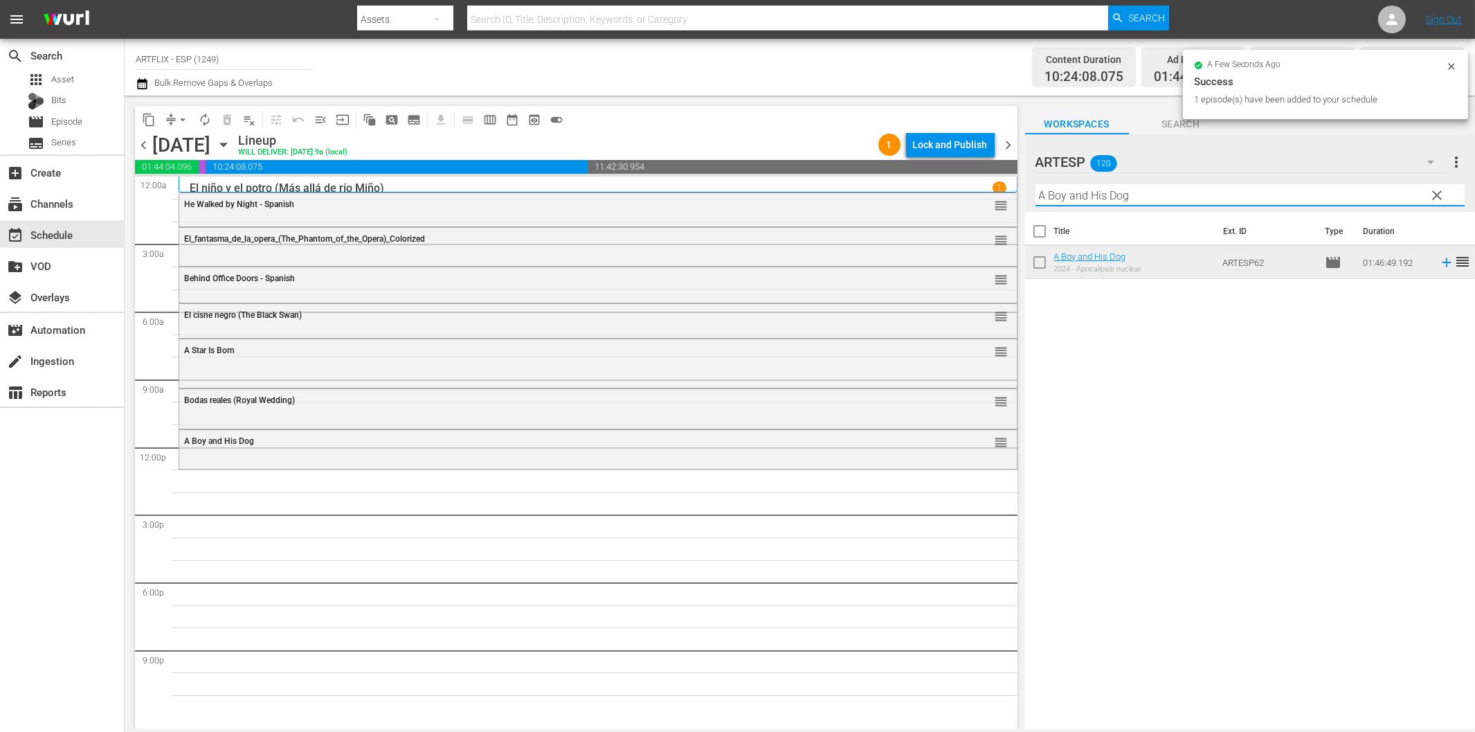
click at [1182, 203] on input "A Boy and His Dog" at bounding box center [1250, 195] width 429 height 22
paste input "[PERSON_NAME] - Spanish"
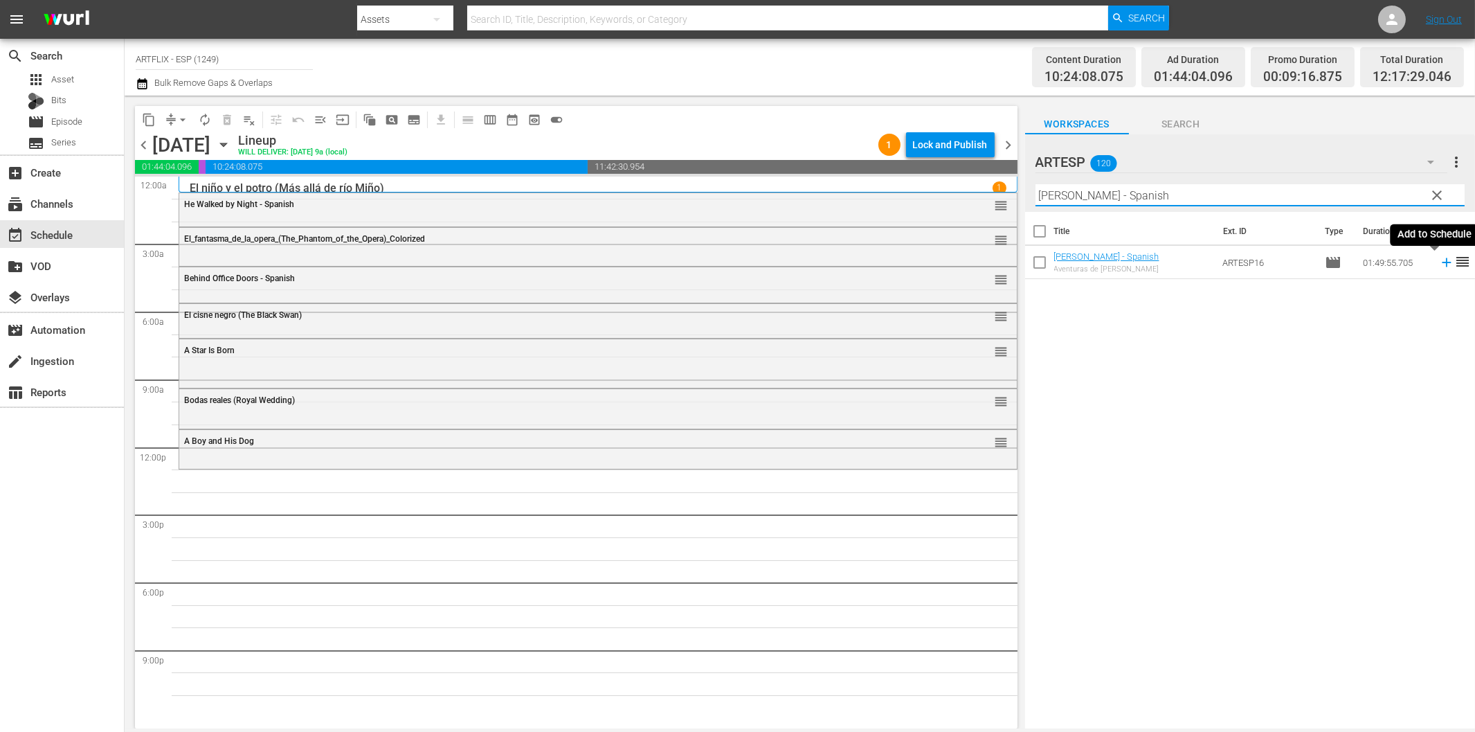
click at [1439, 261] on icon at bounding box center [1446, 262] width 15 height 15
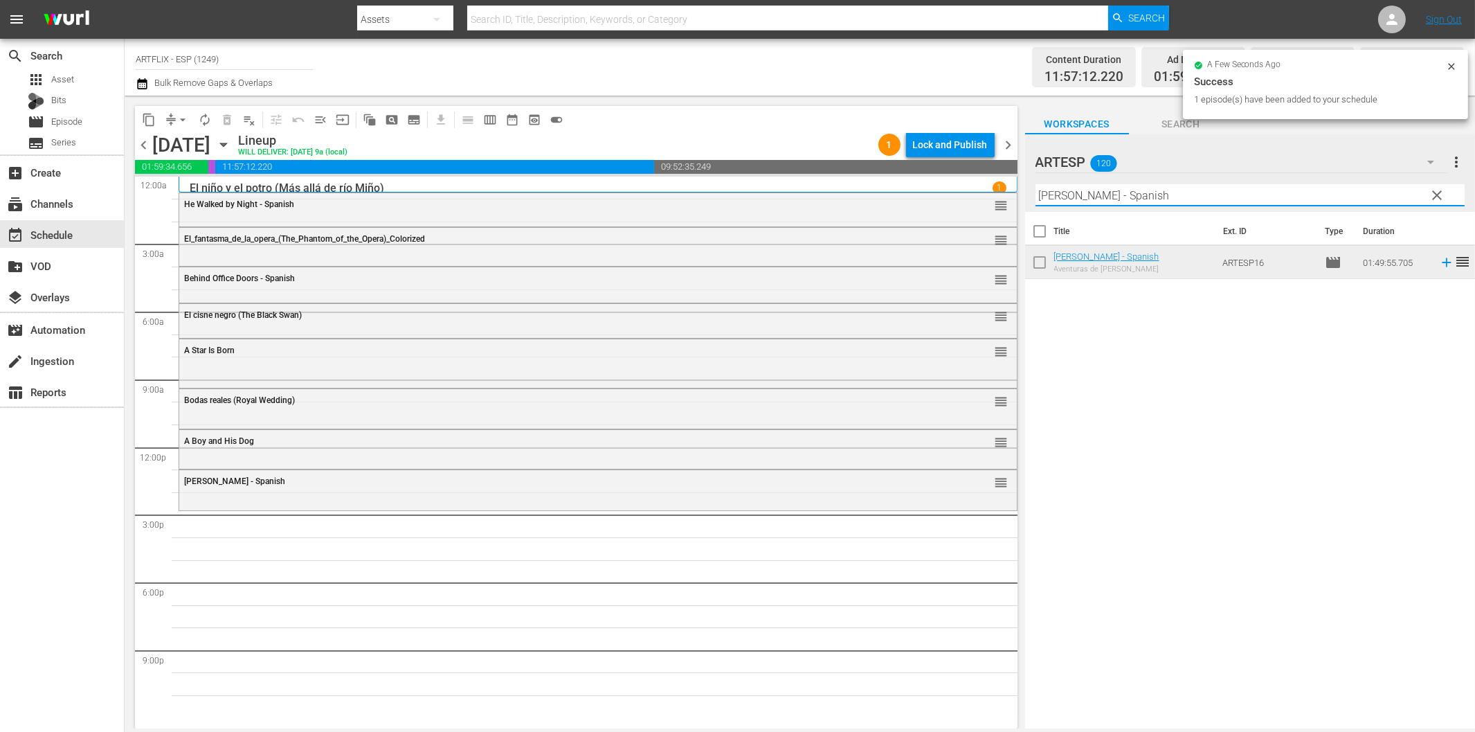
click at [1209, 192] on input "[PERSON_NAME] - Spanish" at bounding box center [1250, 195] width 429 height 22
paste input "The Flying Deuces"
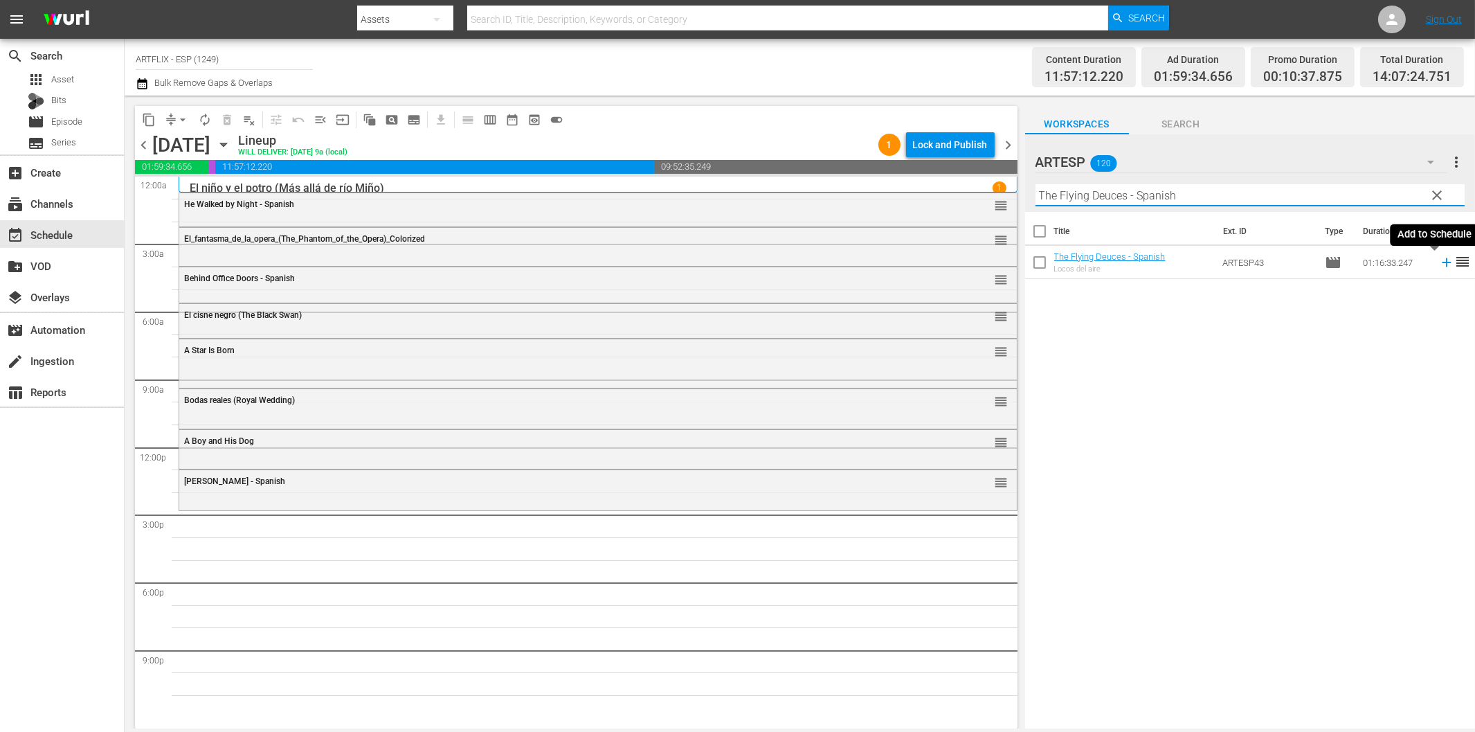
click at [1442, 263] on icon at bounding box center [1446, 262] width 9 height 9
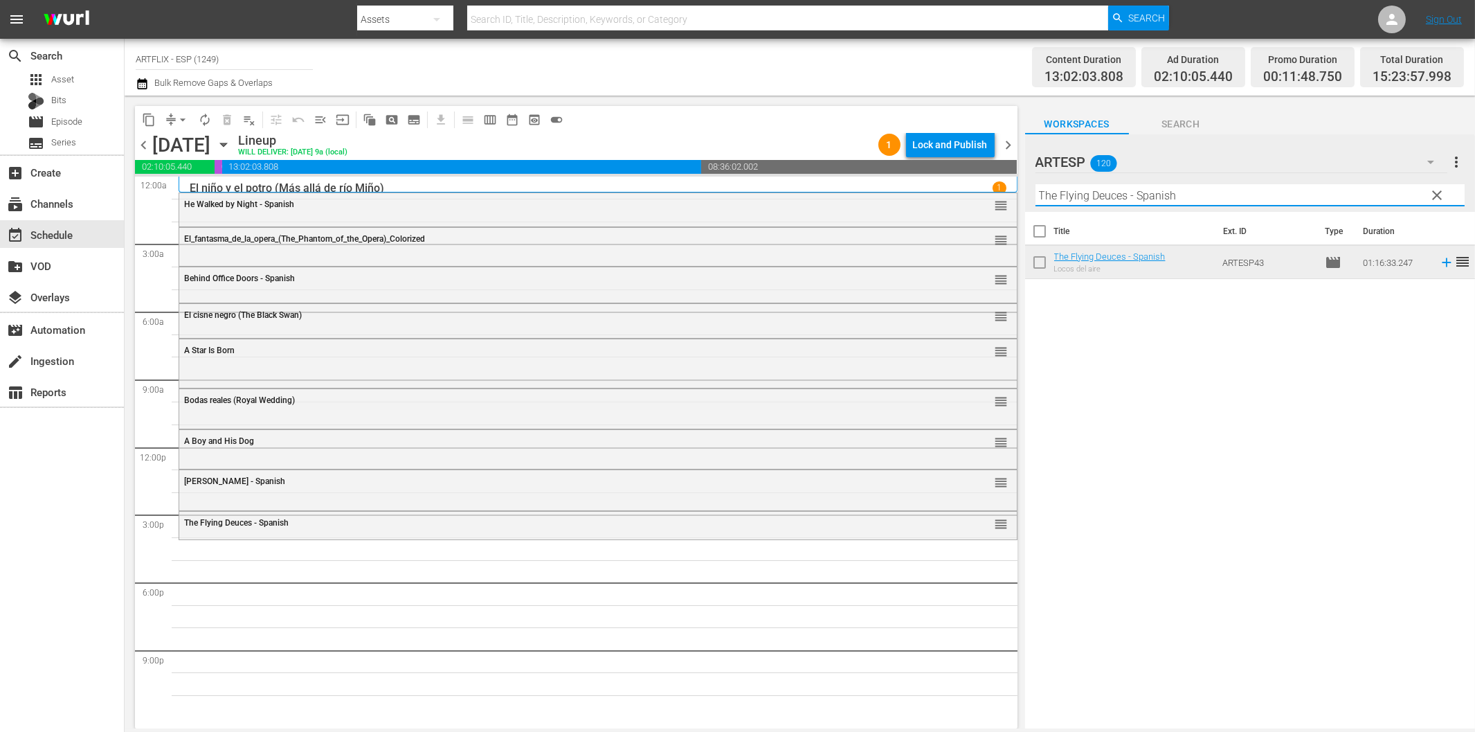
click at [1076, 199] on input "The Flying Deuces - Spanish" at bounding box center [1250, 195] width 429 height 22
paste input "Of Human Bondage"
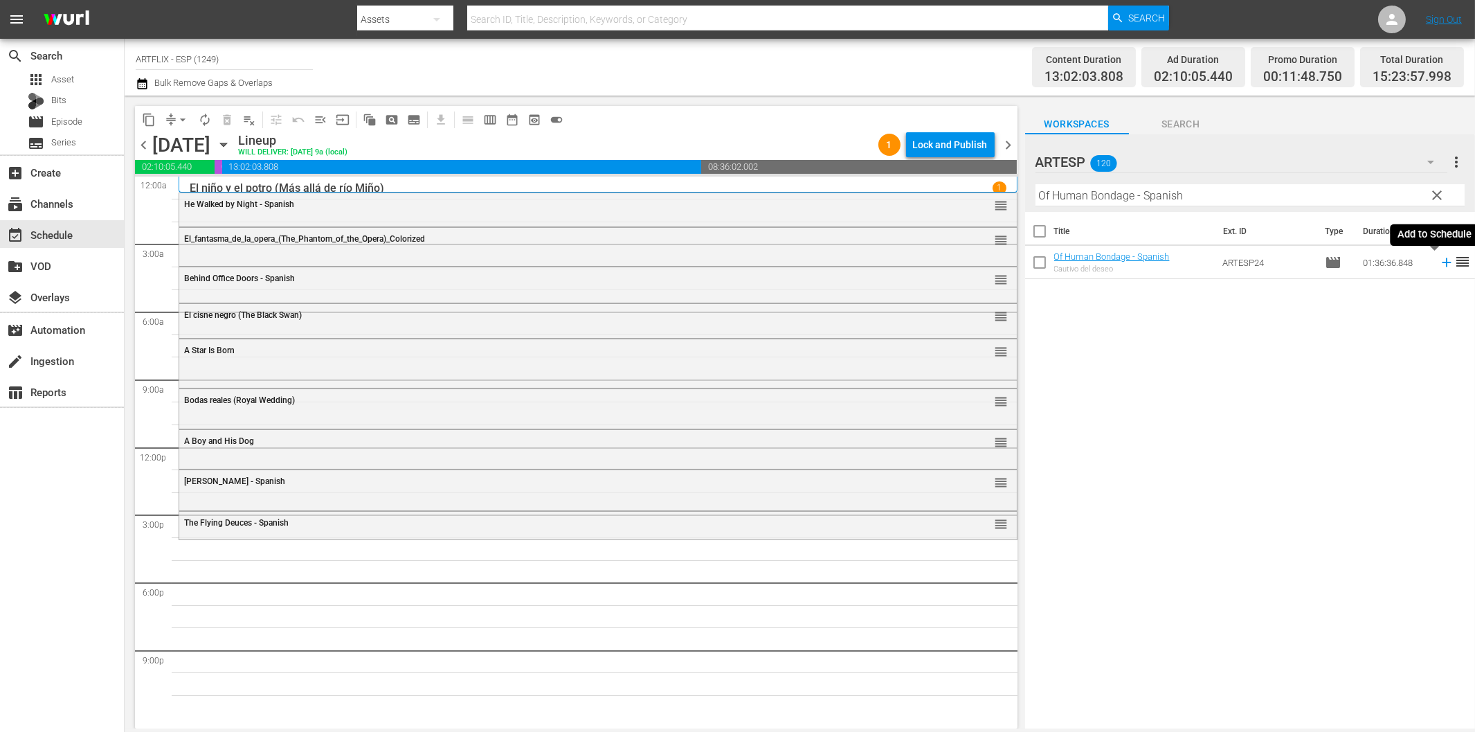
click at [1439, 264] on icon at bounding box center [1446, 262] width 15 height 15
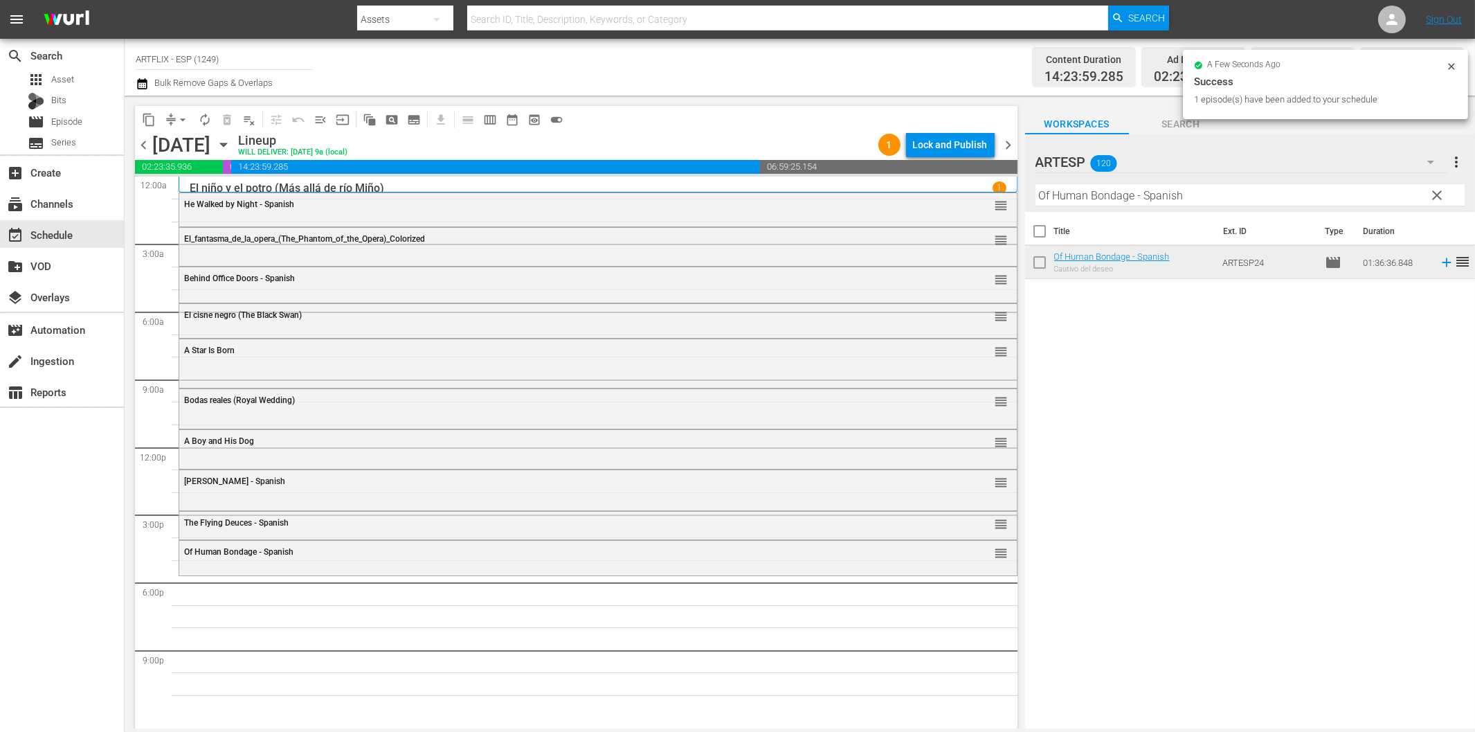
click at [1230, 198] on input "Of Human Bondage - Spanish" at bounding box center [1250, 195] width 429 height 22
paste input "The Black Book"
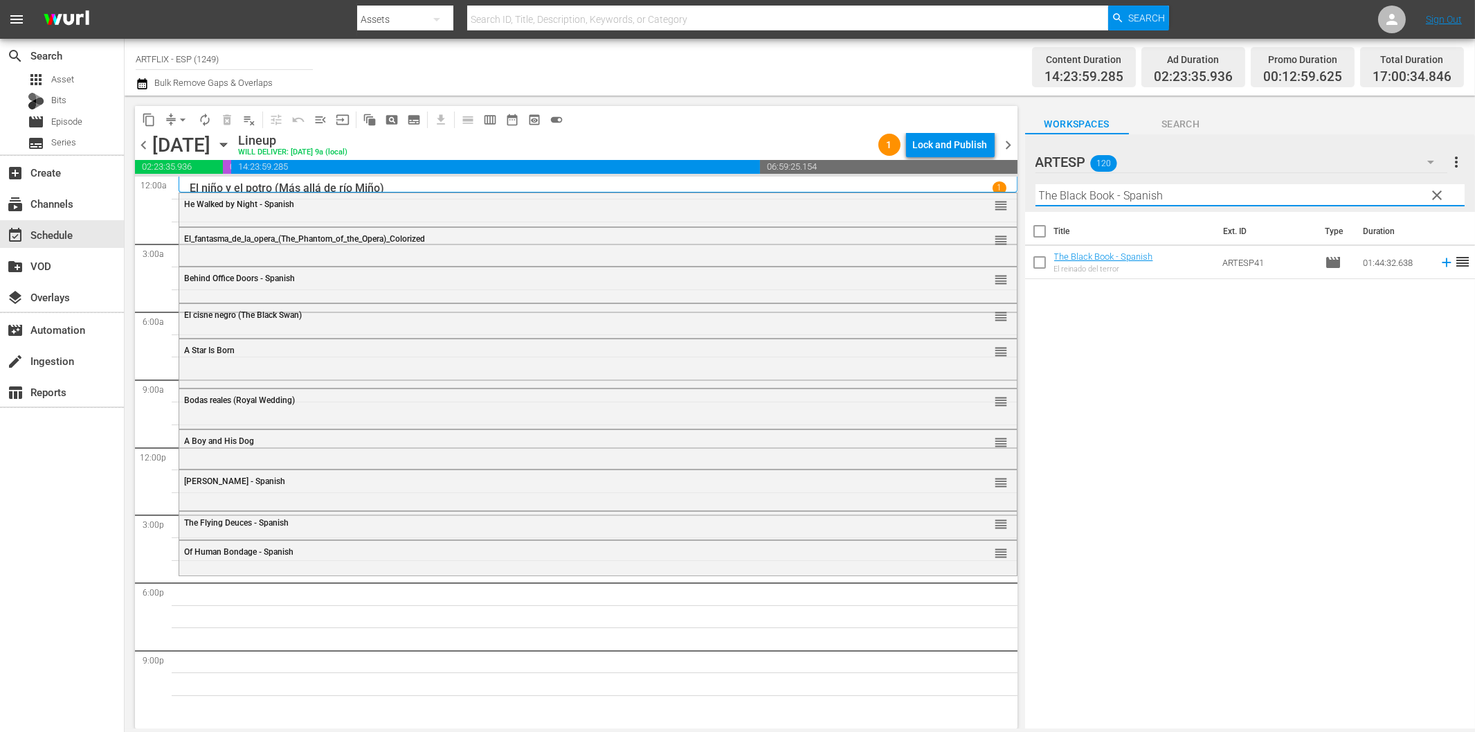
click at [1439, 260] on icon at bounding box center [1446, 262] width 15 height 15
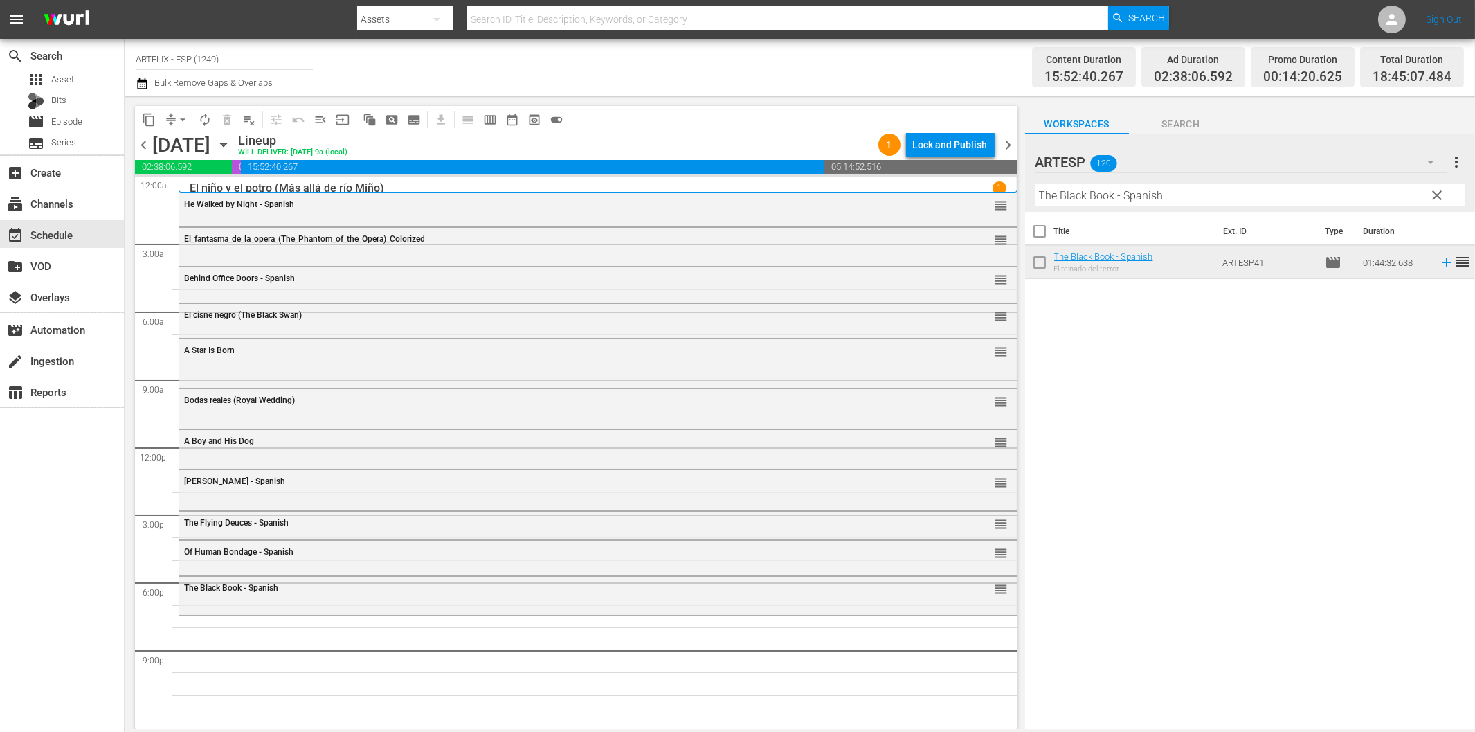
click at [1158, 199] on input "The Black Book - Spanish" at bounding box center [1250, 195] width 429 height 22
paste input "[PERSON_NAME] - Terror by Night"
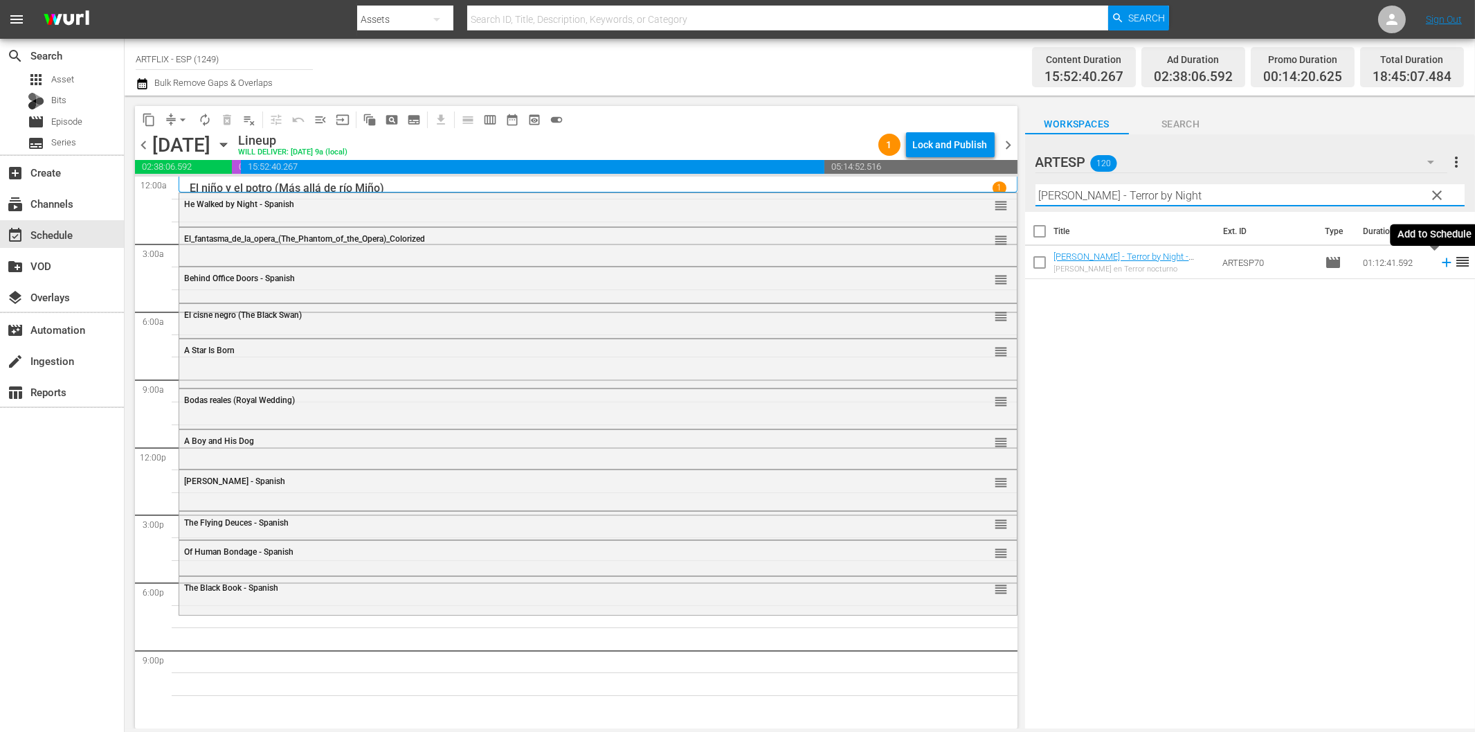
click at [1439, 262] on icon at bounding box center [1446, 262] width 15 height 15
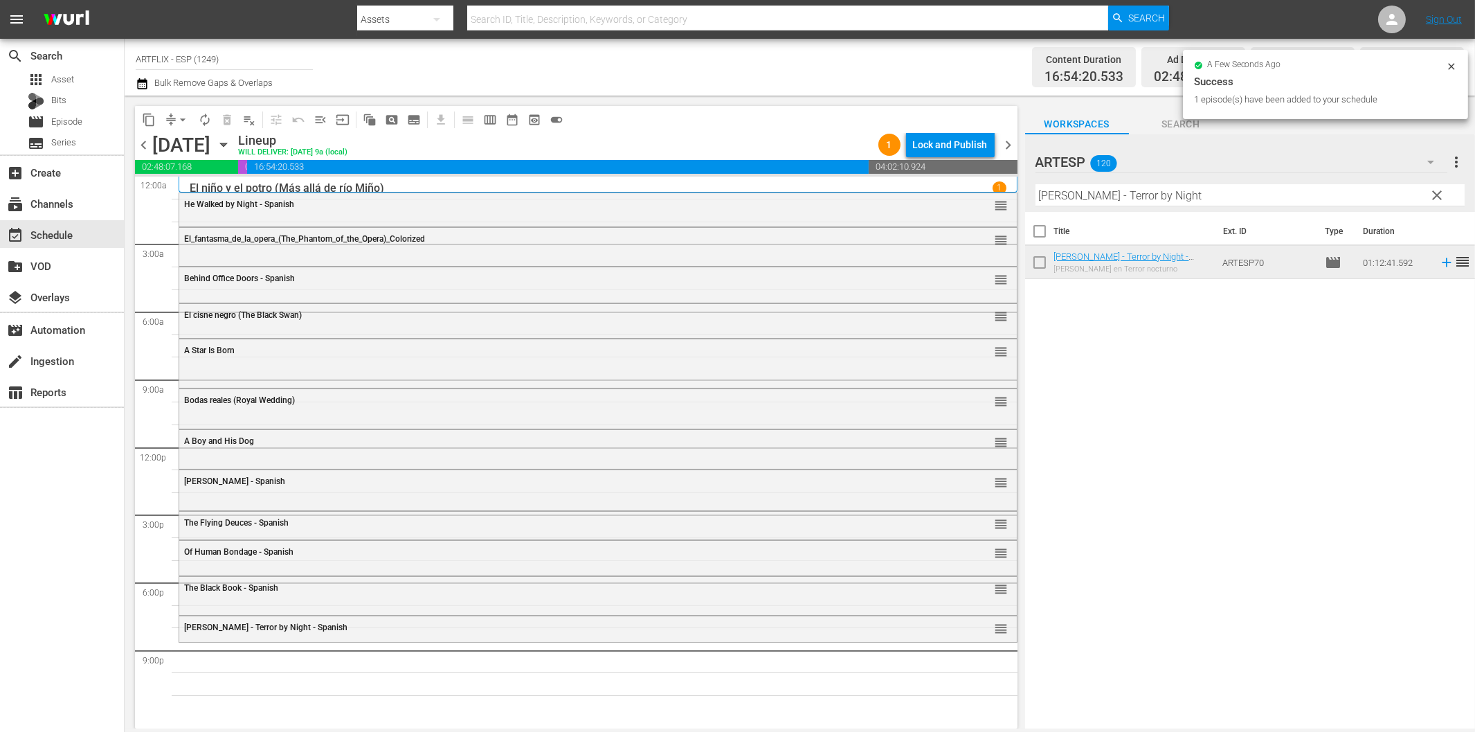
click at [1121, 197] on input "[PERSON_NAME] - Terror by Night" at bounding box center [1250, 195] width 429 height 22
paste input "La pequeña tienda de los horrores (Little Shop of Horrors)"
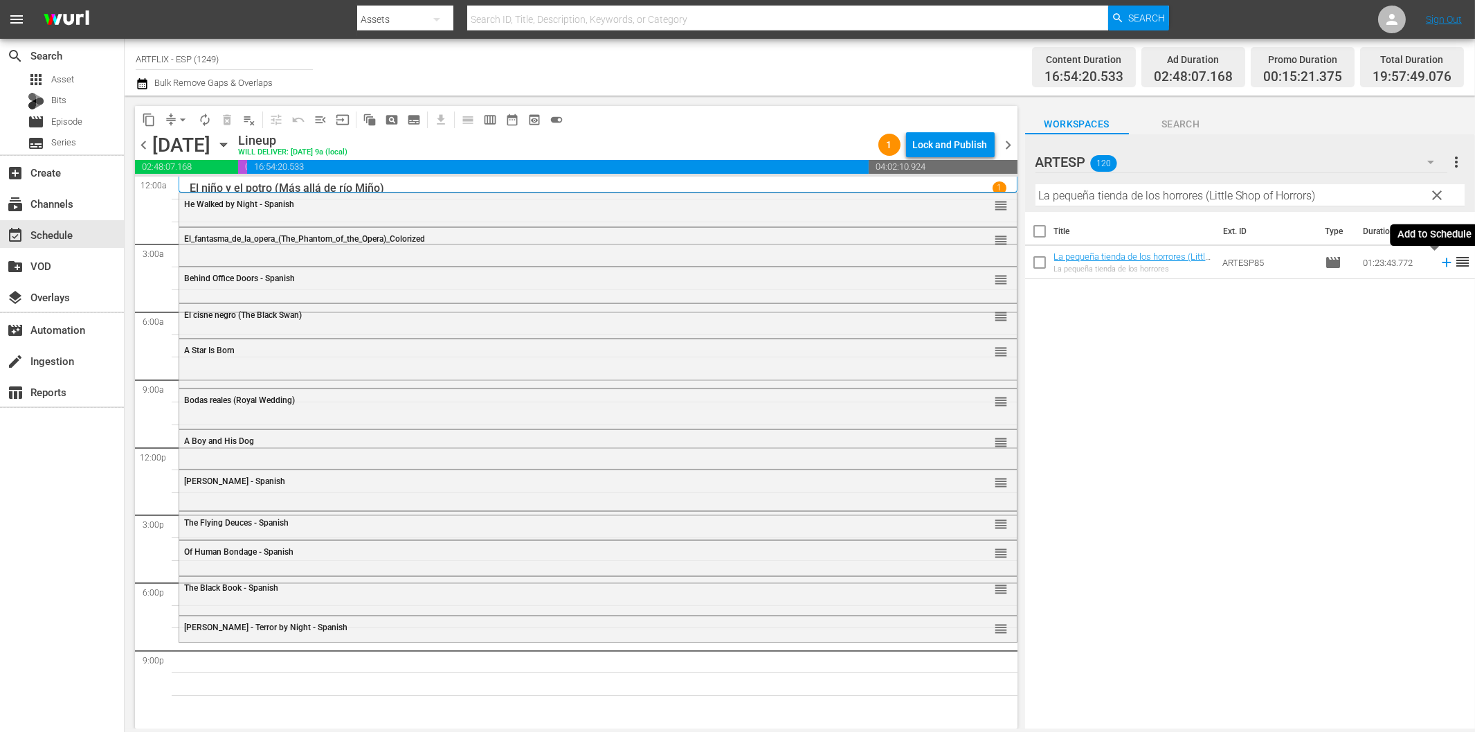
click at [1439, 264] on icon at bounding box center [1446, 262] width 15 height 15
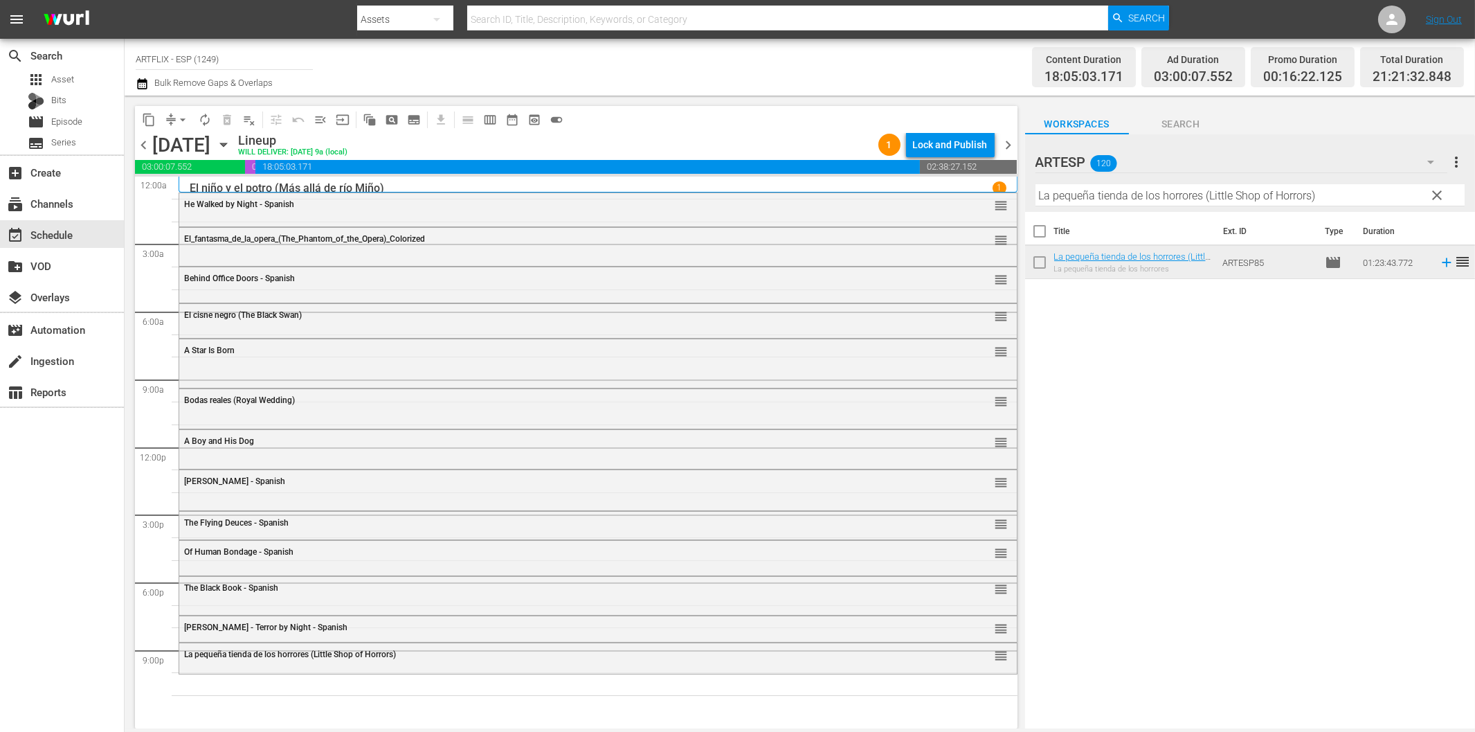
click at [1102, 206] on hr at bounding box center [1250, 206] width 429 height 1
click at [1109, 198] on input "La pequeña tienda de los horrores (Little Shop of Horrors)" at bounding box center [1250, 195] width 429 height 22
paste input "White Zombie - Spanish"
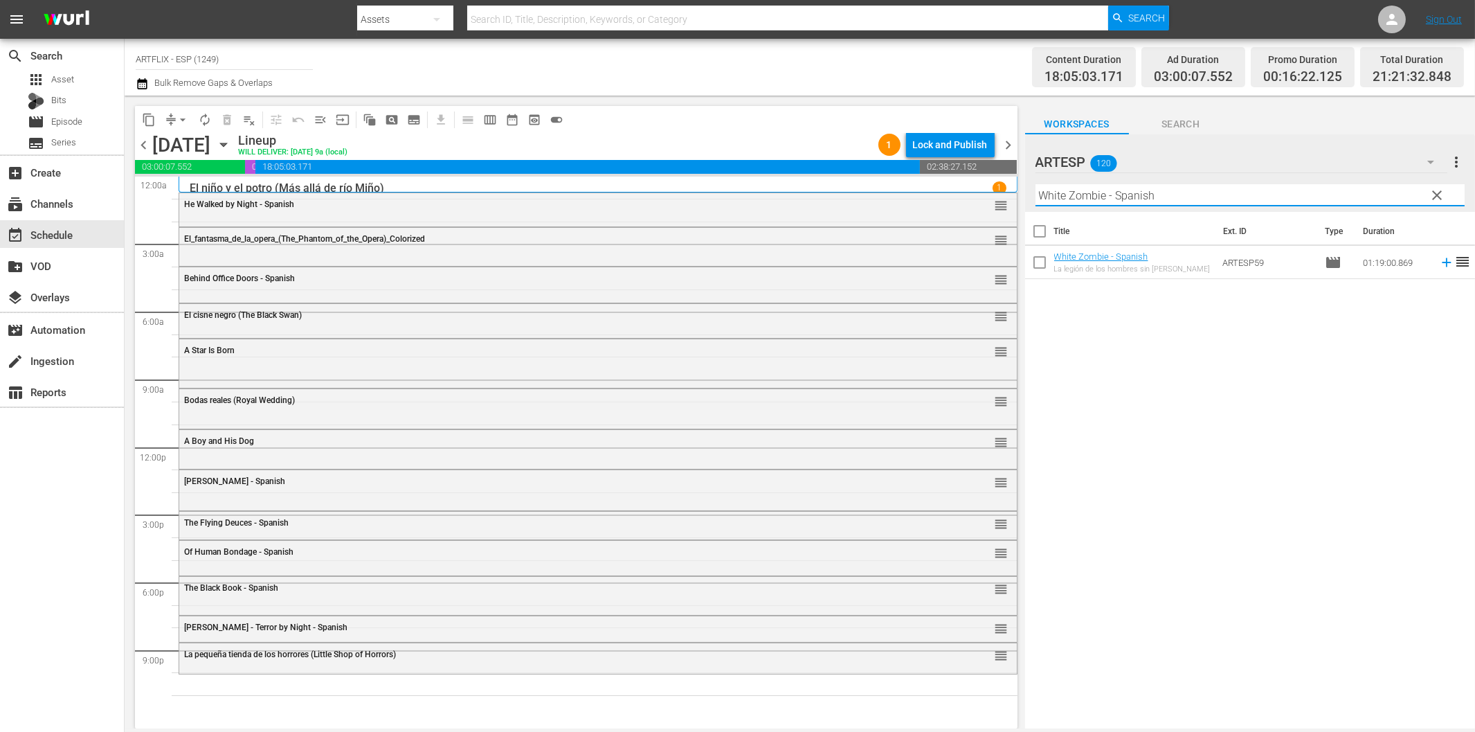
click at [1191, 189] on input "White Zombie - Spanish" at bounding box center [1250, 195] width 429 height 22
click at [1439, 260] on icon at bounding box center [1446, 262] width 15 height 15
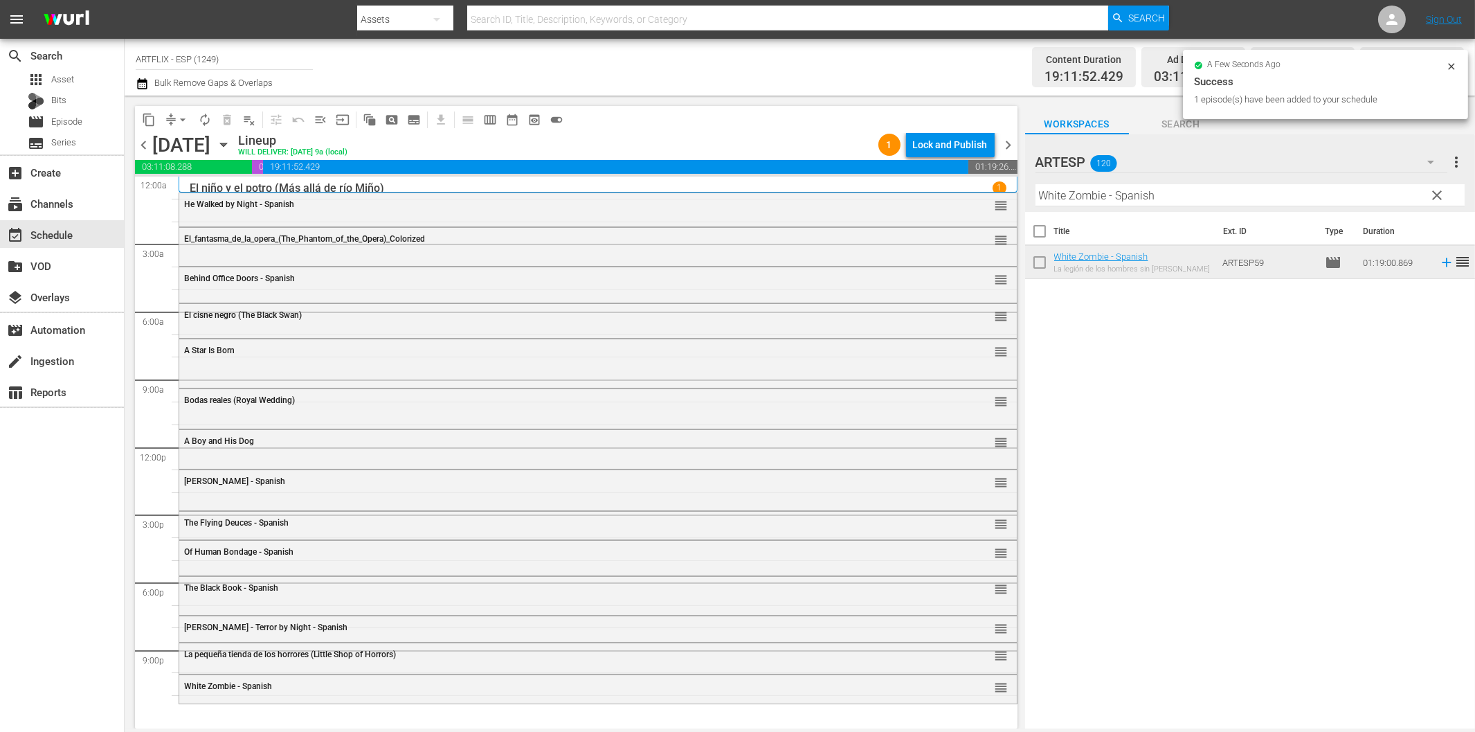
click at [1101, 201] on input "White Zombie - Spanish" at bounding box center [1250, 195] width 429 height 22
paste input "Sangre en el [PERSON_NAME] de Drácula (Blood of Dracula's Castle)"
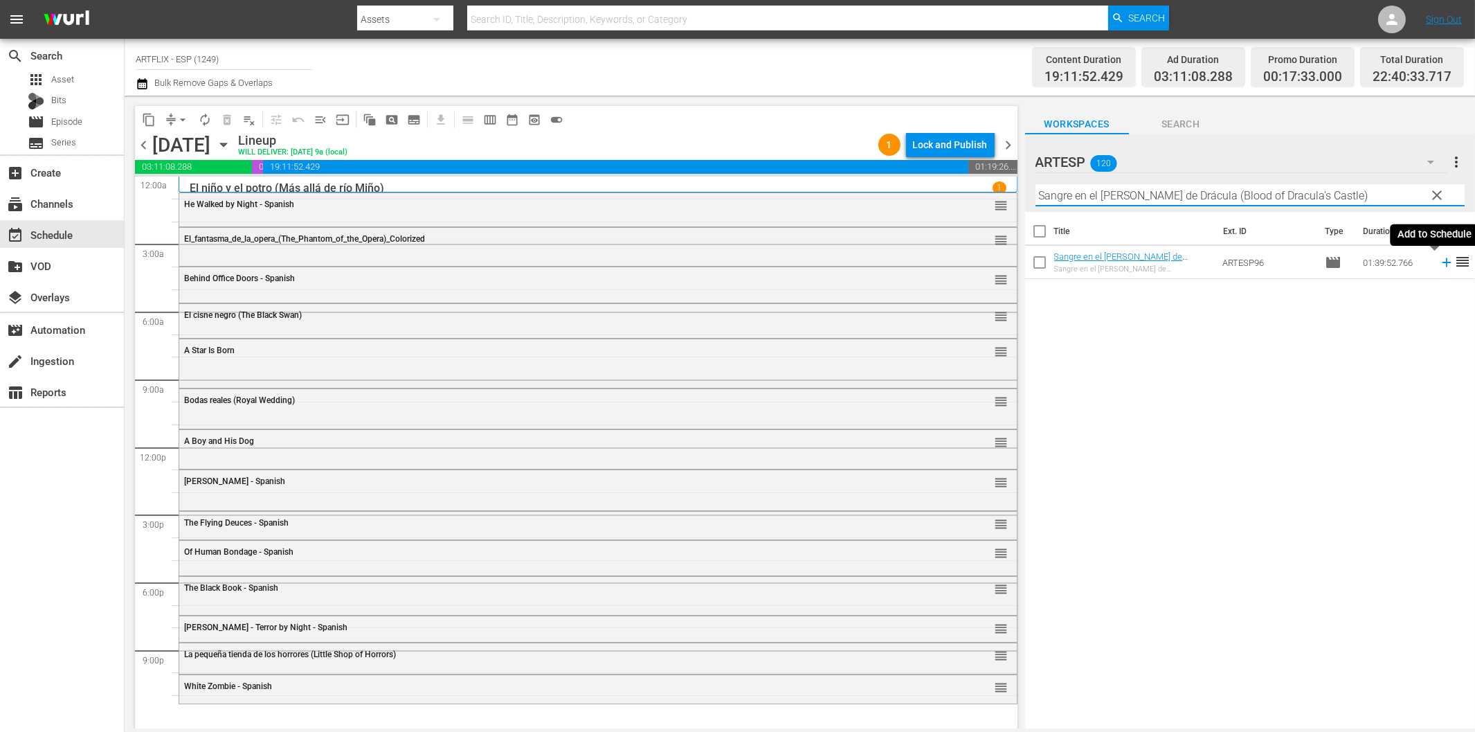
click at [1439, 260] on icon at bounding box center [1446, 262] width 15 height 15
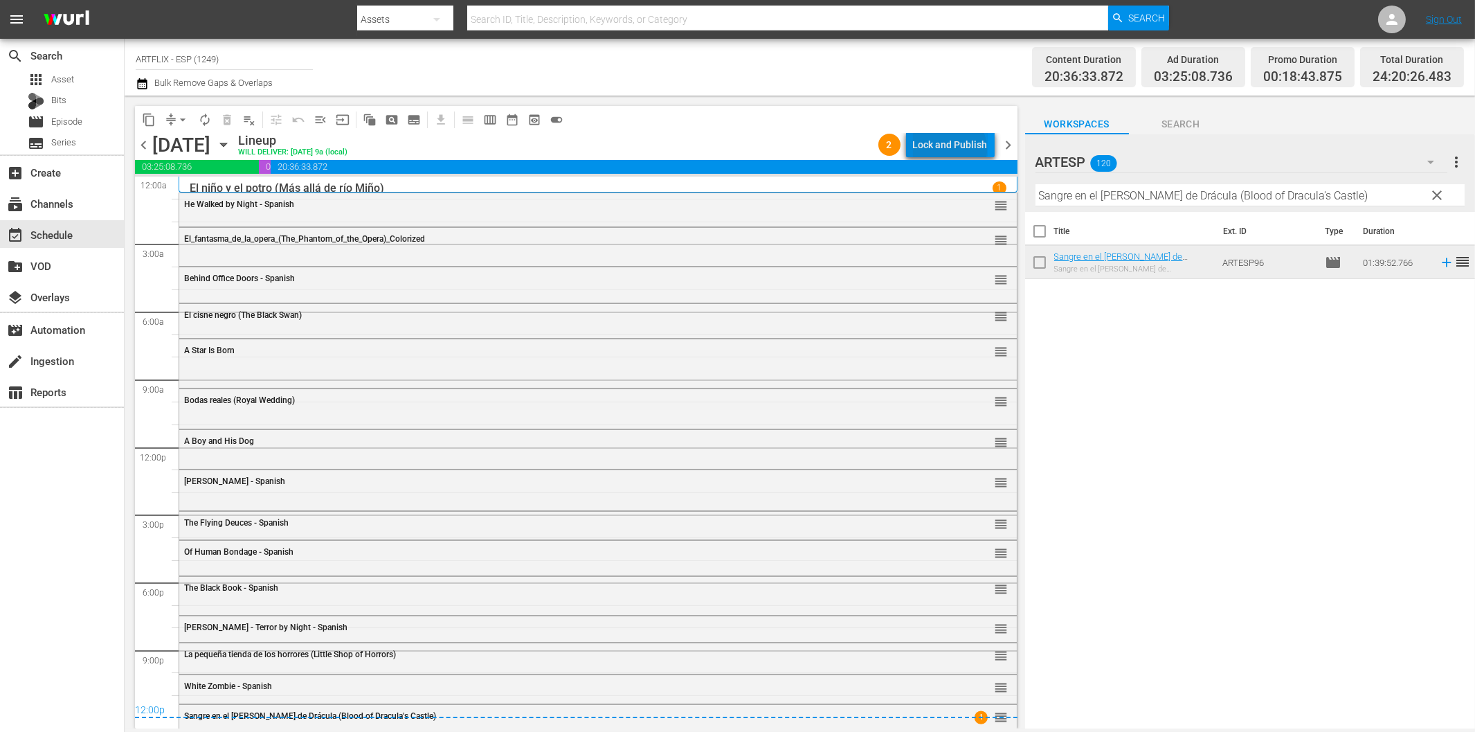
click at [953, 149] on div "Lock and Publish" at bounding box center [950, 144] width 75 height 25
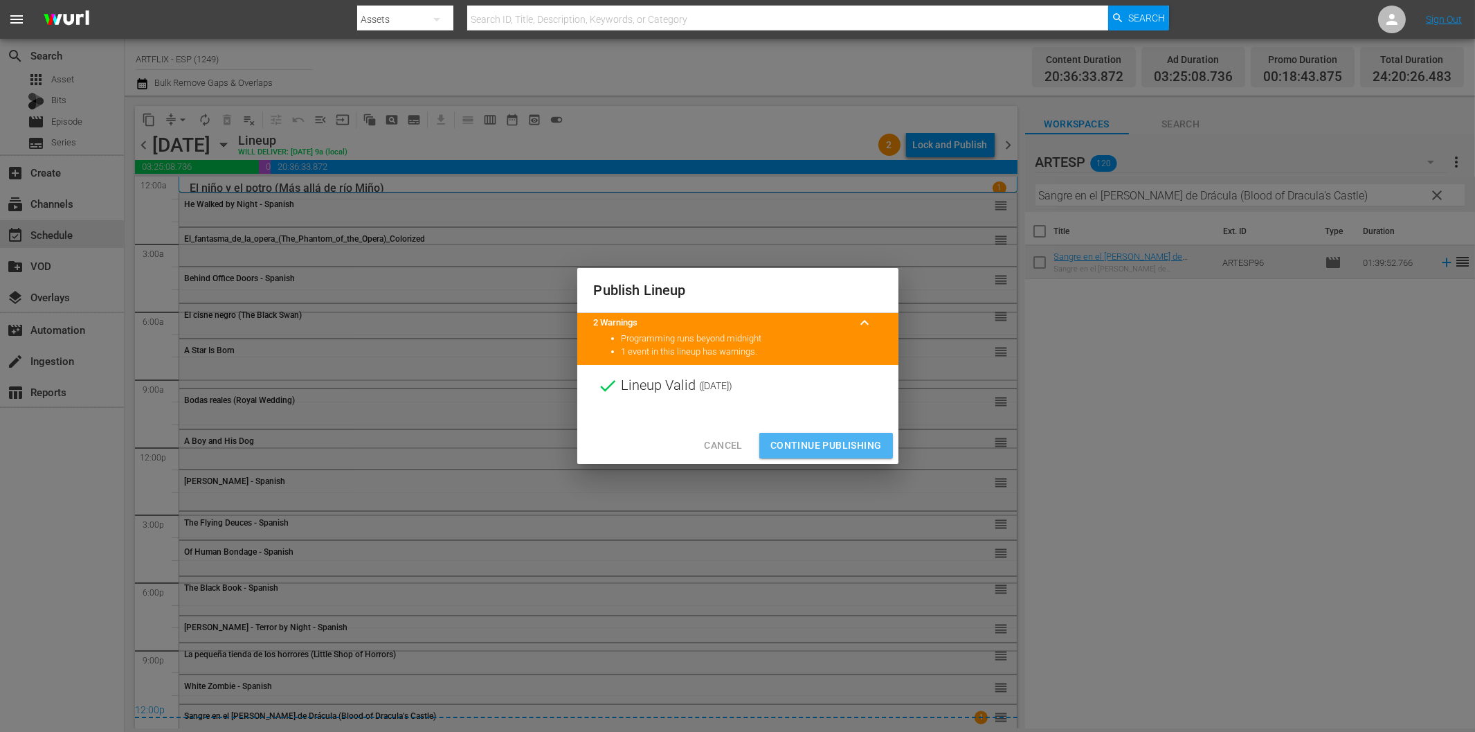
click at [831, 437] on span "Continue Publishing" at bounding box center [825, 445] width 111 height 17
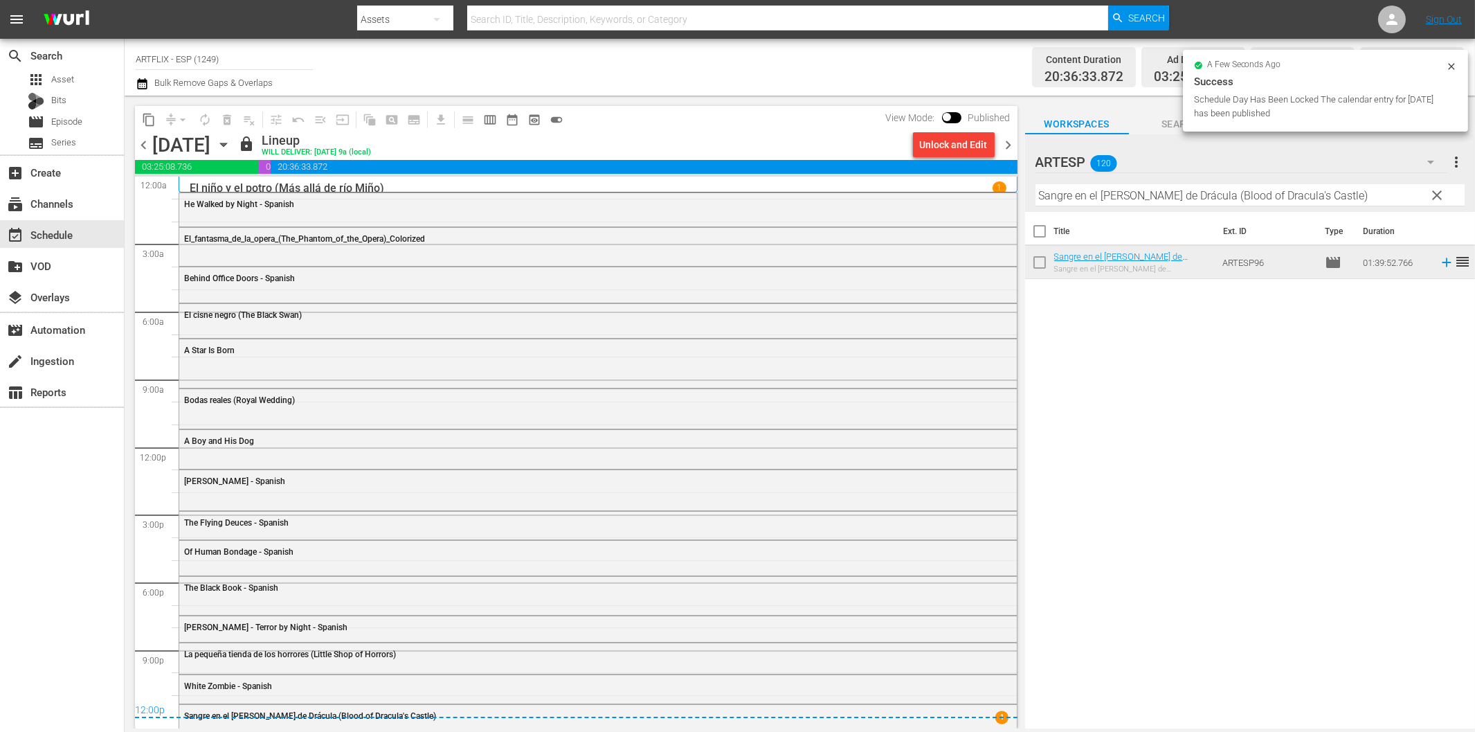
click at [1011, 140] on span "chevron_right" at bounding box center [1008, 144] width 17 height 17
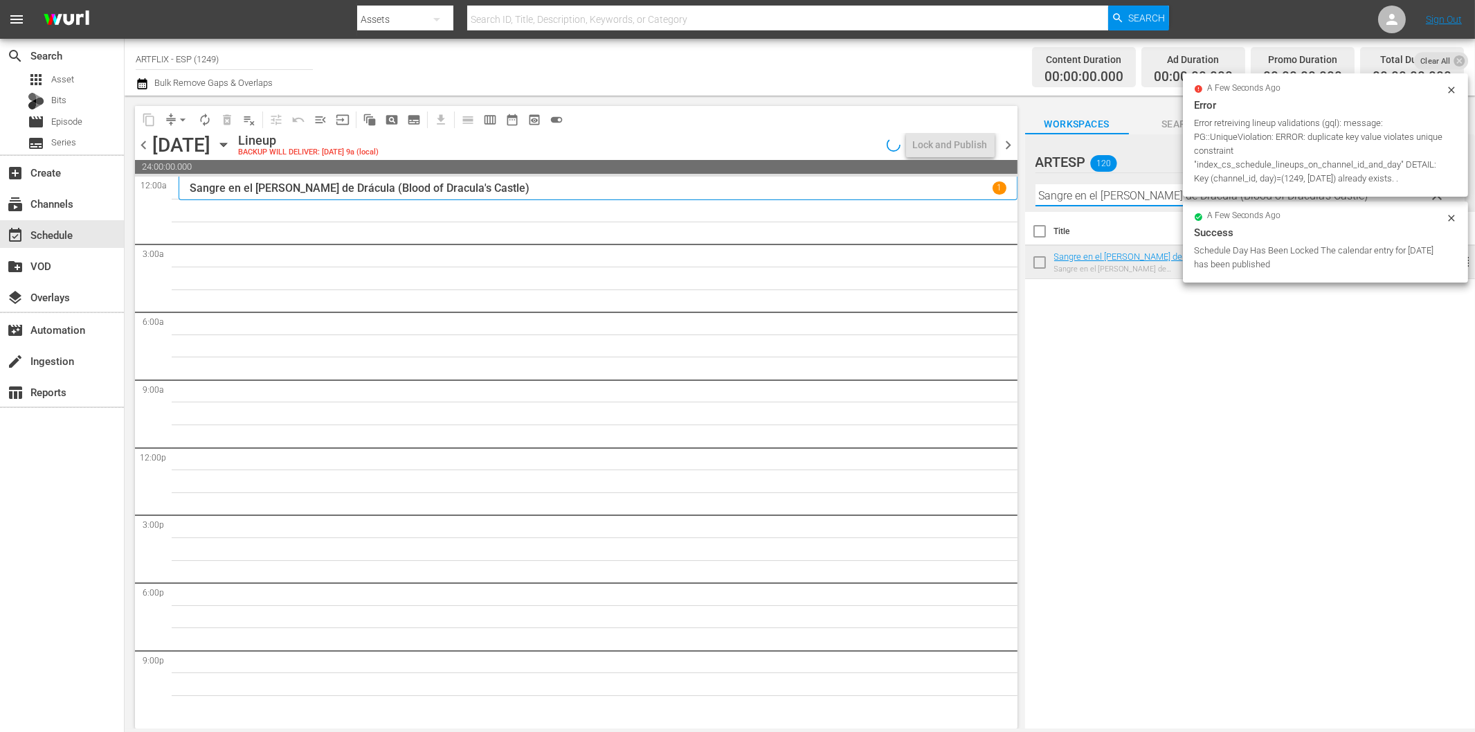
click at [1130, 192] on input "Sangre en el [PERSON_NAME] de Drácula (Blood of Dracula's Castle)" at bounding box center [1250, 195] width 429 height 22
paste input "The Hunchback of Notre Dame - Spanish"
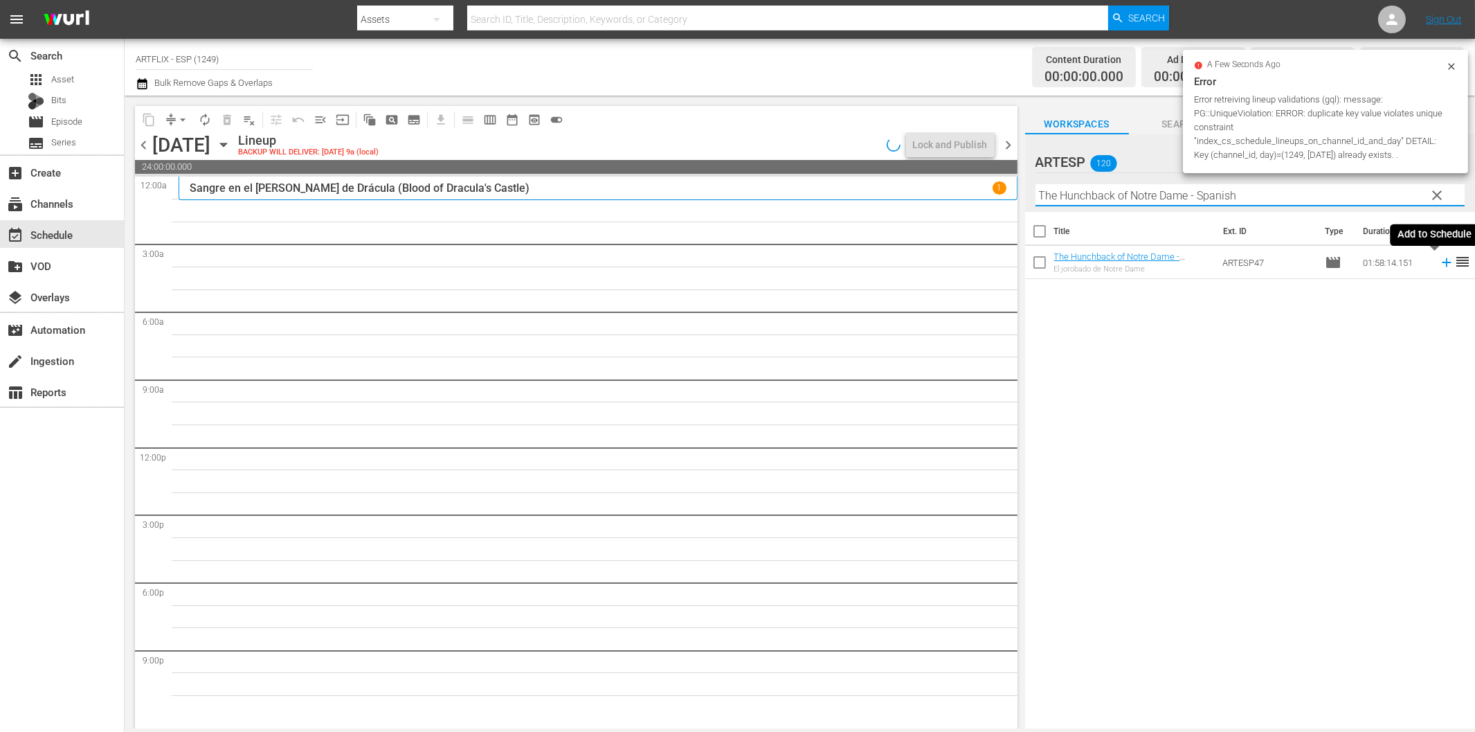
click at [1442, 264] on icon at bounding box center [1446, 262] width 9 height 9
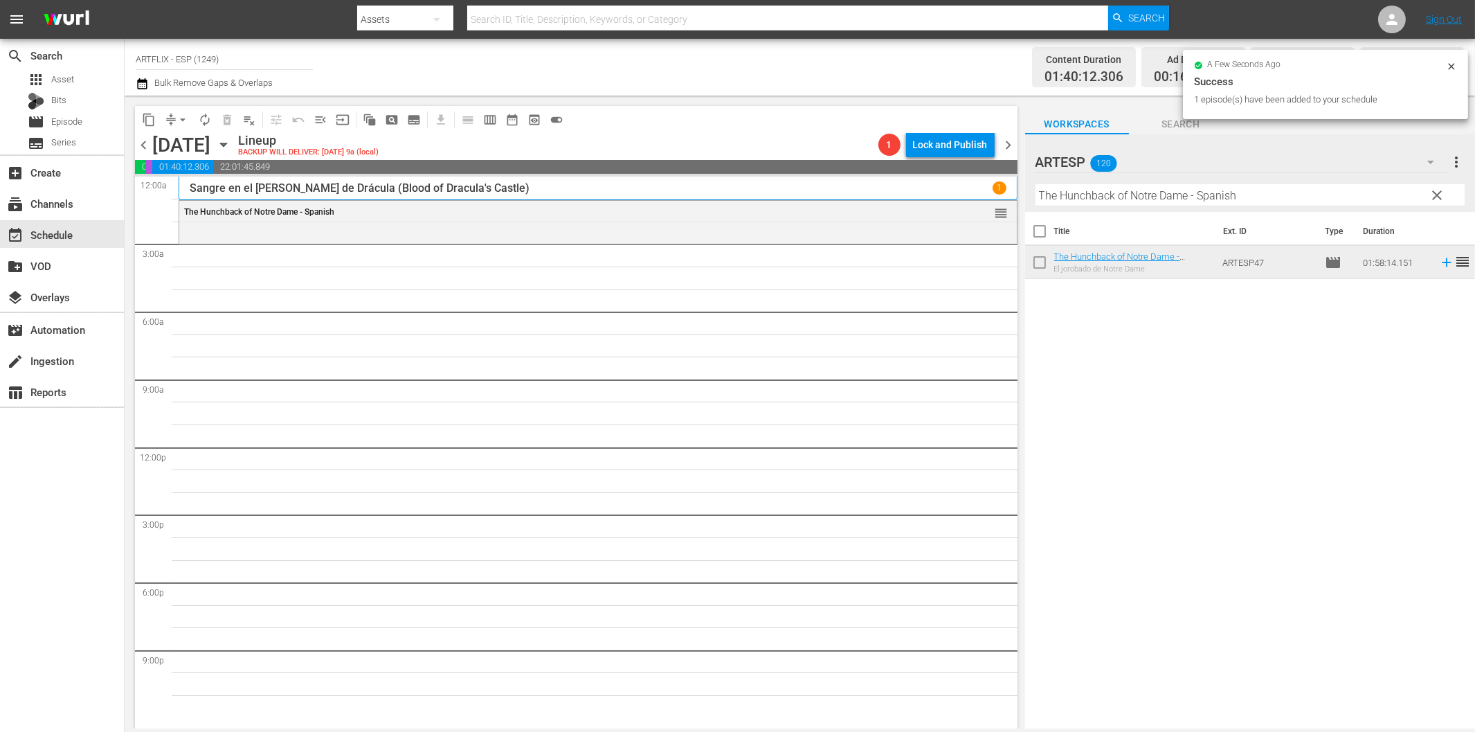
click at [1283, 194] on input "The Hunchback of Notre Dame - Spanish" at bounding box center [1250, 195] width 429 height 22
paste input "La canción del recuerdo (Penny_Serenade)"
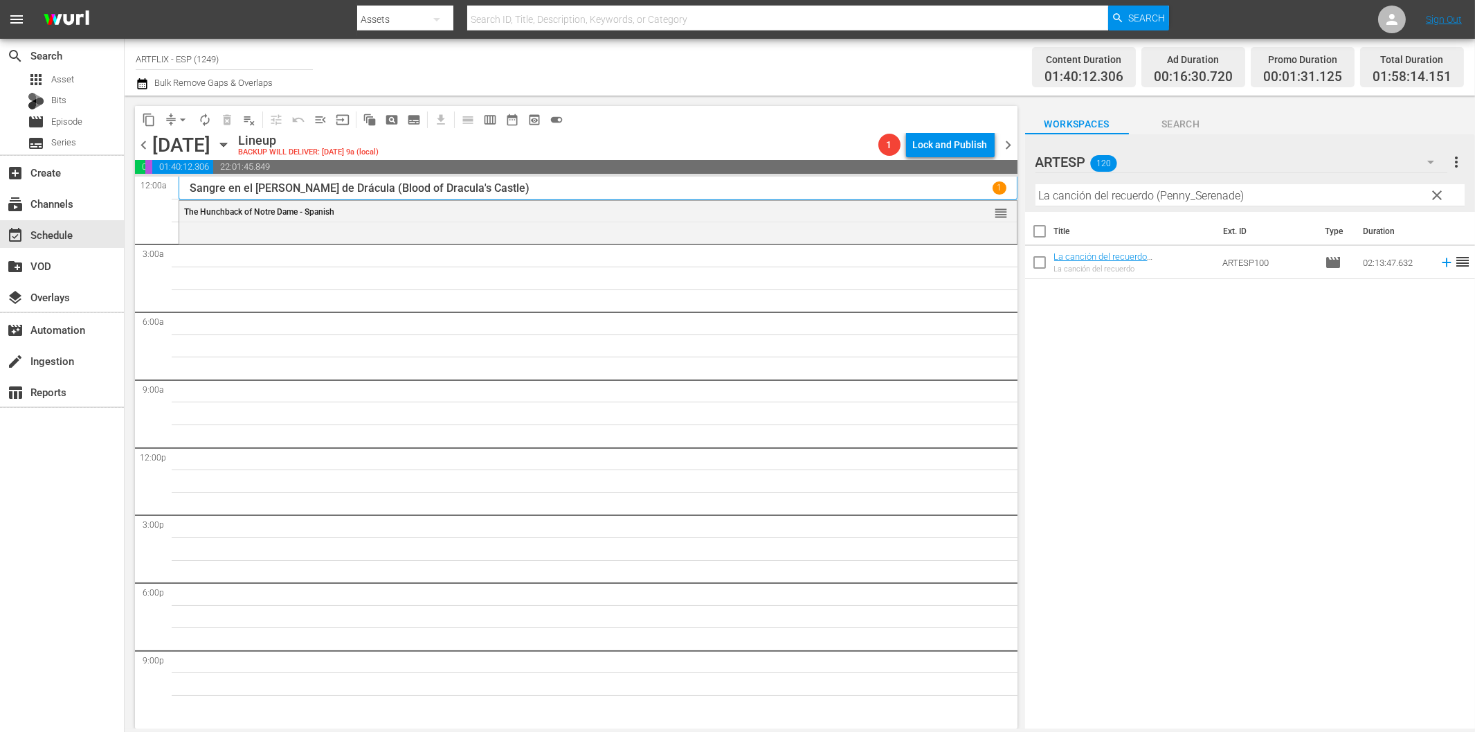
click at [1439, 265] on icon at bounding box center [1446, 262] width 15 height 15
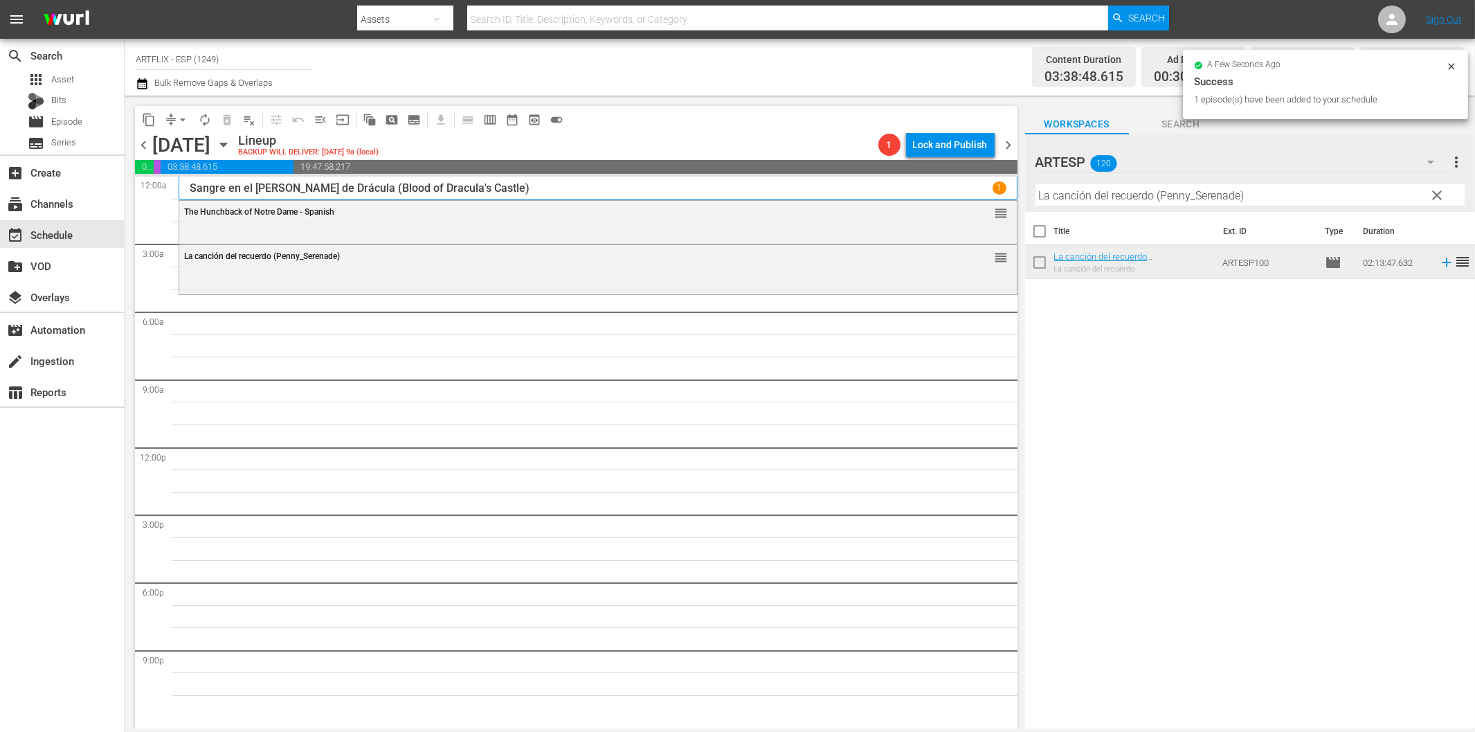
click at [1101, 195] on input "La canción del recuerdo (Penny_Serenade)" at bounding box center [1250, 195] width 429 height 22
paste input "His Girl [DATE] - Spanish"
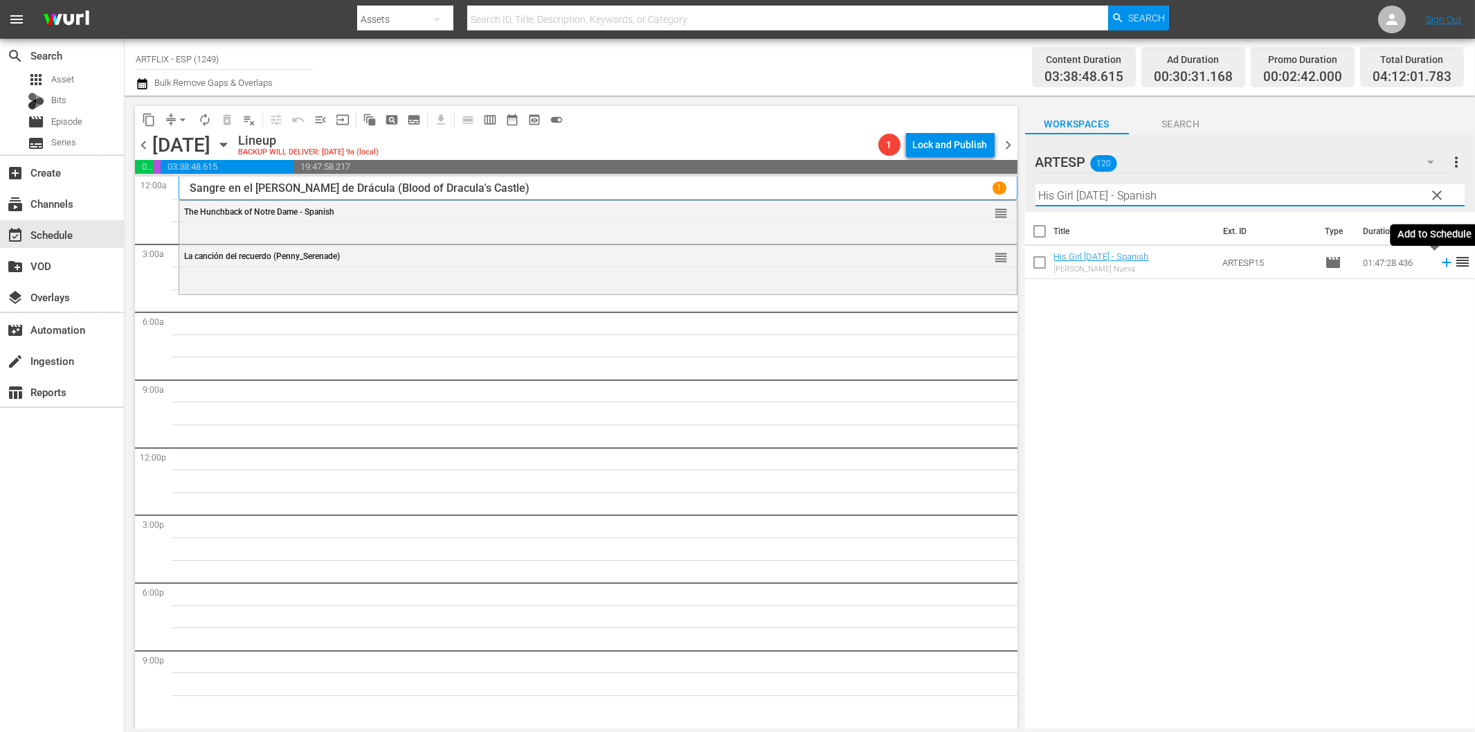
click at [1439, 266] on icon at bounding box center [1446, 262] width 15 height 15
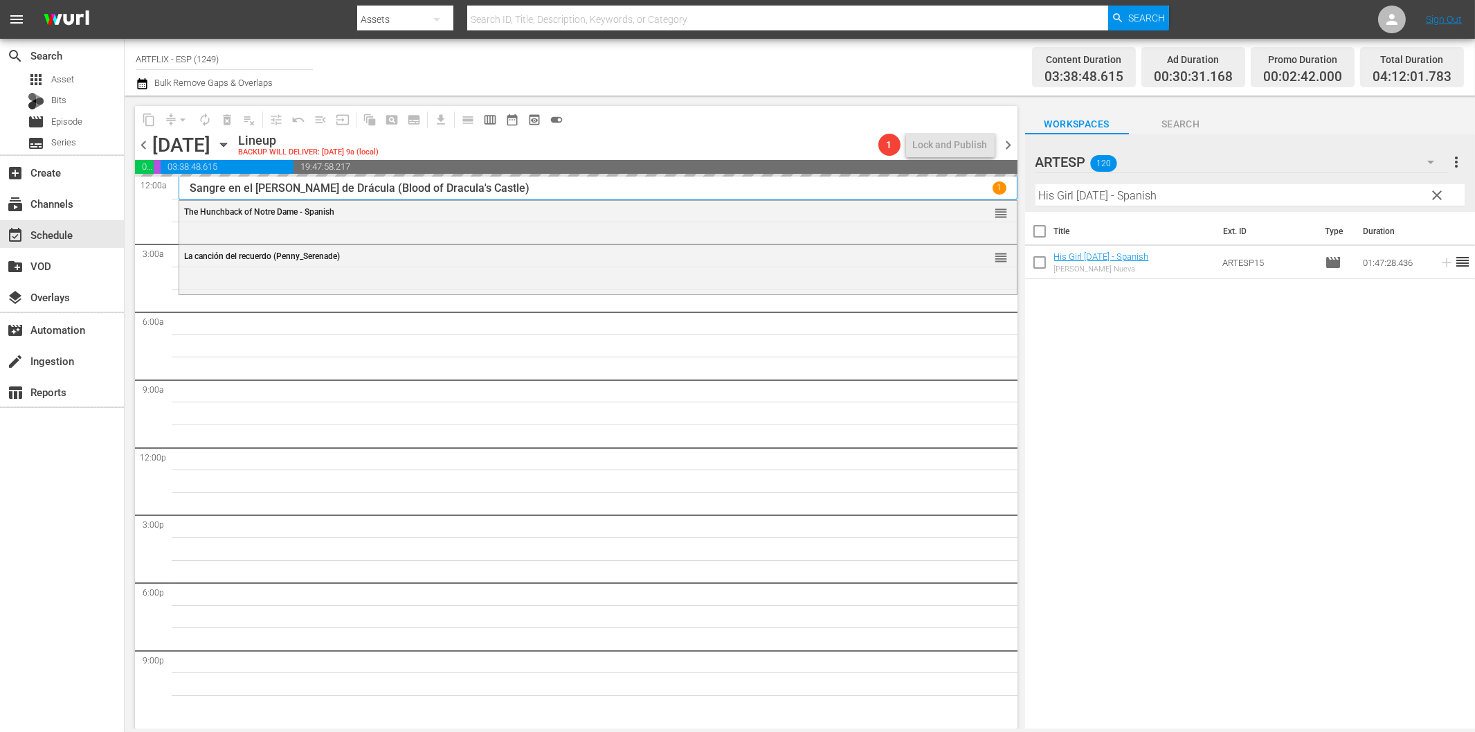
click at [1137, 191] on input "His Girl [DATE] - Spanish" at bounding box center [1250, 195] width 429 height 22
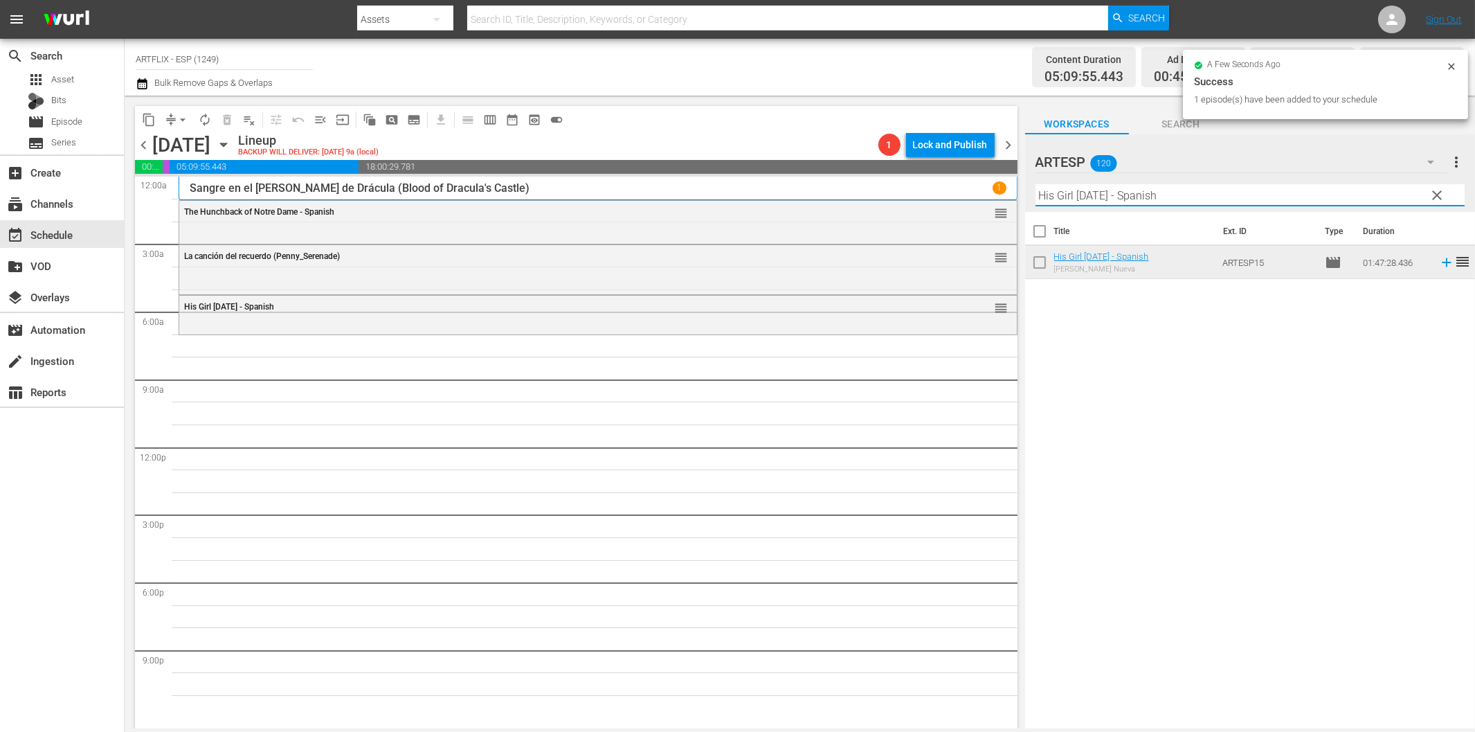
paste input "La [PERSON_NAME] (A Tattered Web)"
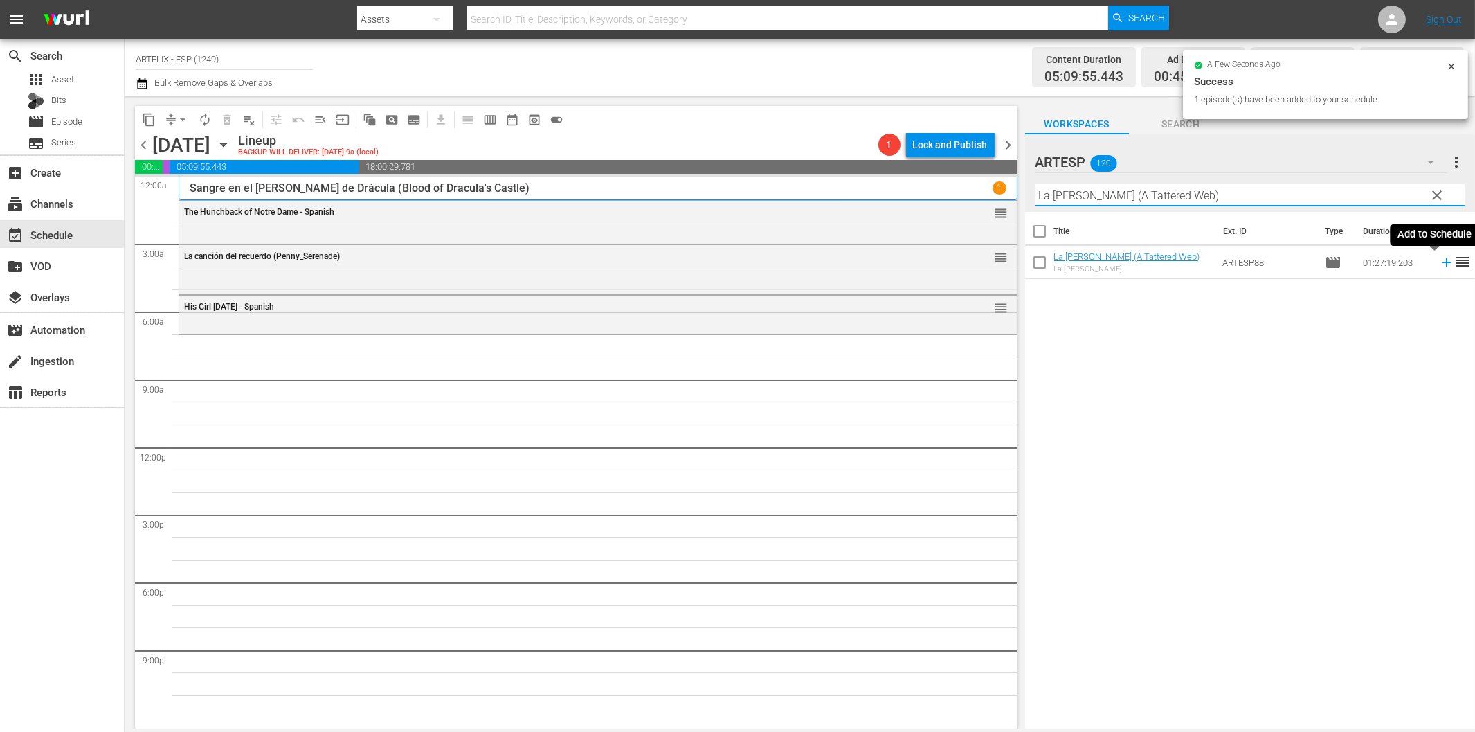
click at [1439, 269] on icon at bounding box center [1446, 262] width 15 height 15
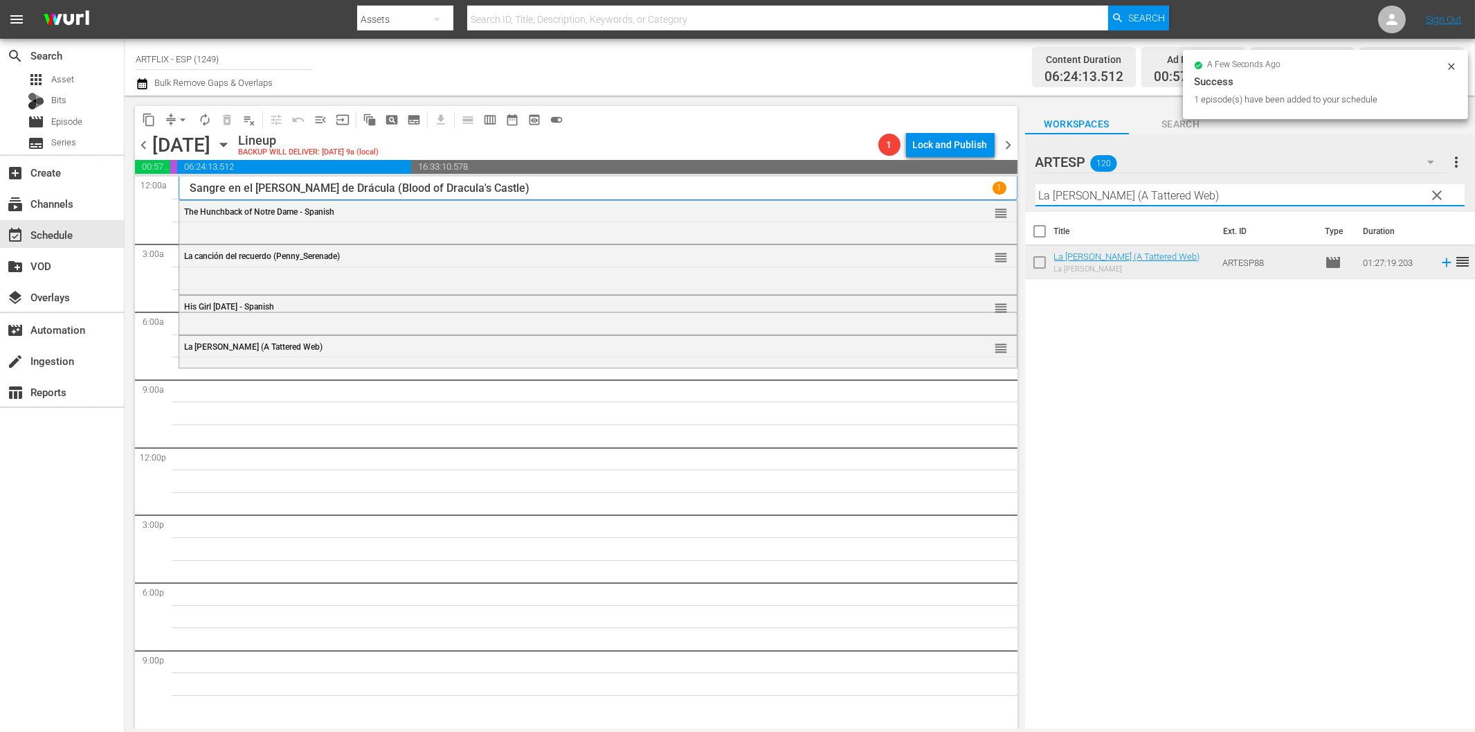
click at [1153, 197] on input "La [PERSON_NAME] (A Tattered Web)" at bounding box center [1250, 195] width 429 height 22
paste input "[PERSON_NAME] no (The [DEMOGRAPHIC_DATA] Says No) Colorized"
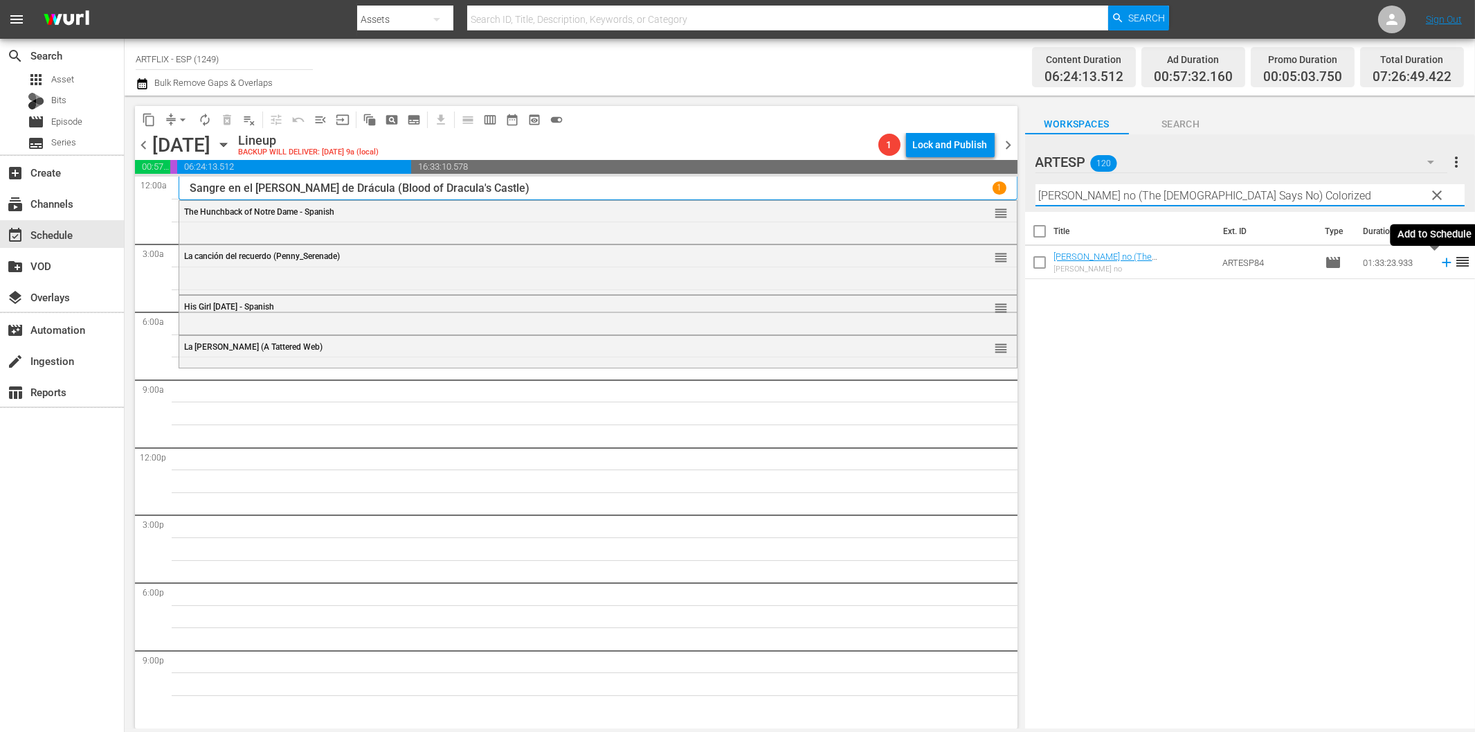
click at [1442, 265] on icon at bounding box center [1446, 262] width 9 height 9
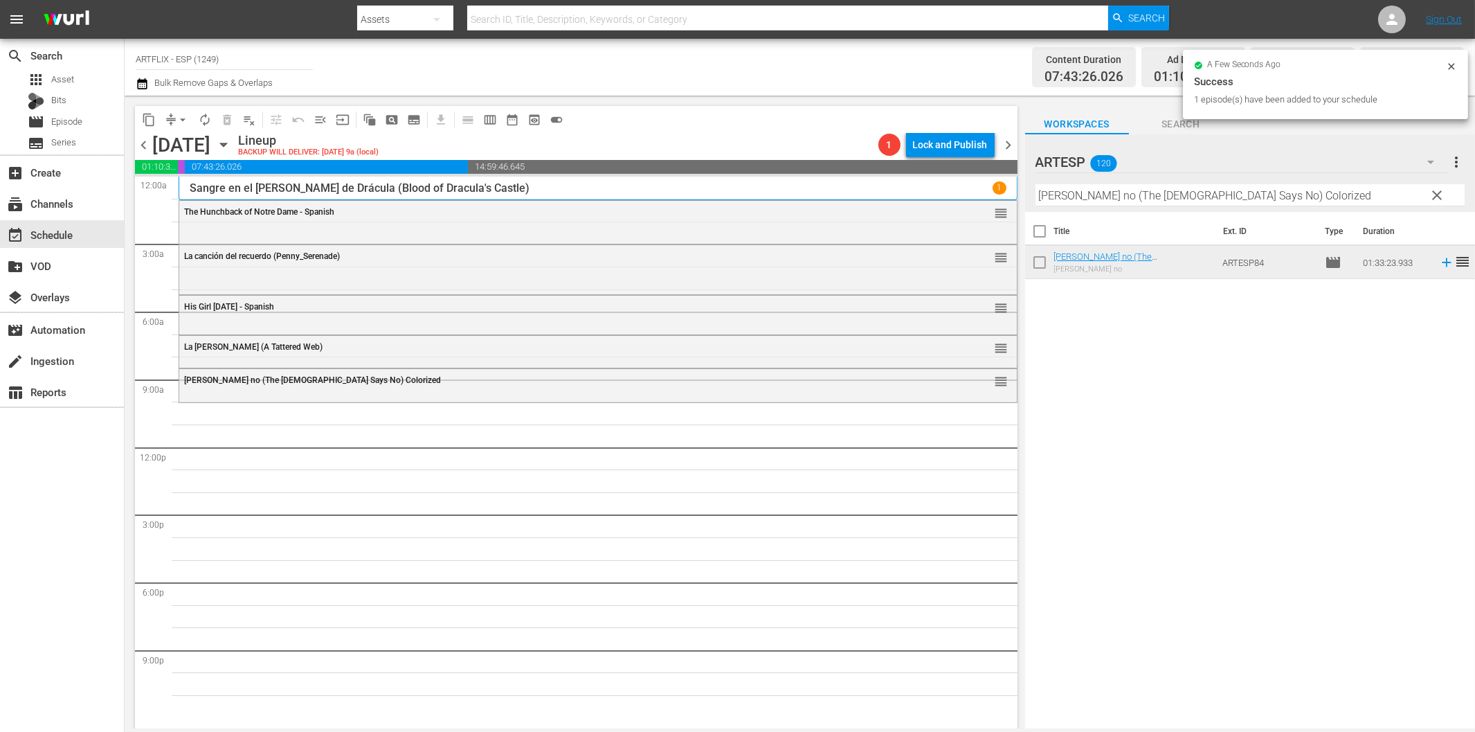
click at [1095, 189] on input "[PERSON_NAME] no (The [DEMOGRAPHIC_DATA] Says No) Colorized" at bounding box center [1250, 195] width 429 height 22
paste input "[PERSON_NAME] the Conqueror"
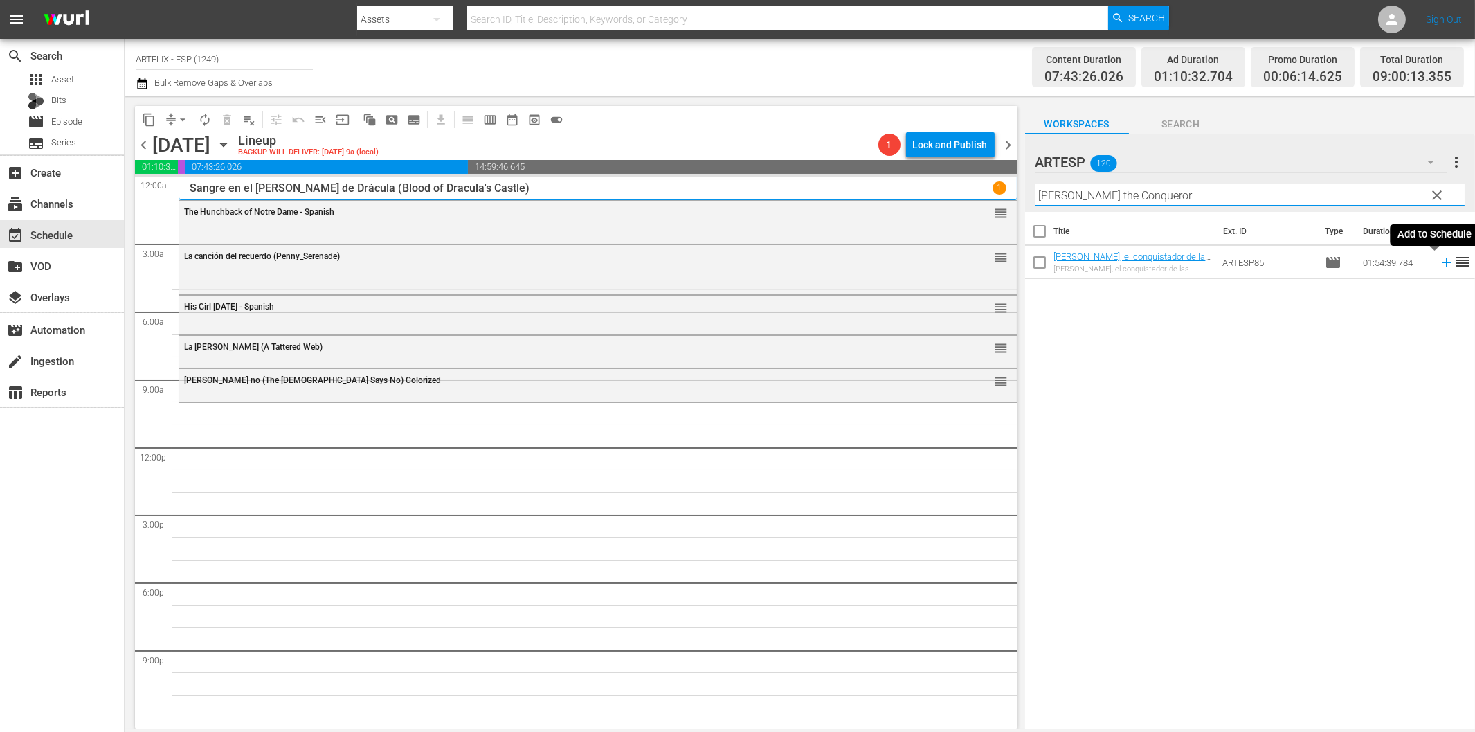
click at [1439, 259] on icon at bounding box center [1446, 262] width 15 height 15
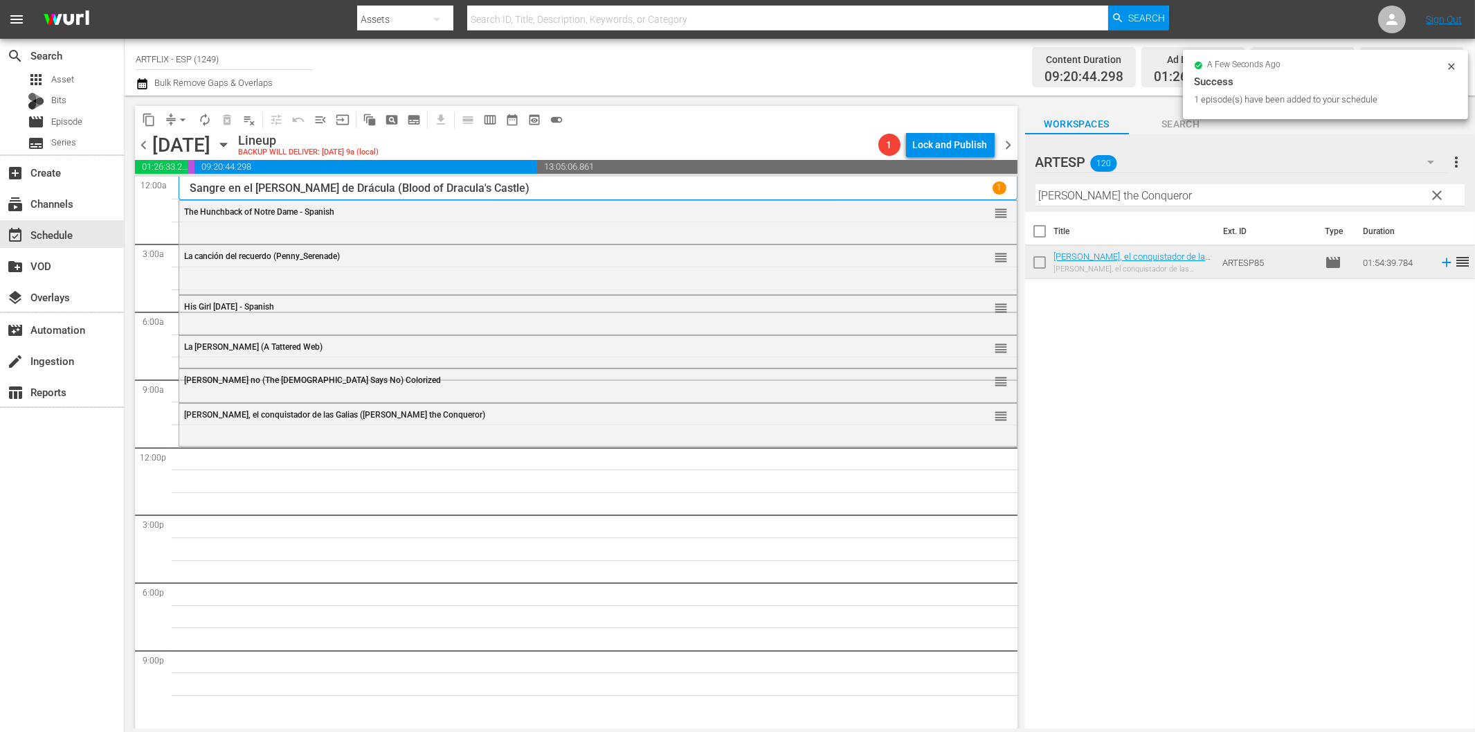
click at [1240, 191] on input "[PERSON_NAME] the Conqueror" at bounding box center [1250, 195] width 429 height 22
paste input "El libro de la selva (Jungle Book 1942)"
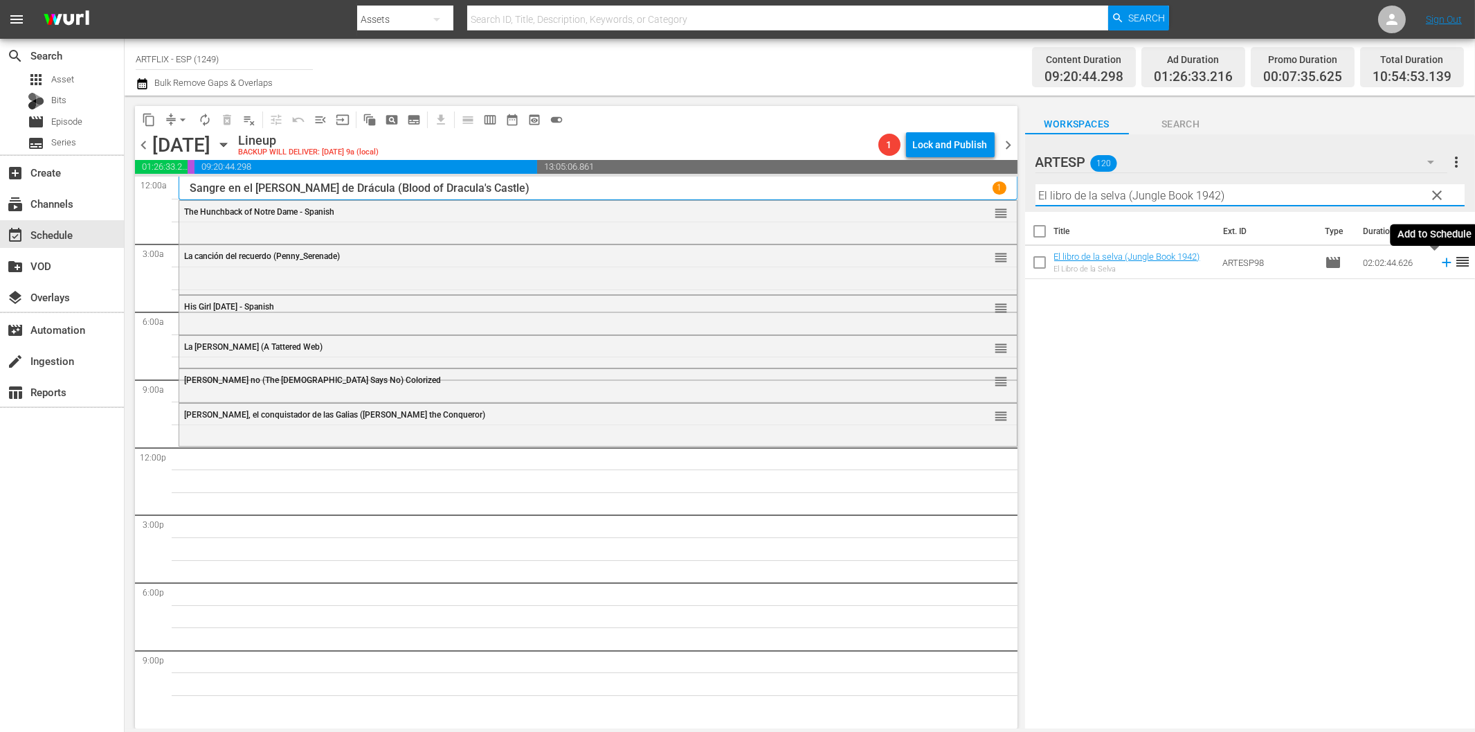
click at [1439, 261] on icon at bounding box center [1446, 262] width 15 height 15
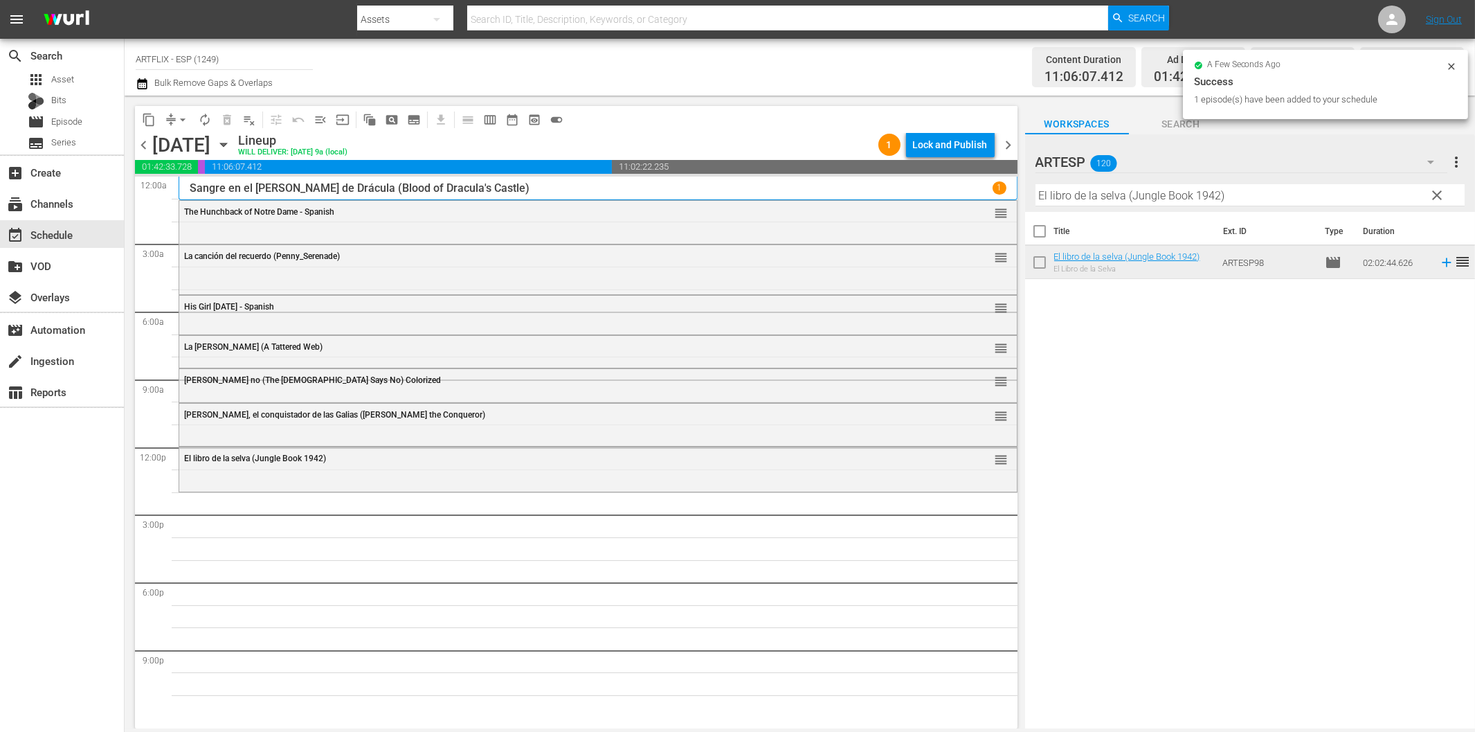
click at [1124, 196] on input "El libro de la selva (Jungle Book 1942)" at bounding box center [1250, 195] width 429 height 22
paste input "Cuando pasan las cigüeñas (The Cranes Are Flying"
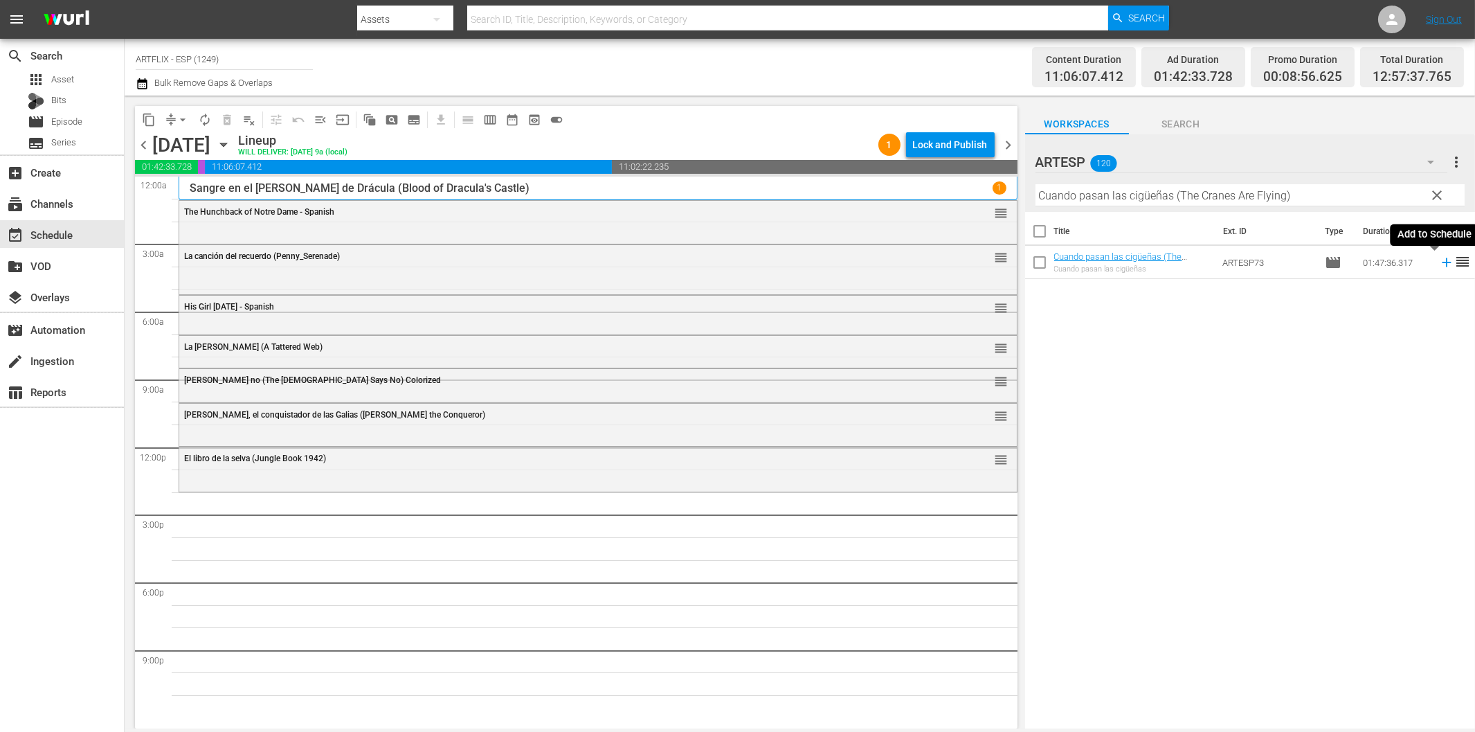
click at [1442, 263] on icon at bounding box center [1446, 262] width 9 height 9
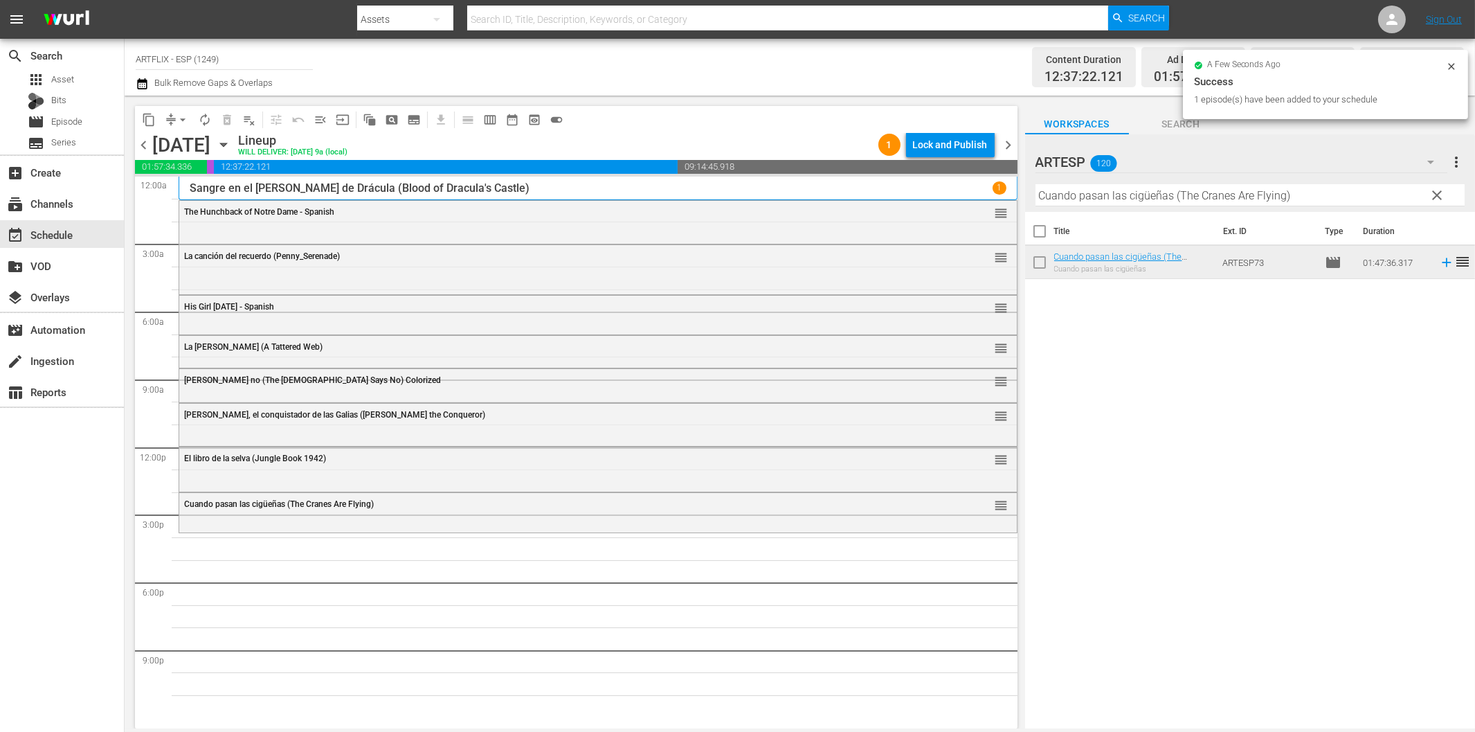
click at [1145, 191] on input "Cuando pasan las cigüeñas (The Cranes Are Flying)" at bounding box center [1250, 195] width 429 height 22
paste input "harada (Charade"
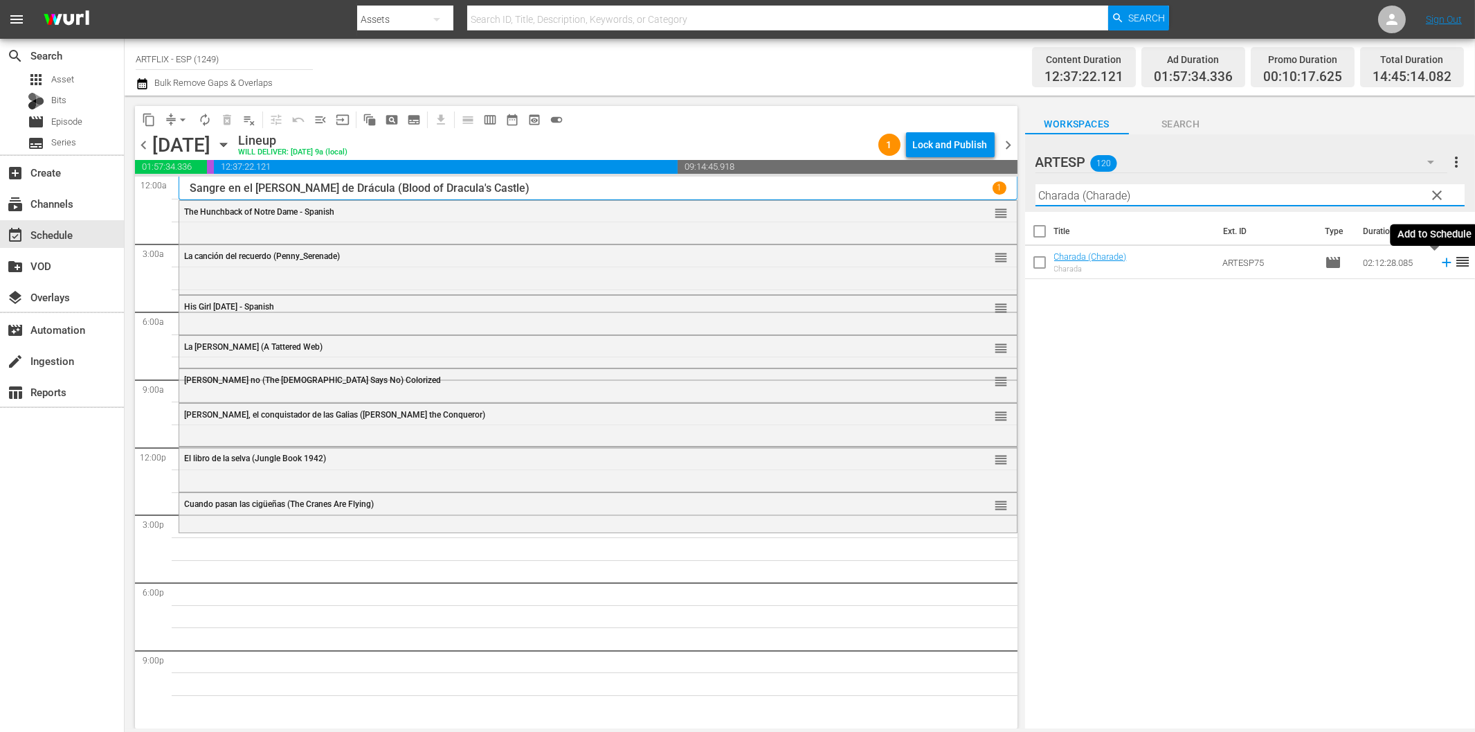
click at [1442, 263] on icon at bounding box center [1446, 262] width 9 height 9
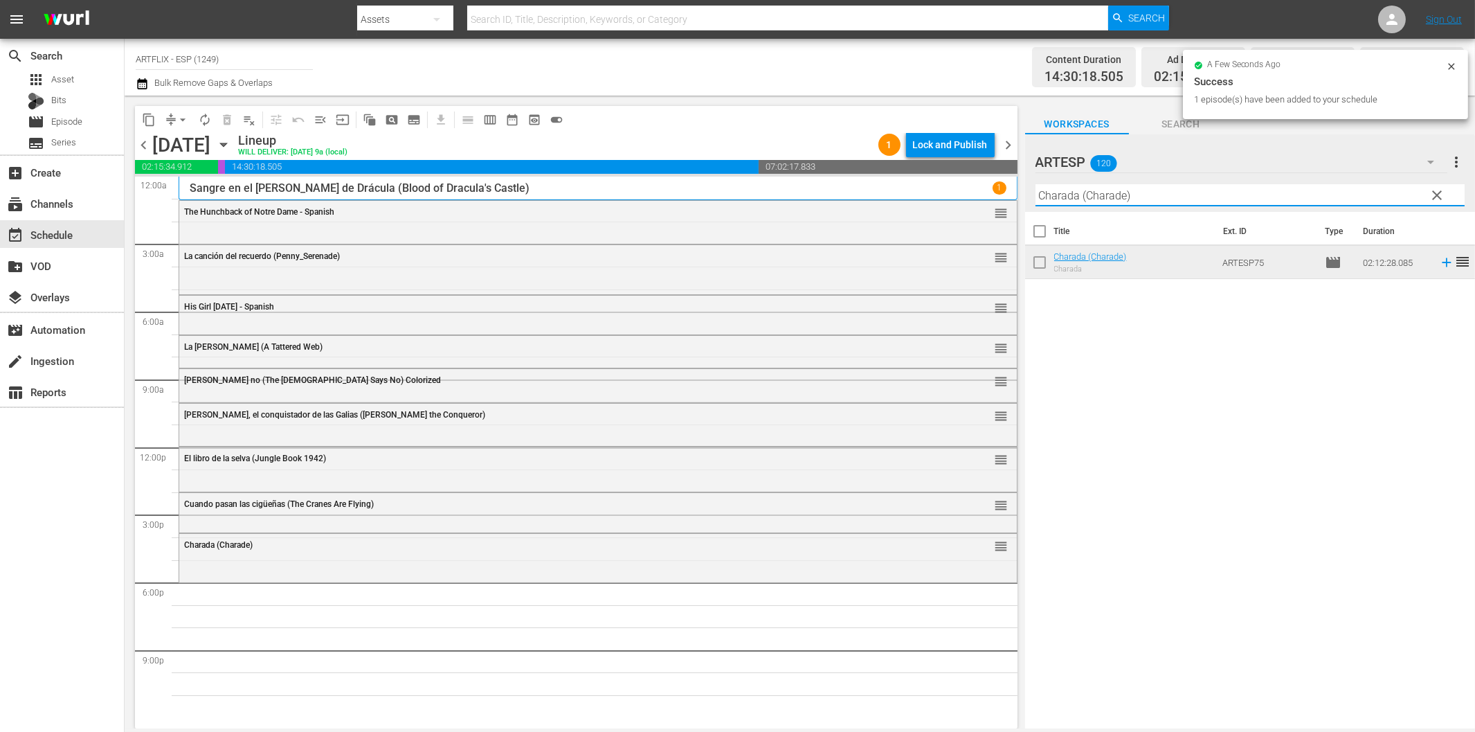
click at [1200, 201] on input "Charada (Charade)" at bounding box center [1250, 195] width 429 height 22
paste input "[DEMOGRAPHIC_DATA] Cocoa"
type input "[DEMOGRAPHIC_DATA] Cocoa"
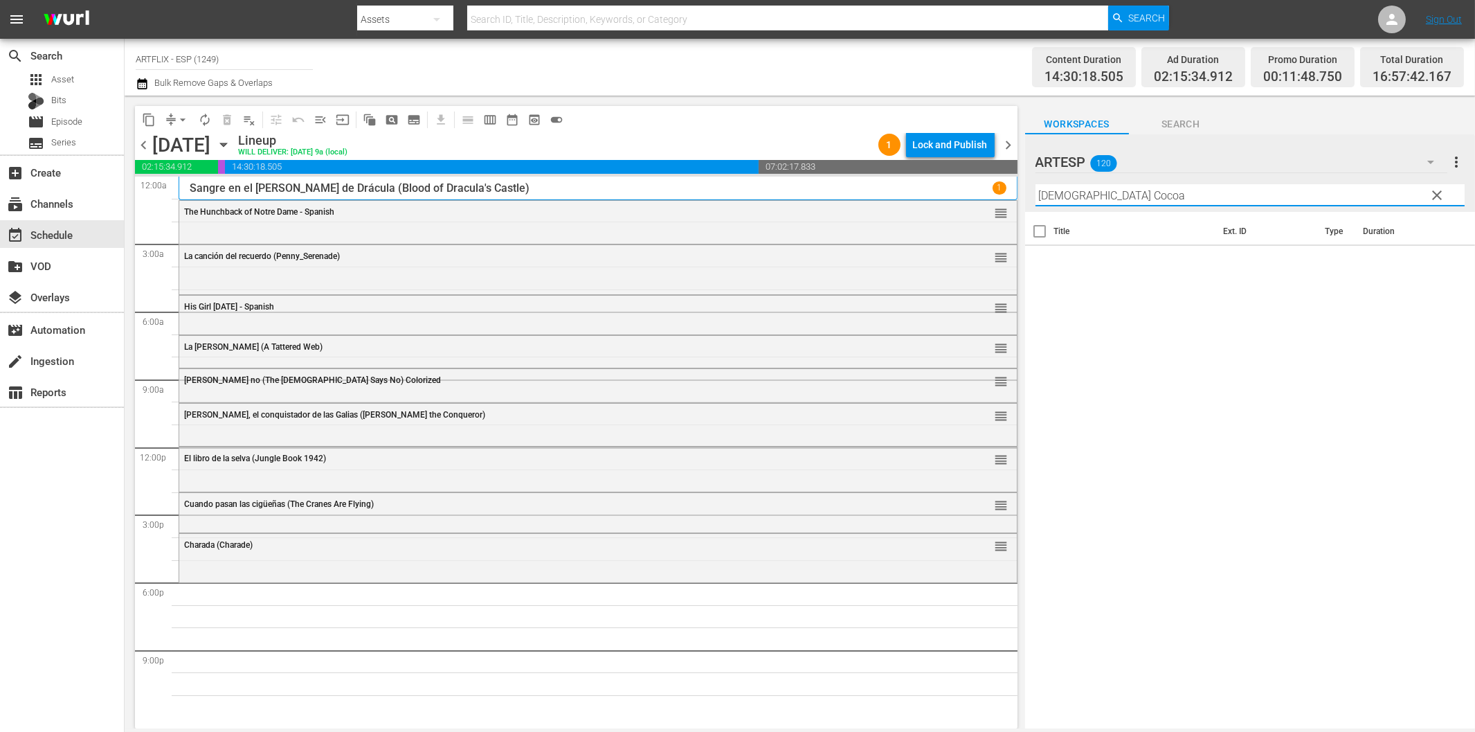
drag, startPoint x: 1126, startPoint y: 194, endPoint x: 953, endPoint y: 192, distance: 173.1
click at [953, 192] on div "content_copy compress arrow_drop_down autorenew_outlined delete_forever_outline…" at bounding box center [800, 412] width 1351 height 633
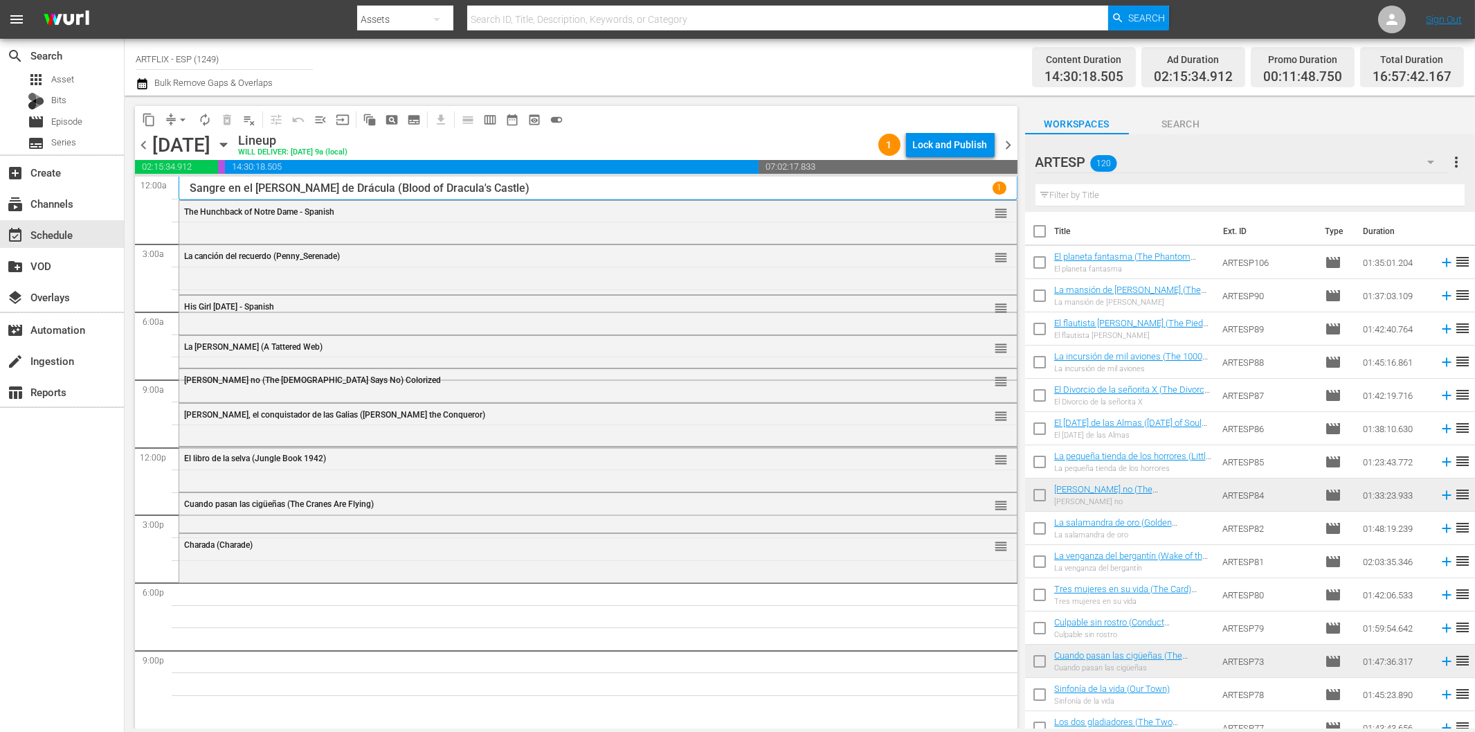
click at [1112, 194] on input "text" at bounding box center [1250, 195] width 429 height 22
paste input "Sinfonía de la vida (Our Town)"
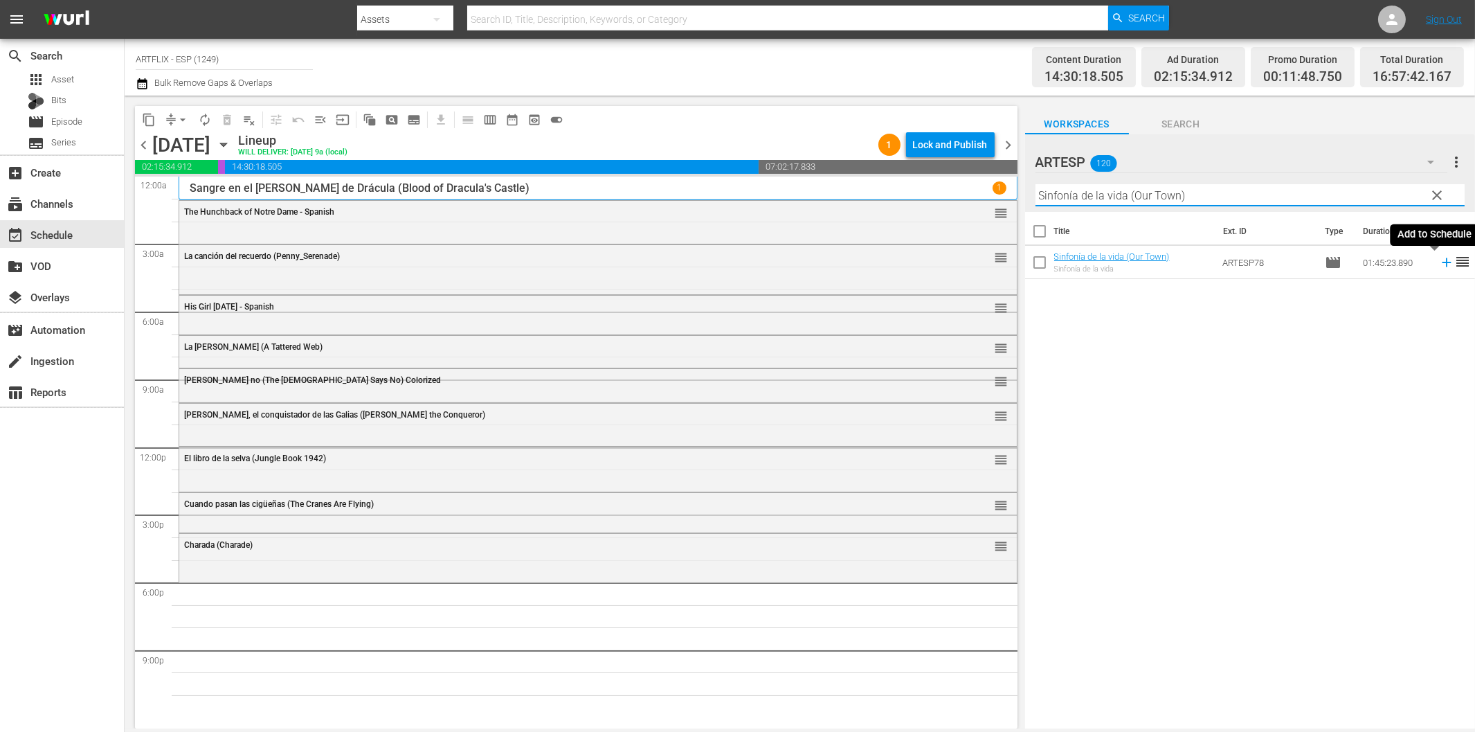
click at [1439, 267] on icon at bounding box center [1446, 262] width 15 height 15
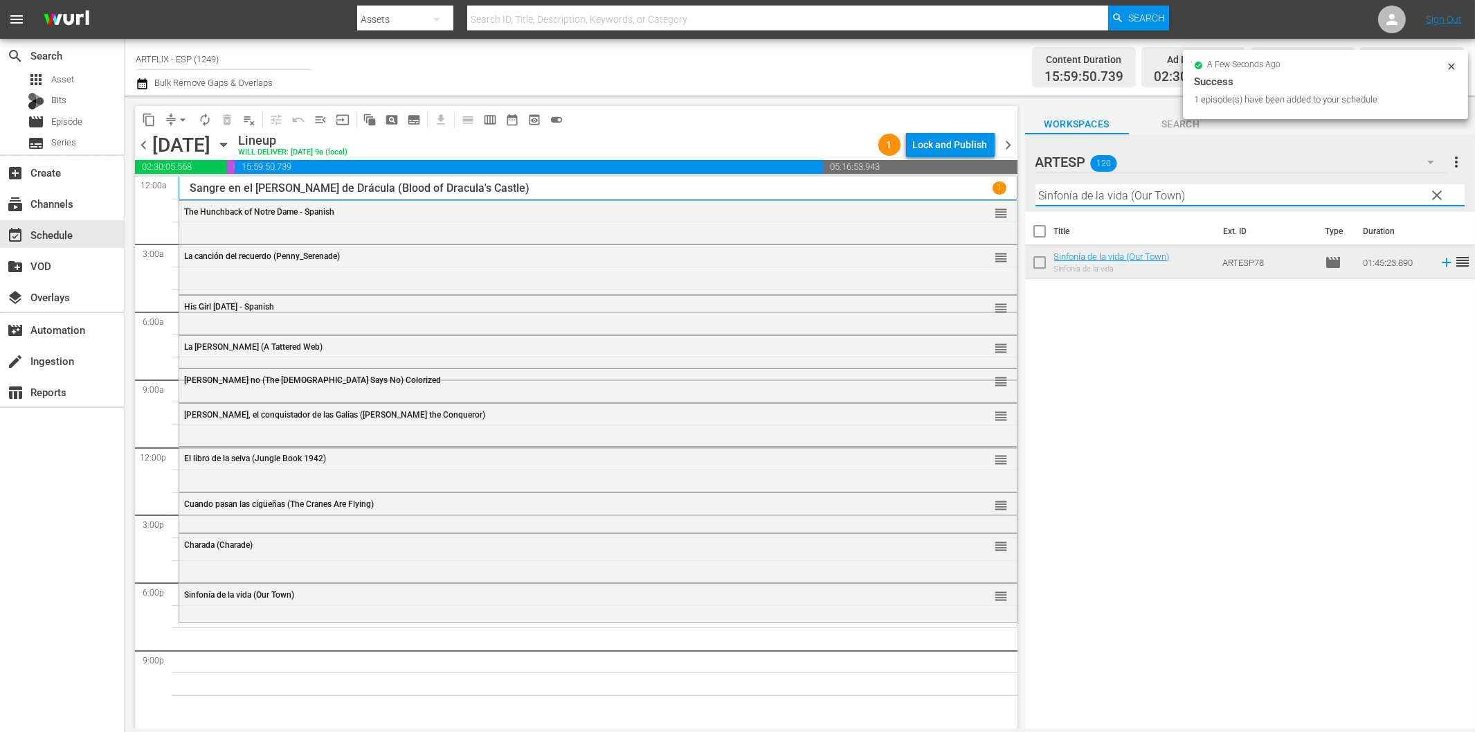
click at [1116, 197] on input "Sinfonía de la vida (Our Town)" at bounding box center [1250, 195] width 429 height 22
paste input "La incursión de mil aviones (The 1000 Plane Raid"
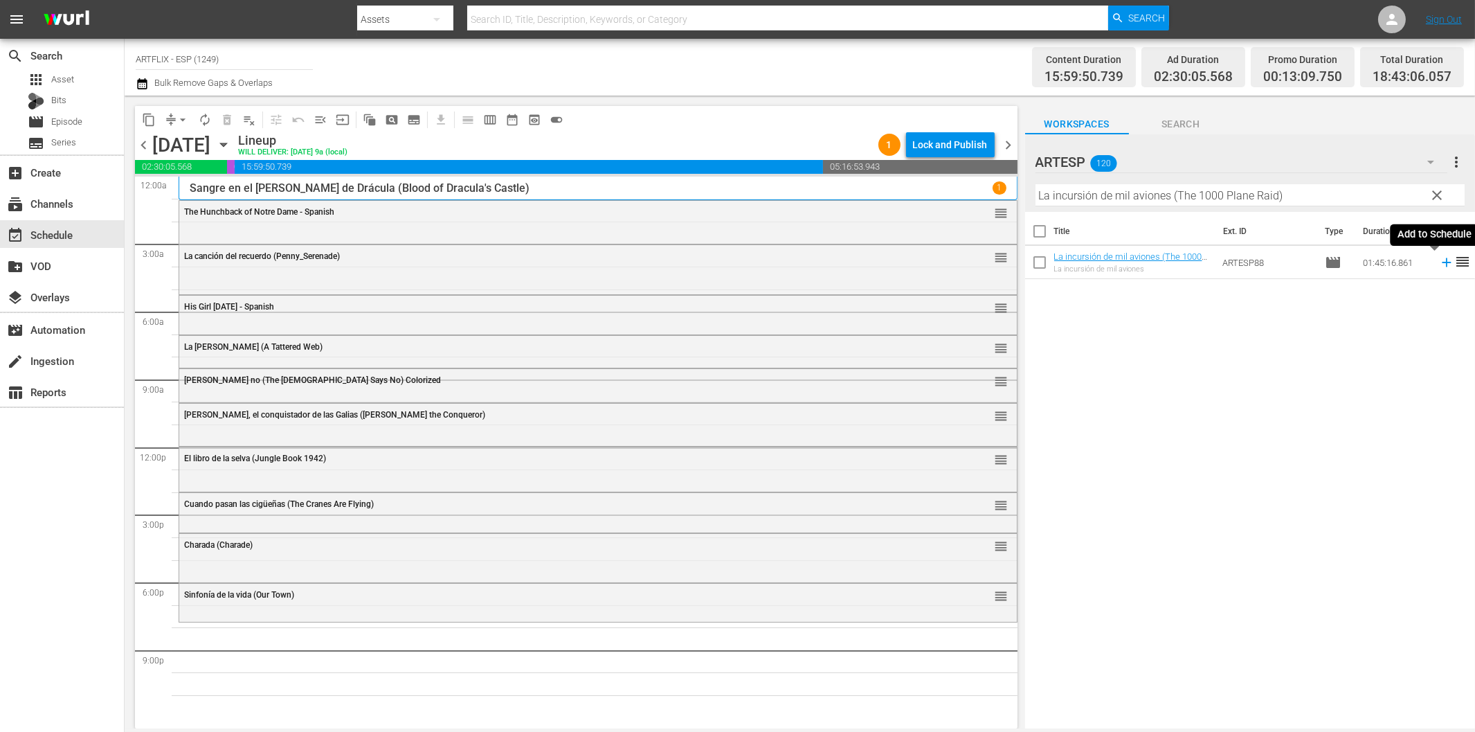
click at [1439, 267] on icon at bounding box center [1446, 262] width 15 height 15
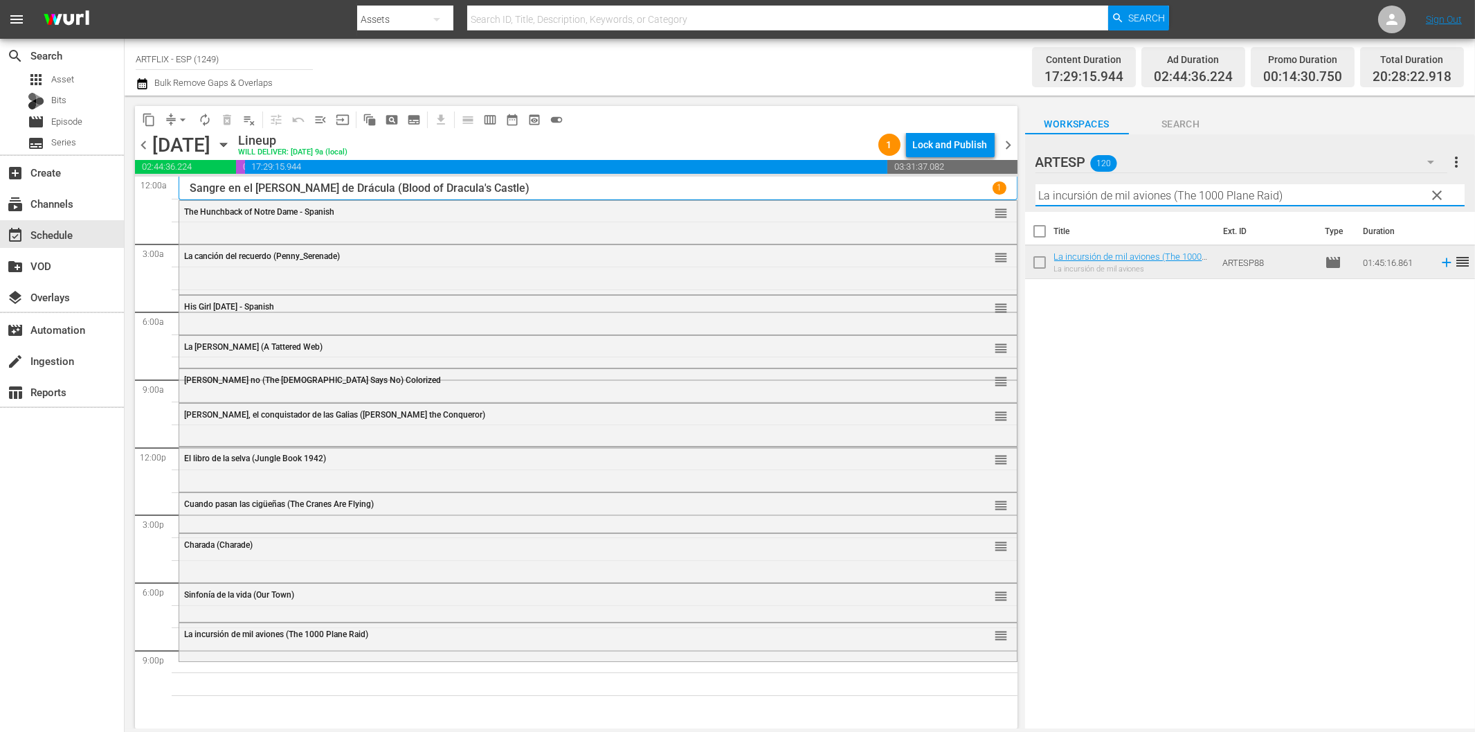
click at [1295, 195] on input "La incursión de mil aviones (The 1000 Plane Raid)" at bounding box center [1250, 195] width 429 height 22
paste input "A Farewell to Arms - Spanish"
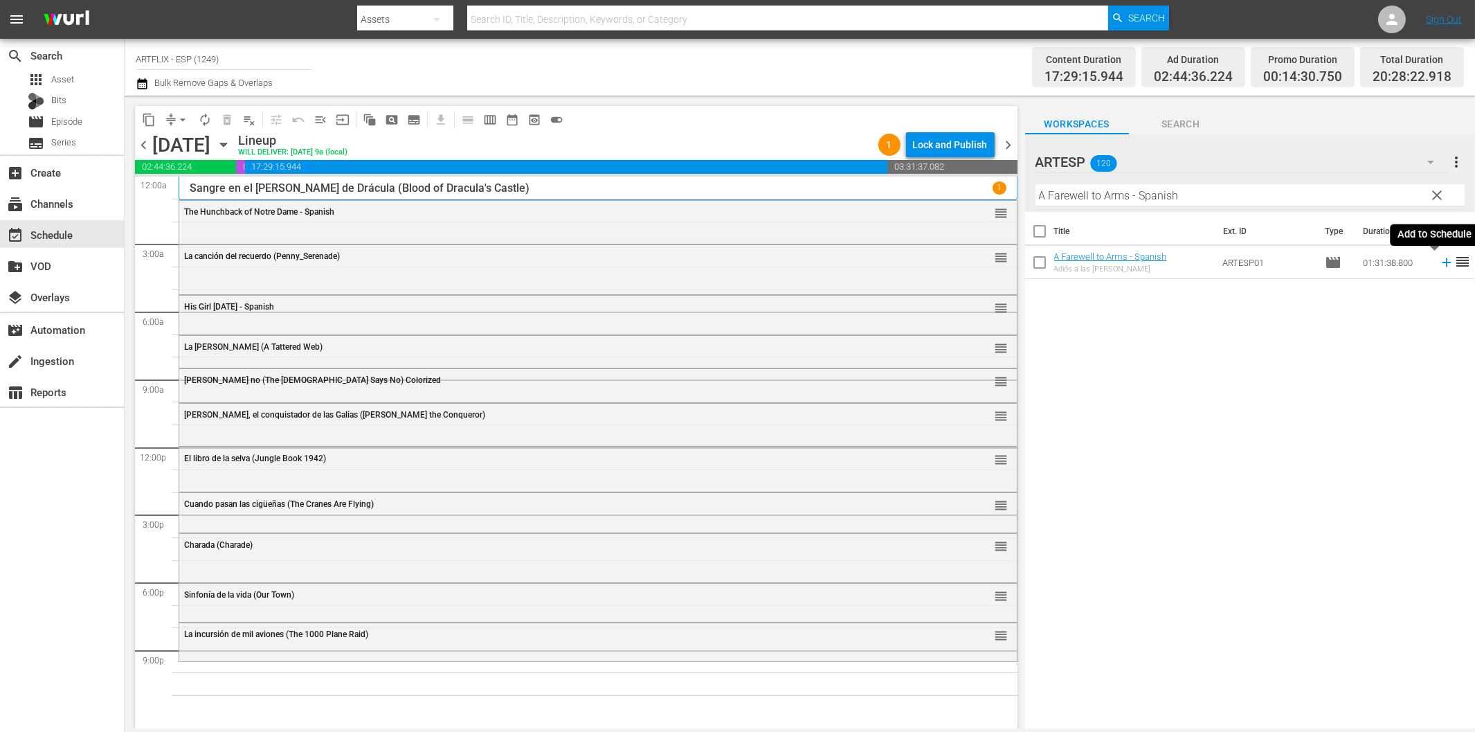
click at [1439, 267] on icon at bounding box center [1446, 262] width 15 height 15
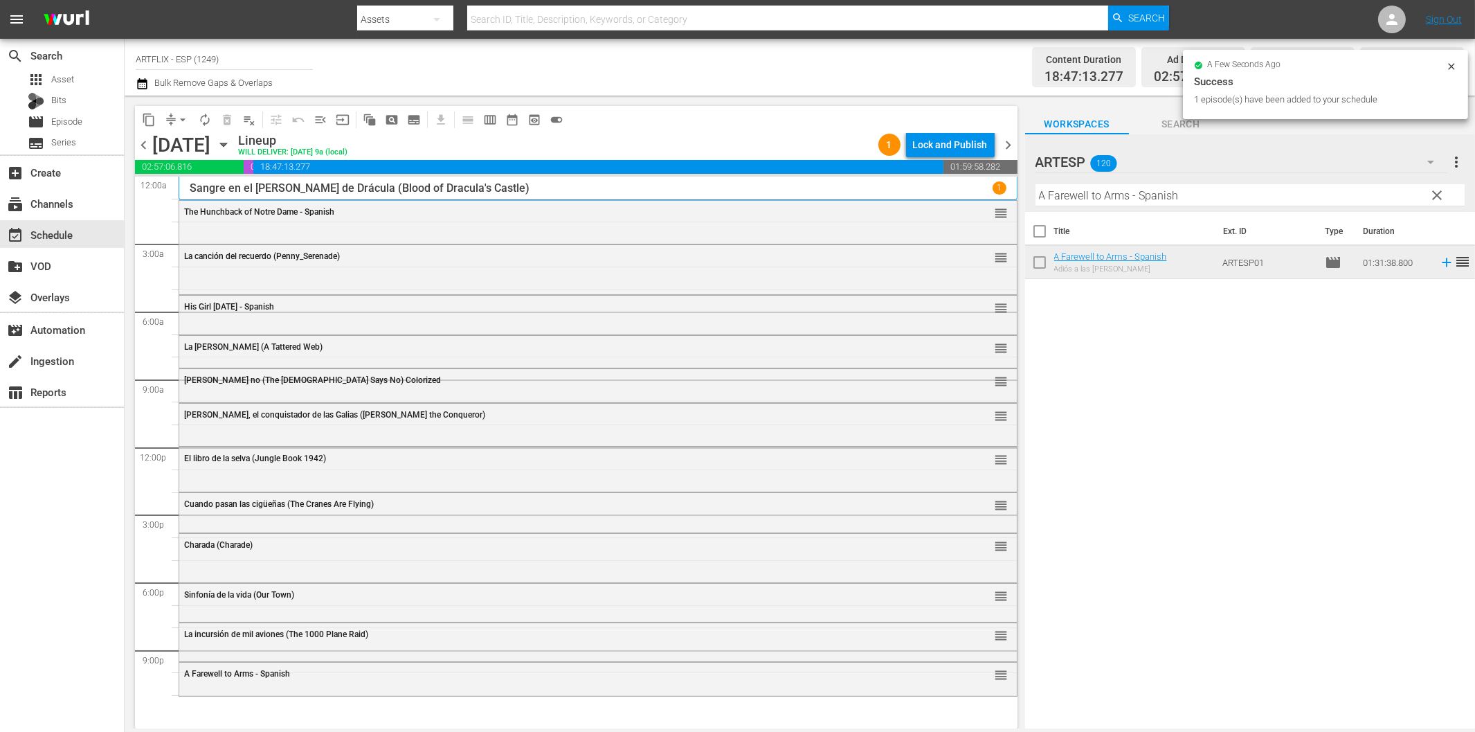
click at [1102, 198] on input "A Farewell to Arms - Spanish" at bounding box center [1250, 195] width 429 height 22
paste input "Blood on the Sun"
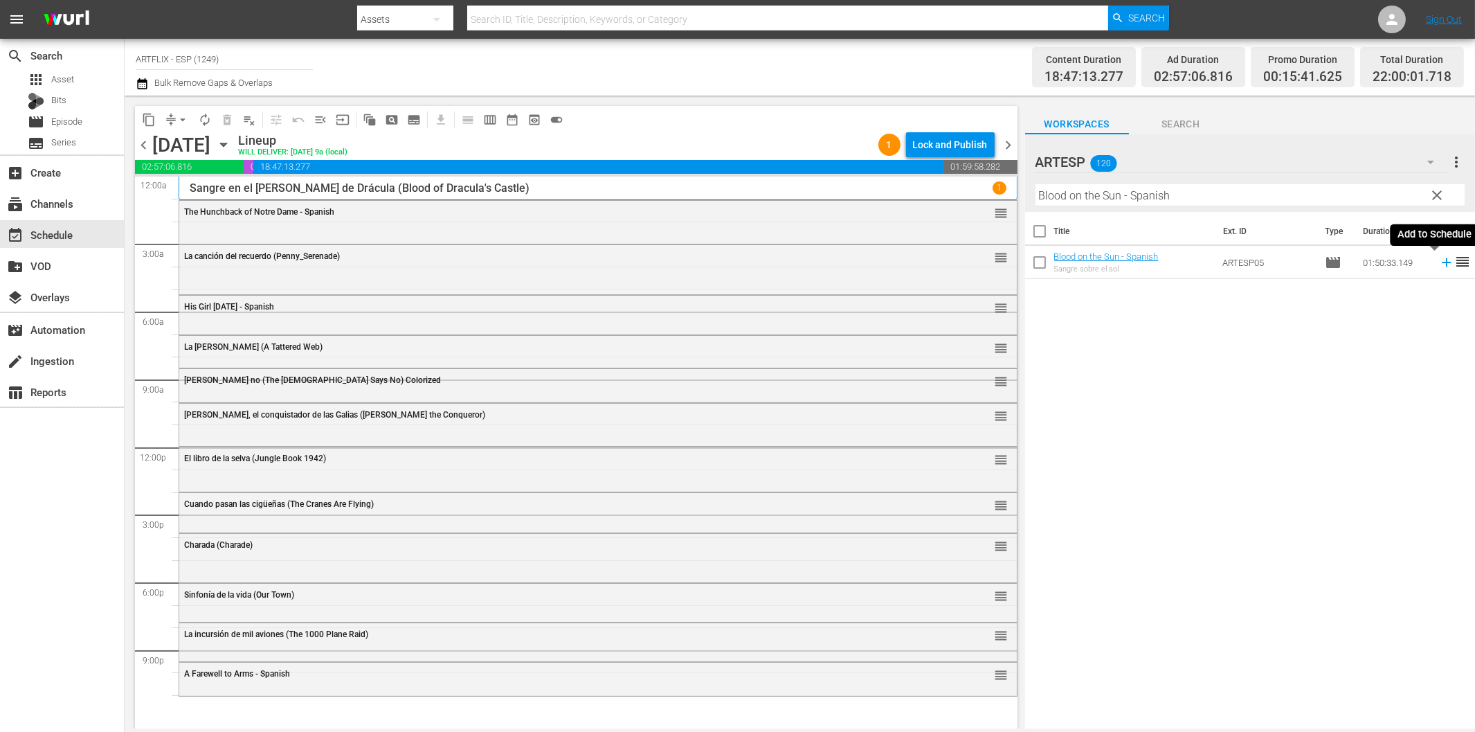
click at [1442, 263] on icon at bounding box center [1446, 262] width 9 height 9
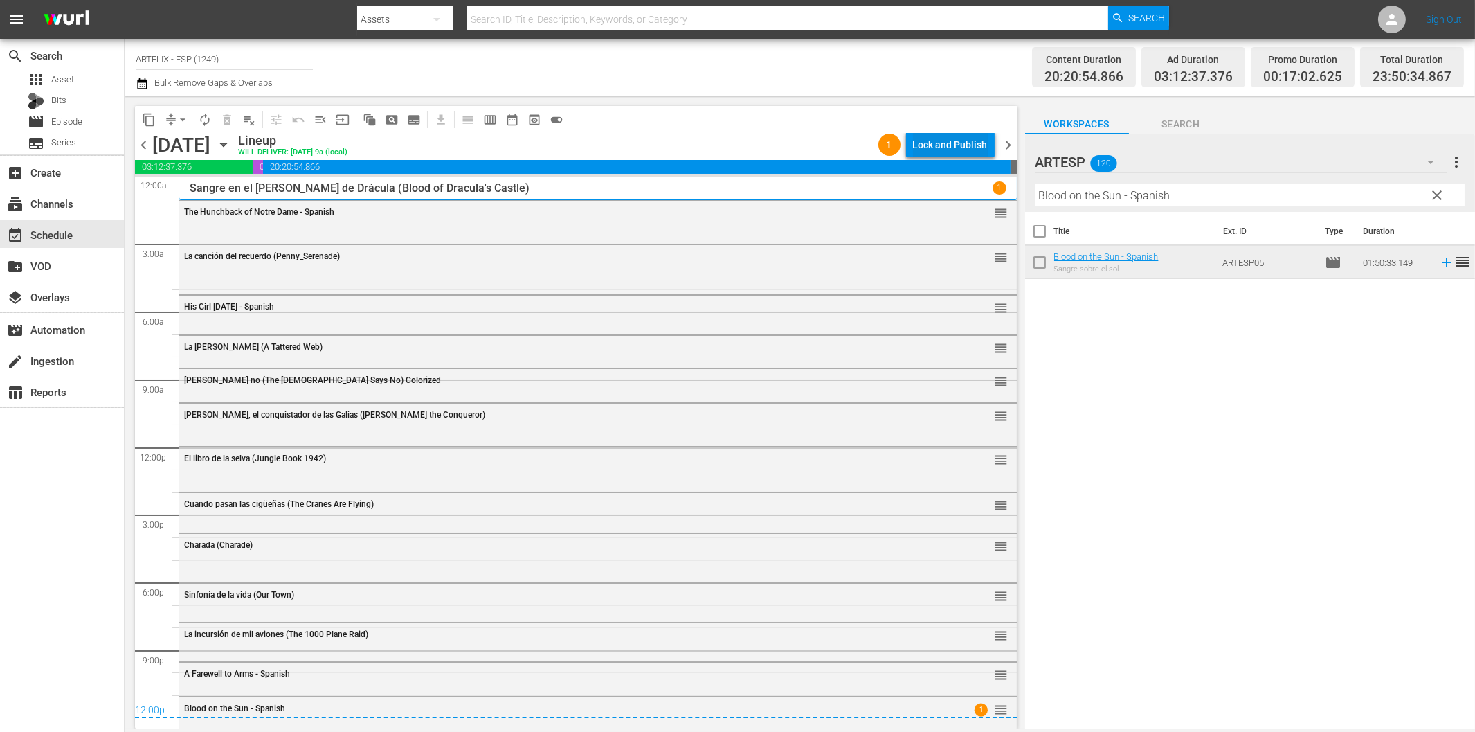
click at [963, 141] on div "Lock and Publish" at bounding box center [950, 144] width 75 height 25
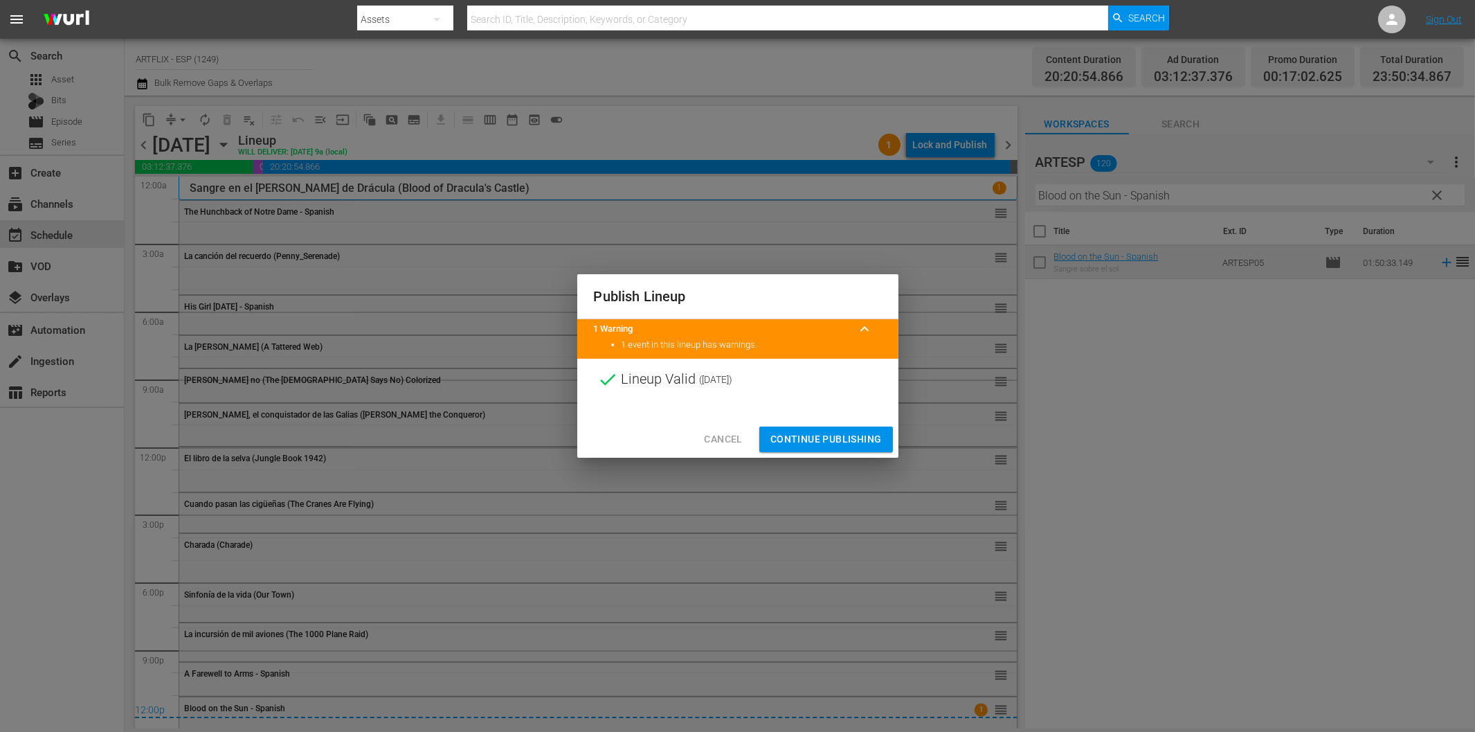
click at [860, 445] on span "Continue Publishing" at bounding box center [825, 439] width 111 height 17
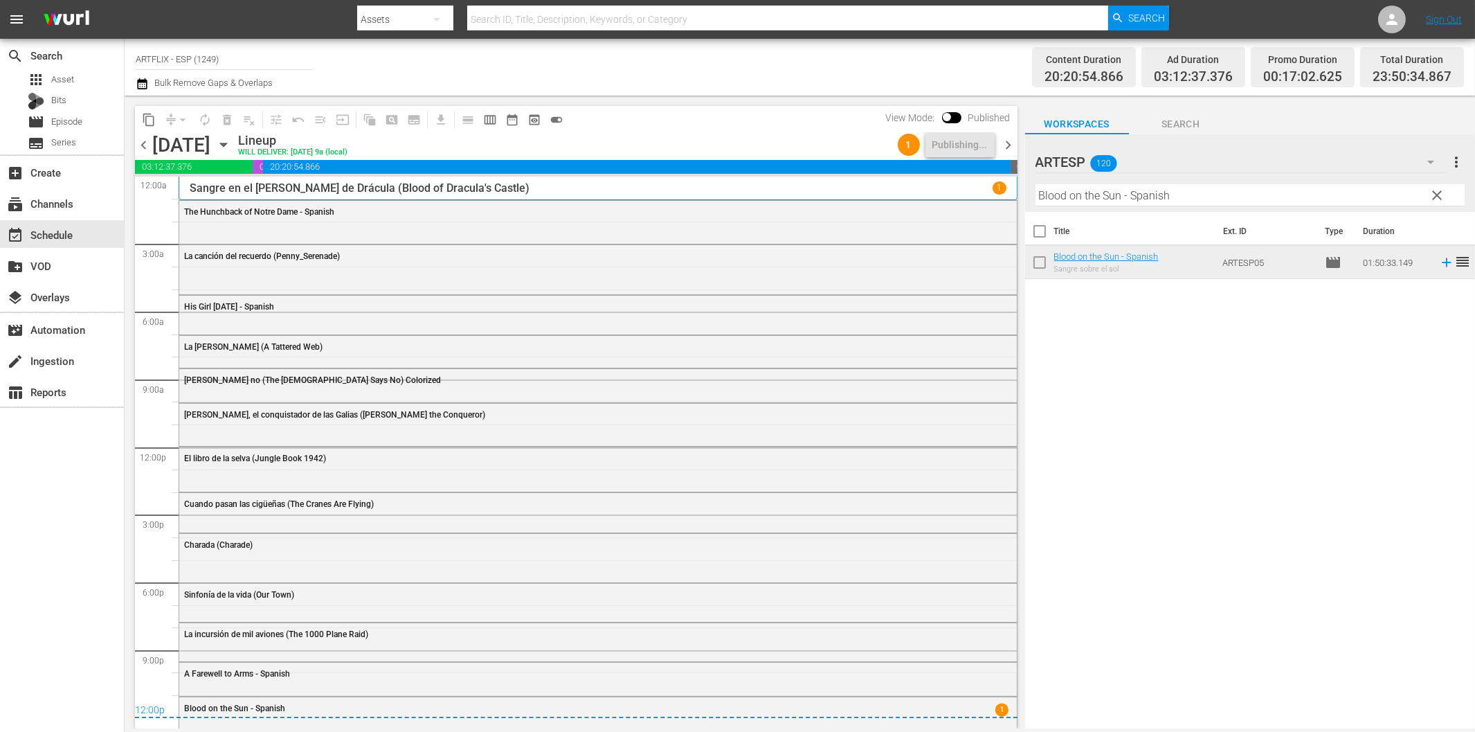
drag, startPoint x: 1007, startPoint y: 147, endPoint x: 1058, endPoint y: 181, distance: 60.5
click at [1007, 147] on span "chevron_right" at bounding box center [1008, 144] width 17 height 17
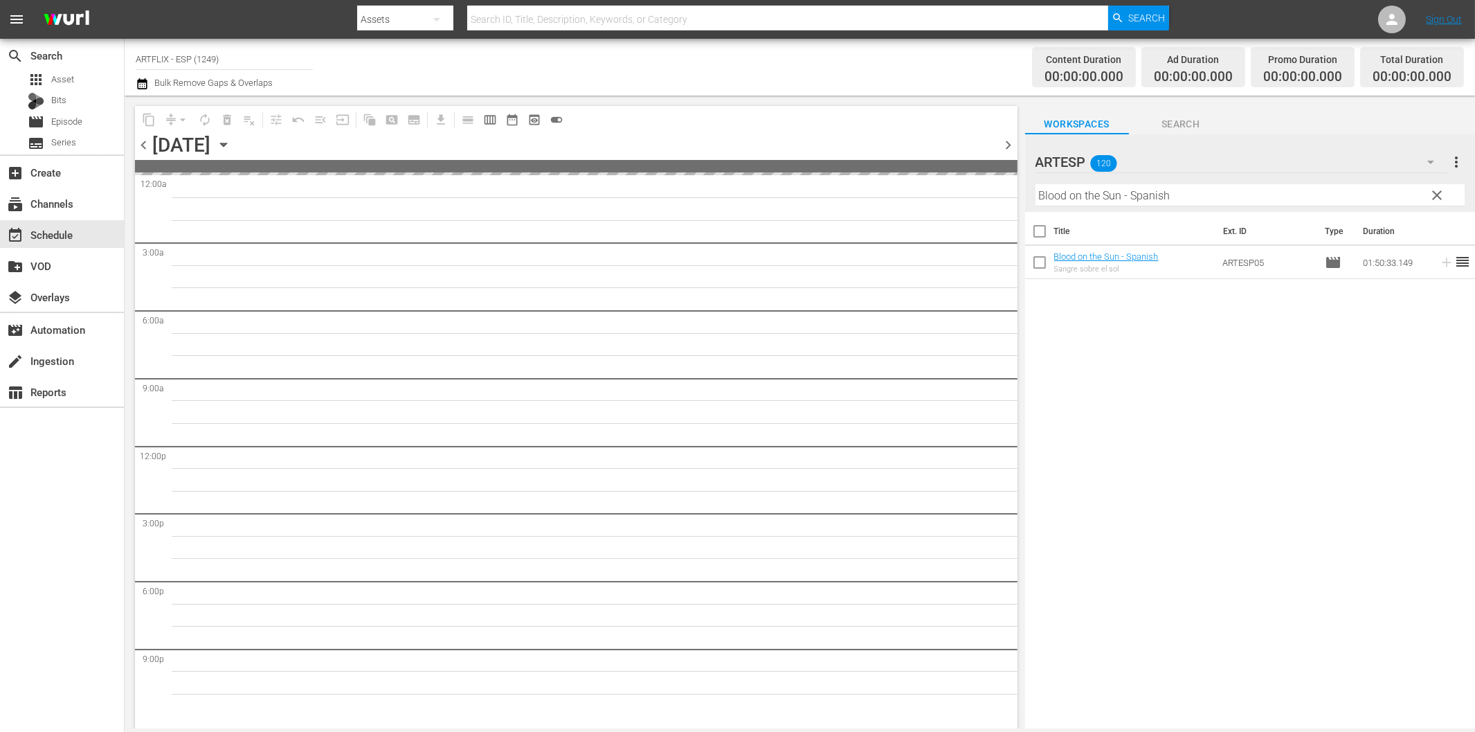
click at [1130, 196] on input "Blood on the Sun - Spanish" at bounding box center [1250, 195] width 429 height 22
paste input "Gung Ho"
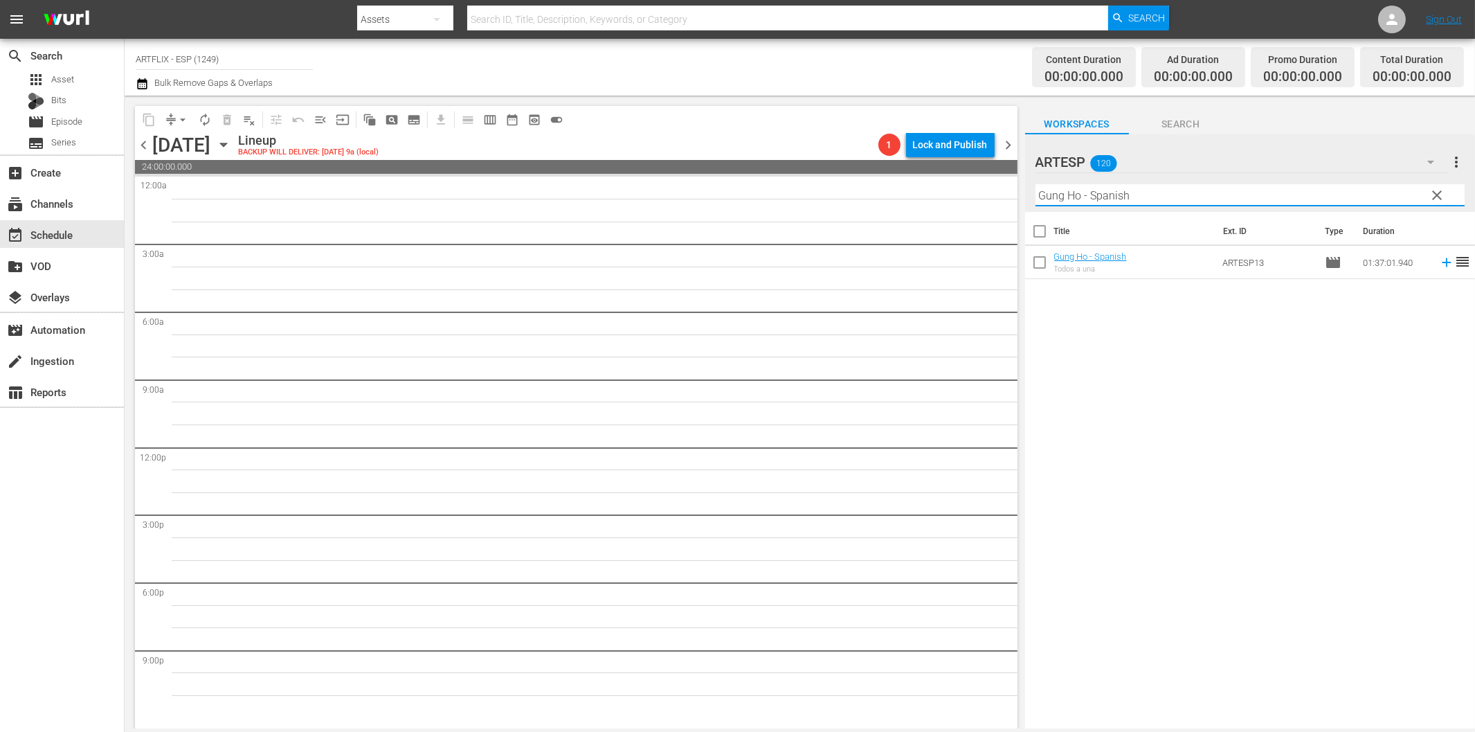
click at [1442, 263] on icon at bounding box center [1446, 262] width 9 height 9
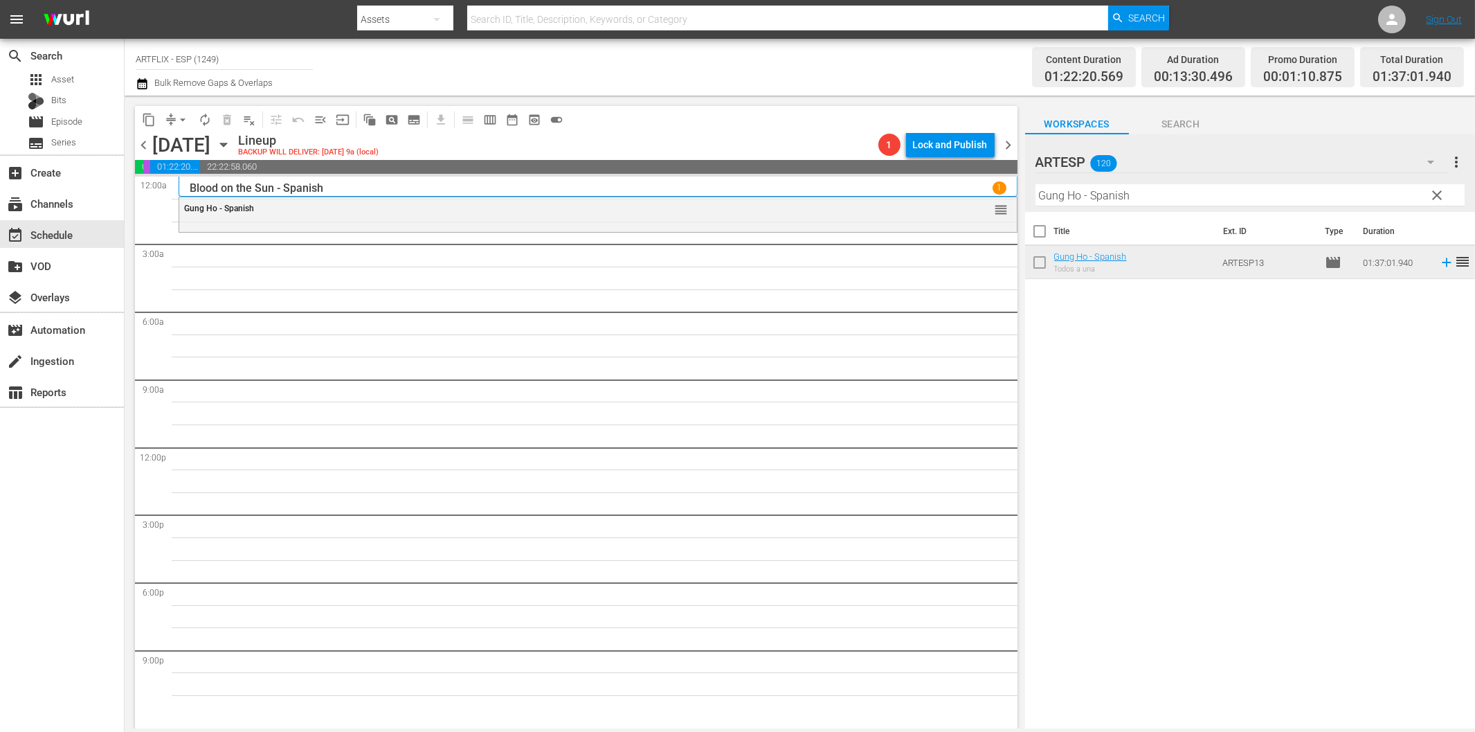
click at [1087, 197] on input "Gung Ho - Spanish" at bounding box center [1250, 195] width 429 height 22
paste input "Hasta que las nubes [DATE] (Till the Clouds Roll By)"
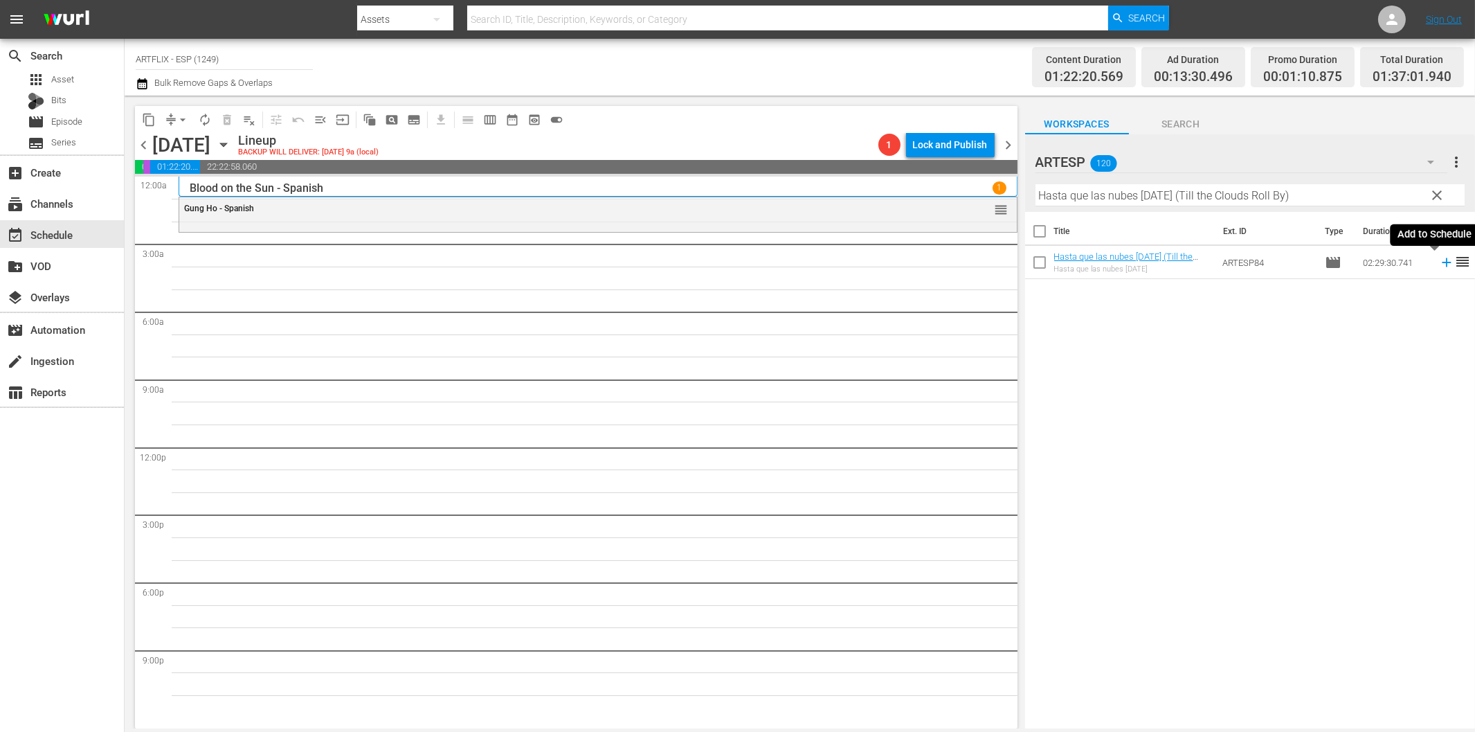
click at [1439, 264] on icon at bounding box center [1446, 262] width 15 height 15
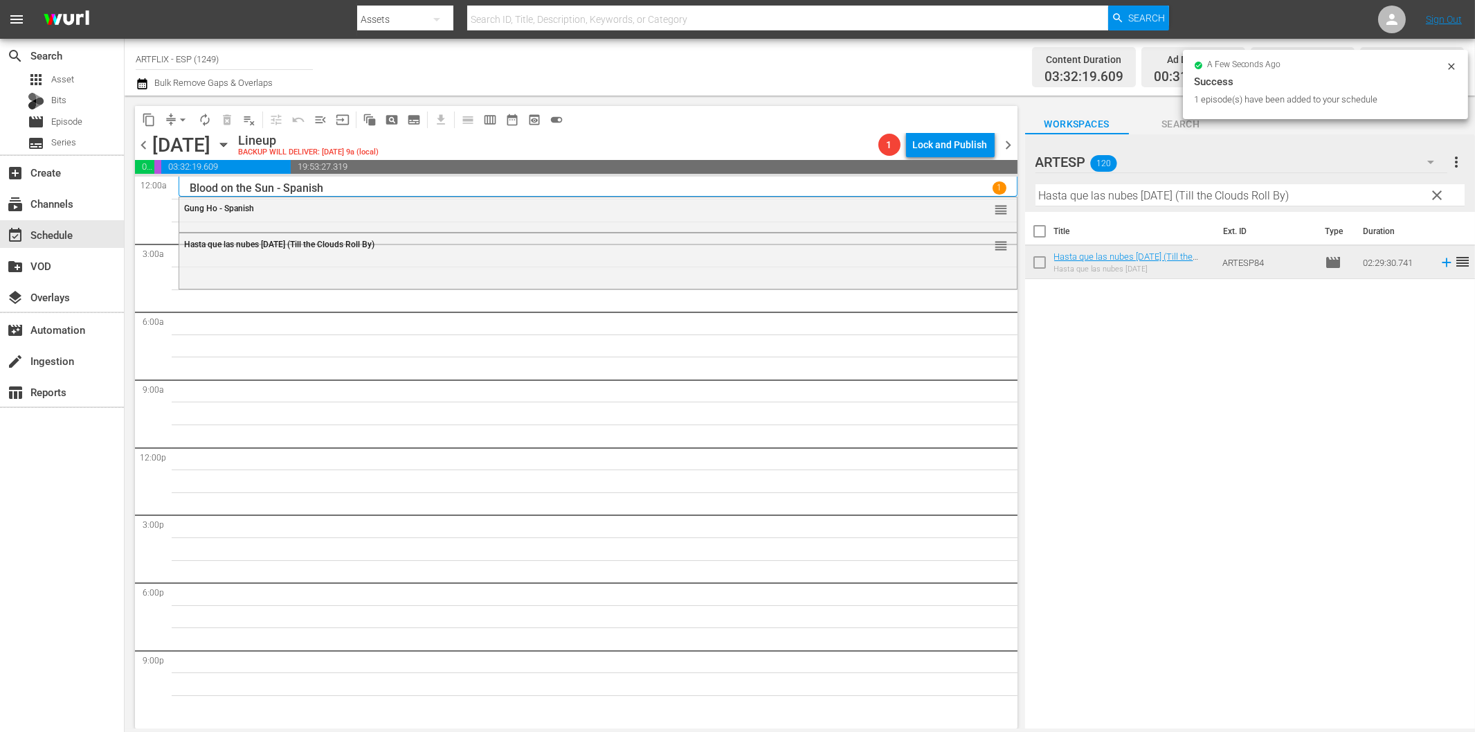
click at [1177, 188] on input "Hasta que las nubes [DATE] (Till the Clouds Roll By)" at bounding box center [1250, 195] width 429 height 22
paste input "Bird of Paradise - Spanish"
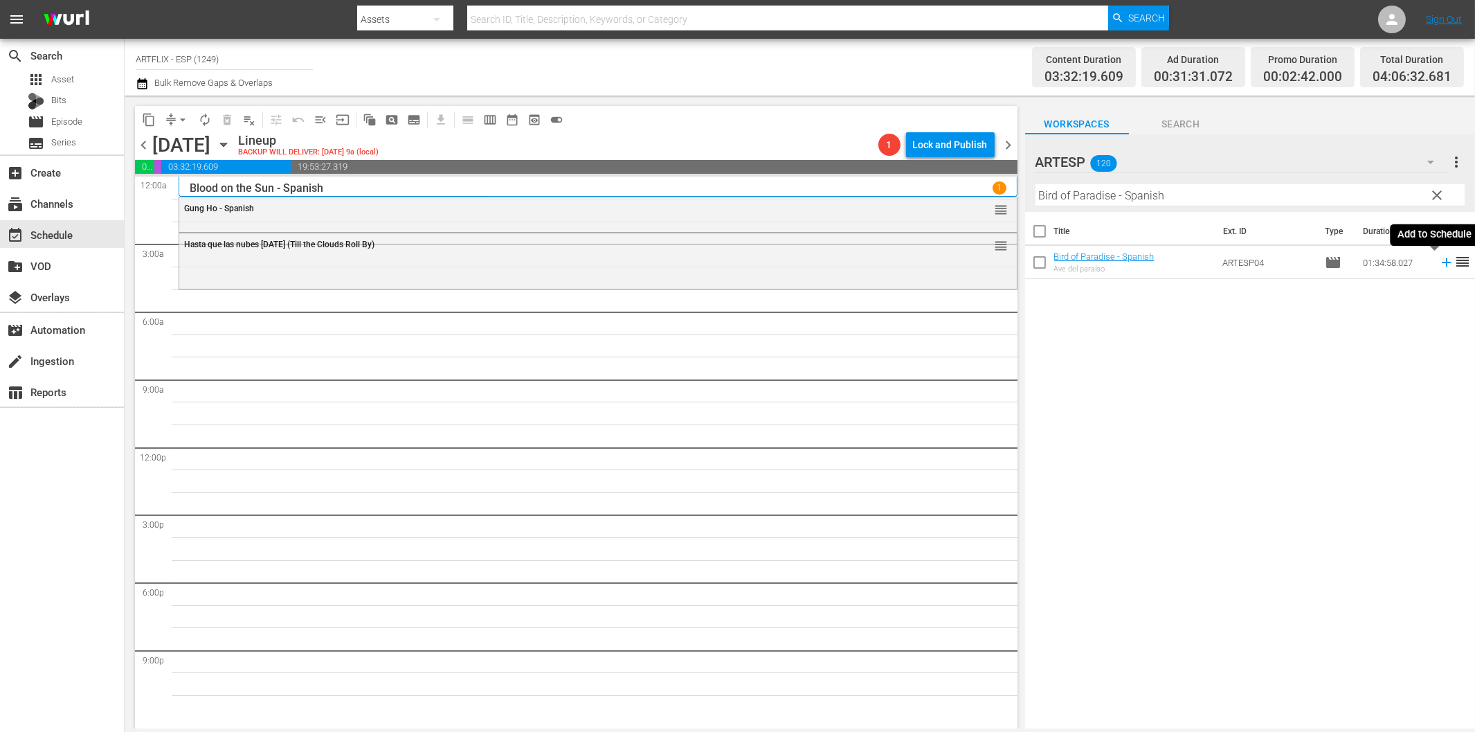
click at [1439, 261] on icon at bounding box center [1446, 262] width 15 height 15
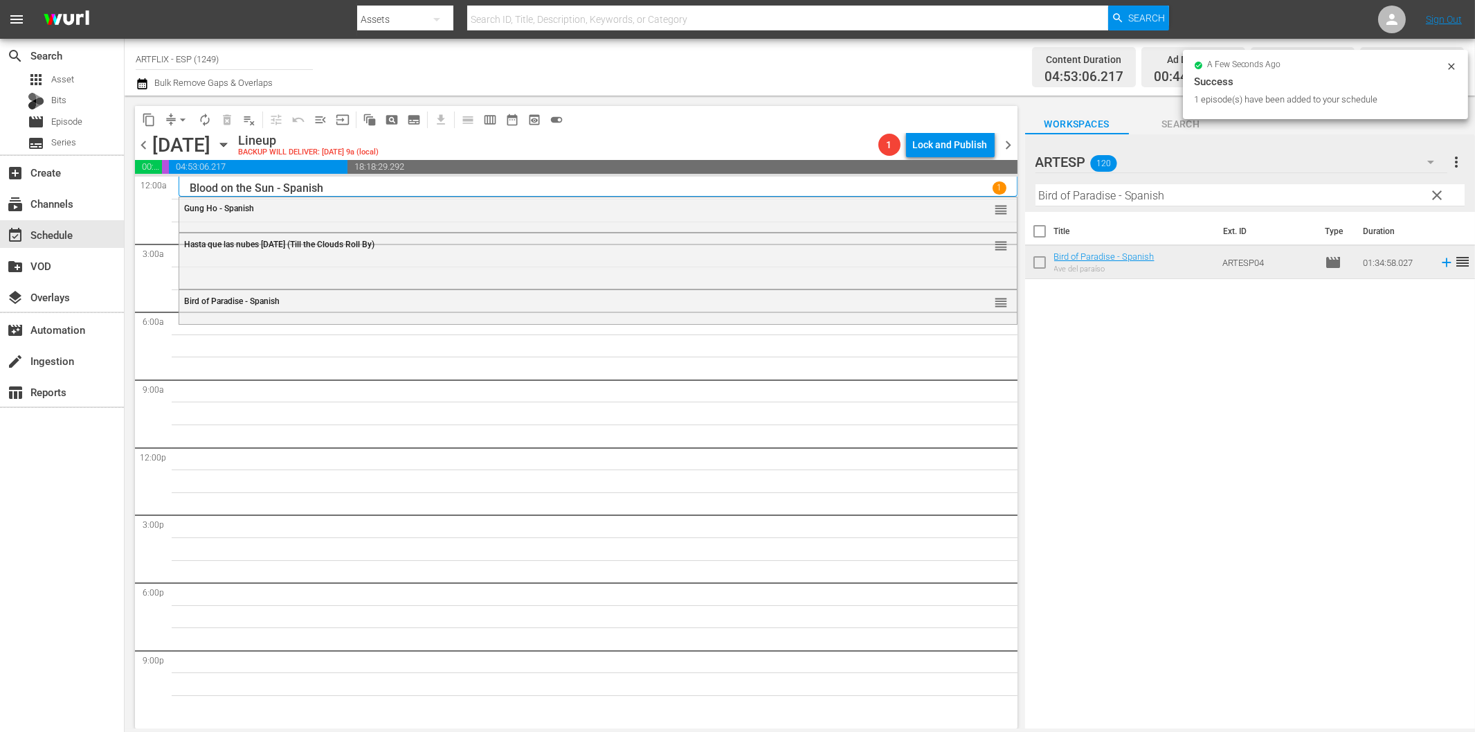
click at [1163, 191] on input "Bird of Paradise - Spanish" at bounding box center [1250, 195] width 429 height 22
paste input "The Strange Woman"
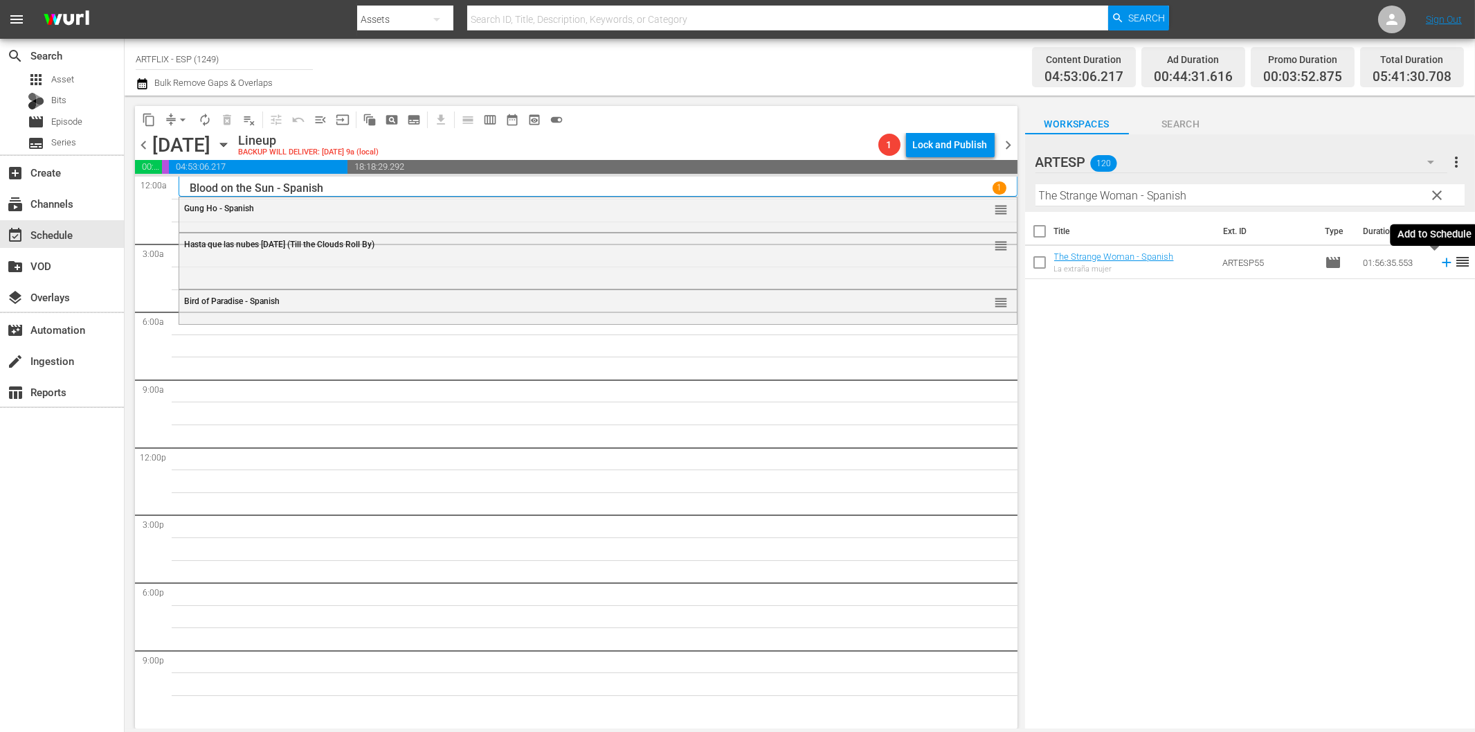
click at [1442, 259] on icon at bounding box center [1446, 262] width 9 height 9
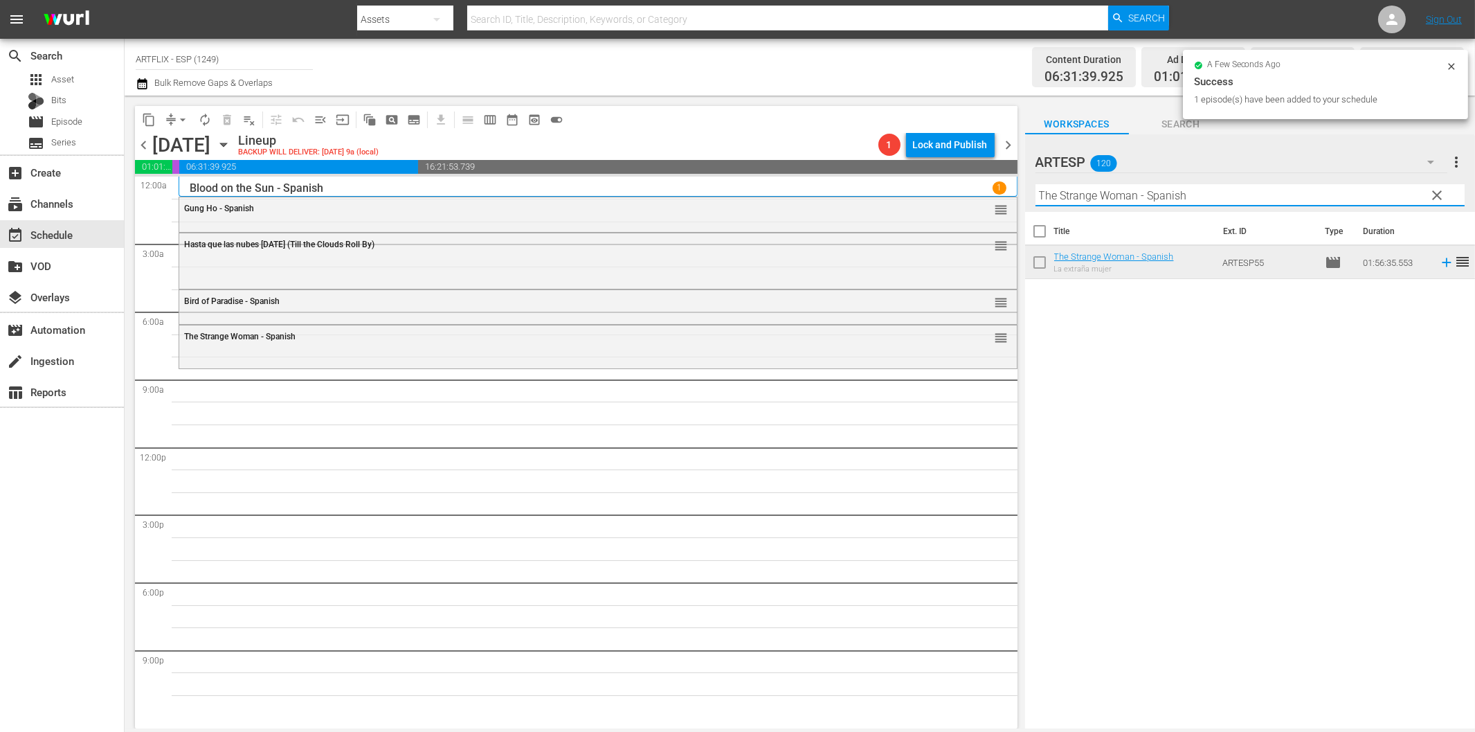
click at [1184, 199] on input "The Strange Woman - Spanish" at bounding box center [1250, 195] width 429 height 22
paste input "in of [PERSON_NAME]"
click at [1439, 264] on icon at bounding box center [1446, 262] width 15 height 15
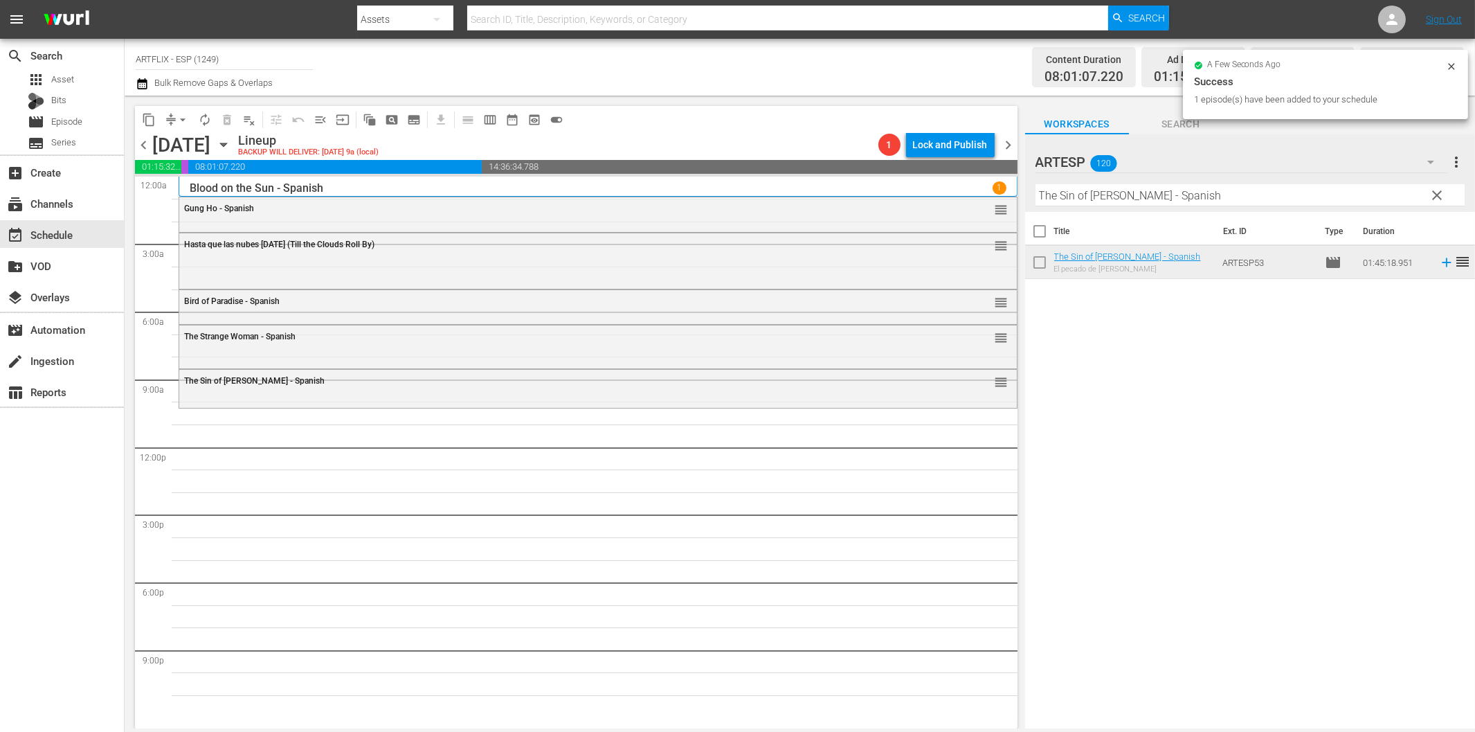
click at [1117, 195] on input "The Sin of [PERSON_NAME] - Spanish" at bounding box center [1250, 195] width 429 height 22
paste input "[PERSON_NAME] Returns"
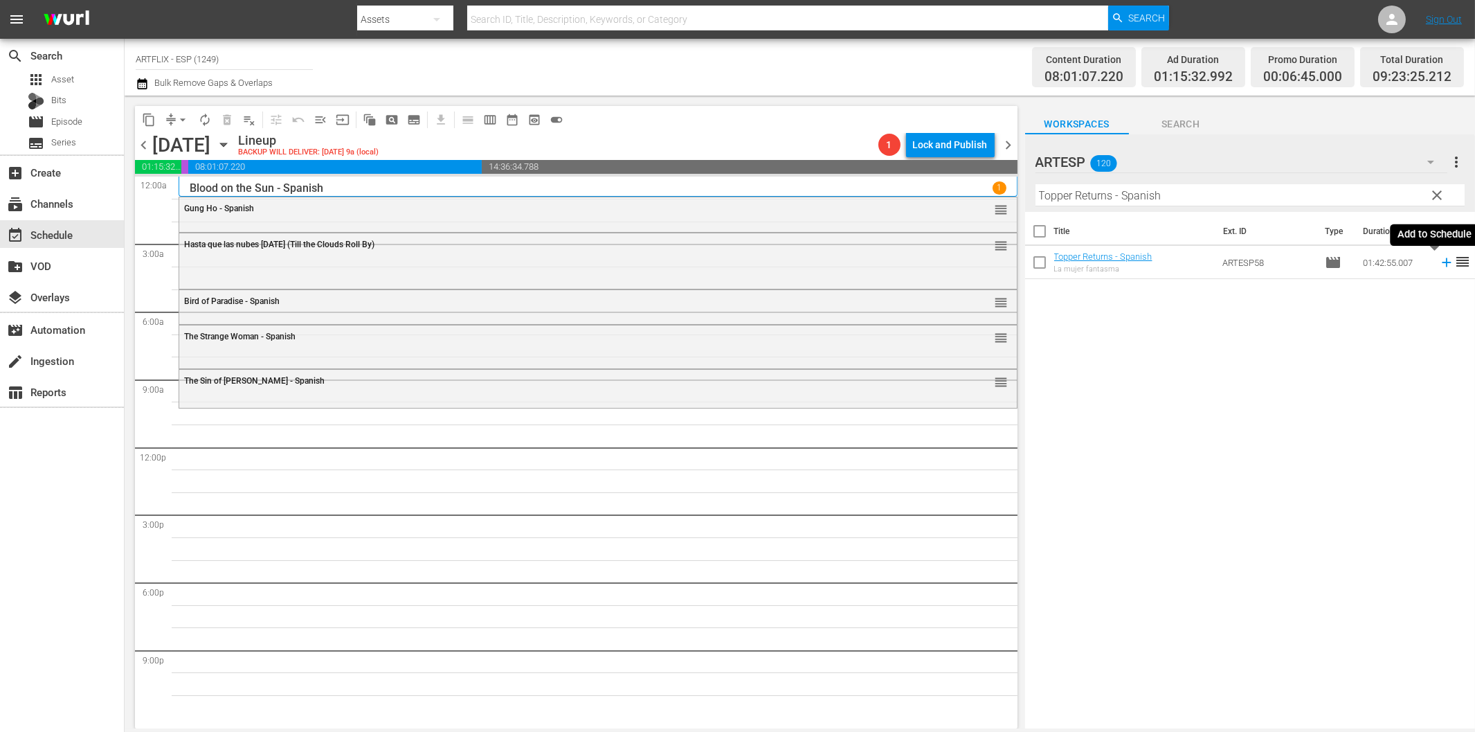
click at [1439, 265] on icon at bounding box center [1446, 262] width 15 height 15
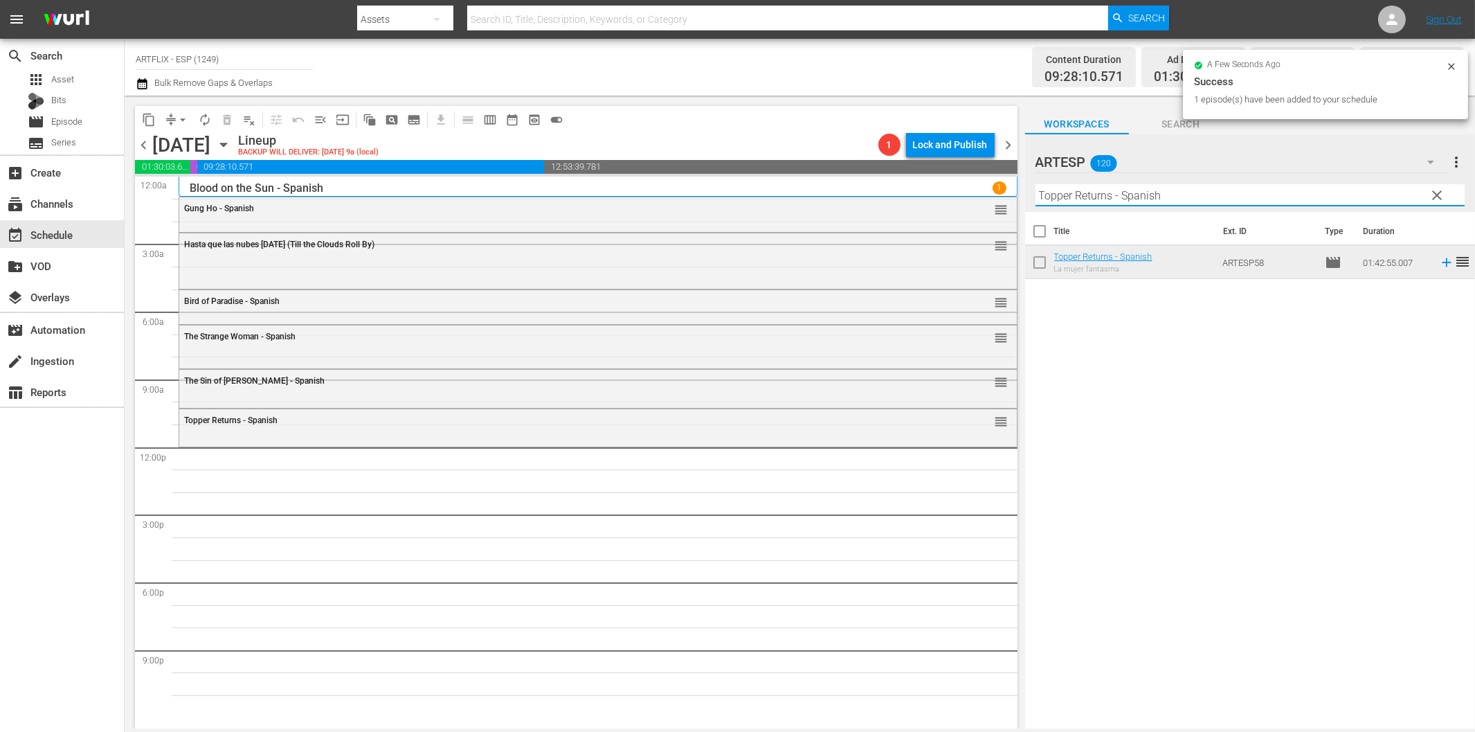
click at [1184, 197] on input "Topper Returns - Spanish" at bounding box center [1250, 195] width 429 height 22
paste input "Love Laughs at [PERSON_NAME]"
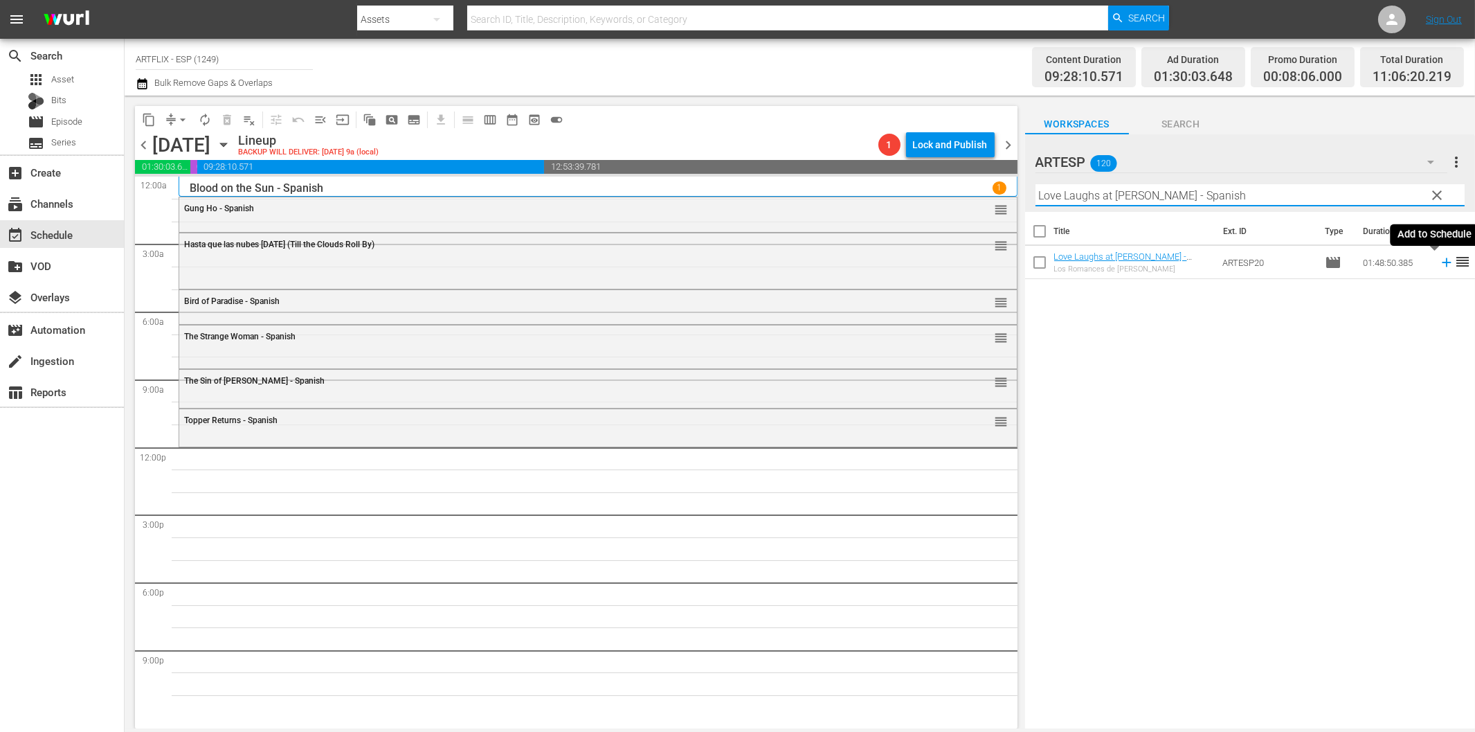
click at [1442, 266] on icon at bounding box center [1446, 262] width 9 height 9
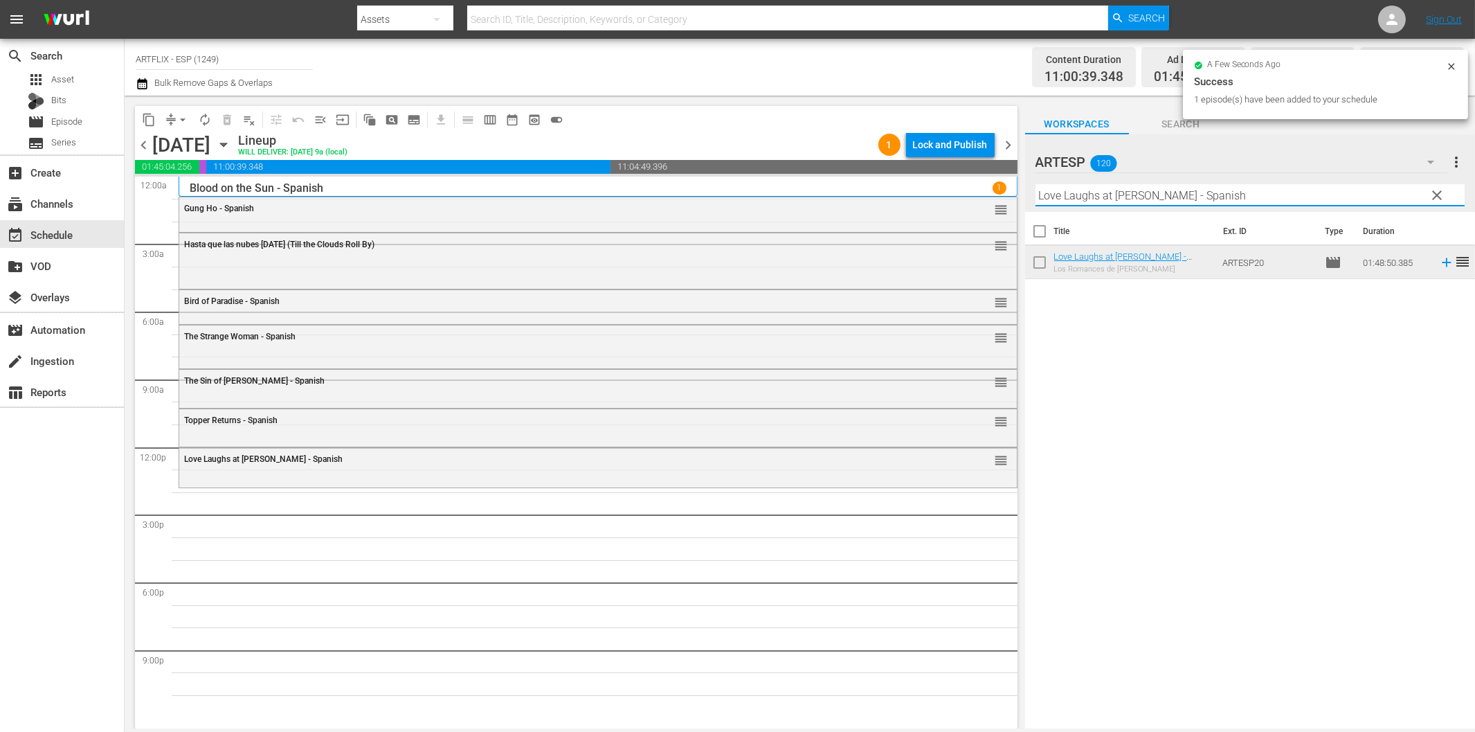
click at [1071, 197] on input "Love Laughs at [PERSON_NAME] - Spanish" at bounding box center [1250, 195] width 429 height 22
paste input "a pequeña princesita (Little Princess)"
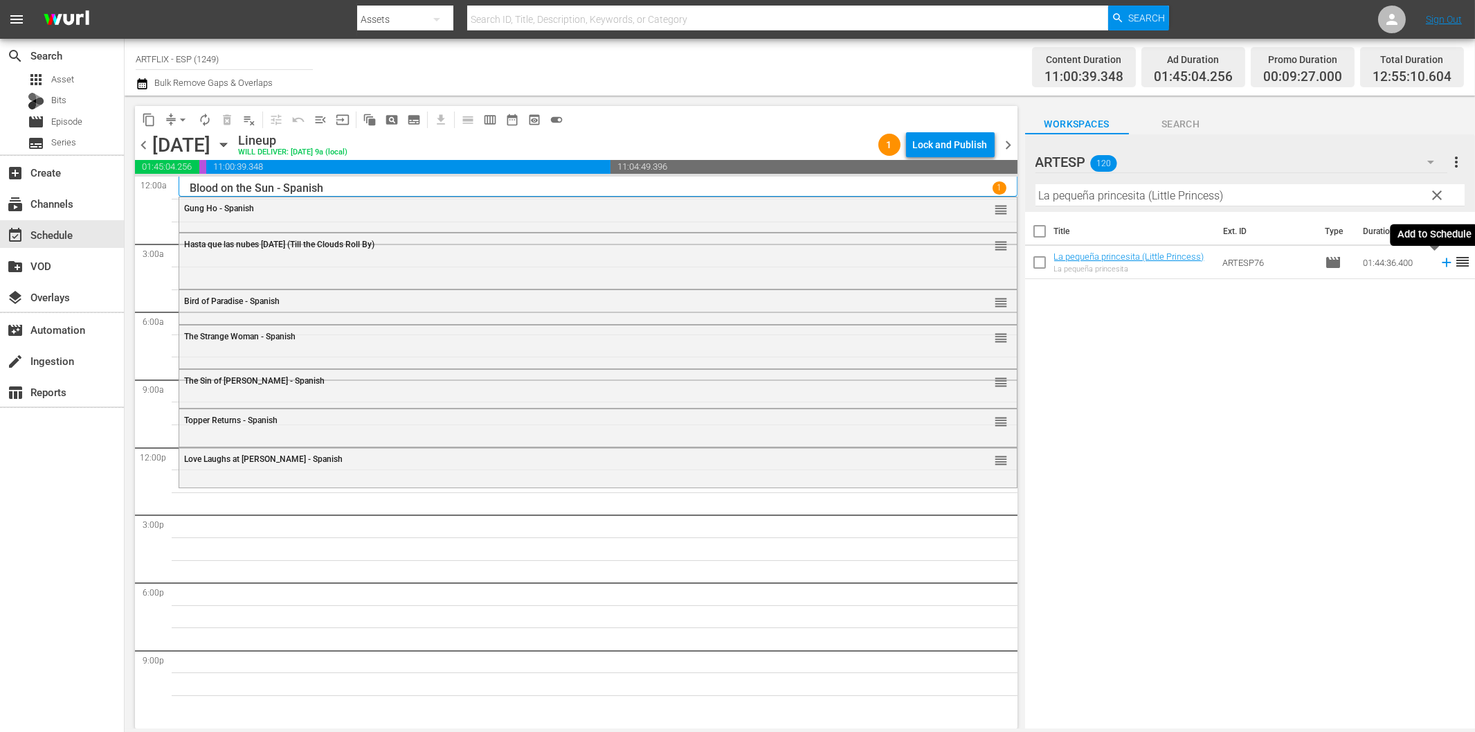
click at [1439, 265] on icon at bounding box center [1446, 262] width 15 height 15
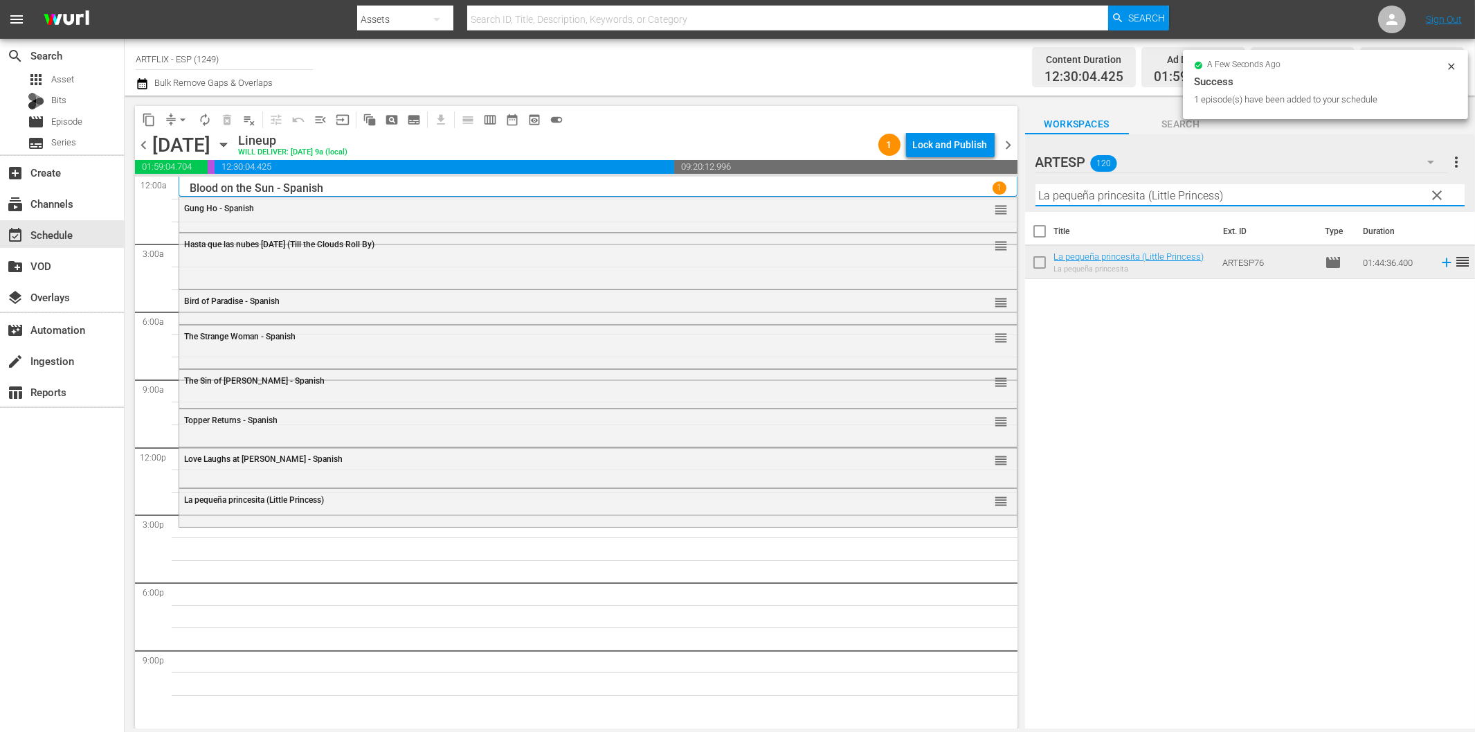
click at [1074, 198] on input "La pequeña princesita (Little Princess)" at bounding box center [1250, 195] width 429 height 22
paste input "Our Daily Bread - Spanish"
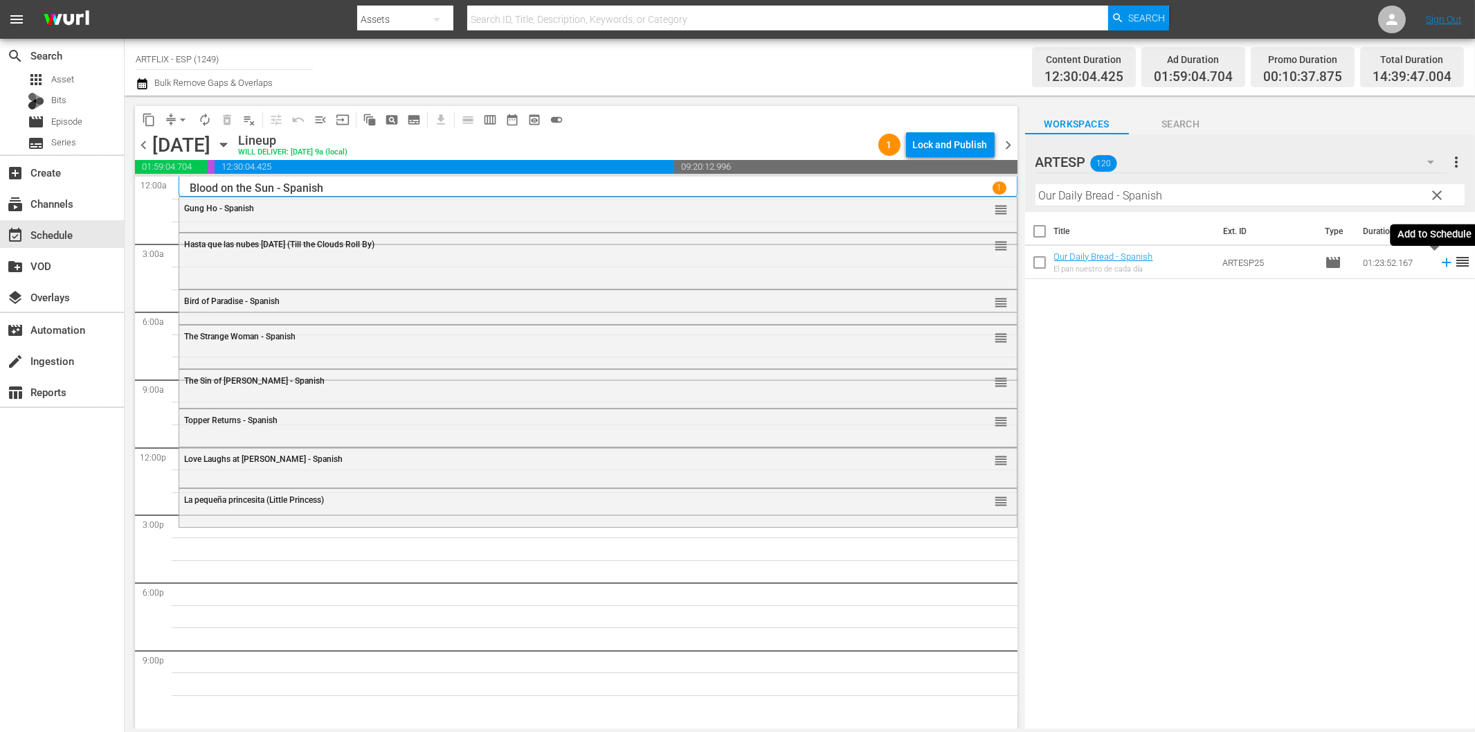
click at [1439, 261] on icon at bounding box center [1446, 262] width 15 height 15
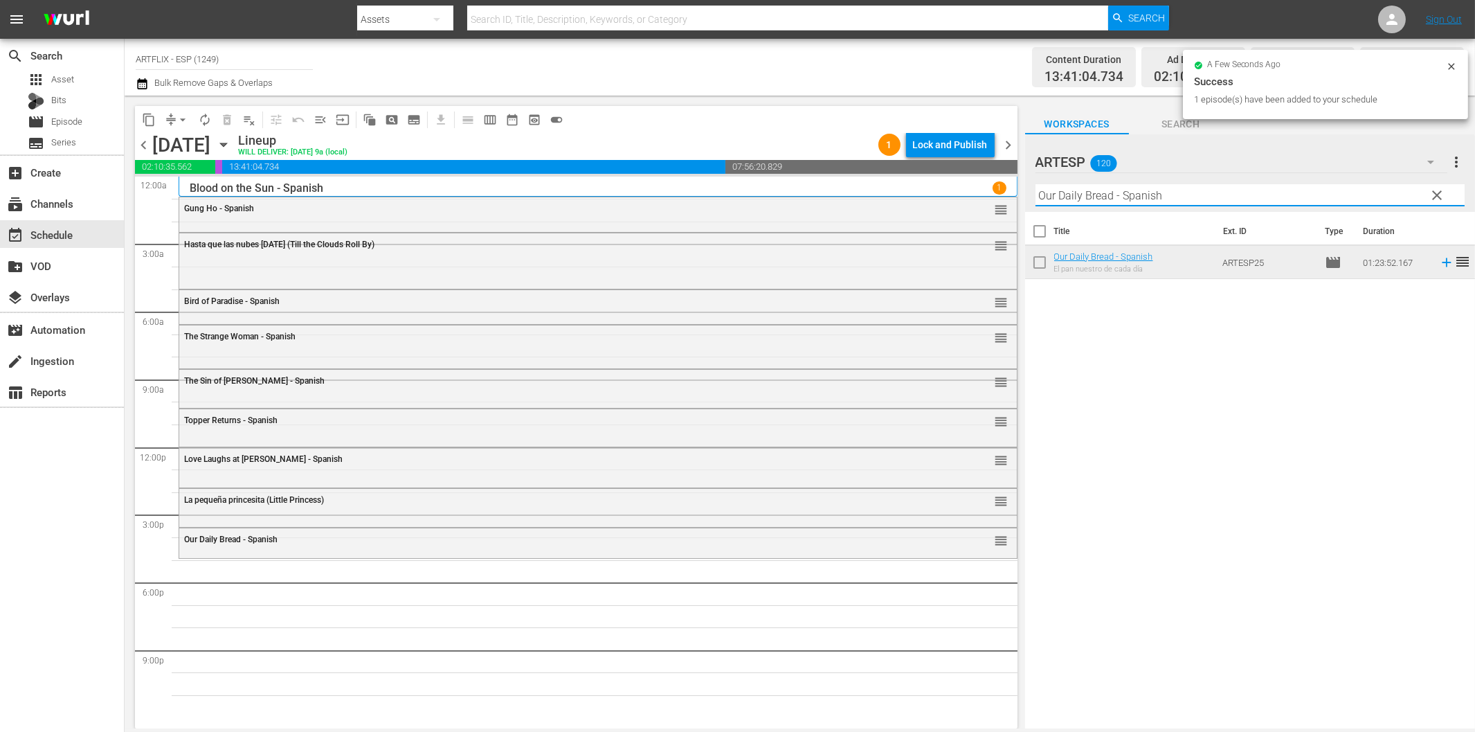
click at [1137, 188] on input "Our Daily Bread - Spanish" at bounding box center [1250, 195] width 429 height 22
paste input "The Red House"
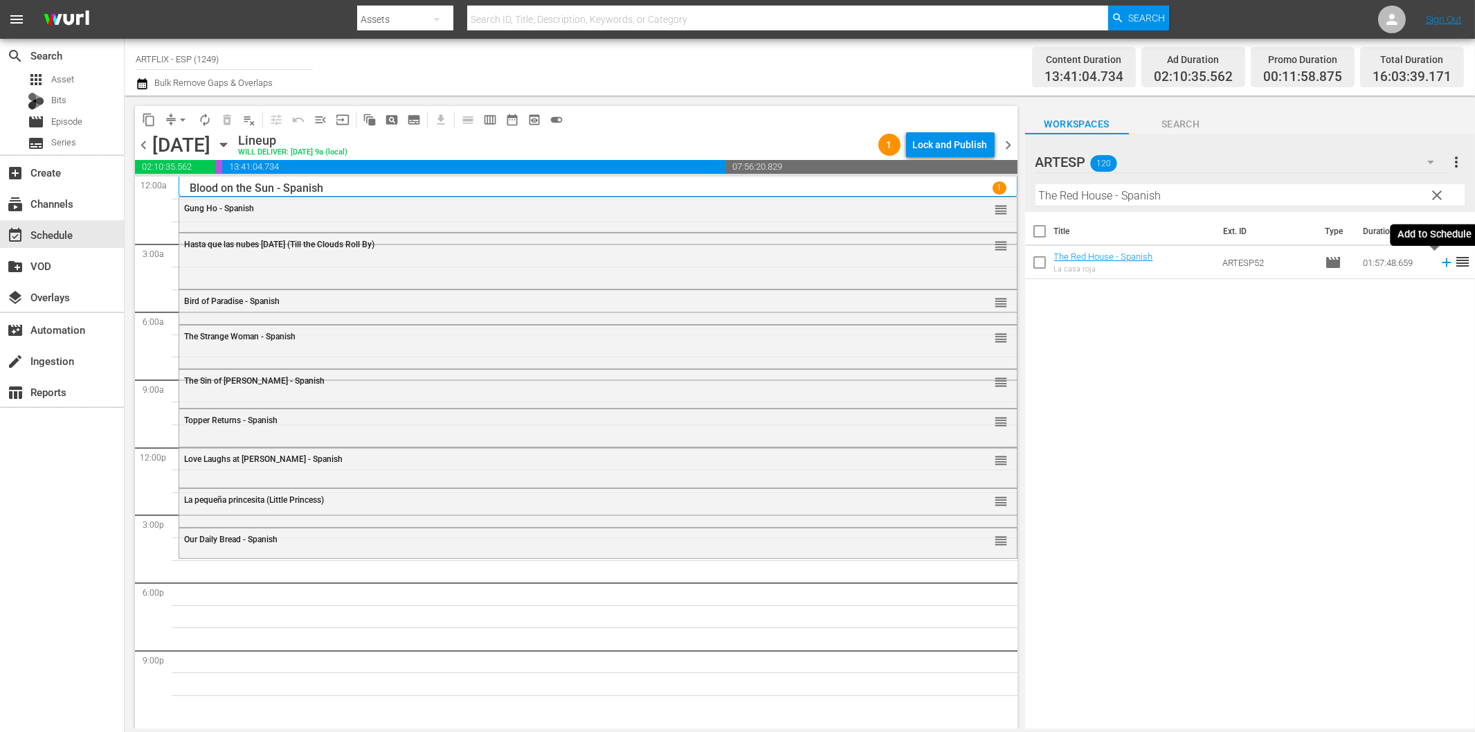
click at [1442, 264] on icon at bounding box center [1446, 262] width 9 height 9
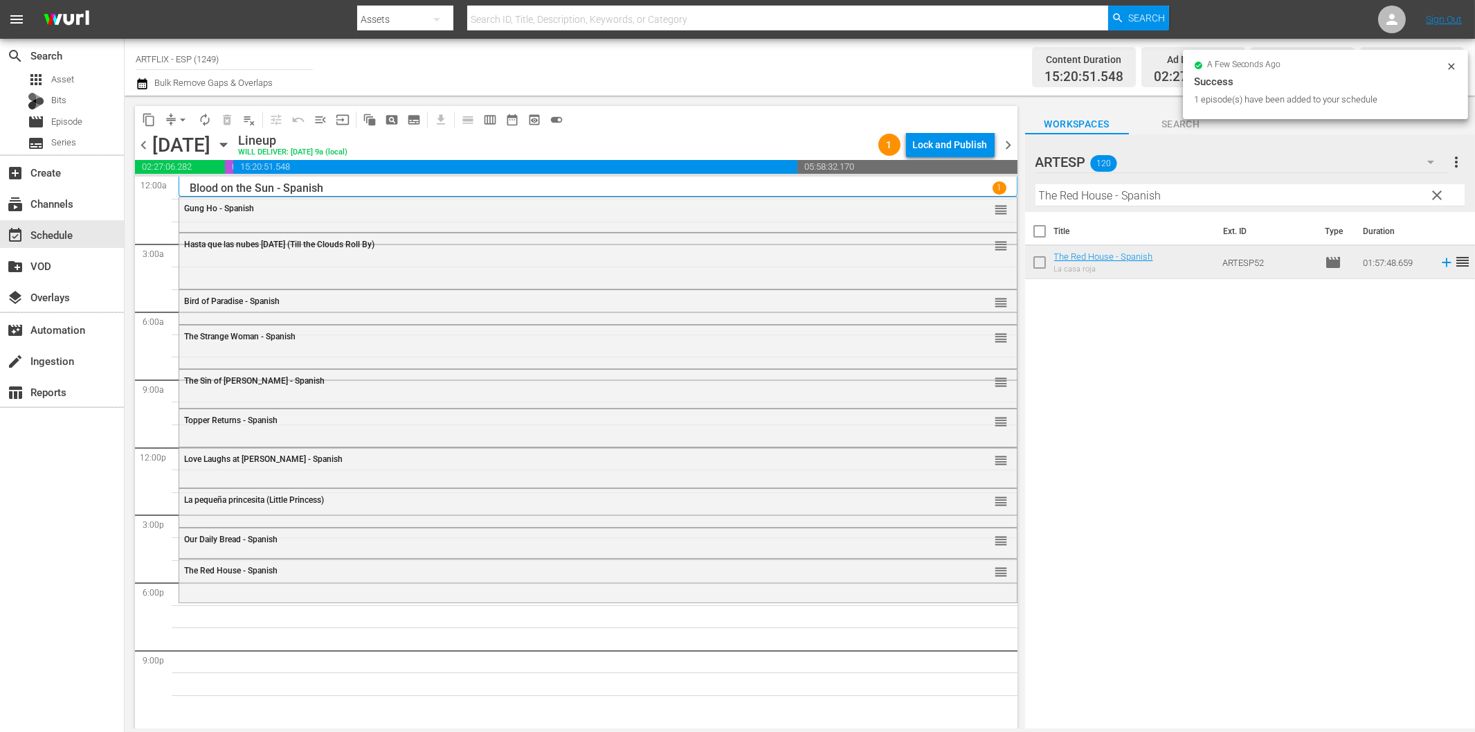
click at [1168, 199] on input "The Red House - Spanish" at bounding box center [1250, 195] width 429 height 22
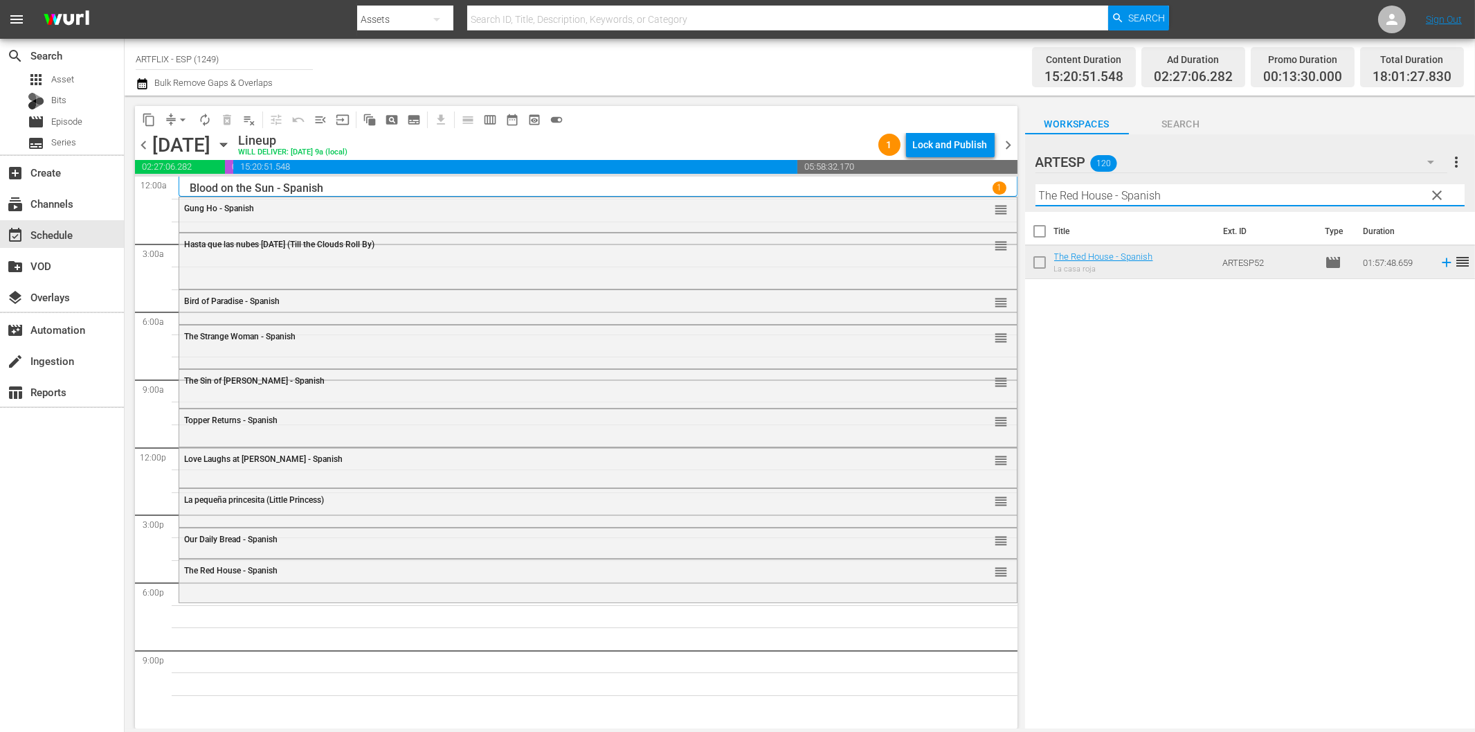
paste input "Escipión, el africano (Scipio the [DEMOGRAPHIC_DATA])"
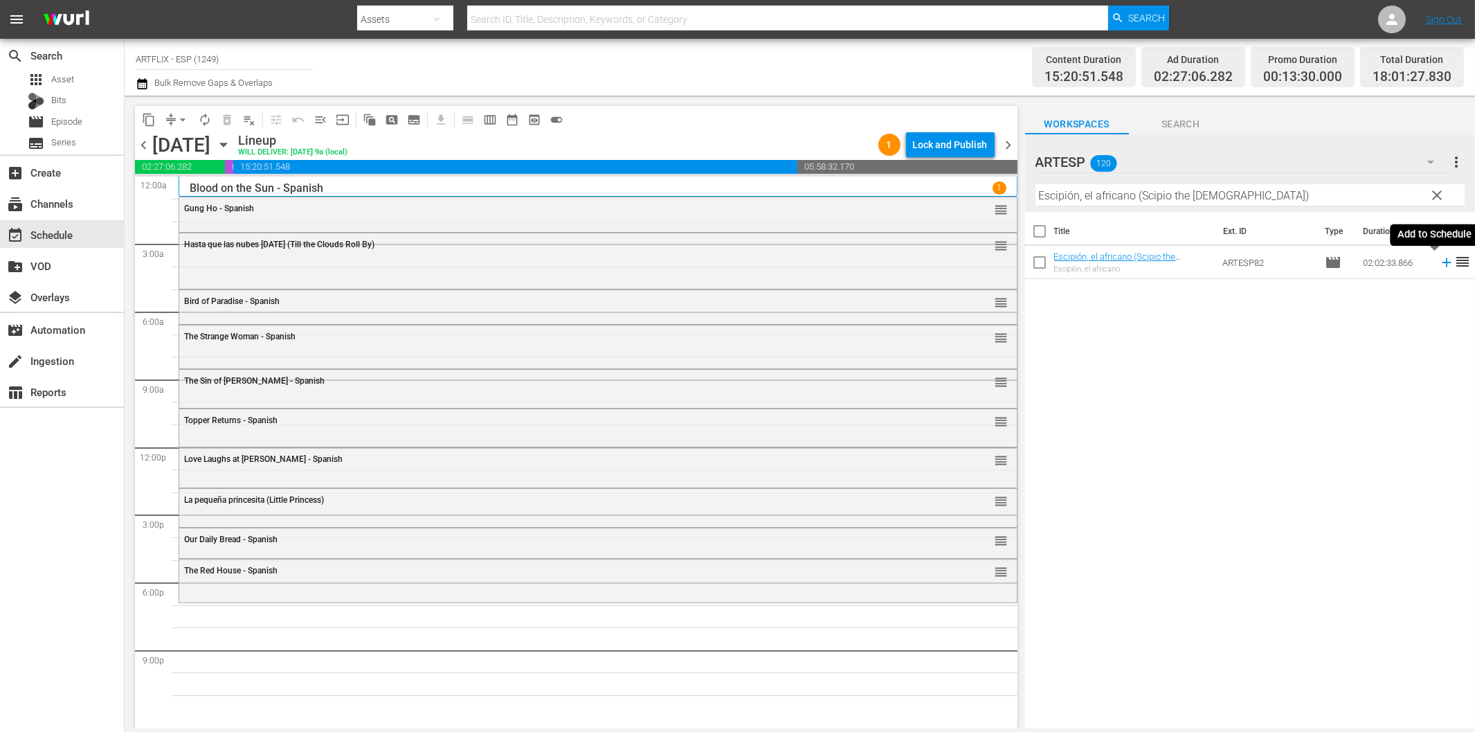
click at [1439, 262] on icon at bounding box center [1446, 262] width 15 height 15
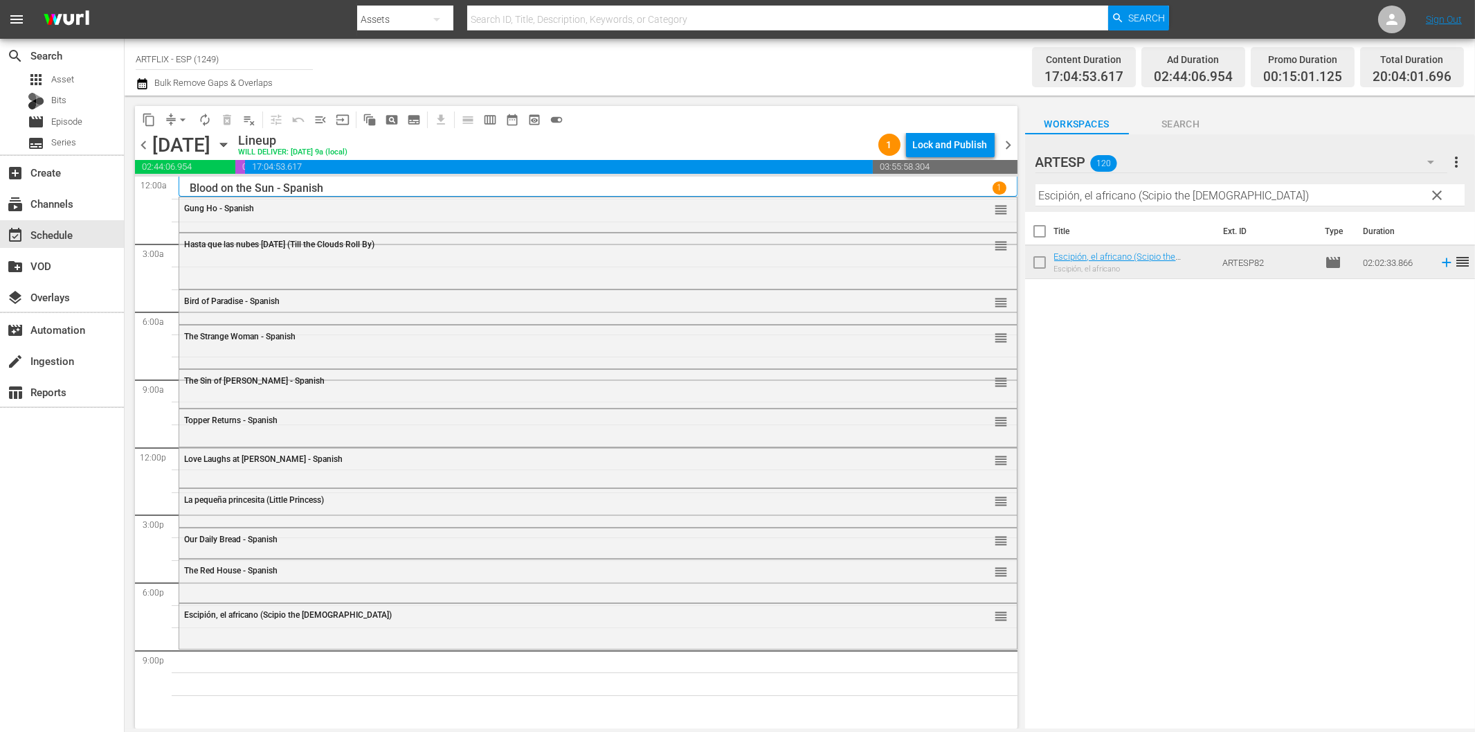
click at [1166, 192] on input "Escipión, el africano (Scipio the [DEMOGRAPHIC_DATA])" at bounding box center [1250, 195] width 429 height 22
paste input "La venganza del bergantín (Wake of the Red Witch) Colorized"
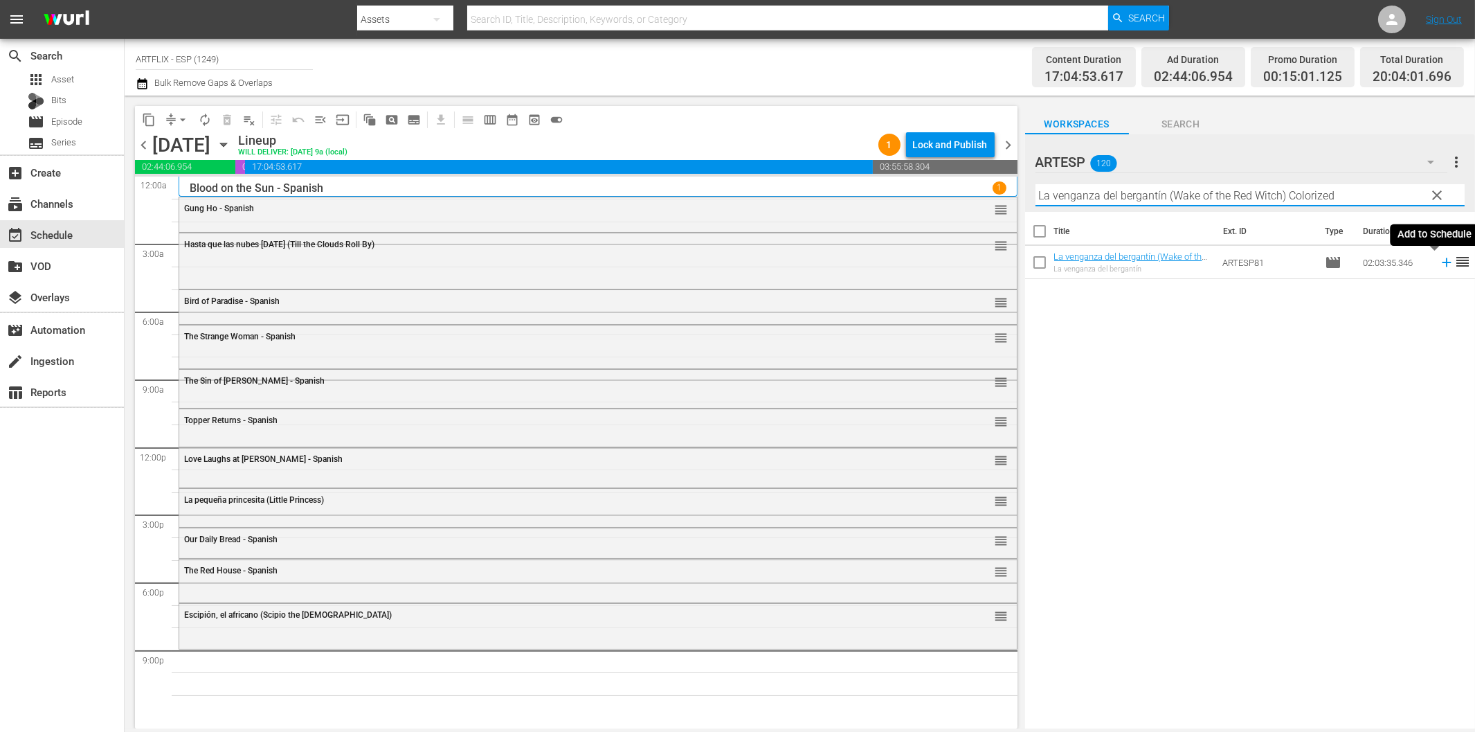
click at [1439, 261] on icon at bounding box center [1446, 262] width 15 height 15
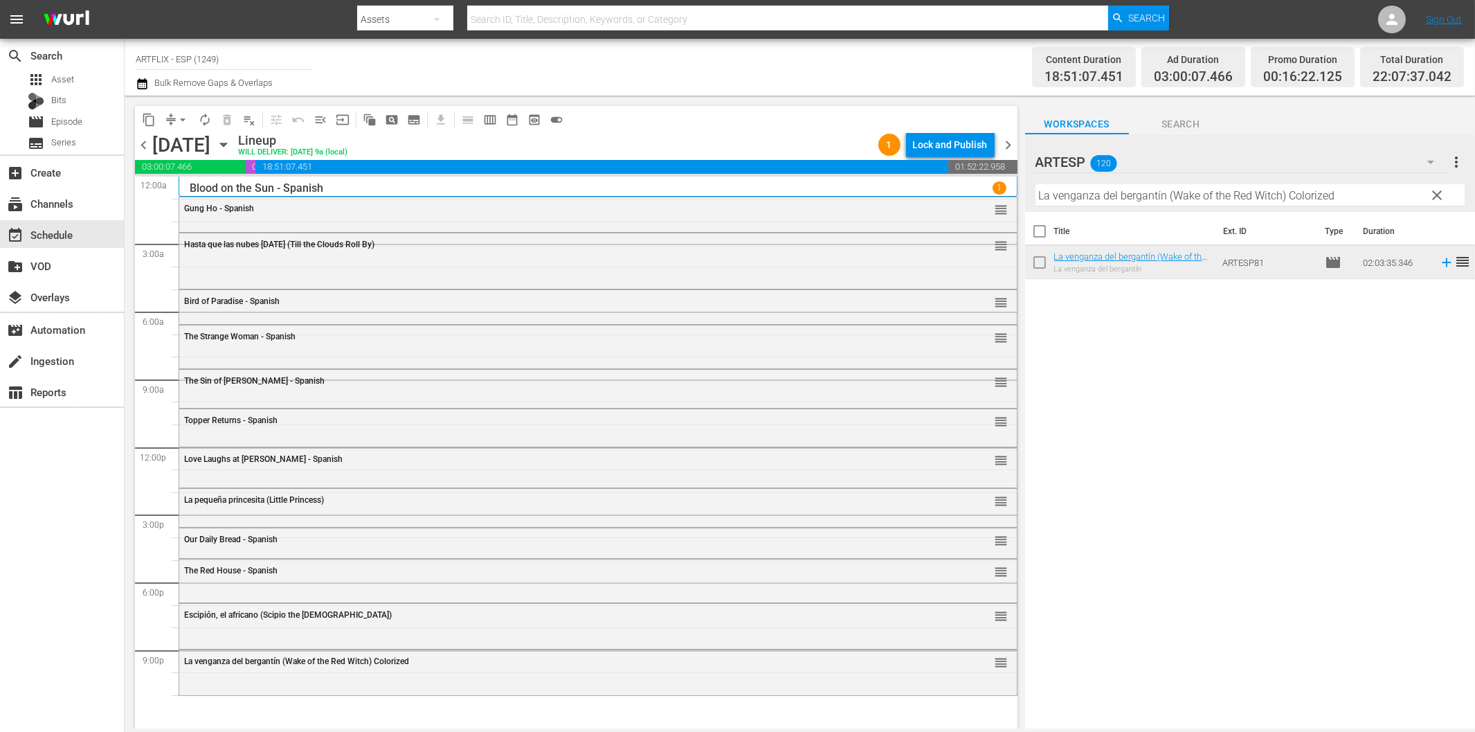
click at [1080, 197] on input "La venganza del bergantín (Wake of the Red Witch) Colorized" at bounding box center [1250, 195] width 429 height 22
paste input "Night of the Living Dea"
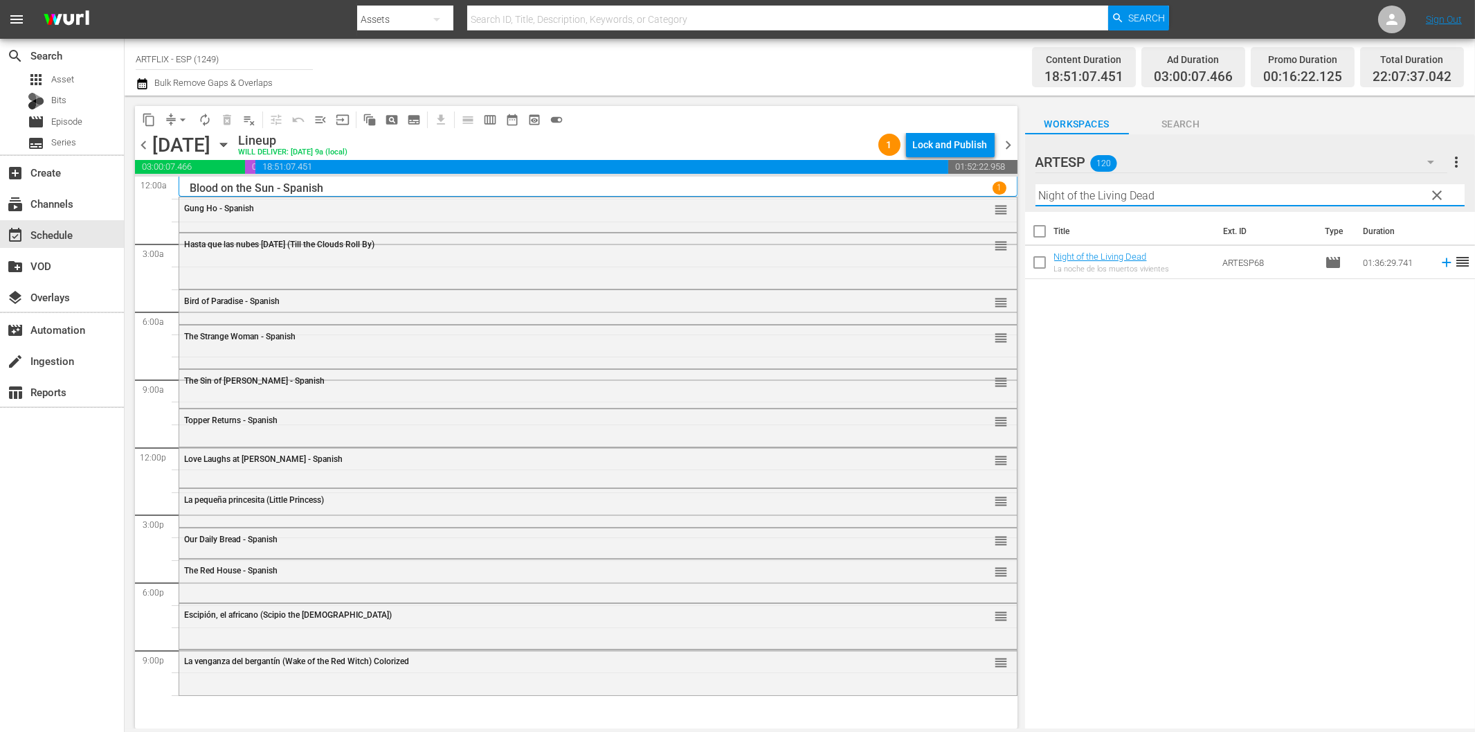
click at [1439, 264] on icon at bounding box center [1446, 262] width 15 height 15
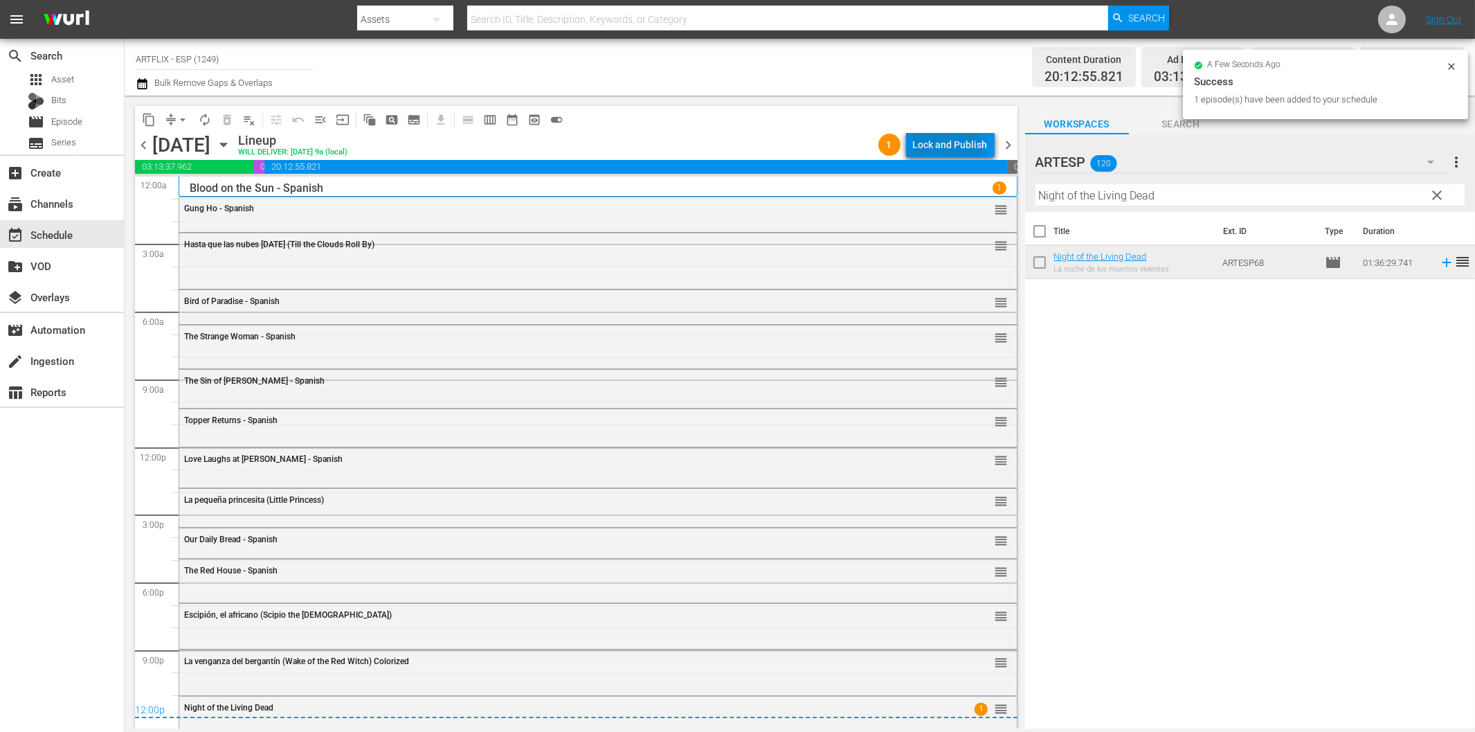
click at [933, 150] on div "Lock and Publish" at bounding box center [950, 144] width 75 height 25
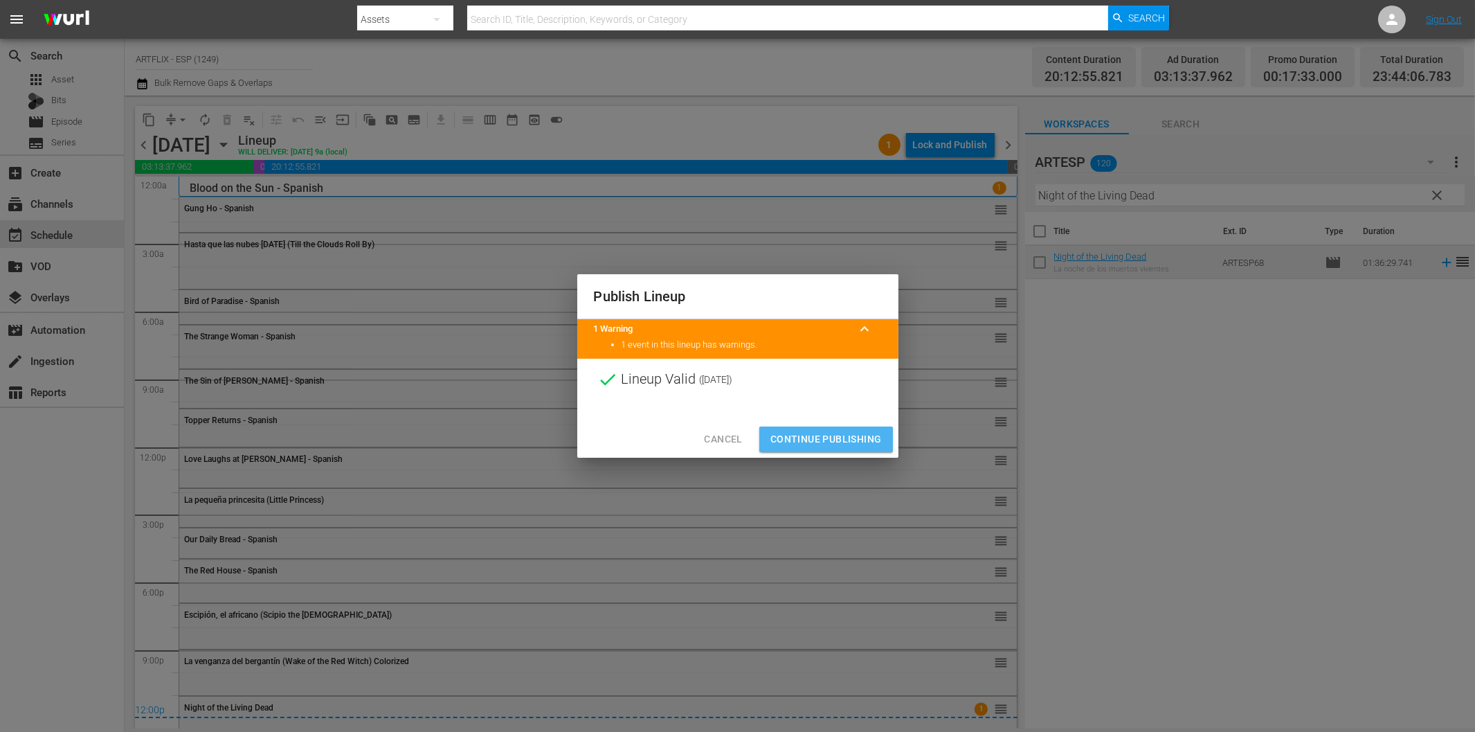
click at [839, 437] on span "Continue Publishing" at bounding box center [825, 439] width 111 height 17
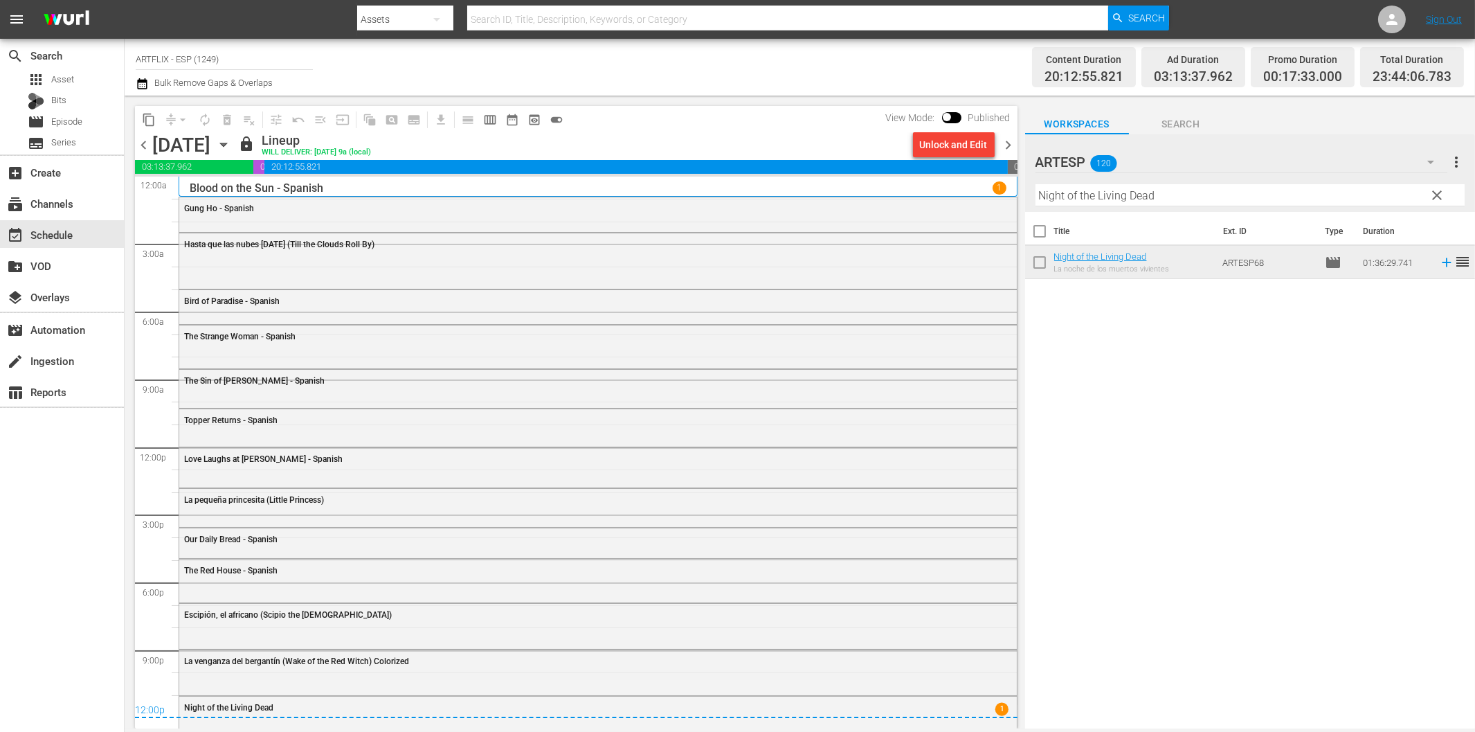
drag, startPoint x: 1009, startPoint y: 142, endPoint x: 1094, endPoint y: 205, distance: 106.5
click at [1009, 142] on span "chevron_right" at bounding box center [1008, 144] width 17 height 17
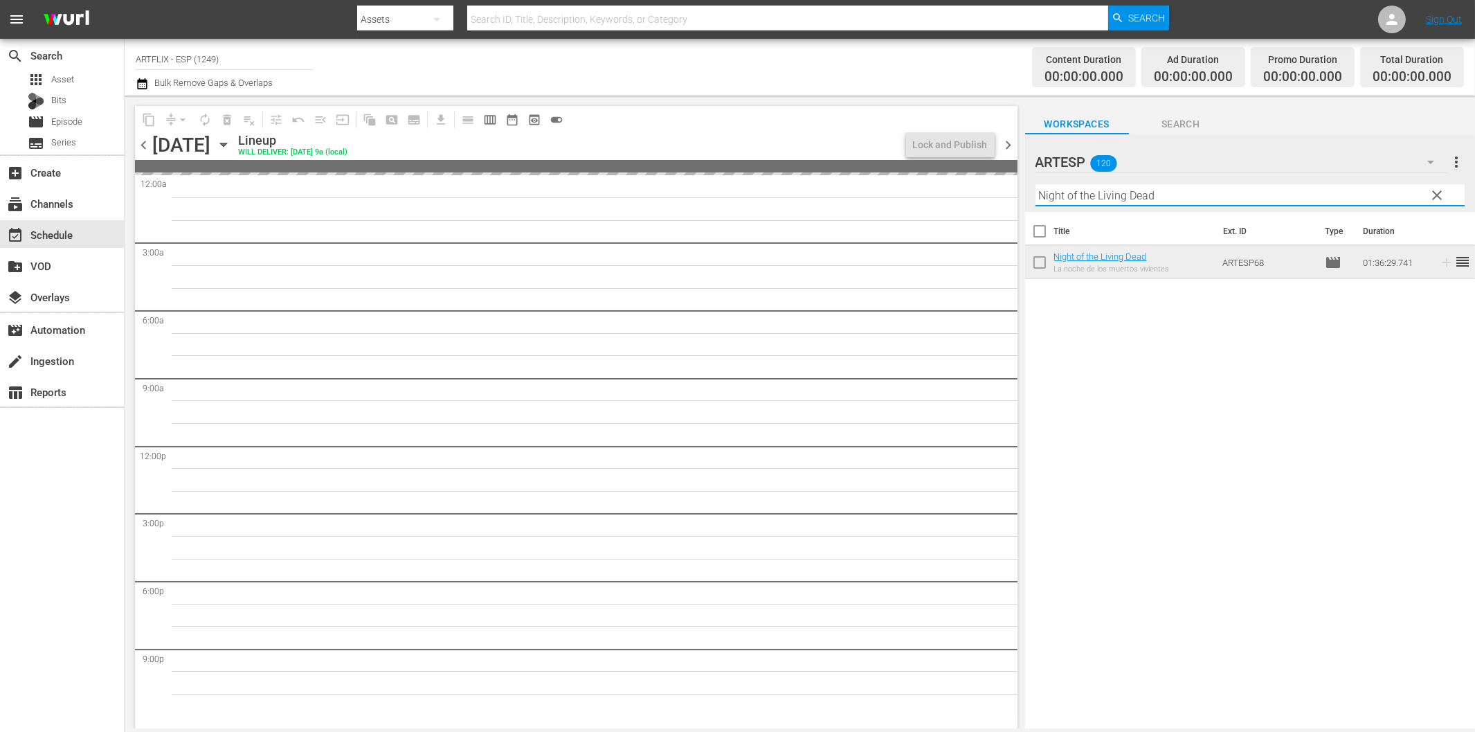
click at [1097, 202] on input "Night of the Living Dead" at bounding box center [1250, 195] width 429 height 22
paste input "The Devil Bat - Spanish"
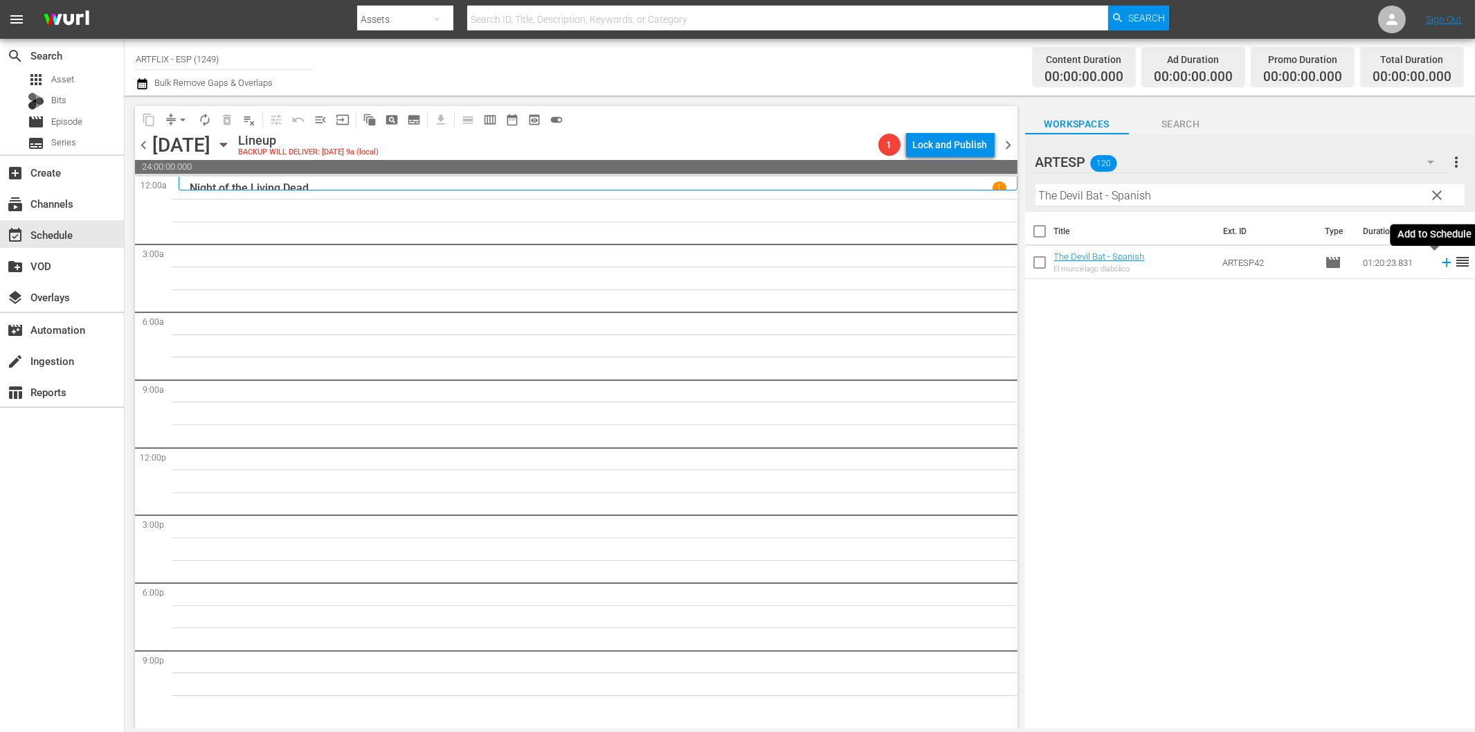
click at [1439, 264] on icon at bounding box center [1446, 262] width 15 height 15
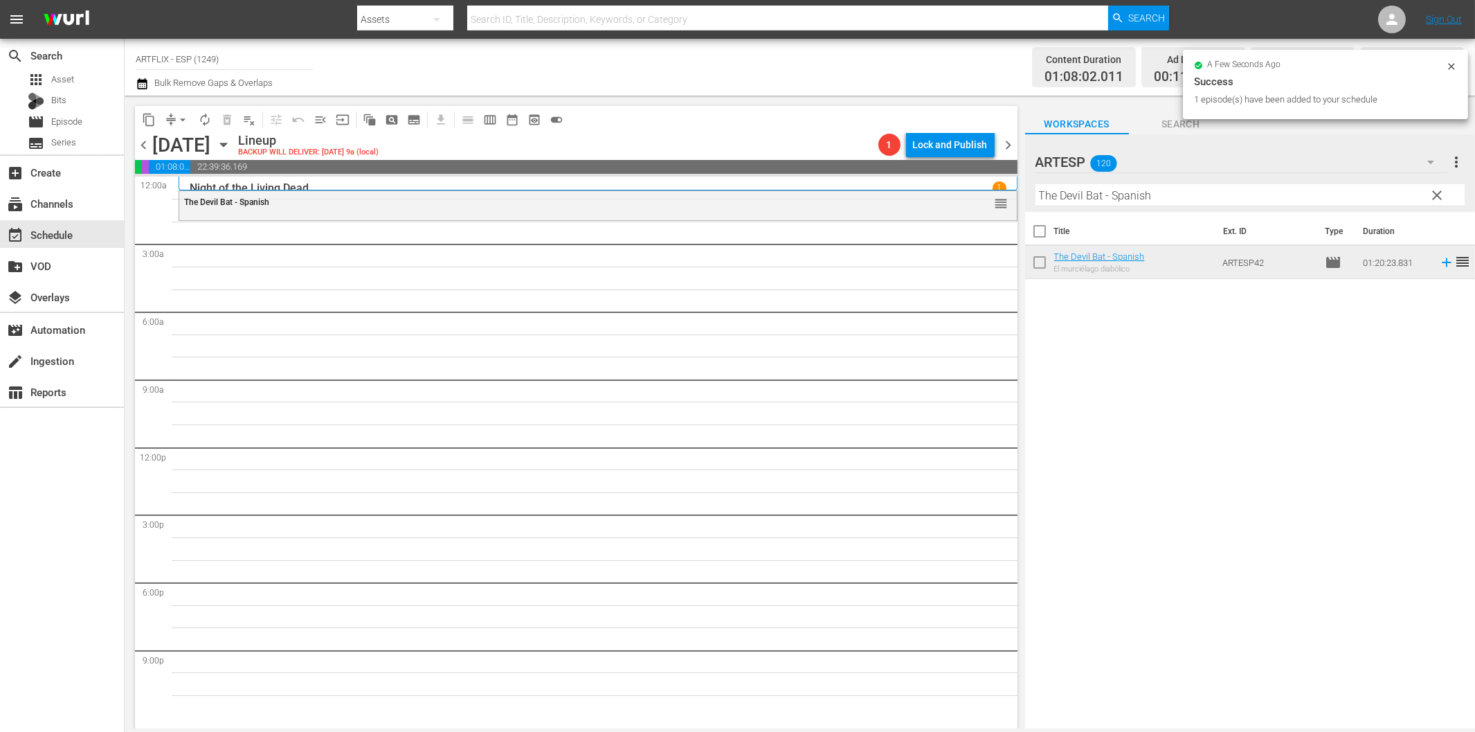
click at [1131, 199] on input "The Devil Bat - Spanish" at bounding box center [1250, 195] width 429 height 22
paste input "El poder del diablo (Prime Evil)"
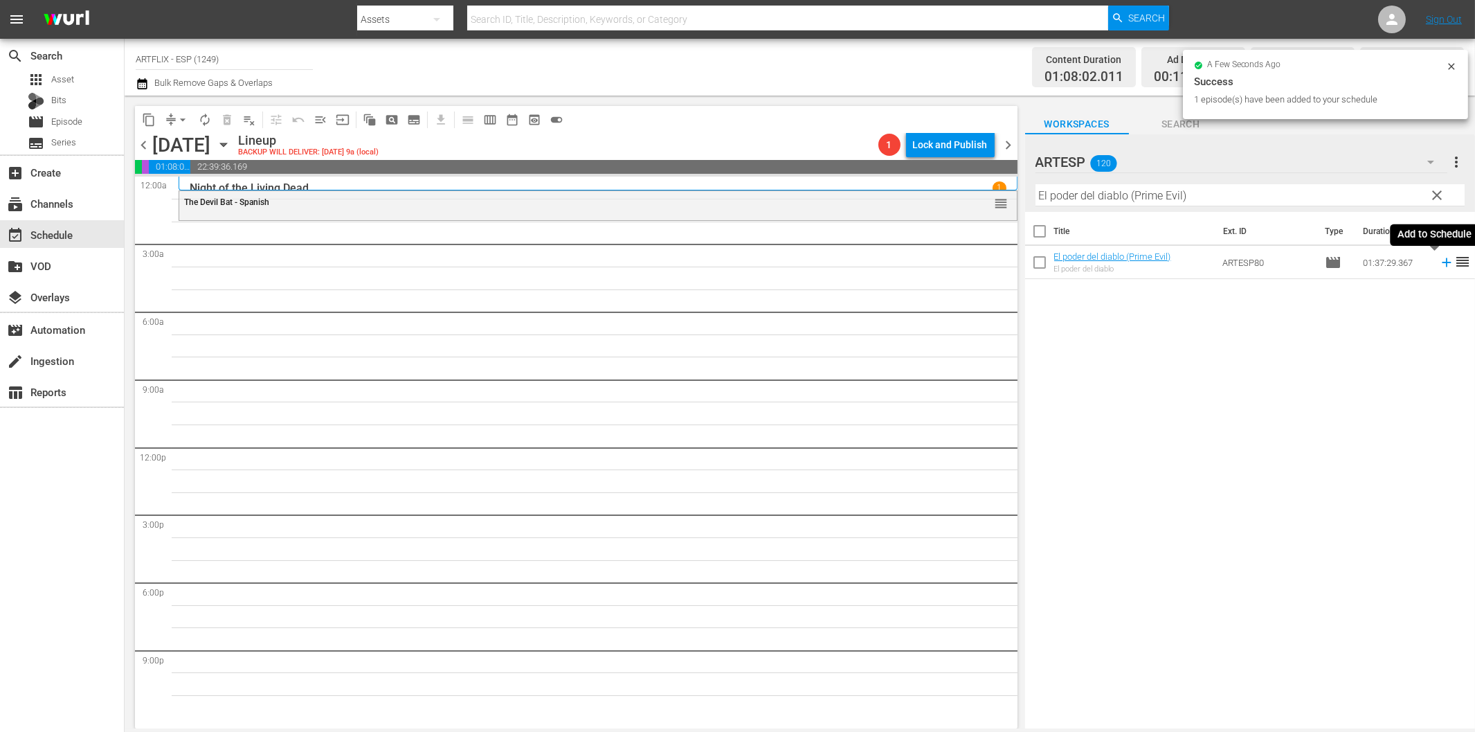
drag, startPoint x: 1431, startPoint y: 262, endPoint x: 1375, endPoint y: 260, distance: 56.1
click at [1439, 262] on icon at bounding box center [1446, 262] width 15 height 15
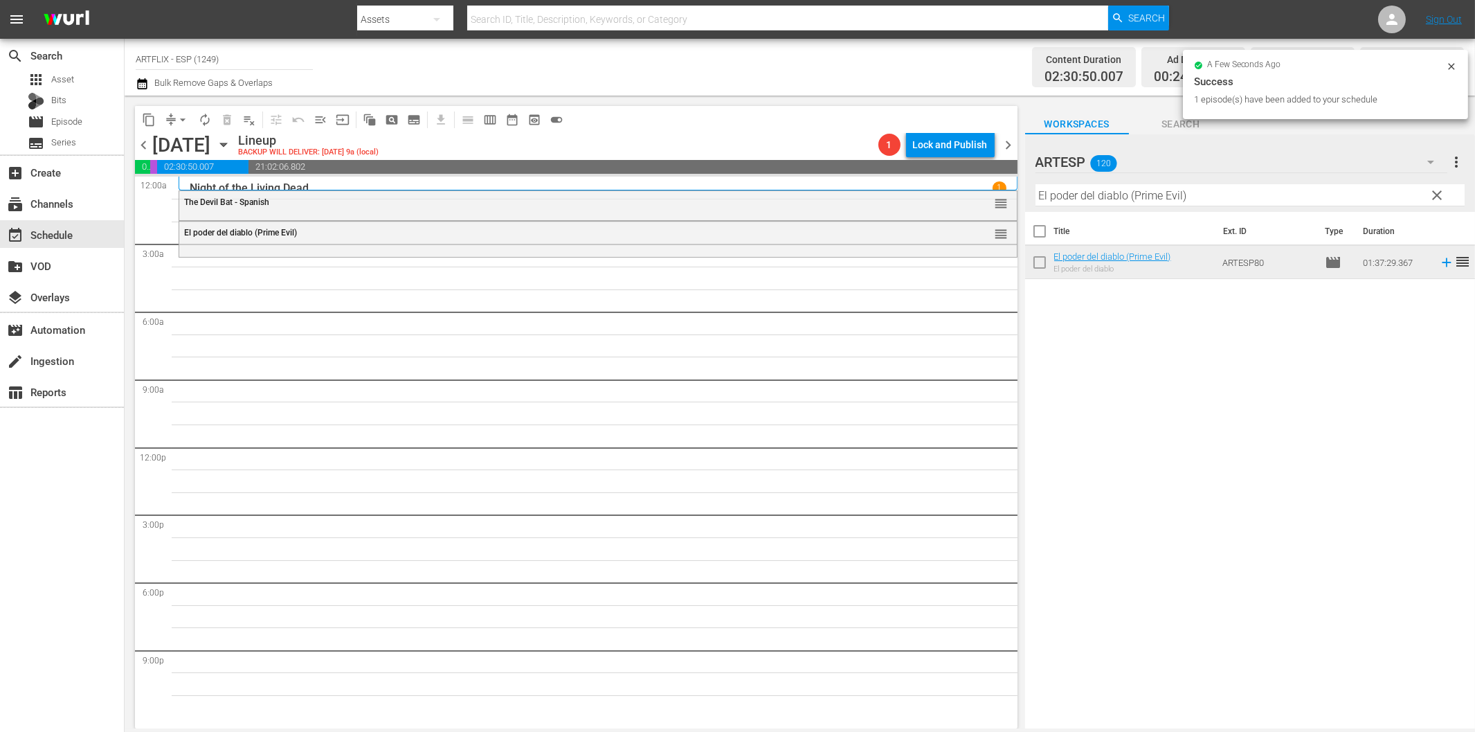
click at [1145, 203] on input "El poder del diablo (Prime Evil)" at bounding box center [1250, 195] width 429 height 22
paste input "Father's Little Dividend - Spanish"
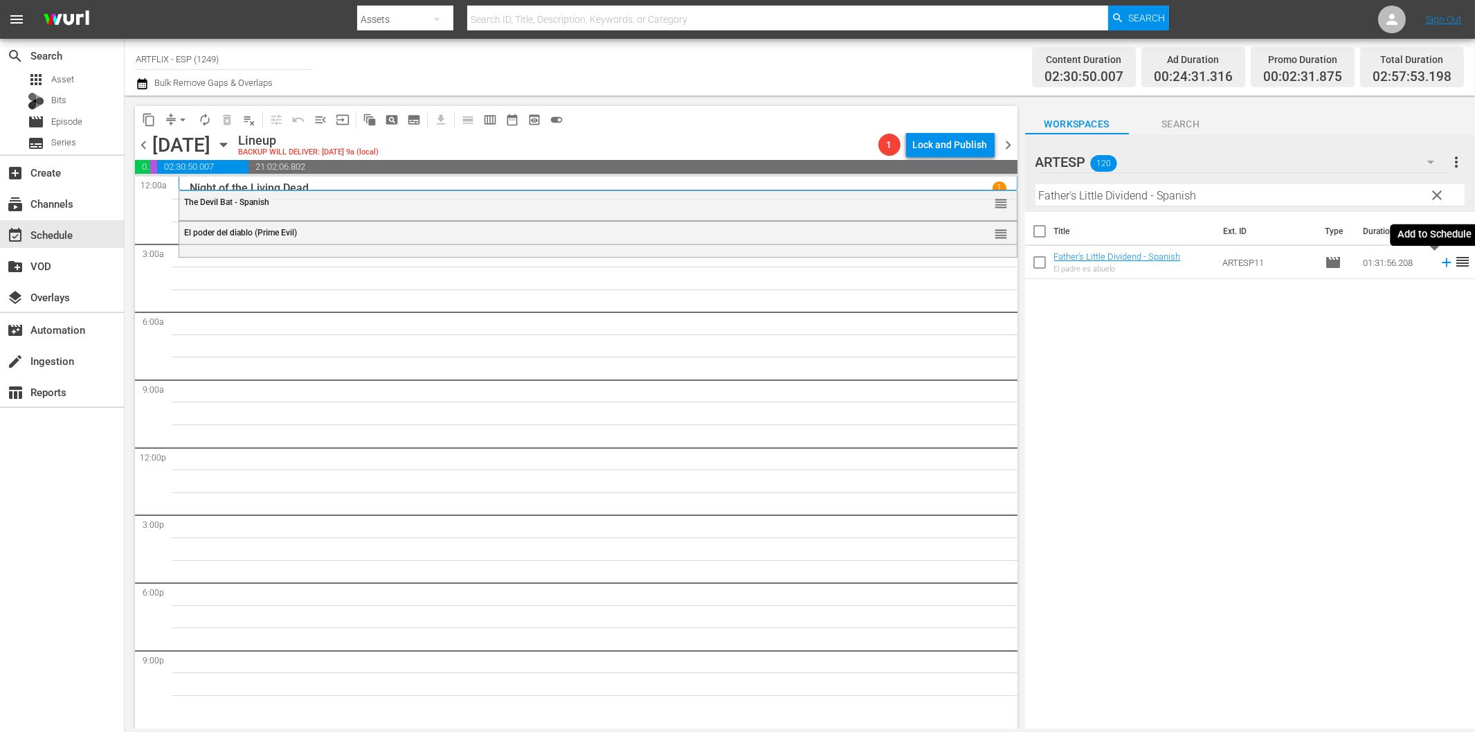
click at [1439, 262] on icon at bounding box center [1446, 262] width 15 height 15
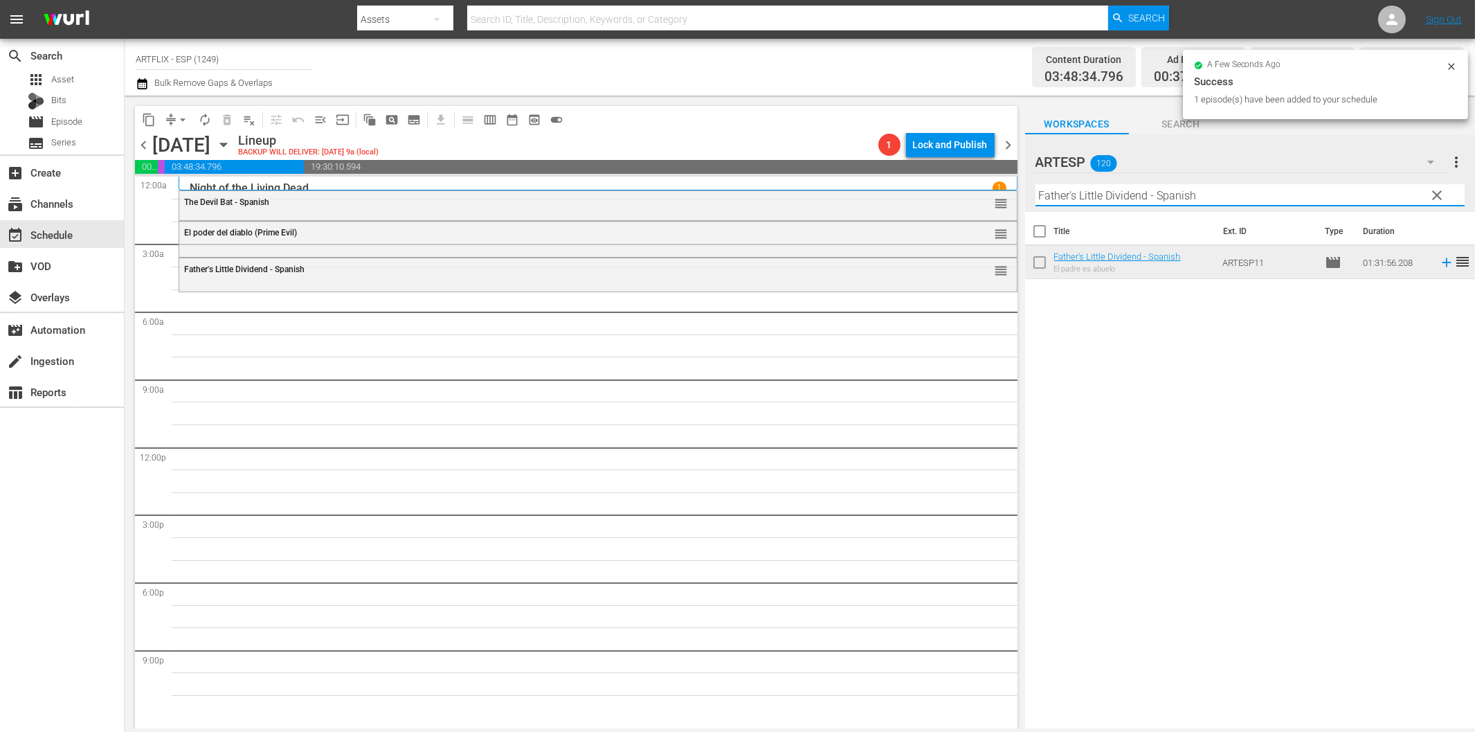
click at [1069, 196] on input "Father's Little Dividend - Spanish" at bounding box center [1250, 195] width 429 height 22
paste input "The Front Page"
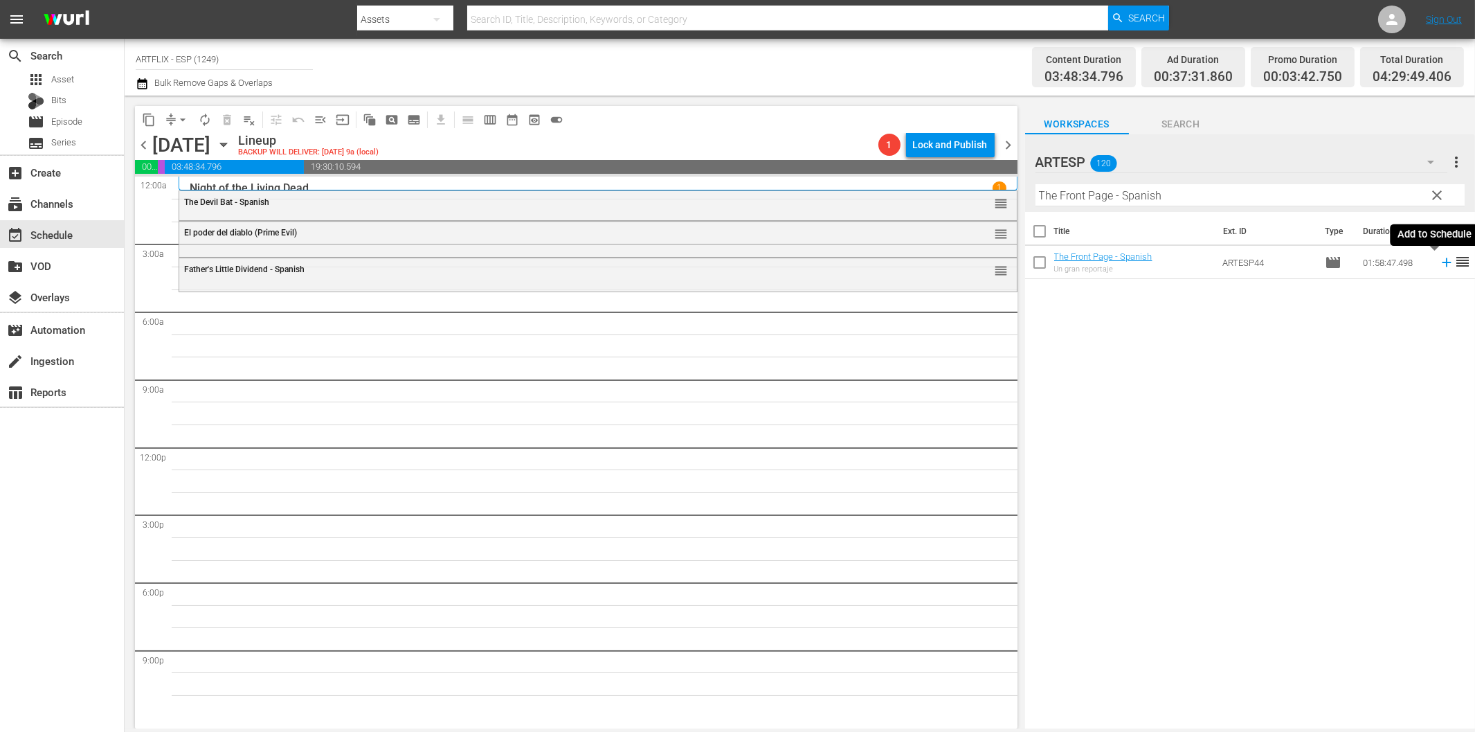
drag, startPoint x: 1429, startPoint y: 267, endPoint x: 1401, endPoint y: 269, distance: 28.5
click at [1439, 267] on icon at bounding box center [1446, 262] width 15 height 15
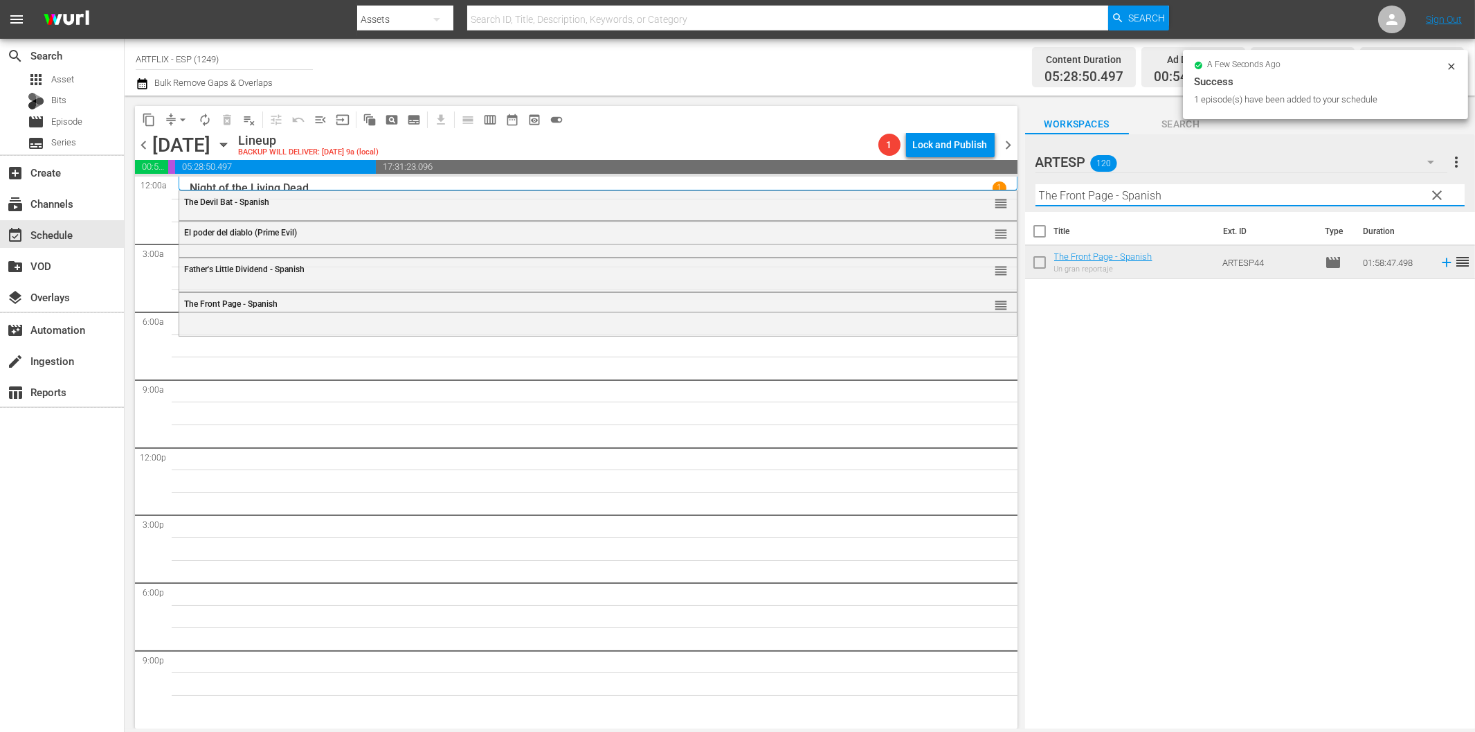
click at [1161, 194] on input "The Front Page - Spanish" at bounding box center [1250, 195] width 429 height 22
paste input "[US_STATE] City Confidential"
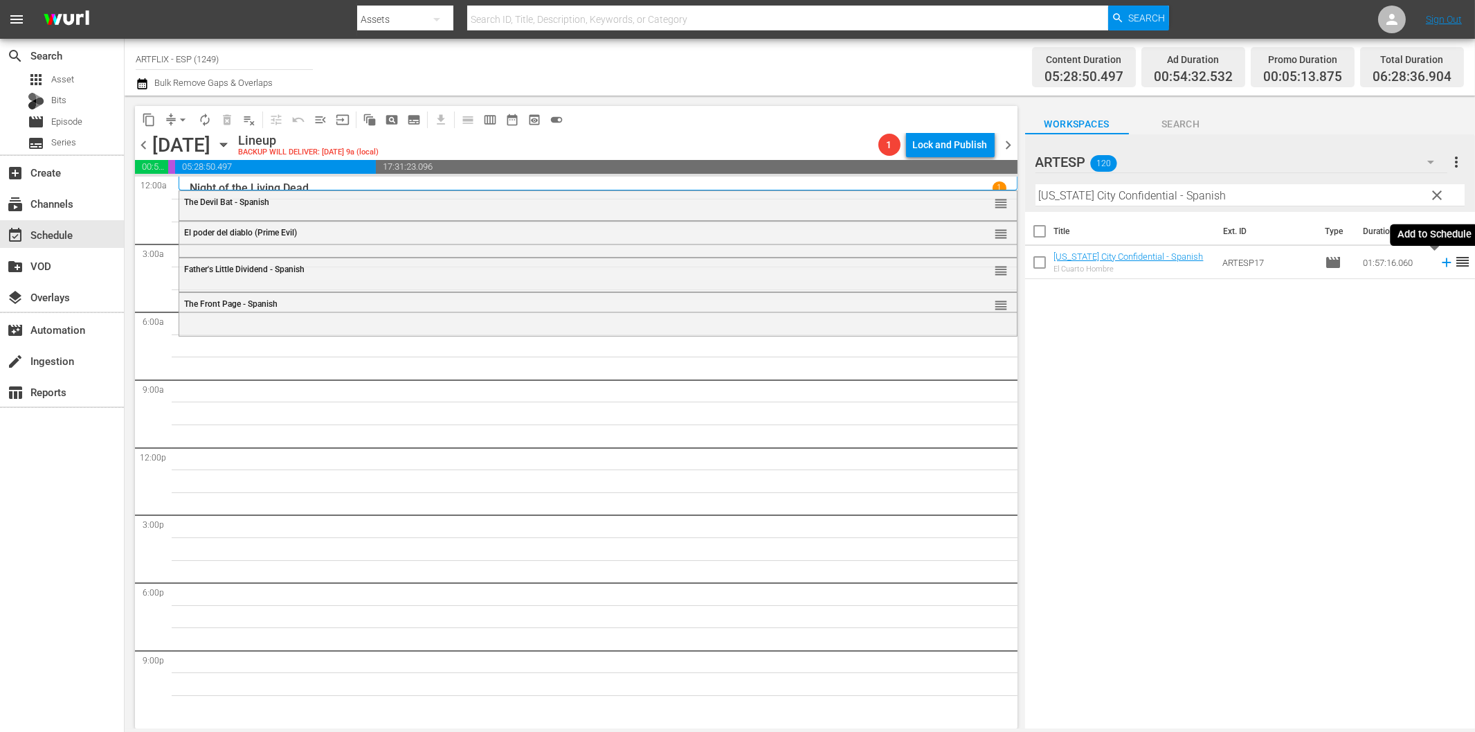
click at [1439, 262] on icon at bounding box center [1446, 262] width 15 height 15
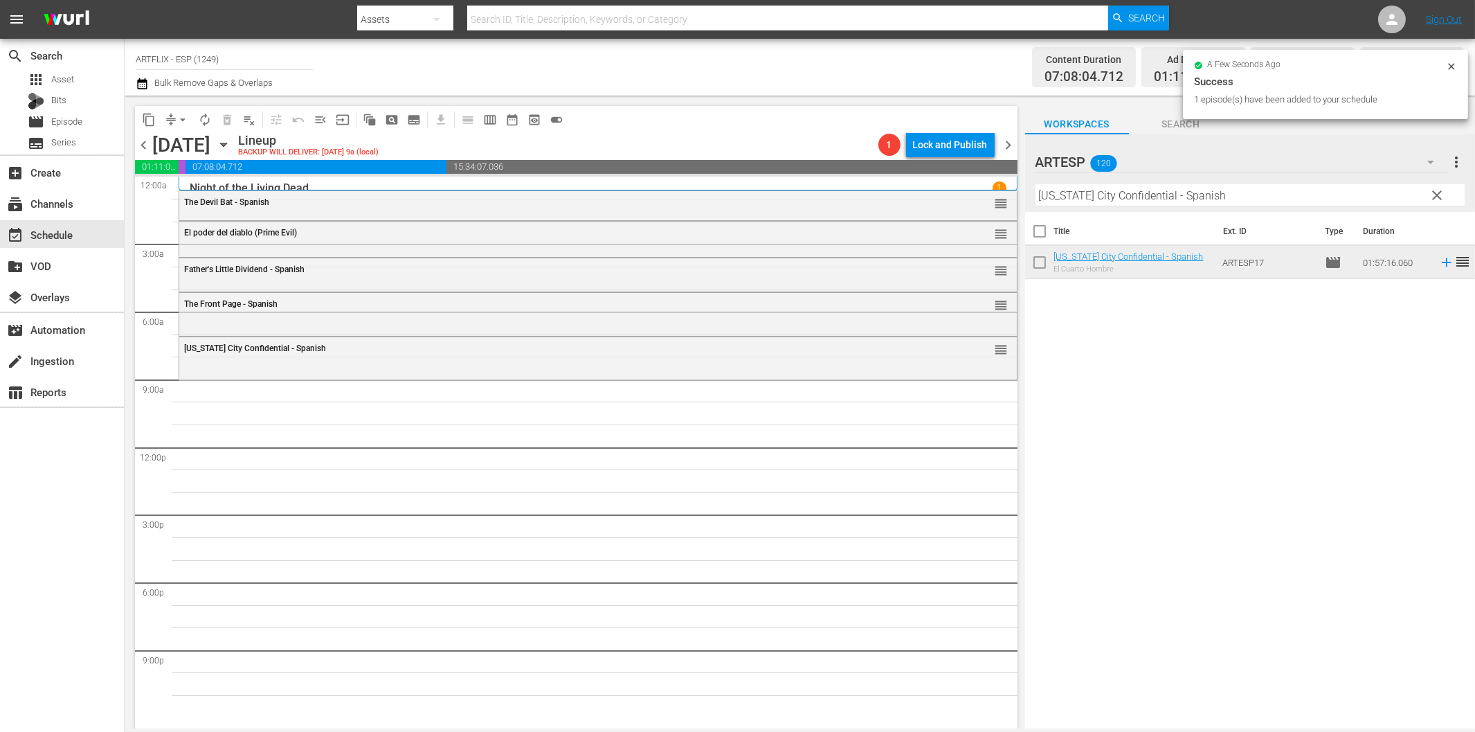
click at [1182, 202] on input "[US_STATE] City Confidential - Spanish" at bounding box center [1250, 195] width 429 height 22
paste input "El flautista [PERSON_NAME] (The Pied Piper of Hamelin)"
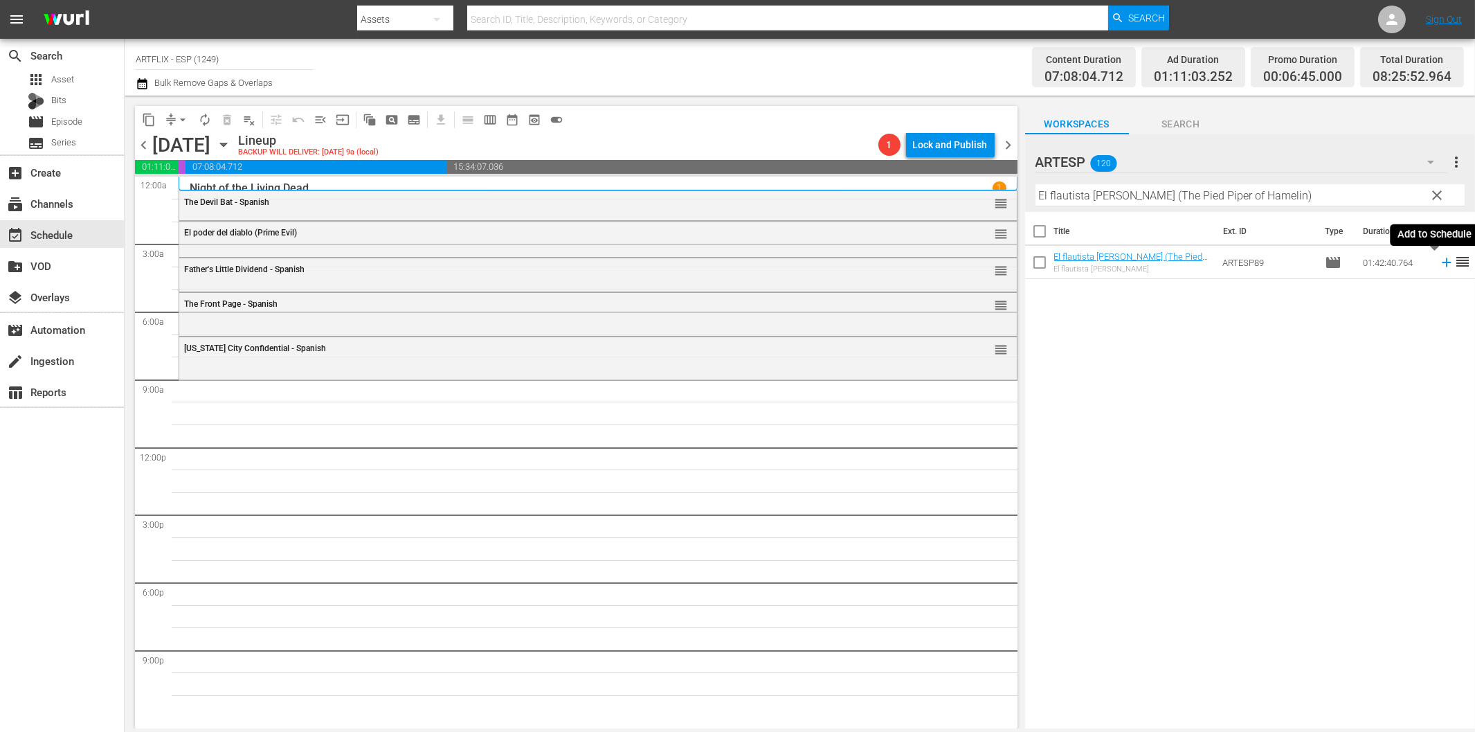
click at [1439, 265] on icon at bounding box center [1446, 262] width 15 height 15
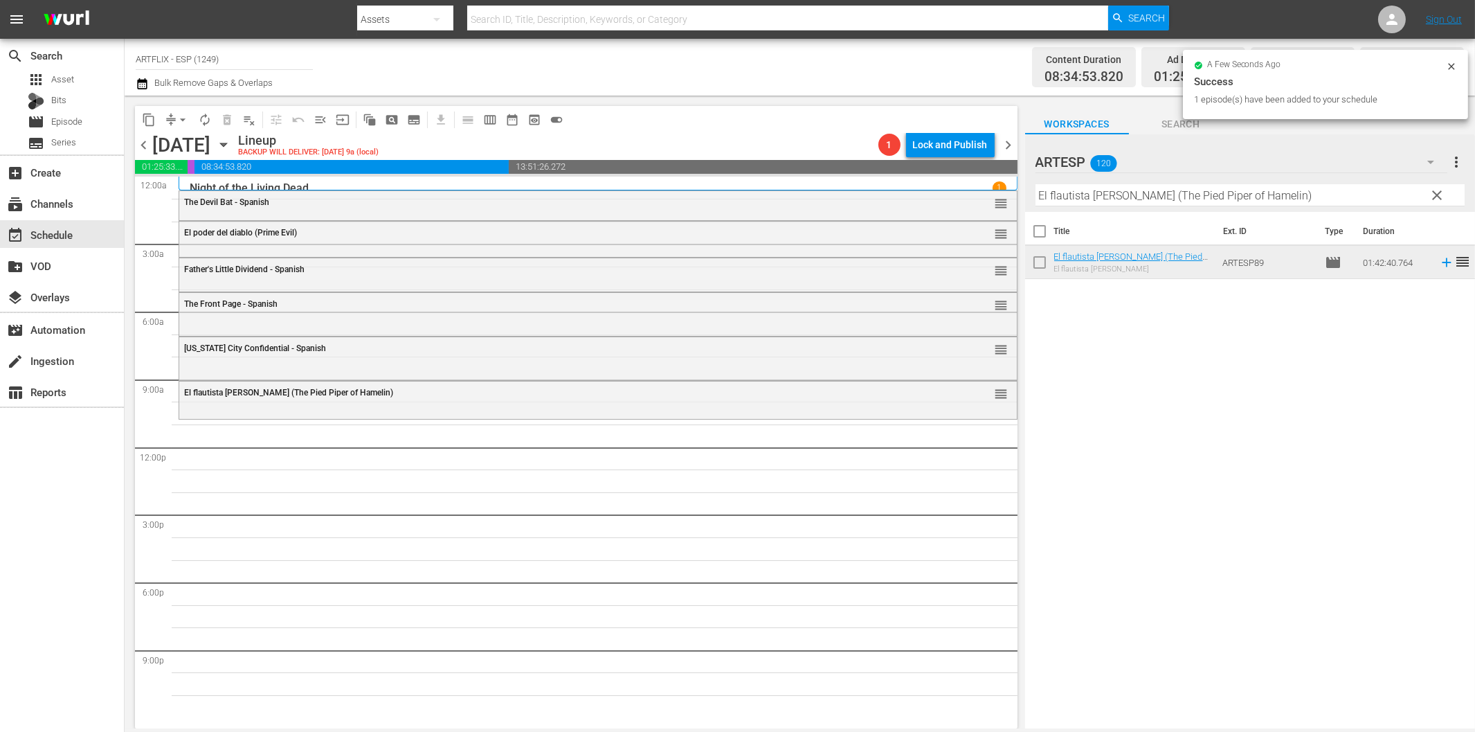
click at [1180, 197] on input "El flautista [PERSON_NAME] (The Pied Piper of Hamelin)" at bounding box center [1250, 195] width 429 height 22
paste input "Letter of Introduction - Spanish"
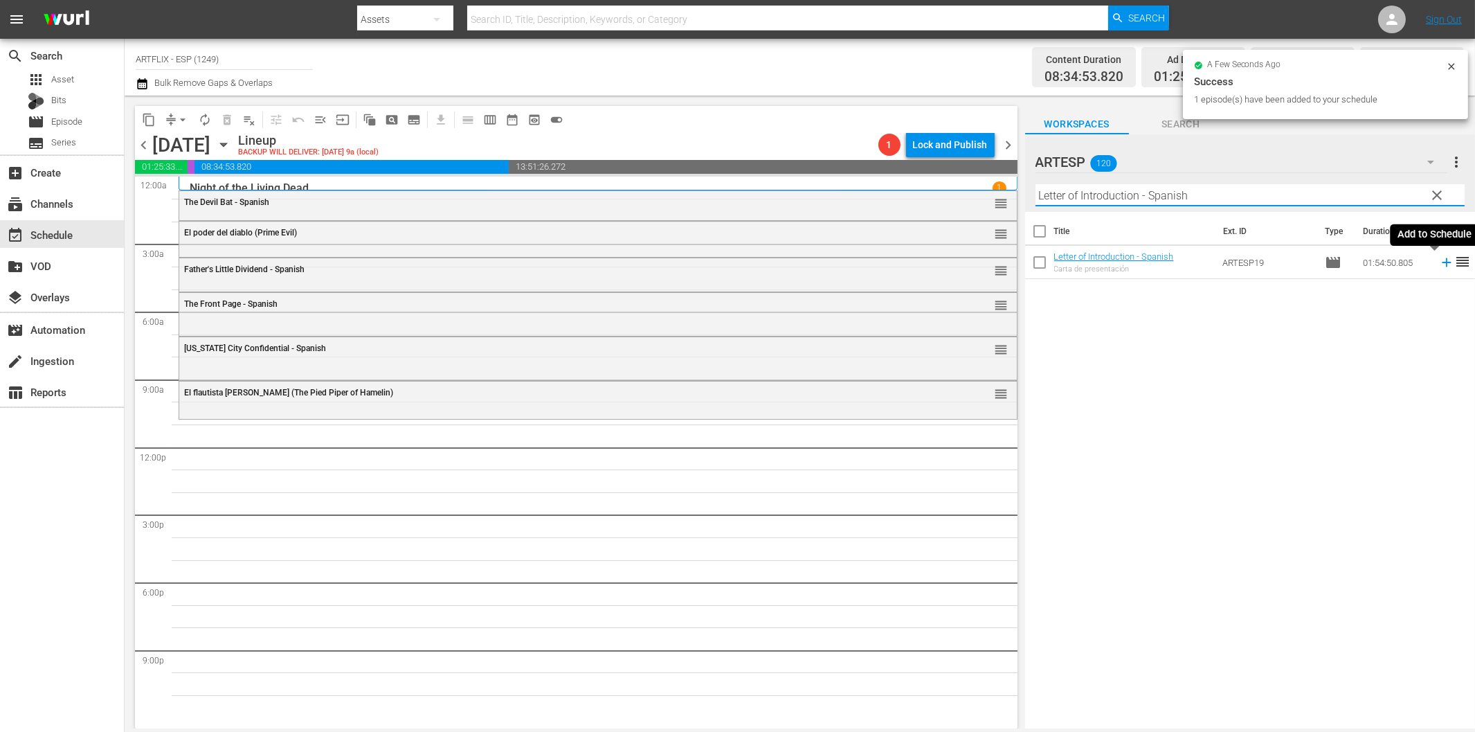
click at [1442, 263] on icon at bounding box center [1446, 262] width 9 height 9
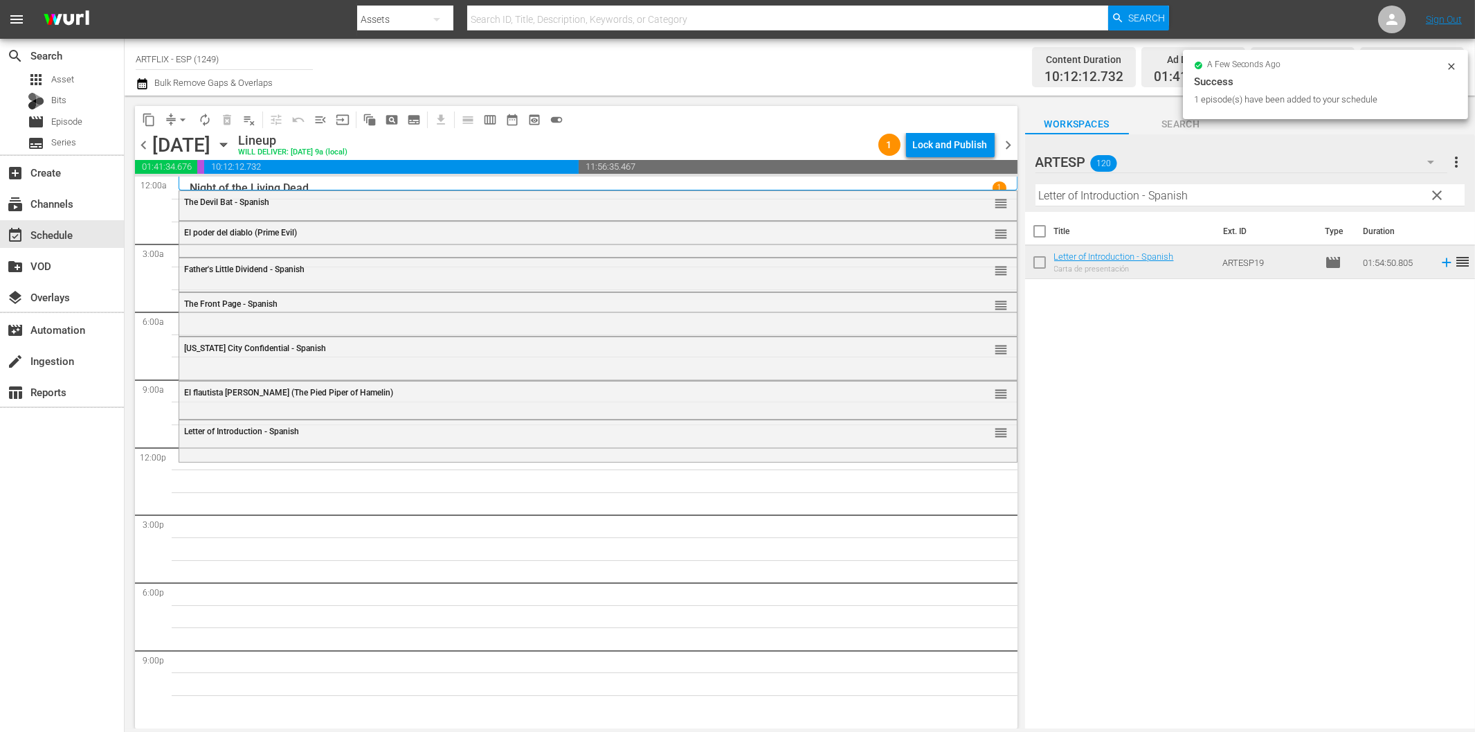
click at [1166, 199] on input "Letter of Introduction - Spanish" at bounding box center [1250, 195] width 429 height 22
paste input "as [PERSON_NAME] del Kilimanjaro (The Snows of Kilimanjaro)"
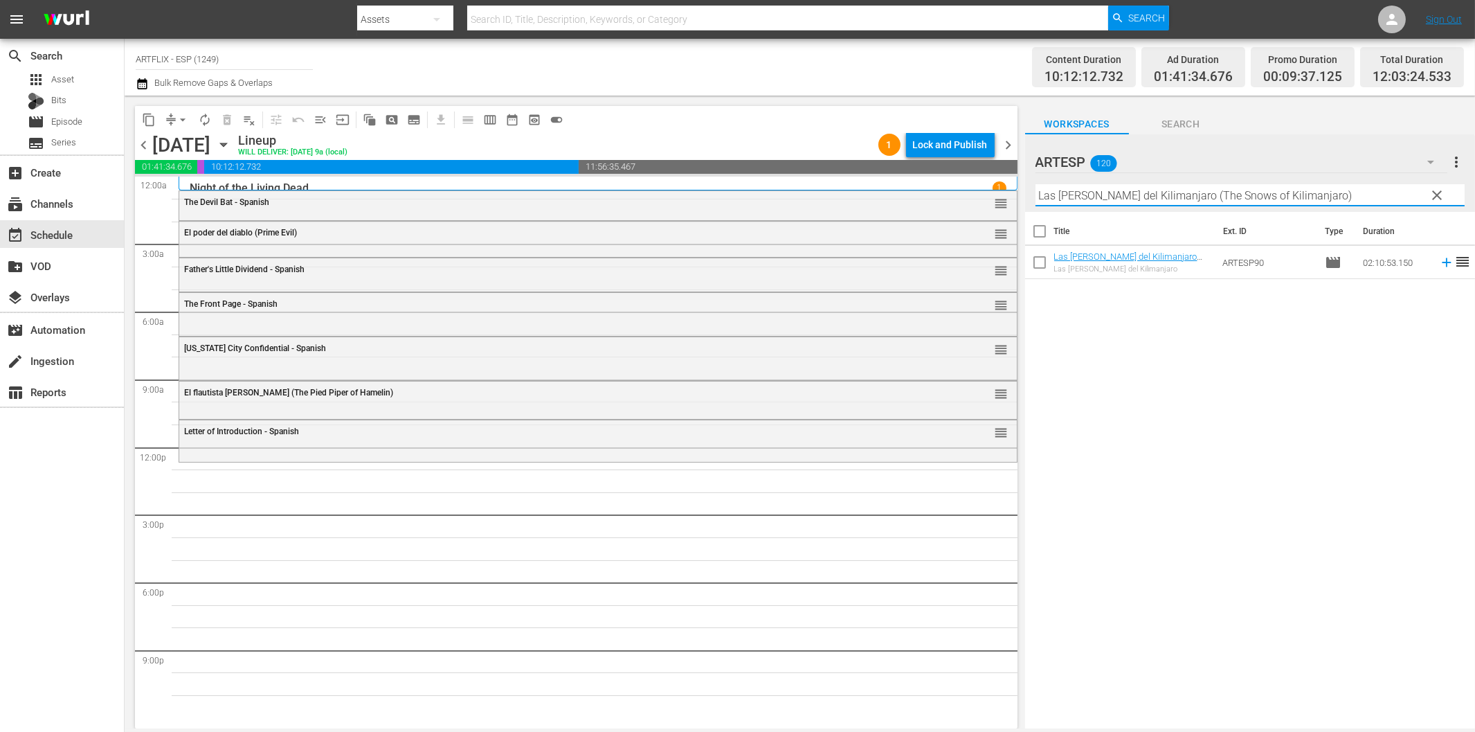
click at [1442, 262] on icon at bounding box center [1446, 262] width 9 height 9
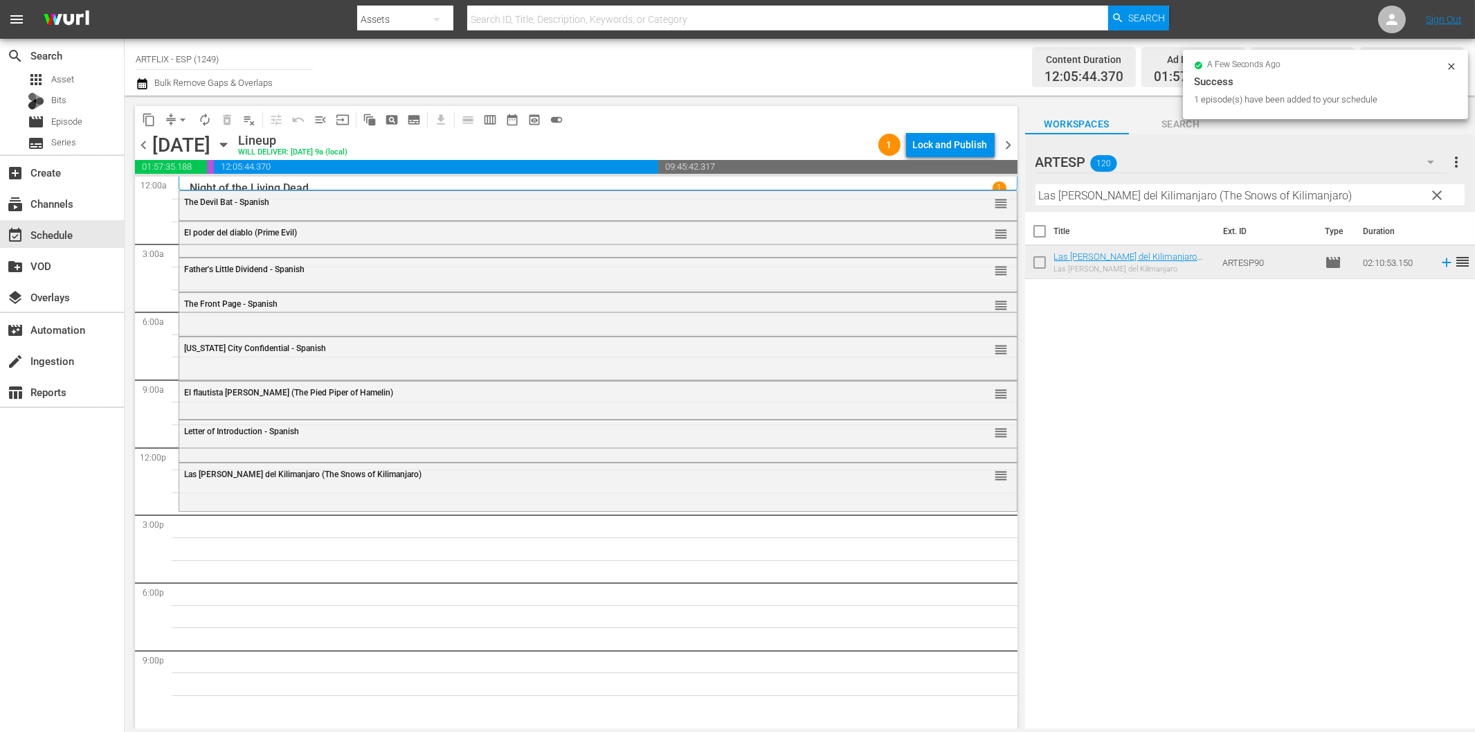
click at [1166, 201] on input "Las [PERSON_NAME] del Kilimanjaro (The Snows of Kilimanjaro)" at bounding box center [1250, 195] width 429 height 22
paste input "os dos gladiadores (The Two Gladiators"
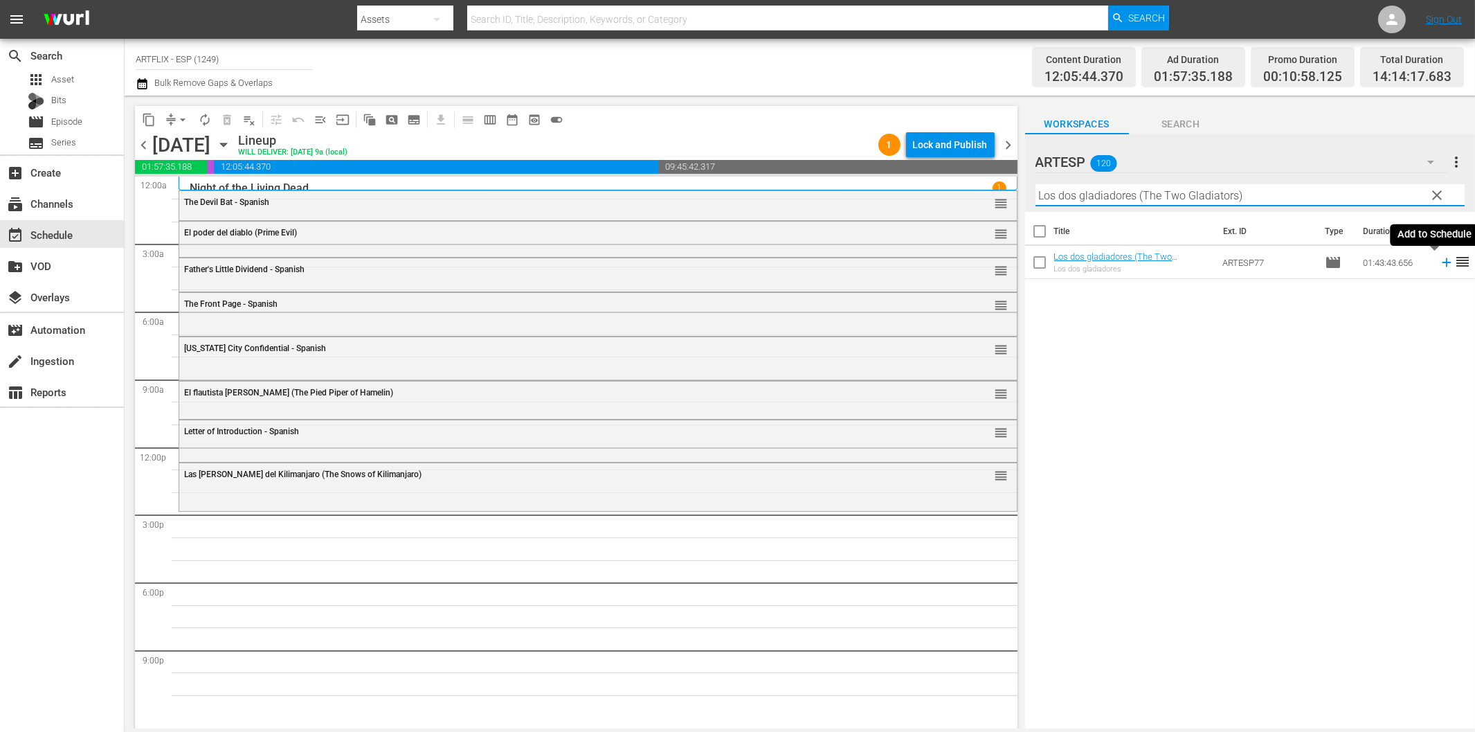
click at [1439, 257] on icon at bounding box center [1446, 262] width 15 height 15
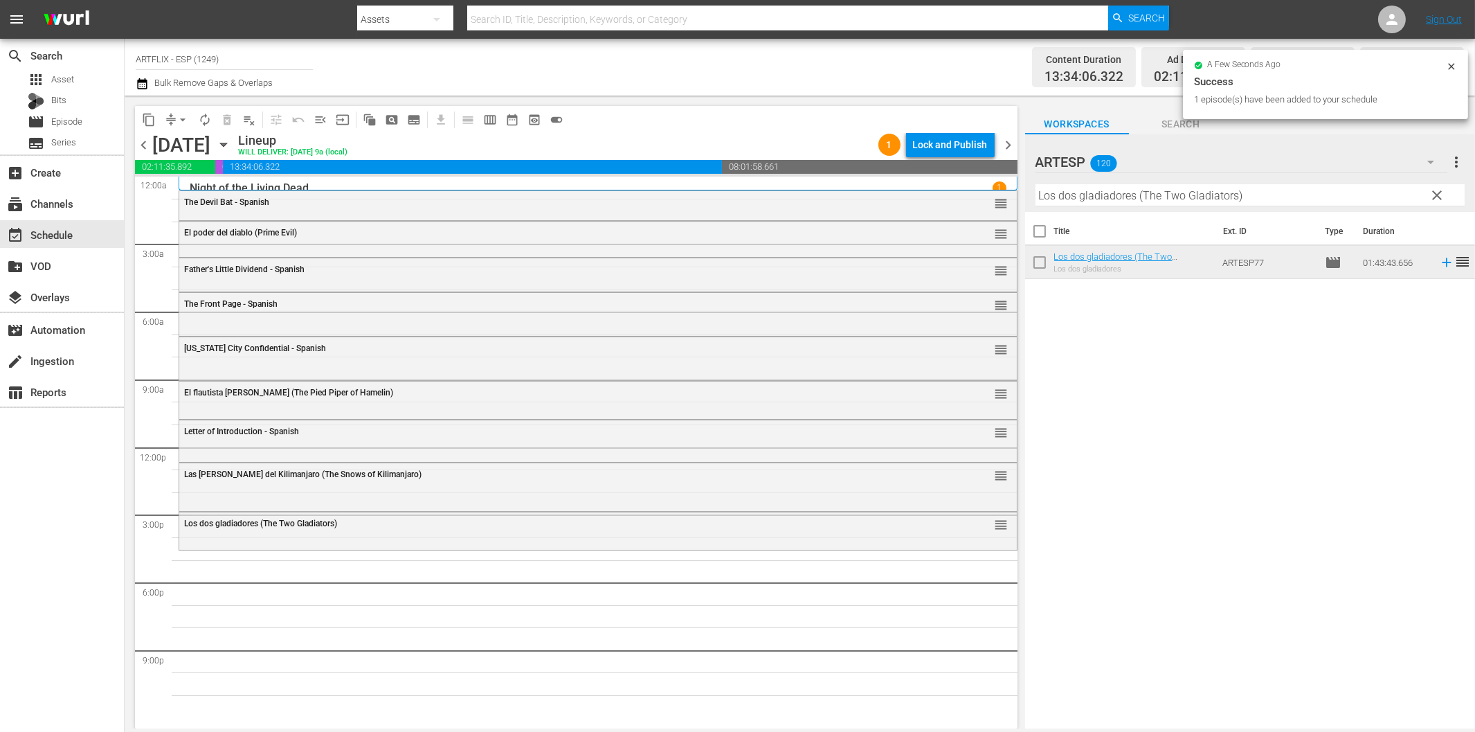
click at [1090, 189] on input "Los dos gladiadores (The Two Gladiators)" at bounding box center [1250, 195] width 429 height 22
paste input "Seven Alone"
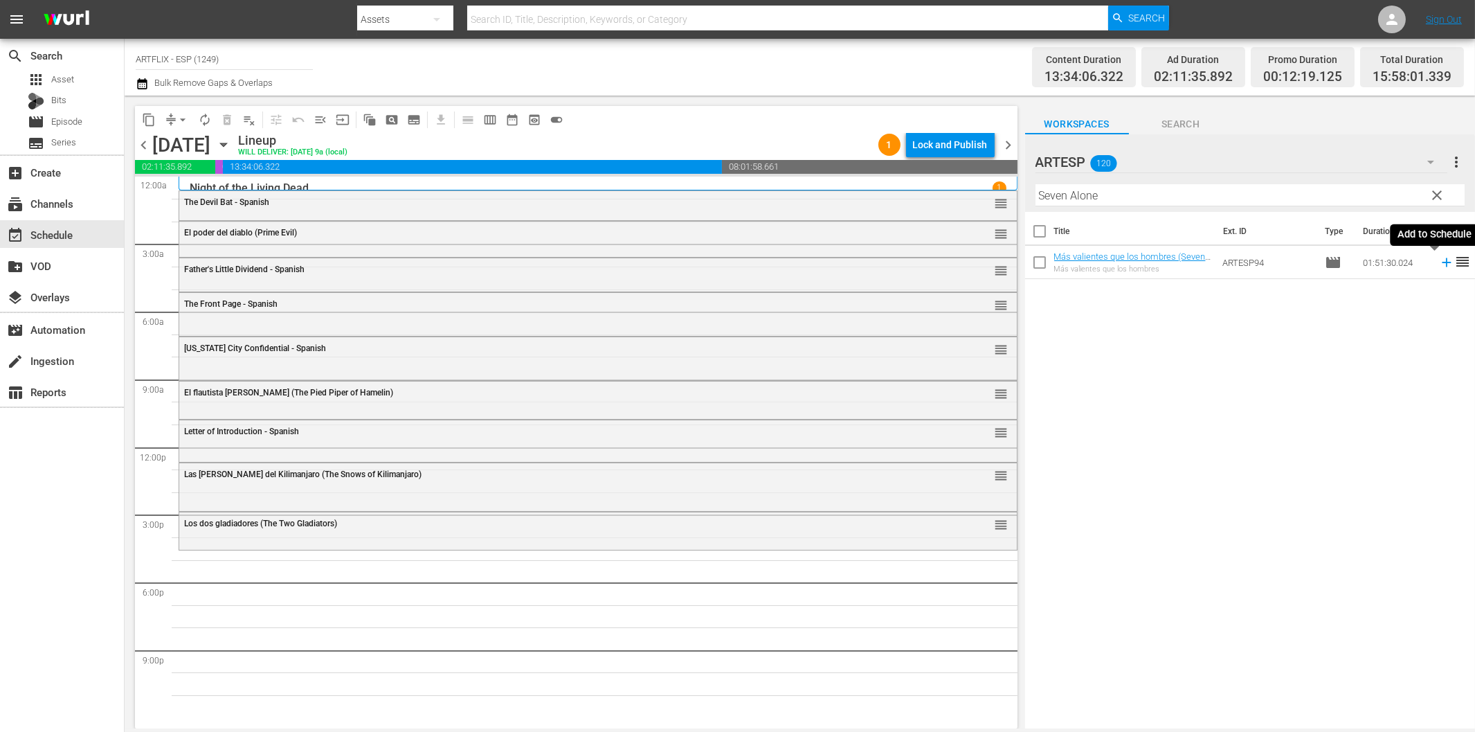
click at [1439, 264] on icon at bounding box center [1446, 262] width 15 height 15
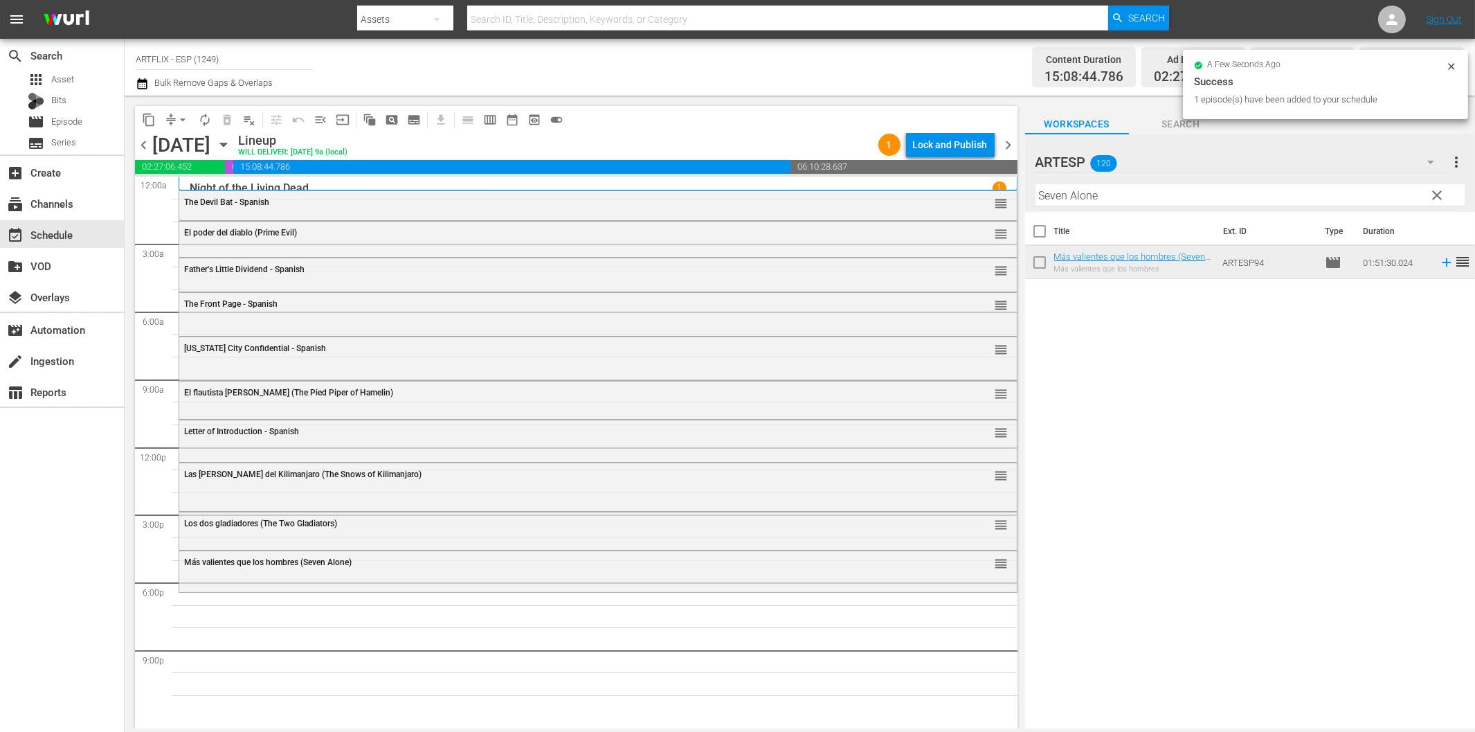
click at [1219, 198] on input "Seven Alone" at bounding box center [1250, 195] width 429 height 22
paste input "Meet [PERSON_NAME] - Spanish"
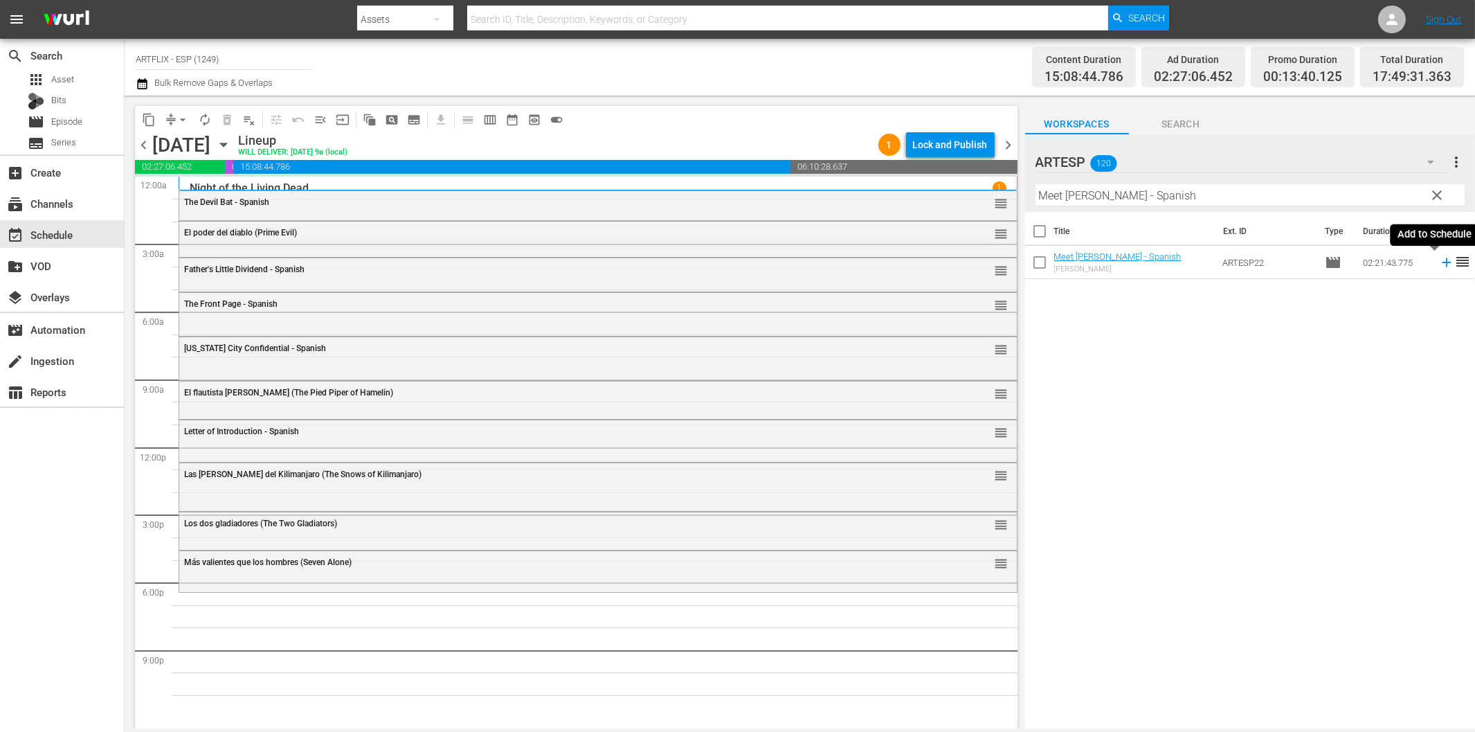
click at [1439, 265] on icon at bounding box center [1446, 262] width 15 height 15
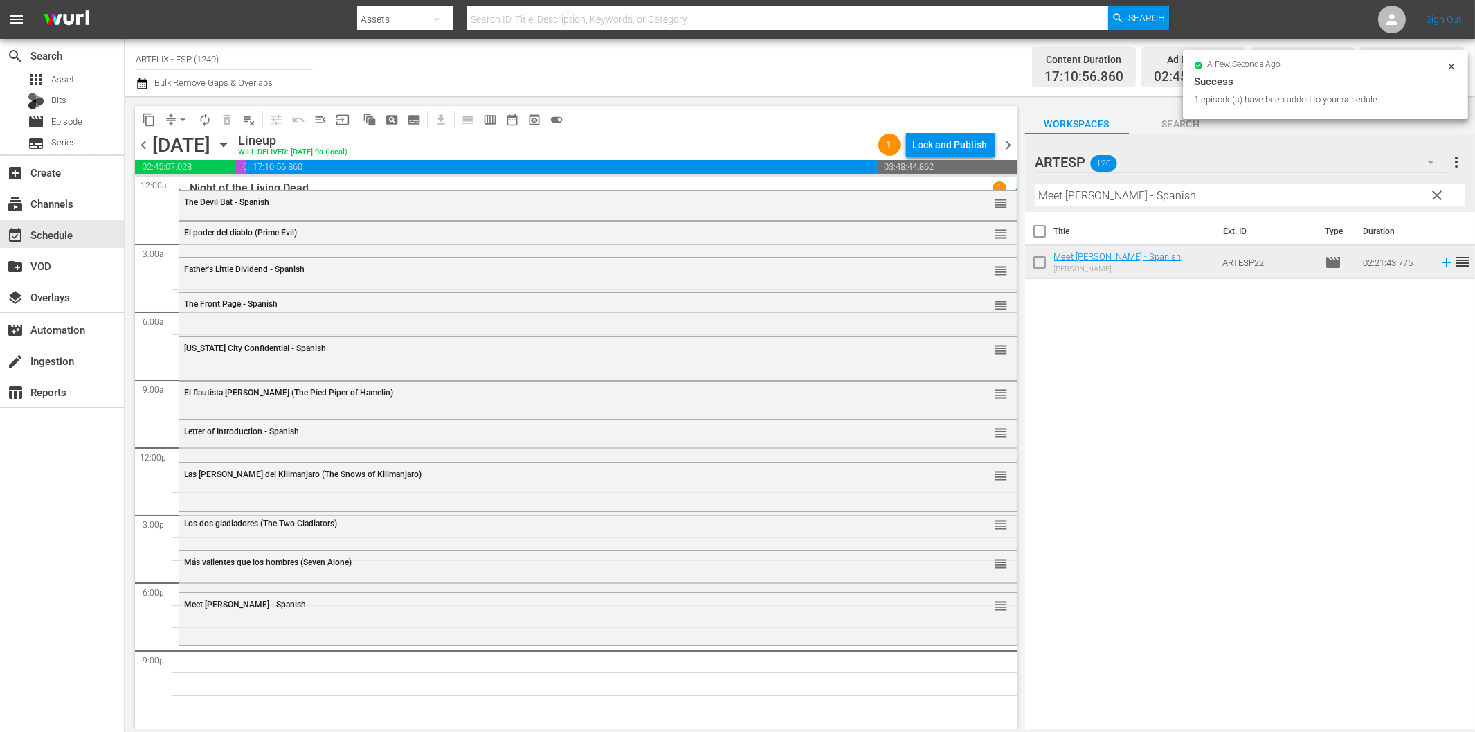
click at [1186, 196] on input "Meet [PERSON_NAME] - Spanish" at bounding box center [1250, 195] width 429 height 22
paste input "La última mujer sobre la Tierra (The Last Woman on Earth)"
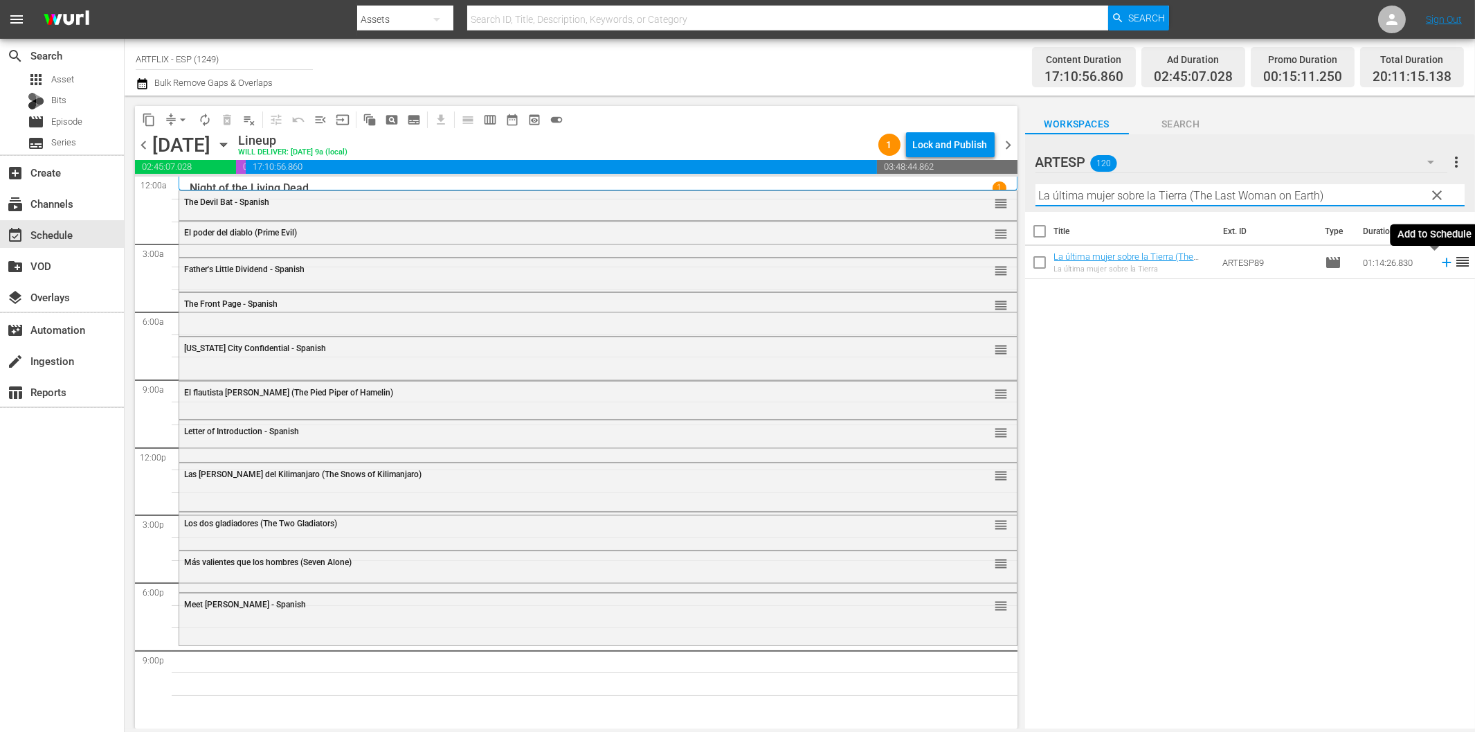
click at [1442, 263] on icon at bounding box center [1446, 262] width 9 height 9
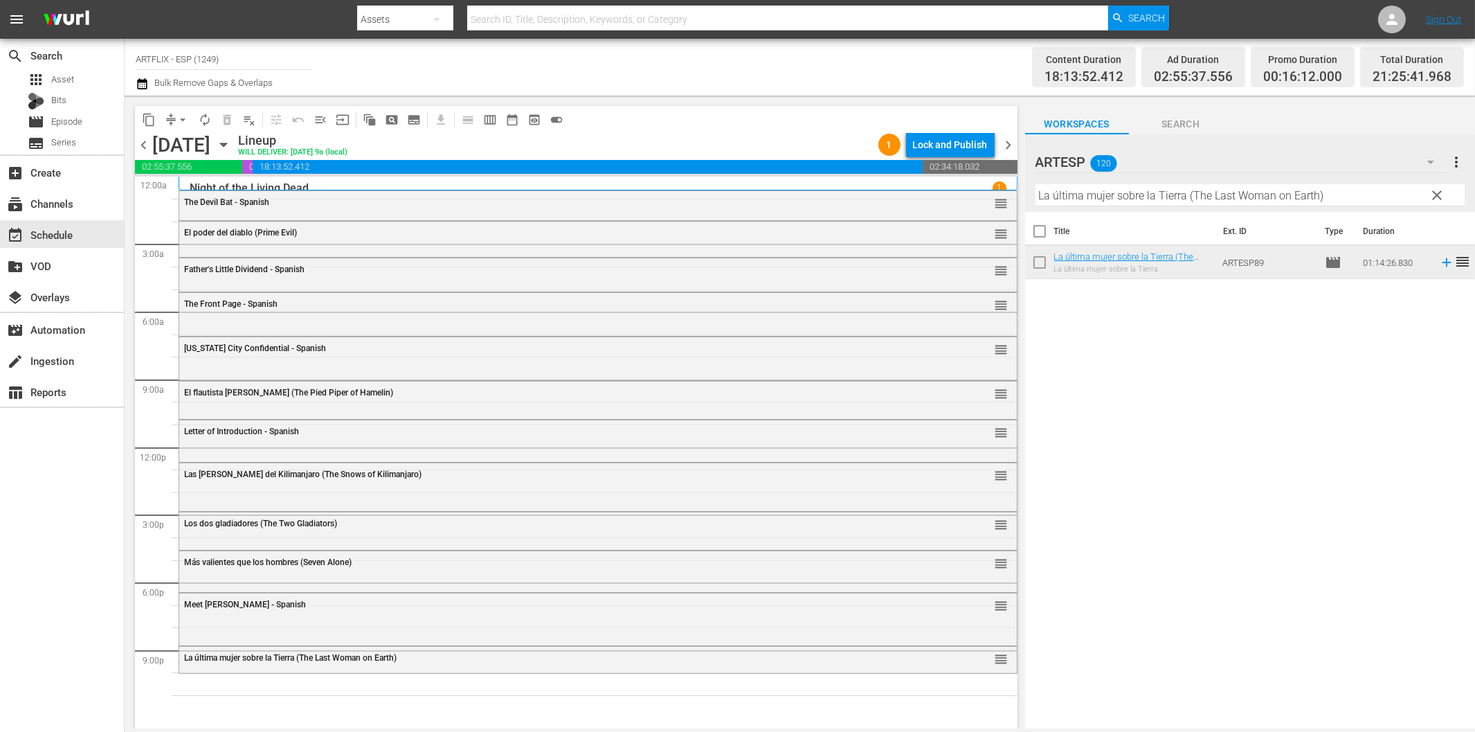
click at [1116, 186] on input "La última mujer sobre la Tierra (The Last Woman on Earth)" at bounding box center [1250, 195] width 429 height 22
paste input "Culpable sin rostro (Conduct Unbecoming"
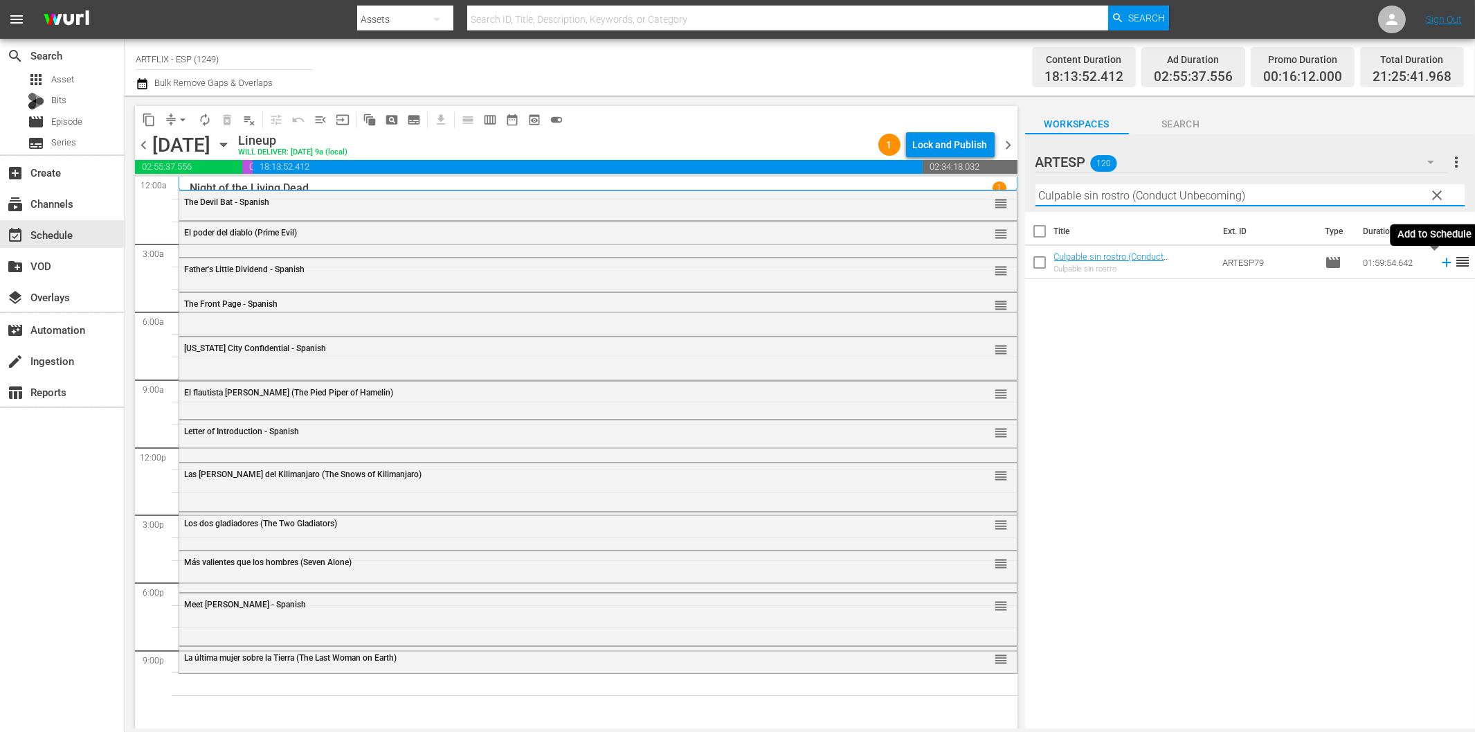
type input "Culpable sin rostro (Conduct Unbecoming)"
click at [1439, 264] on icon at bounding box center [1446, 262] width 15 height 15
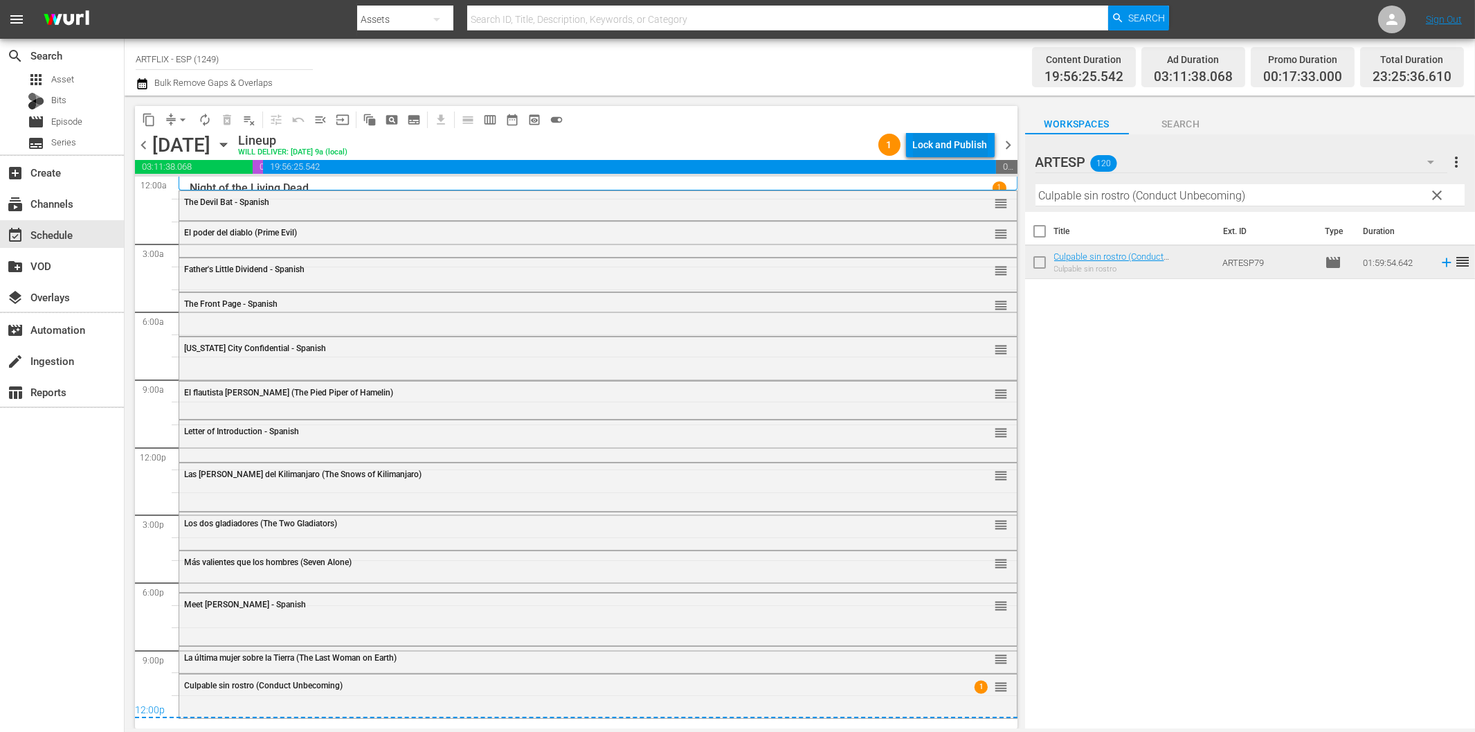
click at [951, 141] on div "Lock and Publish" at bounding box center [950, 144] width 75 height 25
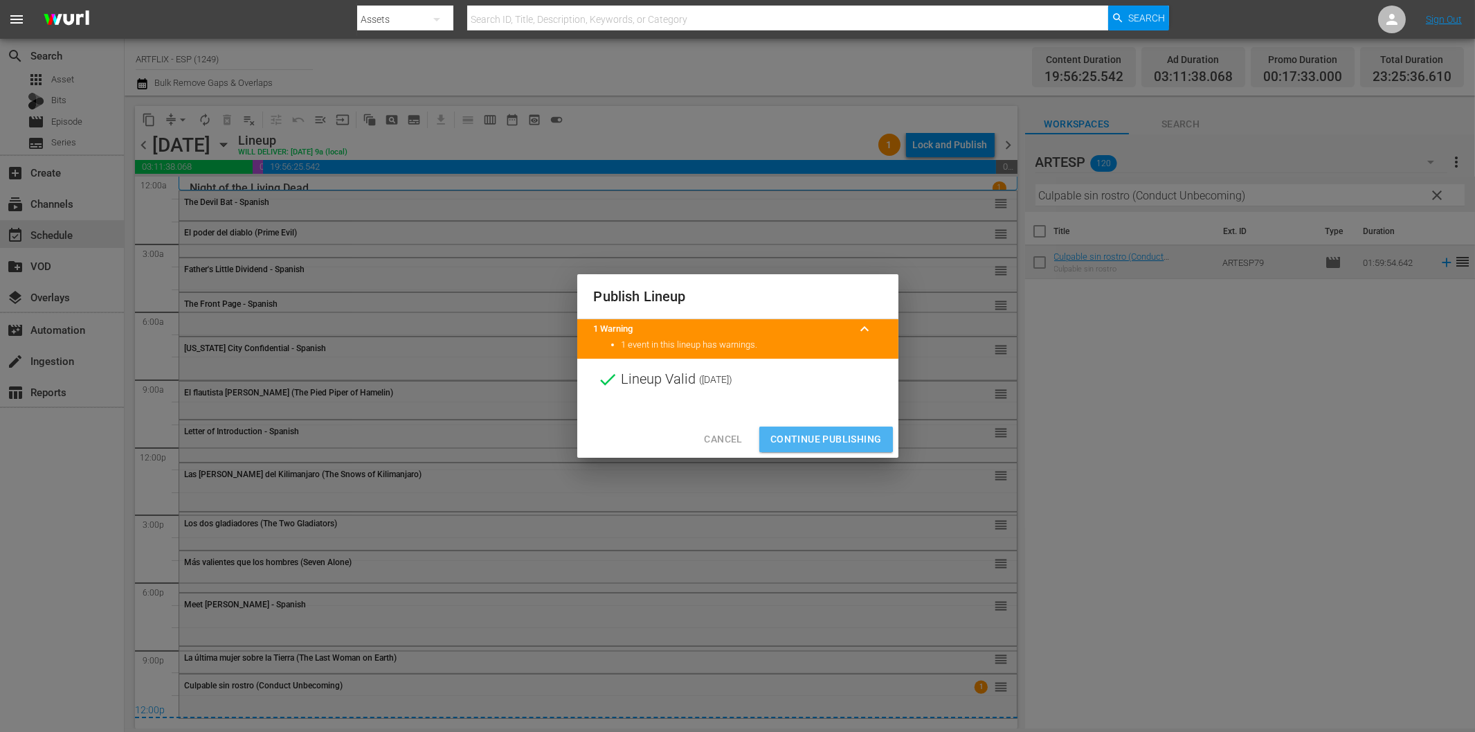
click at [808, 438] on span "Continue Publishing" at bounding box center [825, 439] width 111 height 17
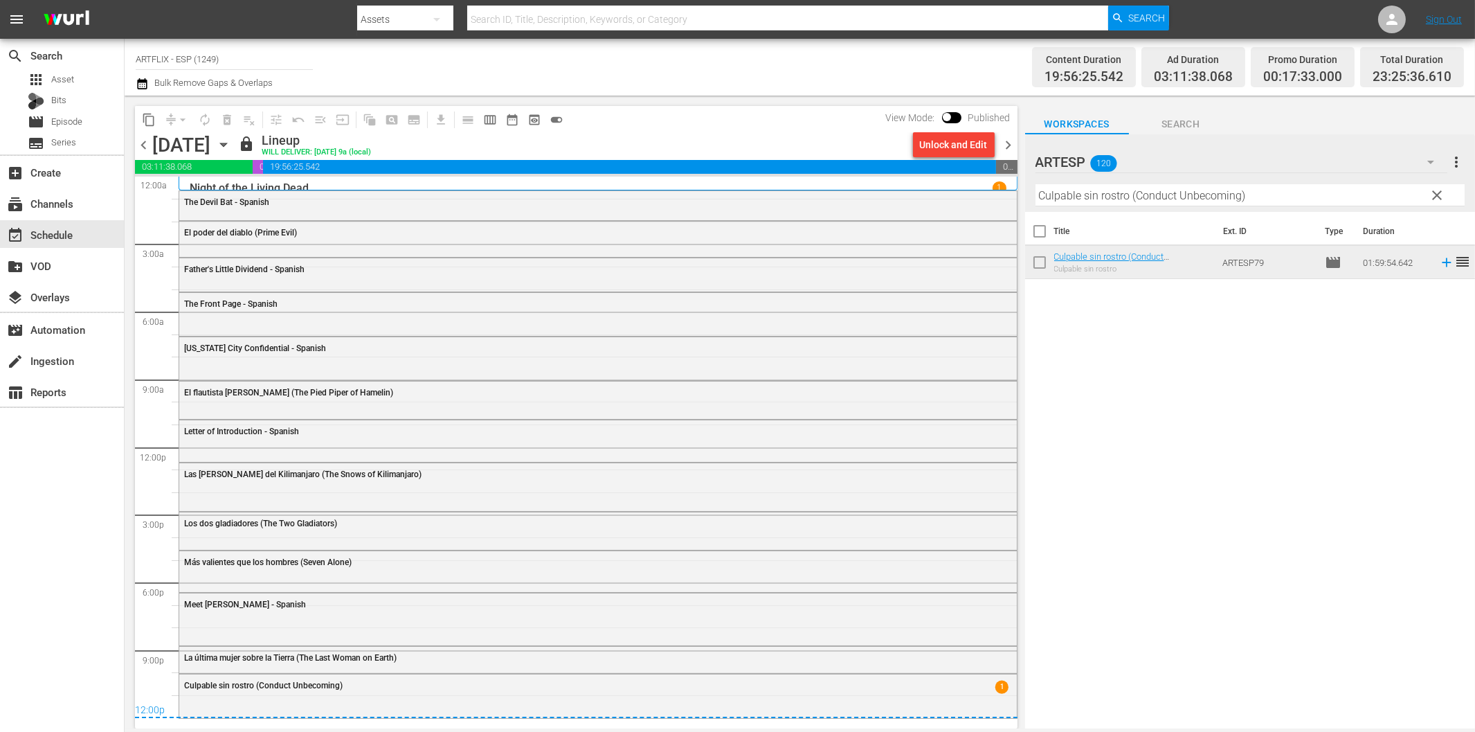
click at [1127, 444] on div "Title Ext. ID Type Duration Culpable sin rostro (Conduct Unbecoming) Culpable s…" at bounding box center [1250, 471] width 450 height 518
